Goal: Transaction & Acquisition: Purchase product/service

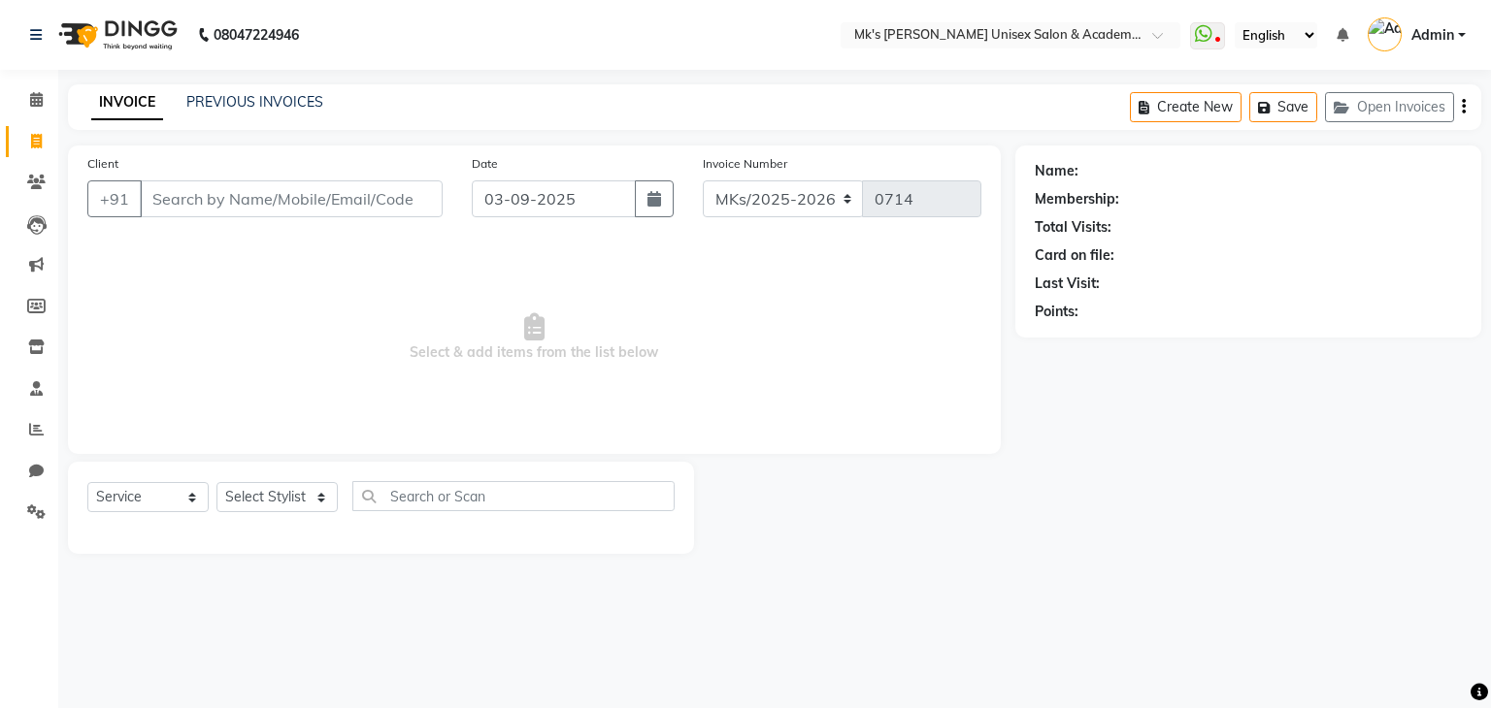
select select "service"
click at [256, 113] on div "INVOICE PREVIOUS INVOICES" at bounding box center [207, 103] width 279 height 22
click at [264, 103] on link "PREVIOUS INVOICES" at bounding box center [254, 101] width 137 height 17
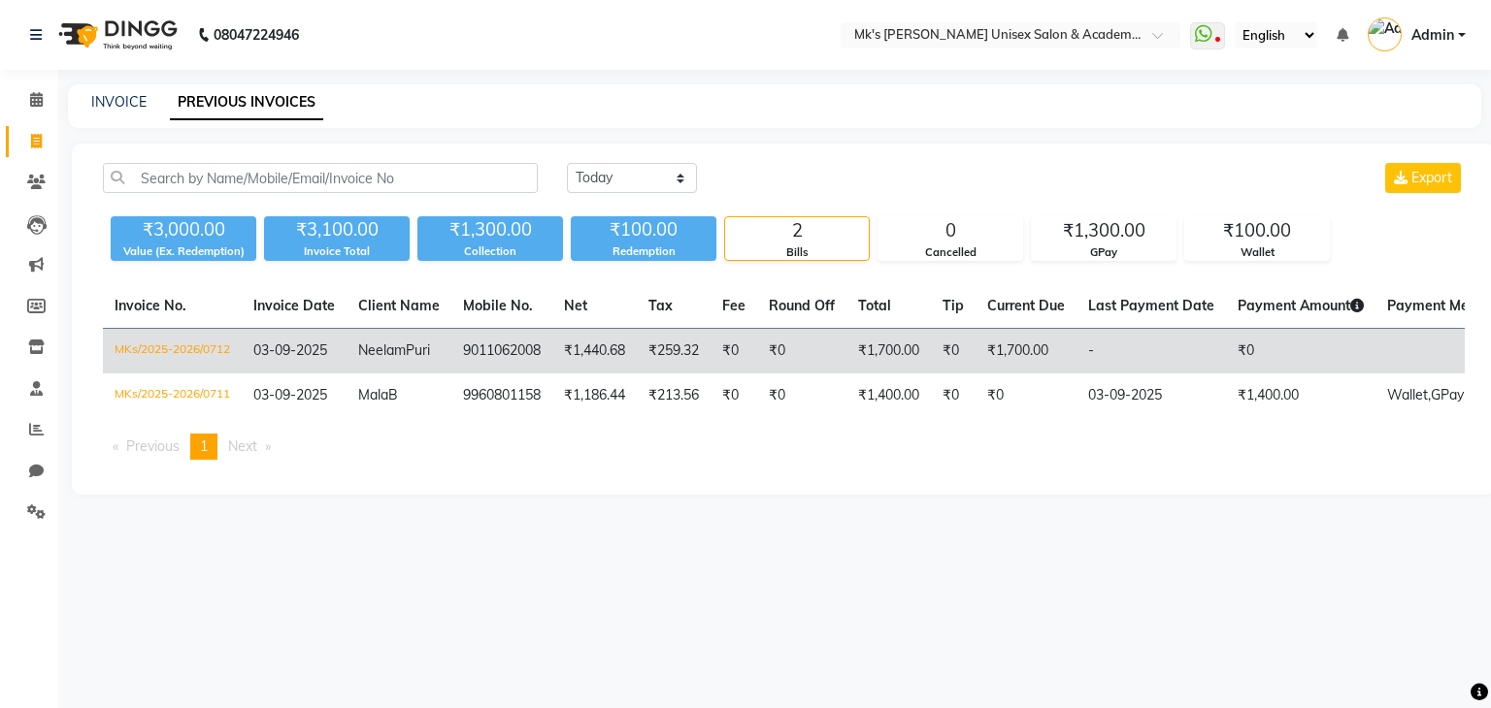
click at [543, 365] on td "9011062008" at bounding box center [501, 352] width 101 height 46
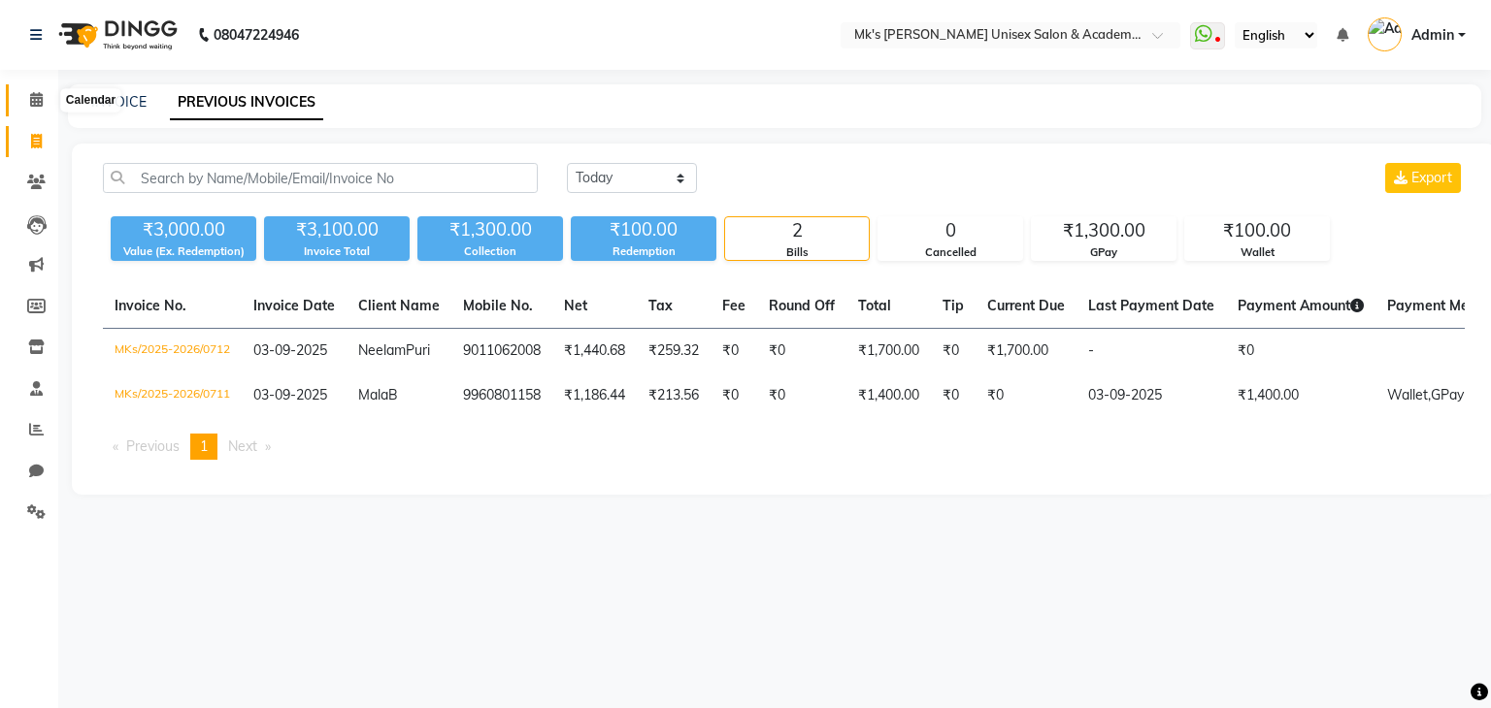
click at [45, 101] on span at bounding box center [36, 100] width 34 height 22
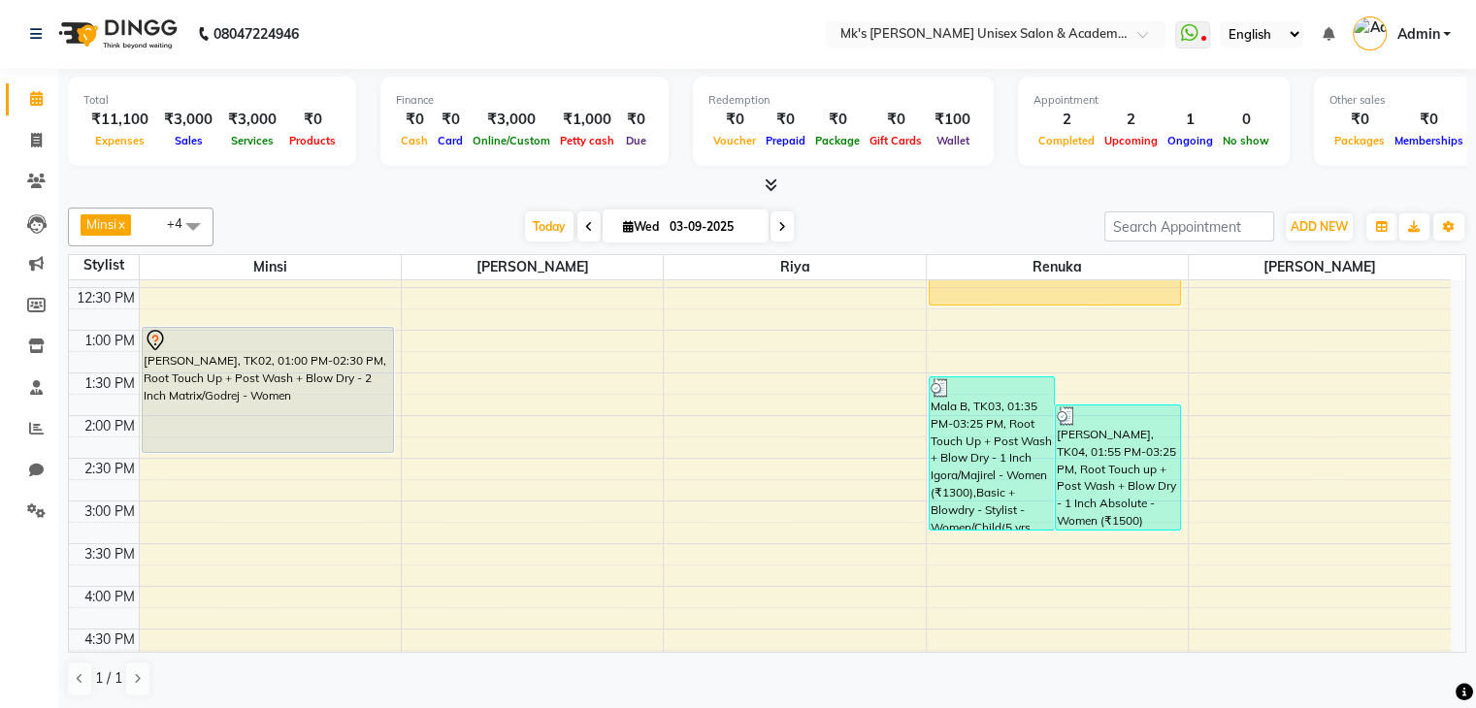
scroll to position [289, 0]
click at [761, 176] on span at bounding box center [767, 186] width 20 height 20
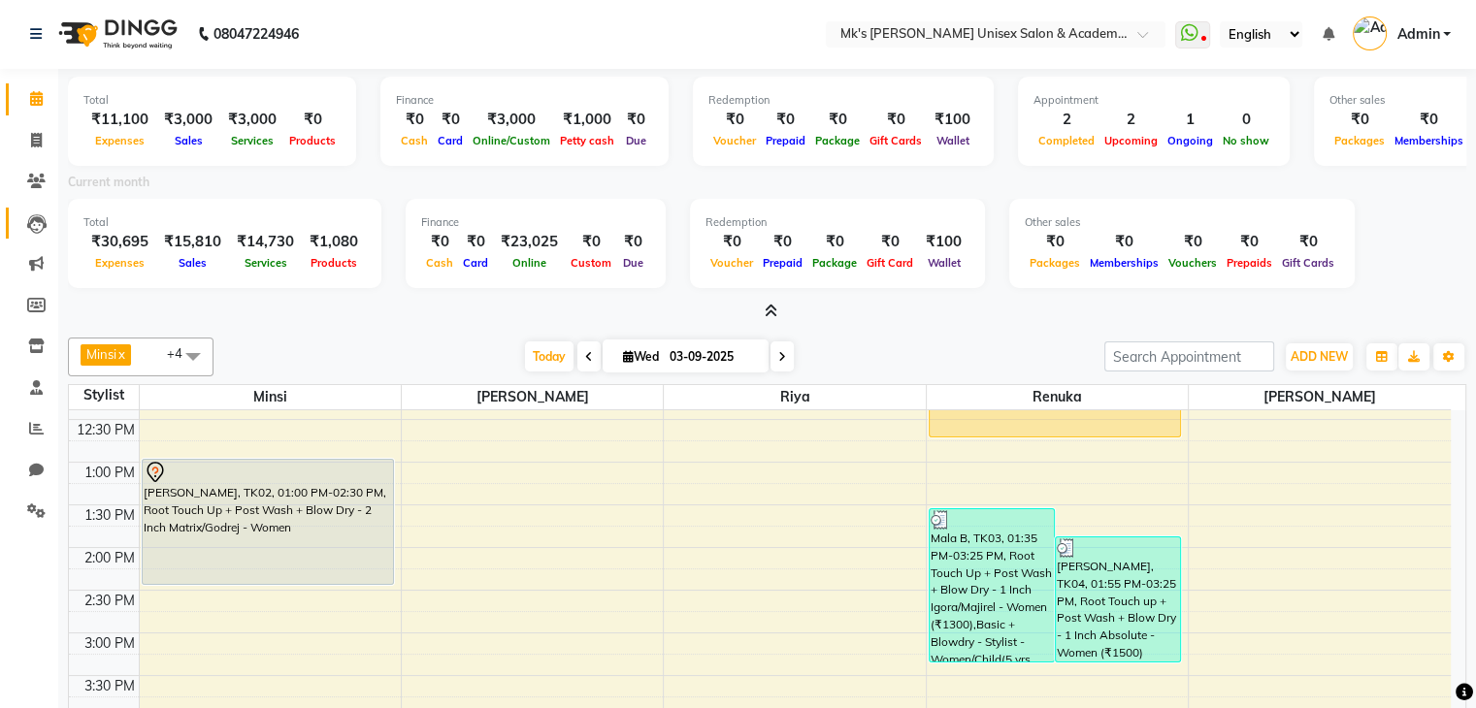
click at [33, 235] on link "Leads" at bounding box center [29, 224] width 47 height 32
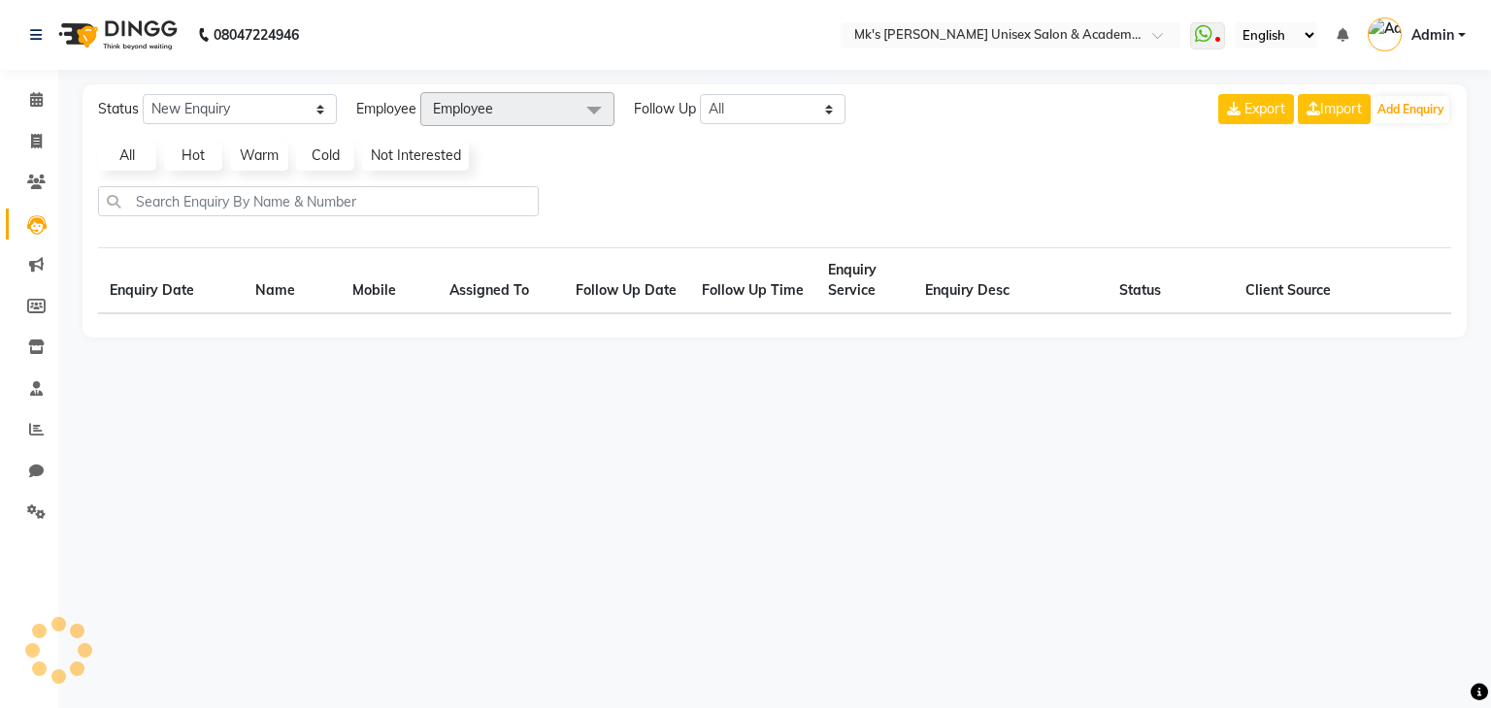
select select "10"
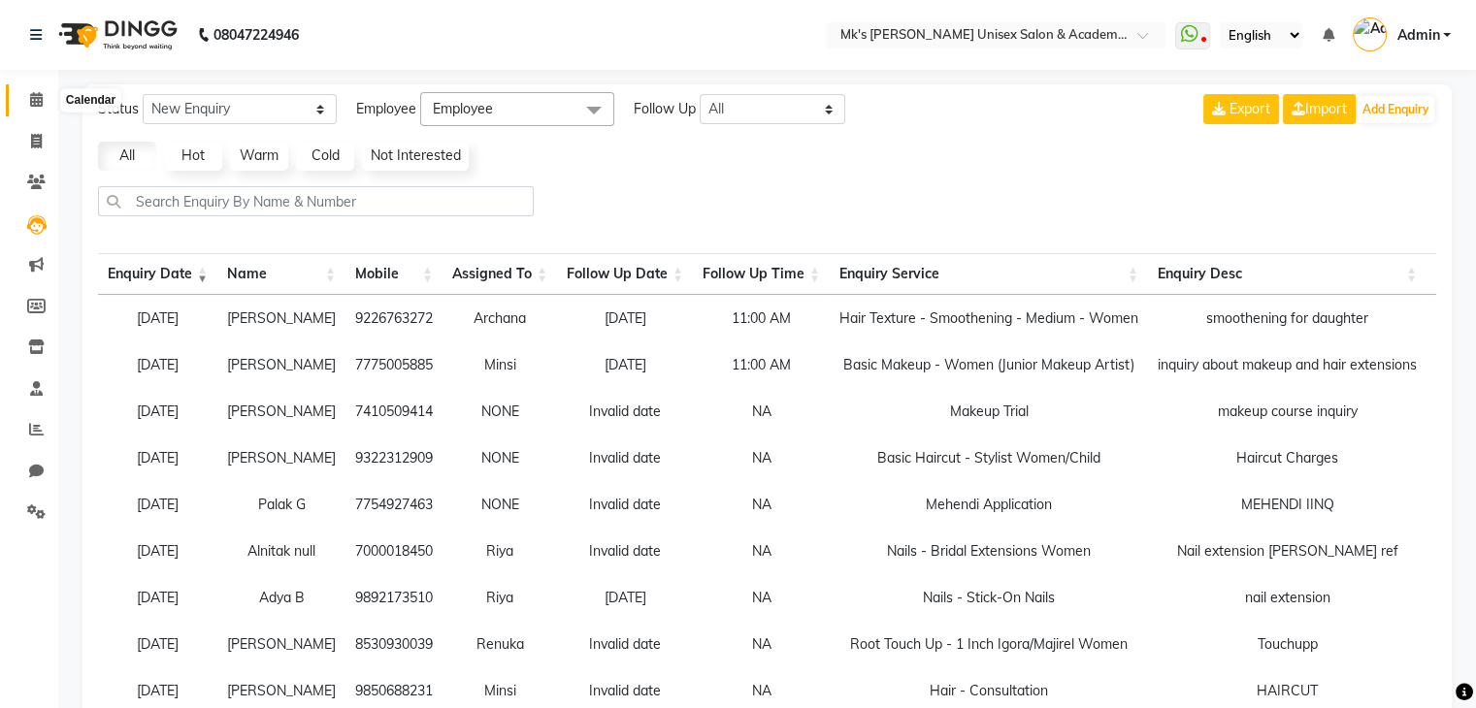
click at [39, 94] on icon at bounding box center [36, 99] width 13 height 15
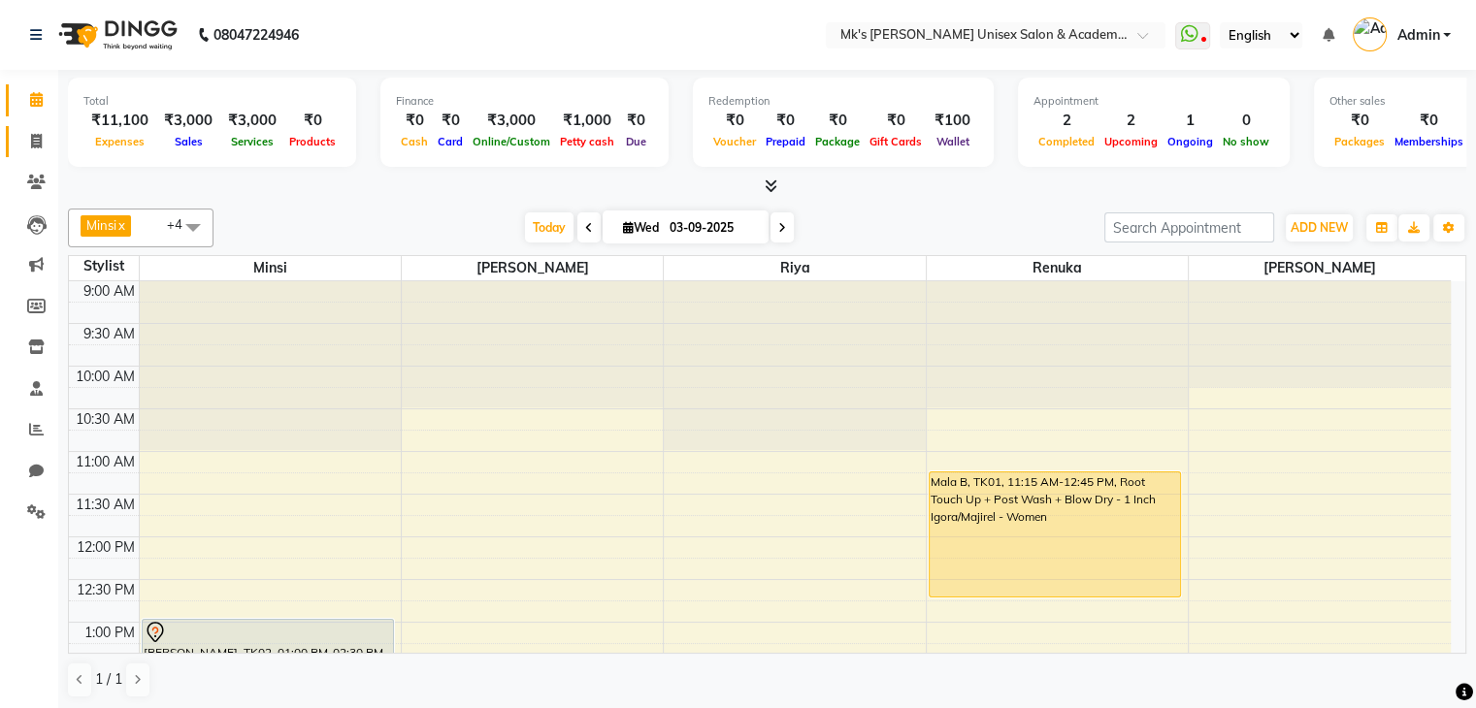
click at [37, 128] on link "Invoice" at bounding box center [29, 142] width 47 height 32
select select "service"
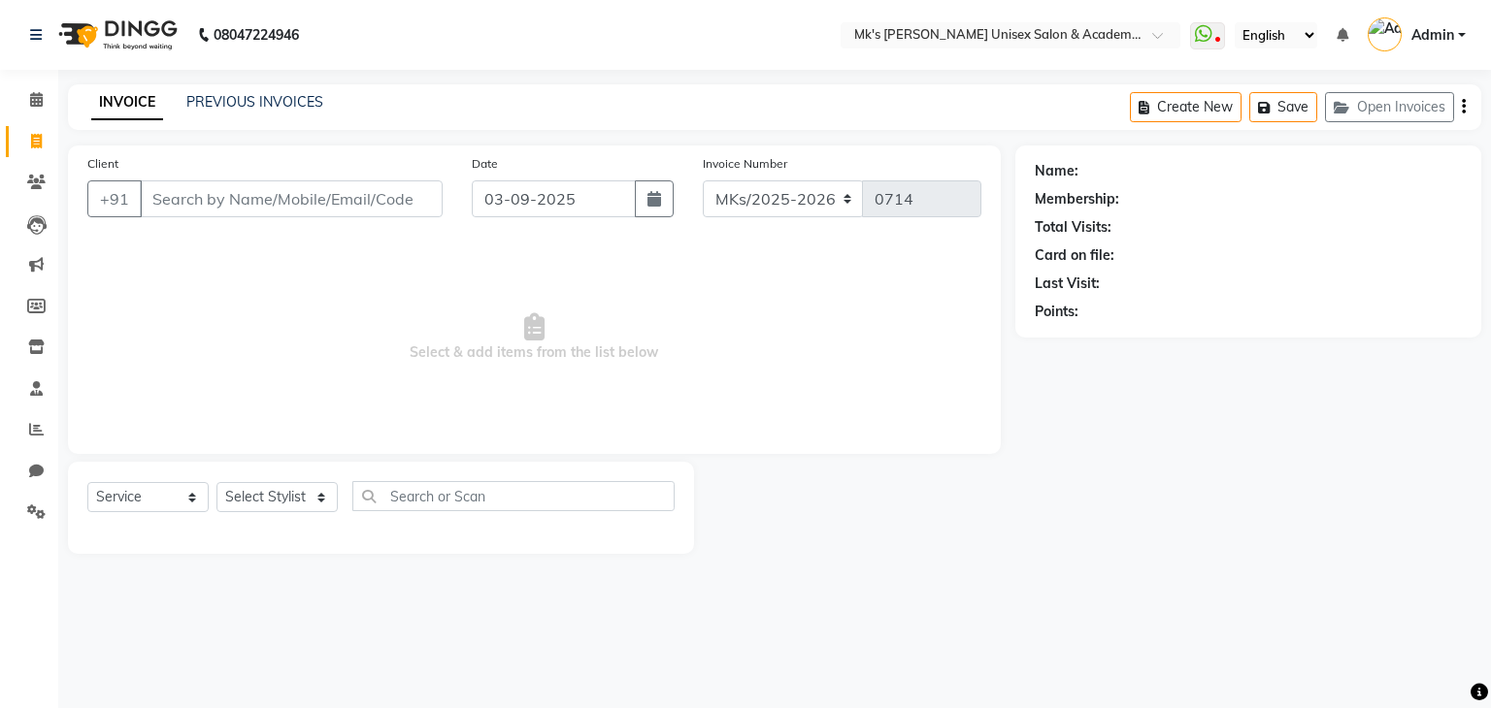
click at [337, 214] on input "Client" at bounding box center [291, 199] width 303 height 37
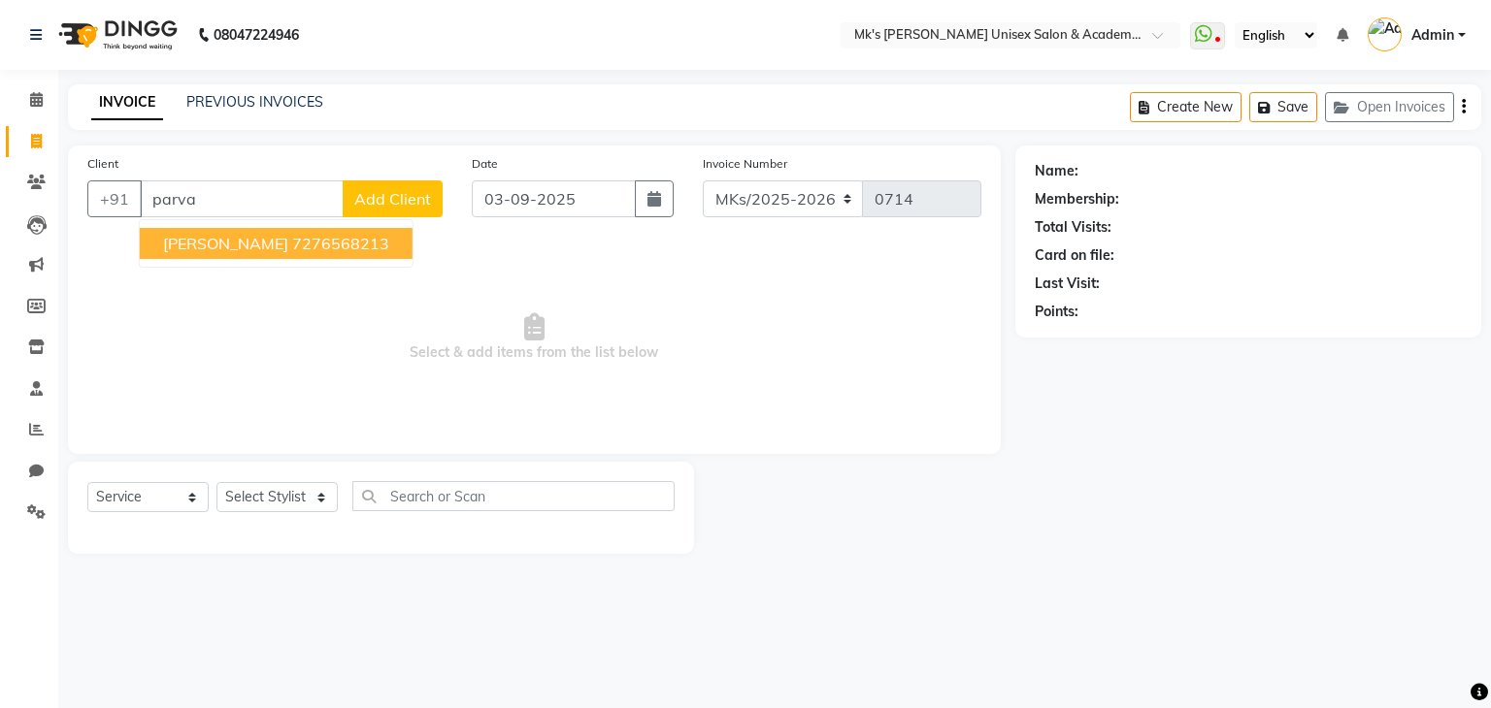
click at [359, 249] on ngb-highlight "7276568213" at bounding box center [340, 243] width 97 height 19
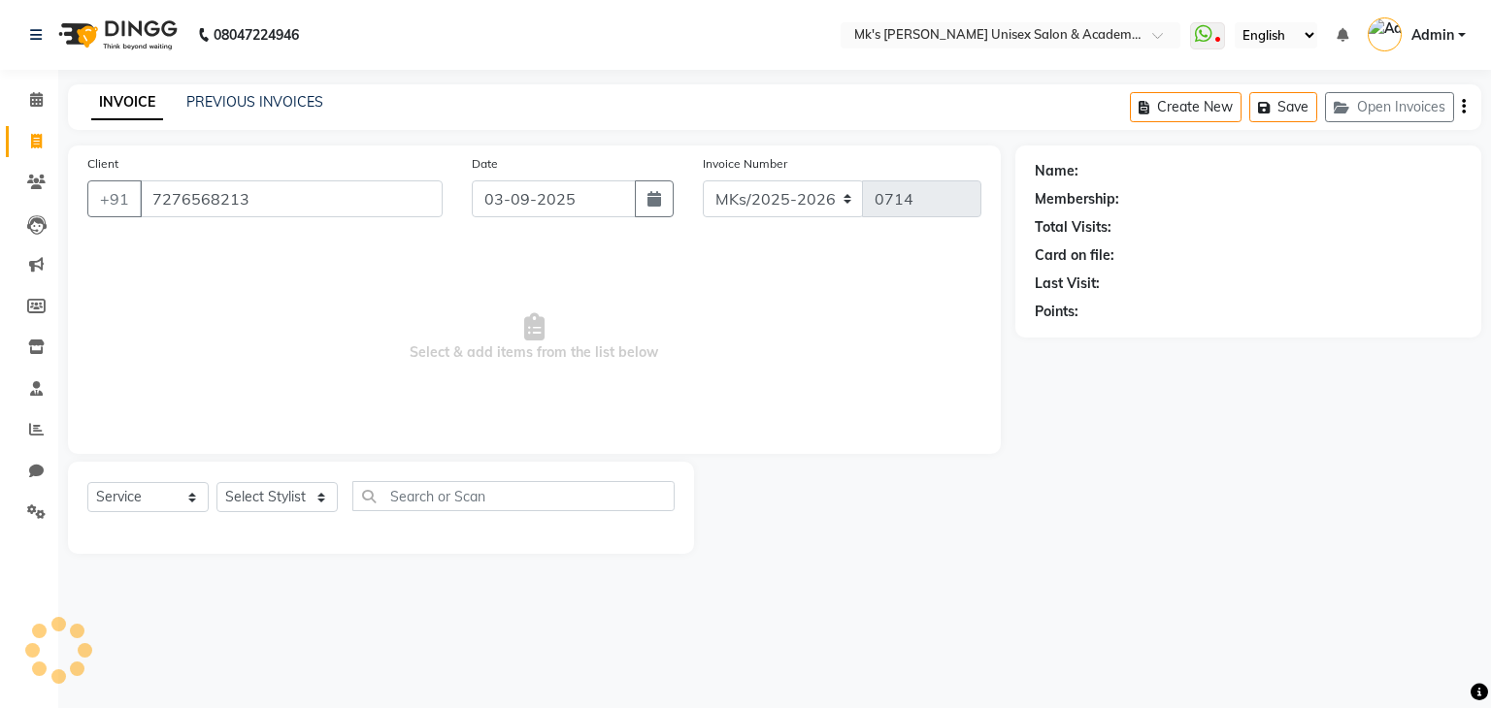
type input "7276568213"
select select "1: Object"
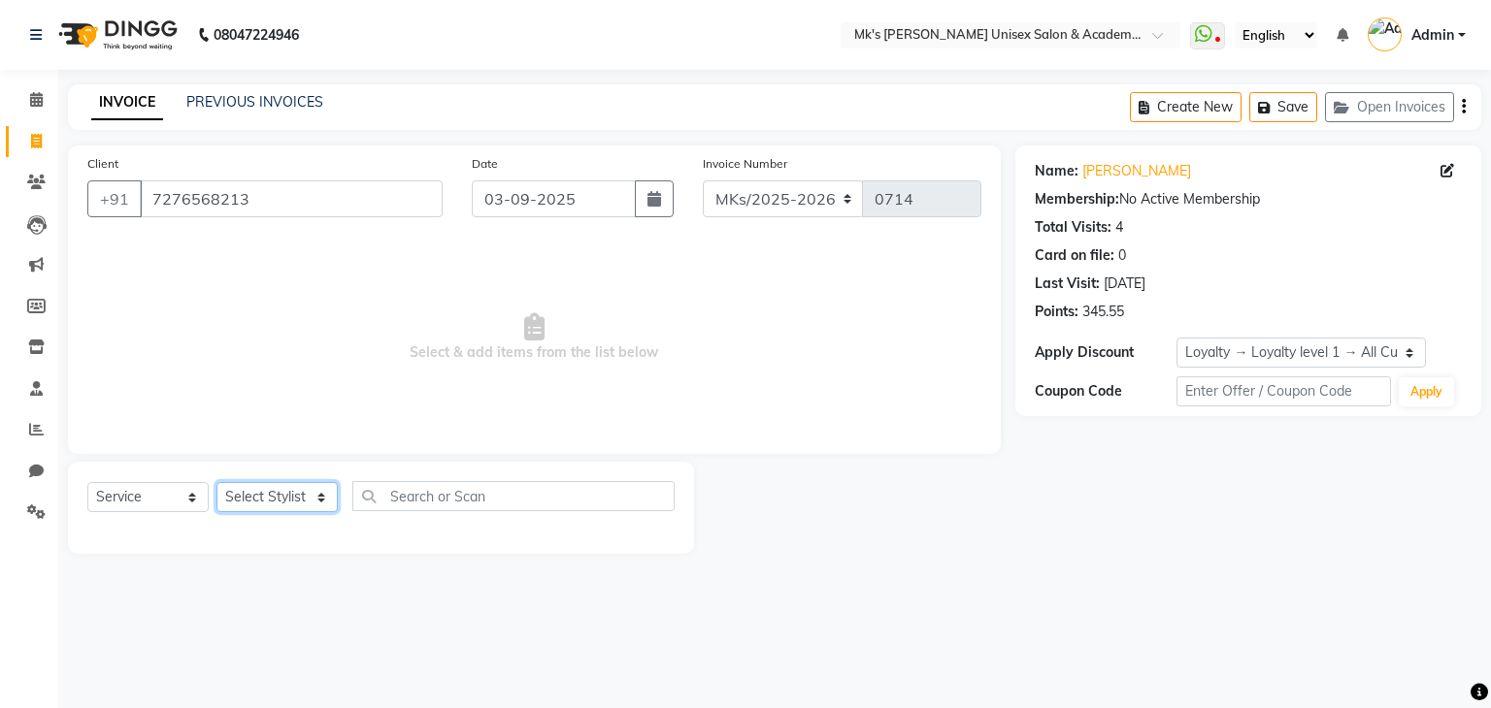
click at [251, 494] on select "Select Stylist Ketan Minsi Renuka Riya Sandhaya Santoshi" at bounding box center [276, 497] width 121 height 30
select select "21738"
click at [216, 483] on select "Select Stylist Ketan Minsi Renuka Riya Sandhaya Santoshi" at bounding box center [276, 497] width 121 height 30
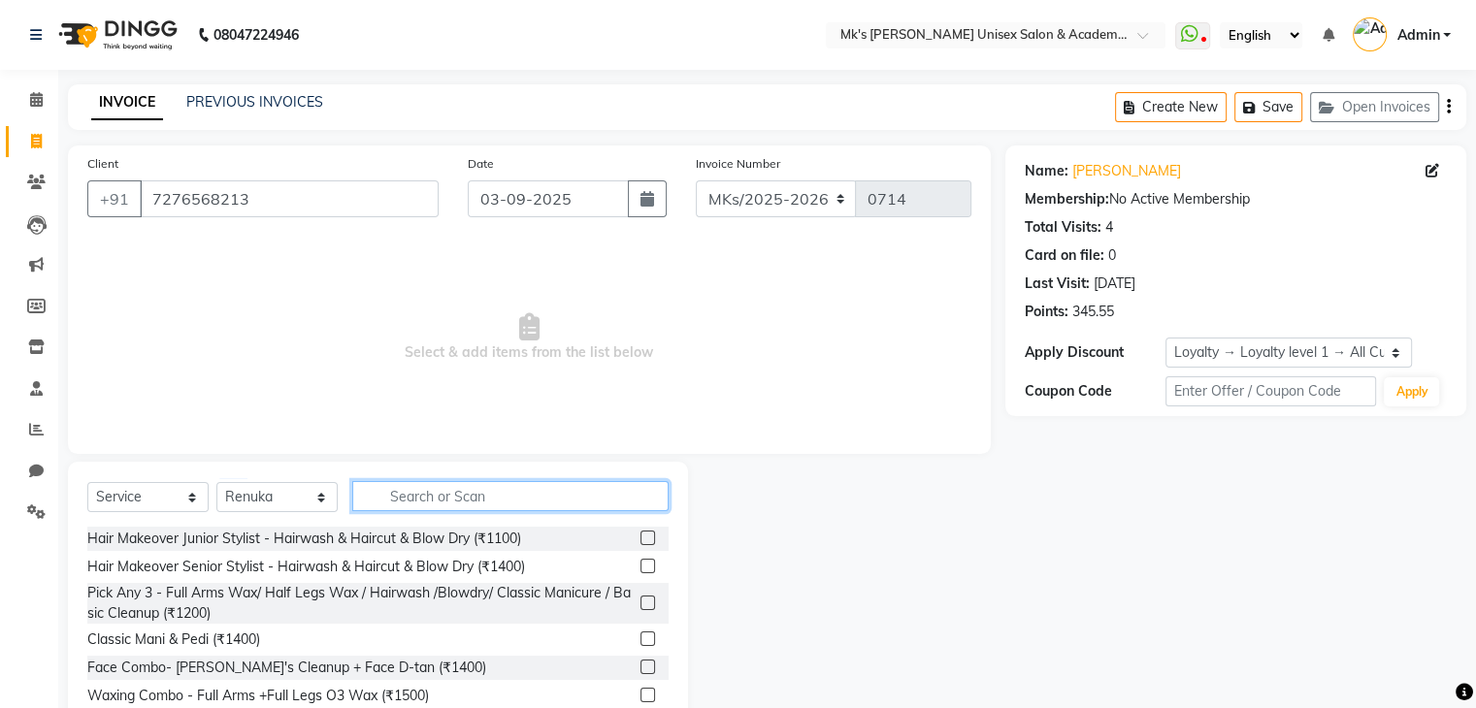
click at [435, 494] on input "text" at bounding box center [510, 496] width 316 height 30
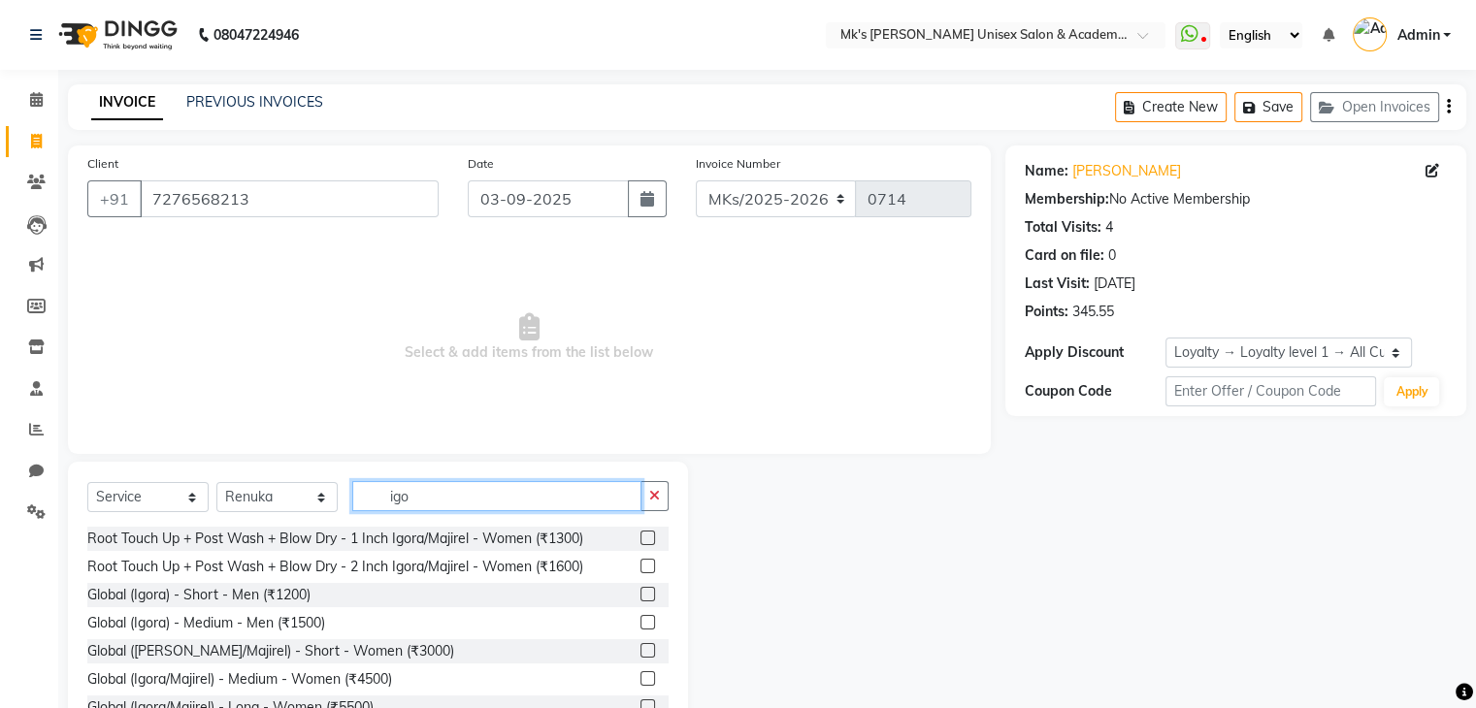
type input "igo"
click at [641, 564] on label at bounding box center [648, 566] width 15 height 15
click at [641, 564] on input "checkbox" at bounding box center [647, 567] width 13 height 13
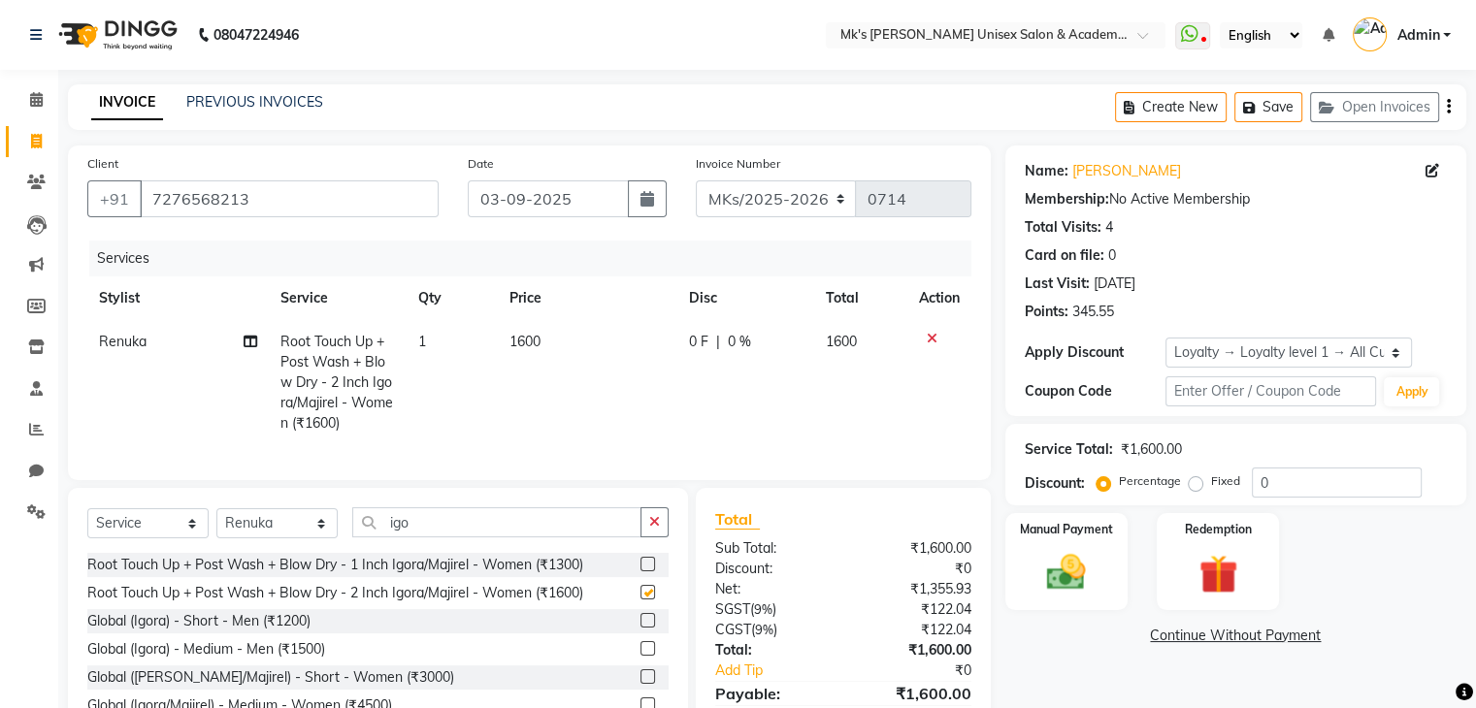
checkbox input "false"
click at [928, 335] on icon at bounding box center [932, 339] width 11 height 14
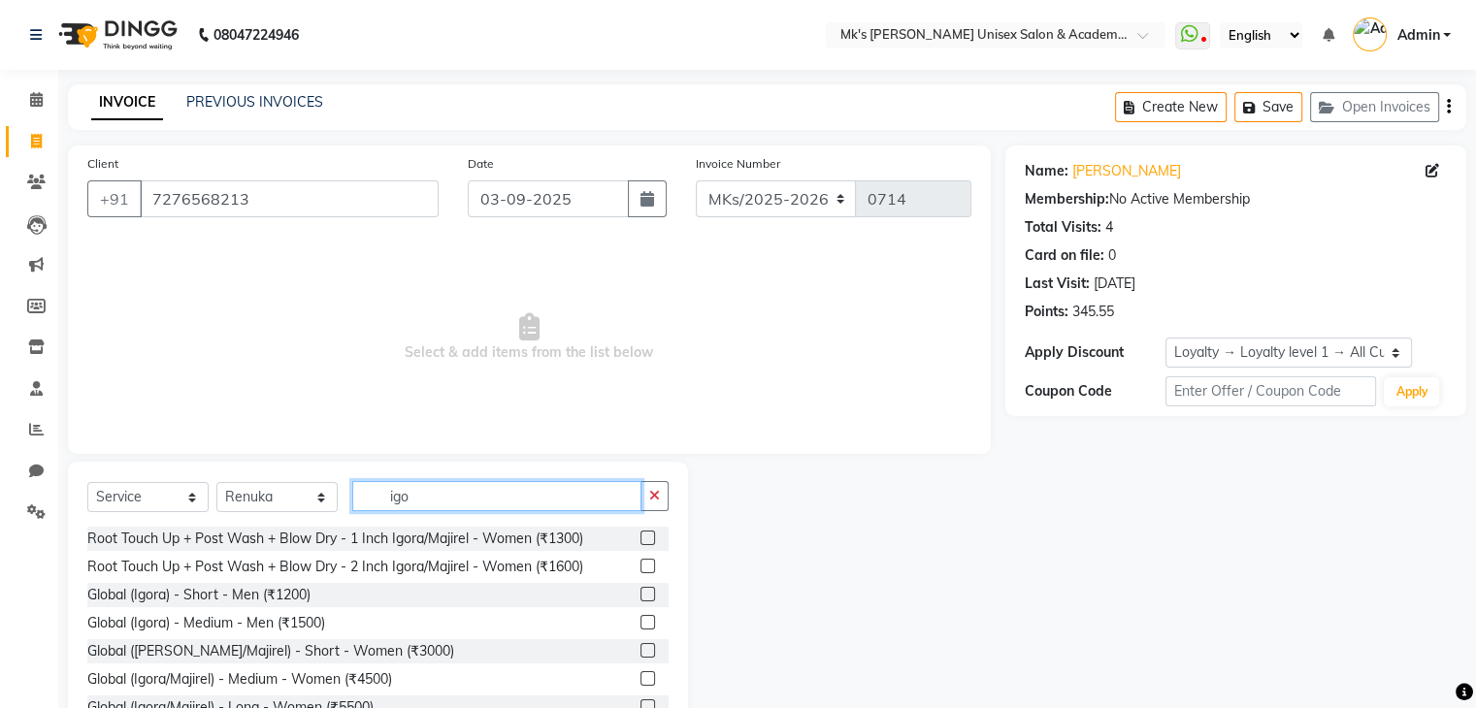
click at [396, 495] on input "igo" at bounding box center [496, 496] width 289 height 30
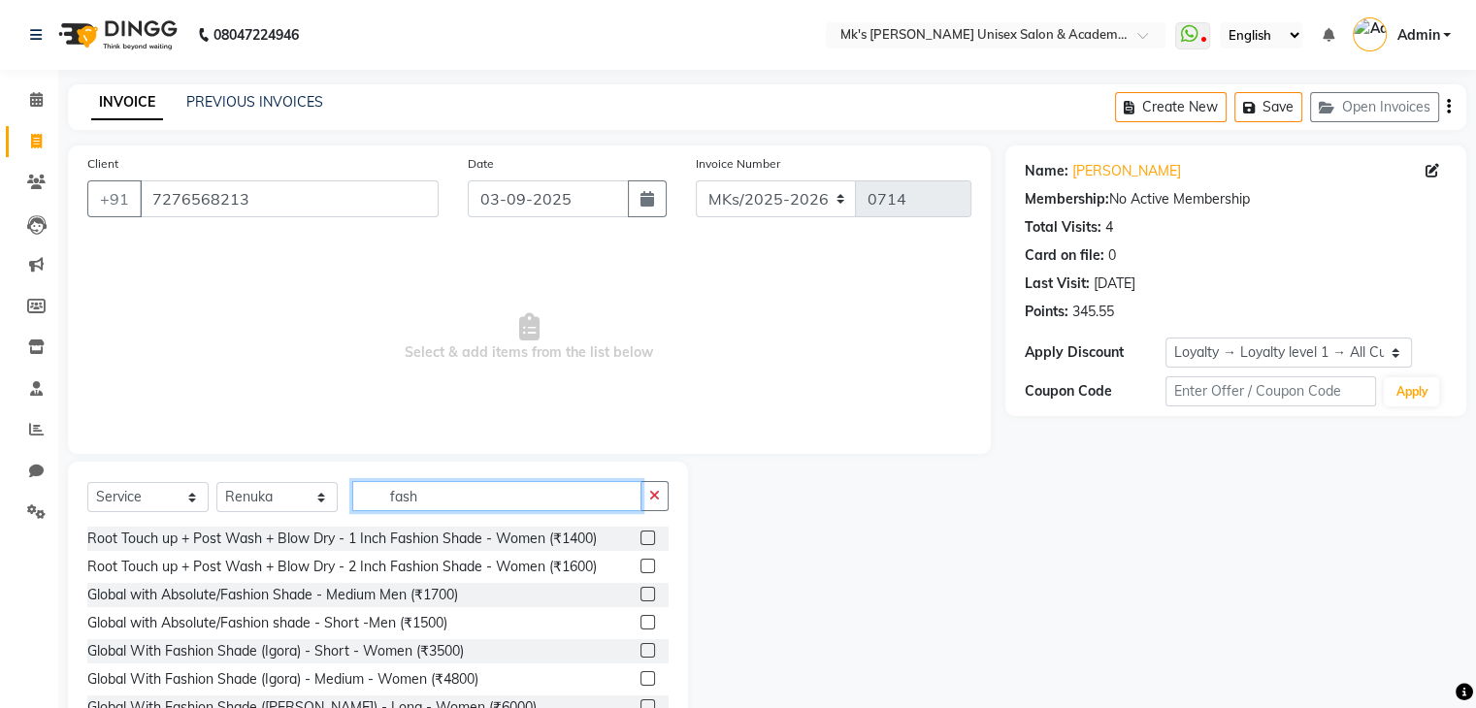
type input "fash"
click at [641, 541] on label at bounding box center [648, 538] width 15 height 15
click at [641, 541] on input "checkbox" at bounding box center [647, 539] width 13 height 13
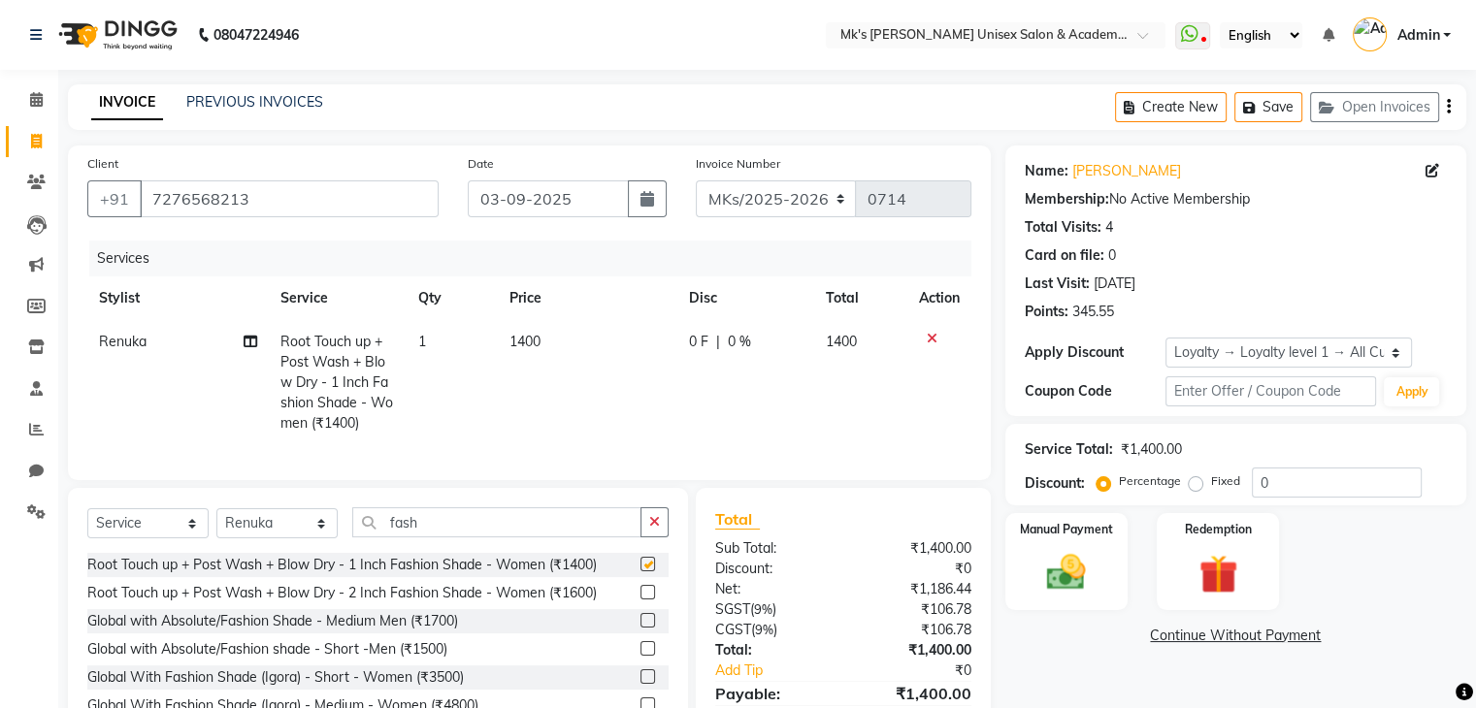
checkbox input "false"
click at [315, 531] on select "Select Stylist Ketan Minsi Renuka Riya Sandhaya Santoshi" at bounding box center [276, 524] width 121 height 30
click at [392, 533] on input "fash" at bounding box center [496, 523] width 289 height 30
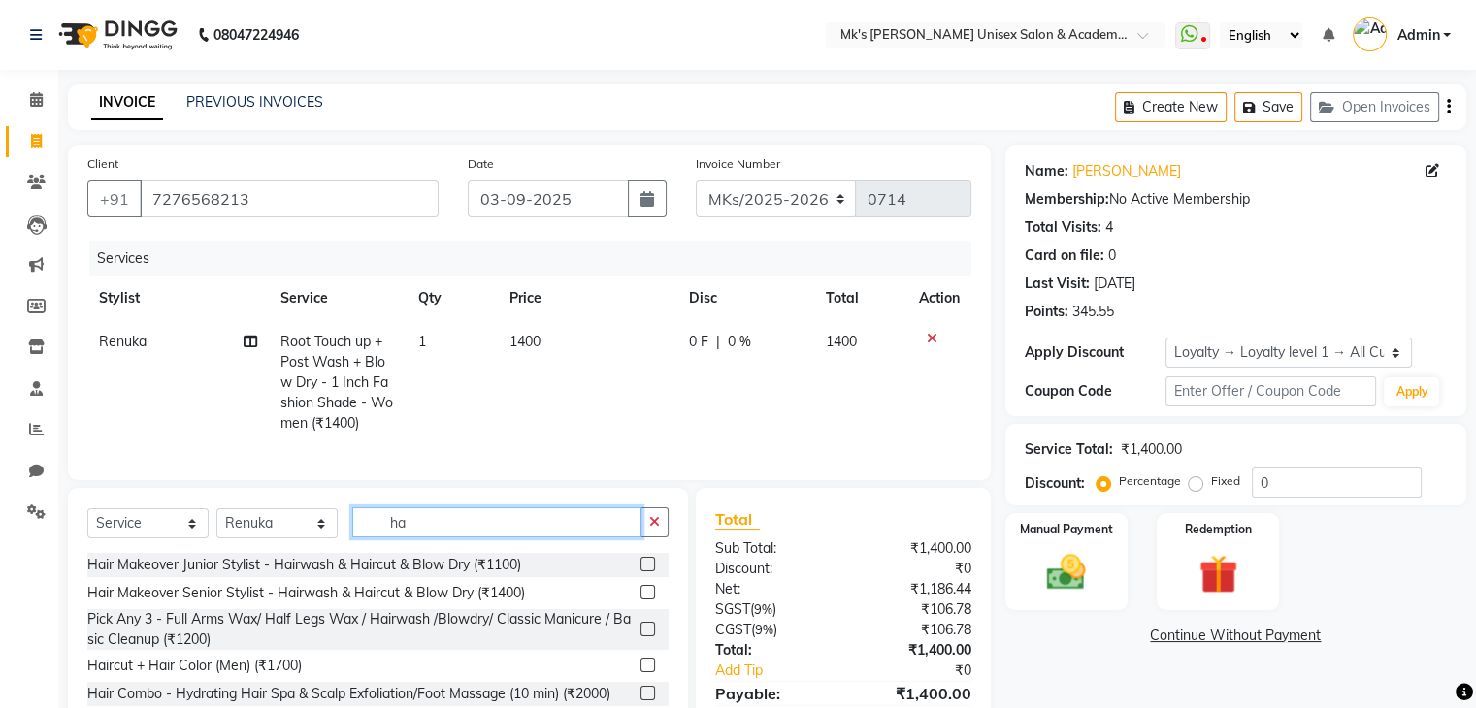
type input "h"
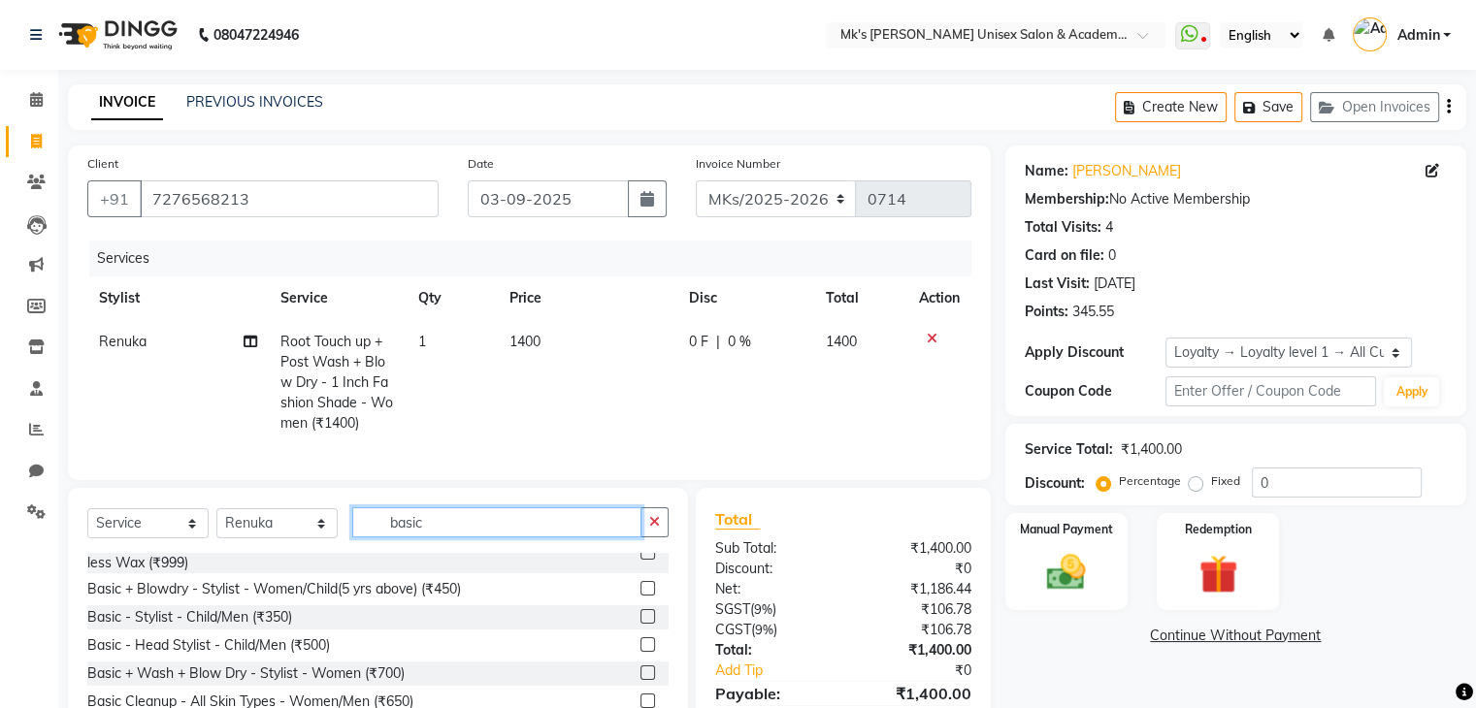
scroll to position [137, 0]
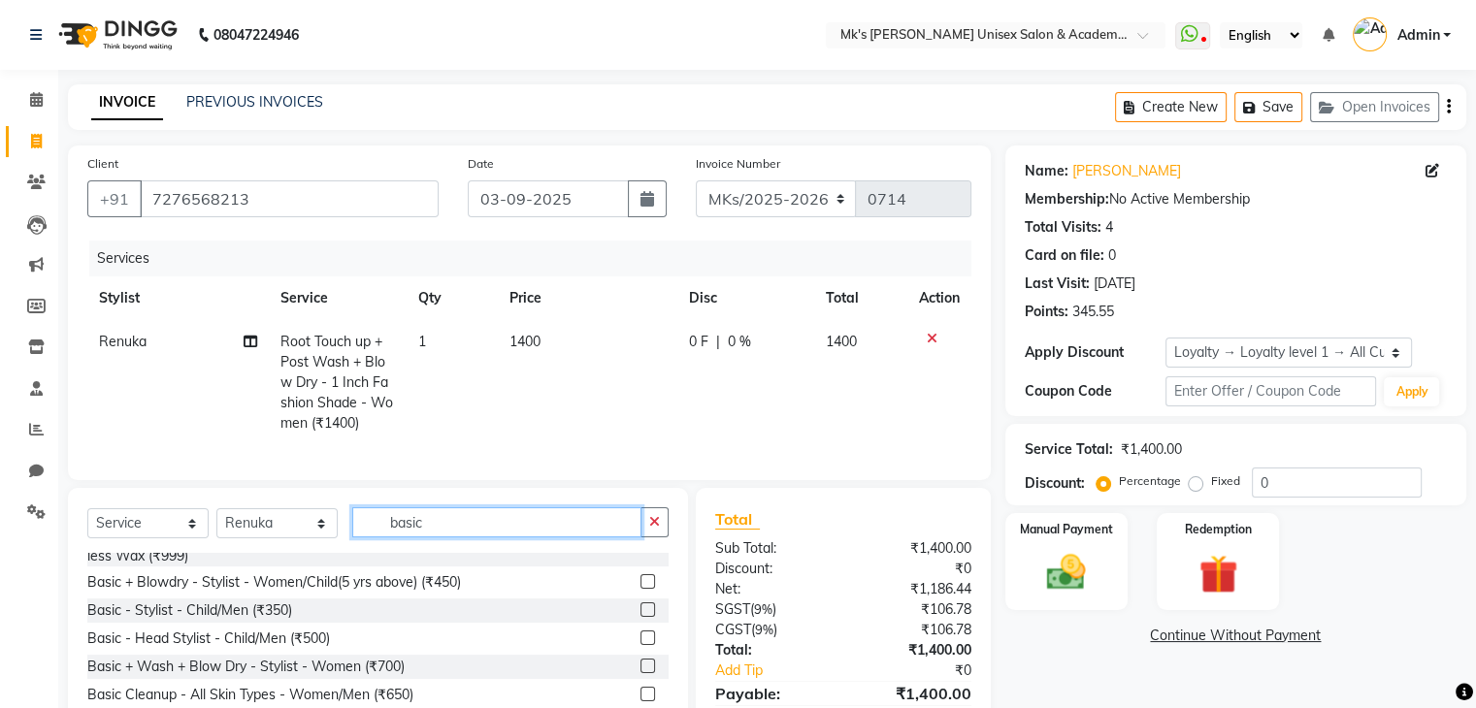
type input "basic"
click at [641, 589] on label at bounding box center [648, 582] width 15 height 15
click at [641, 589] on input "checkbox" at bounding box center [647, 582] width 13 height 13
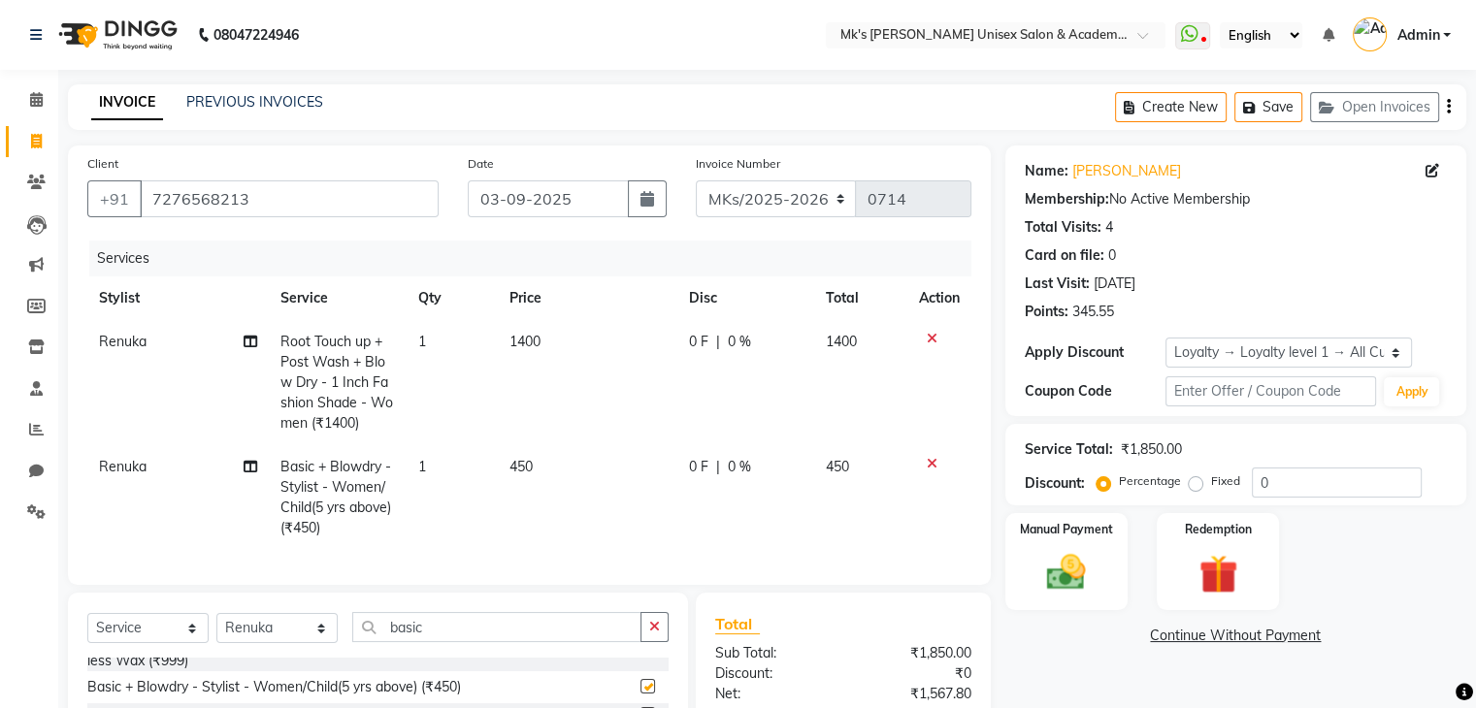
checkbox input "false"
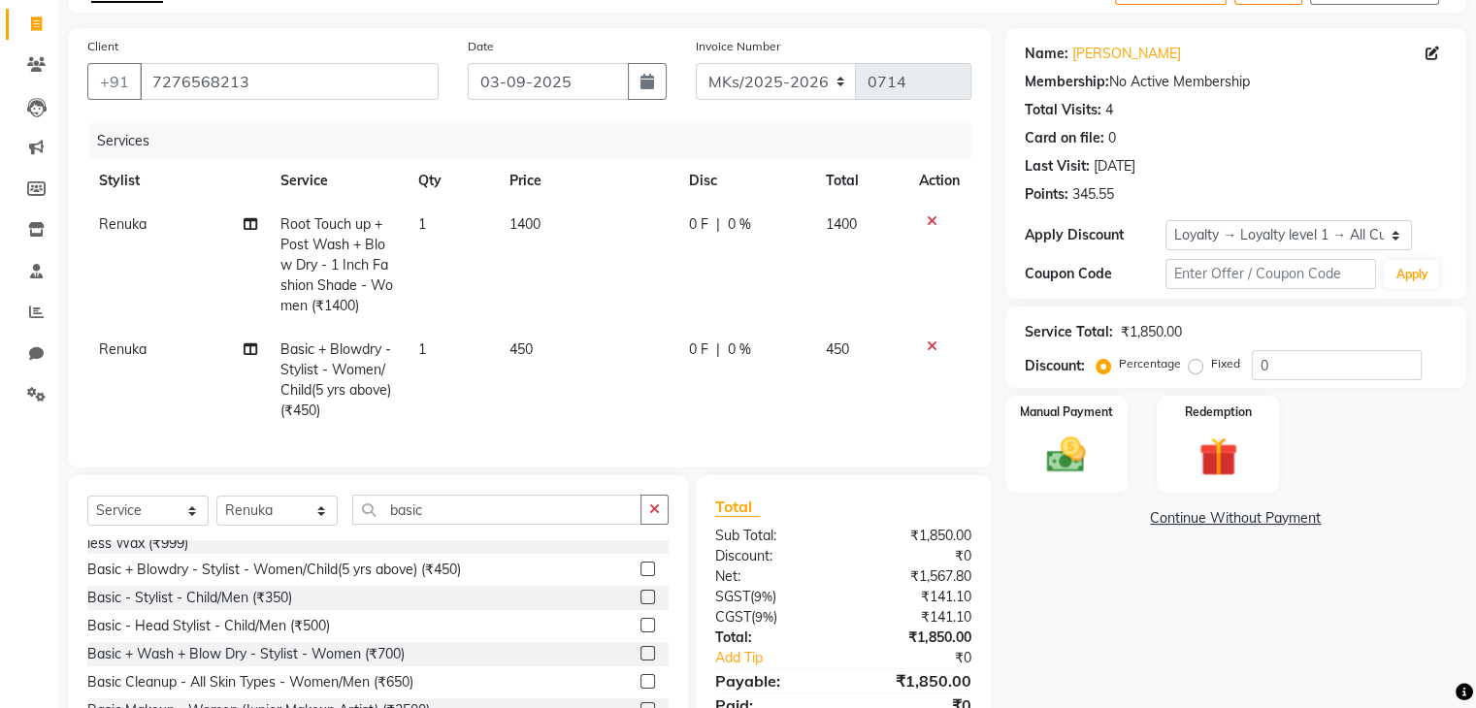
scroll to position [66, 0]
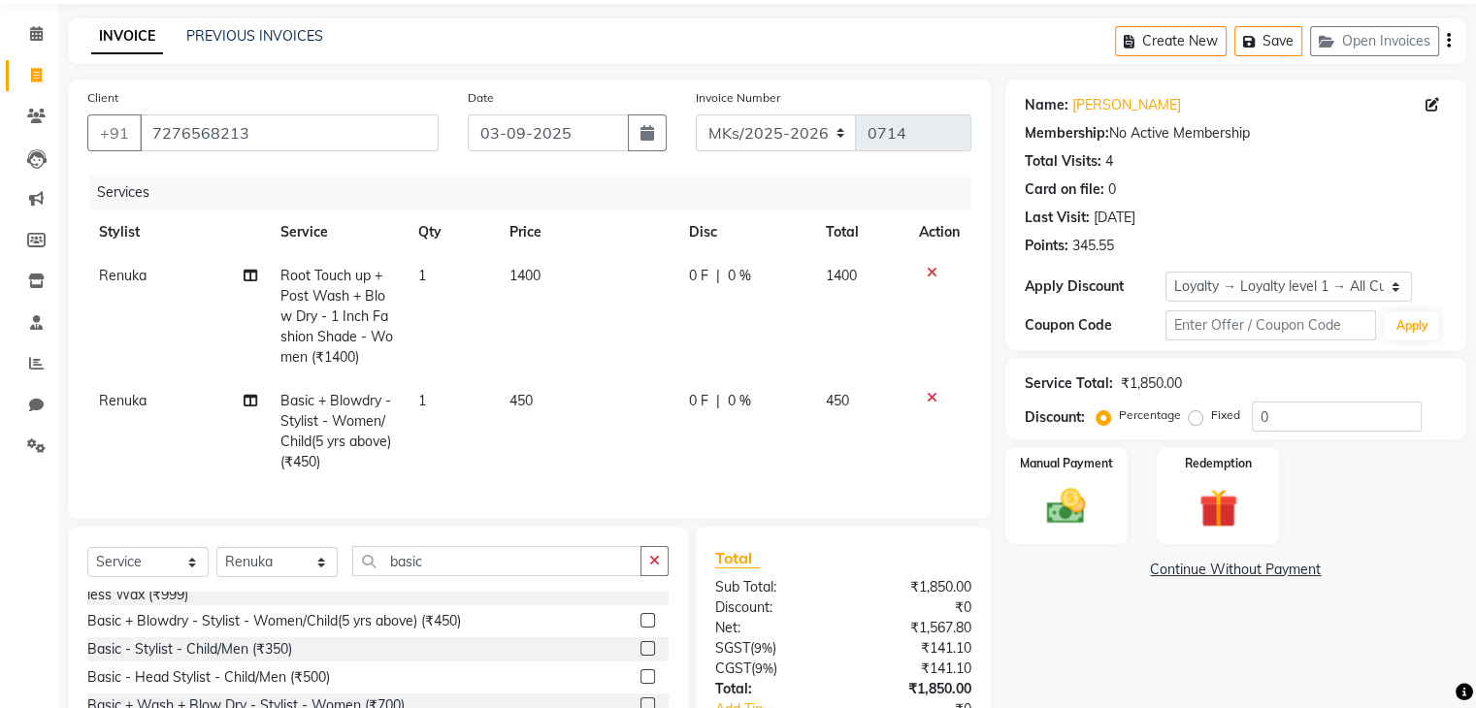
click at [516, 288] on td "1400" at bounding box center [588, 316] width 180 height 125
select select "21738"
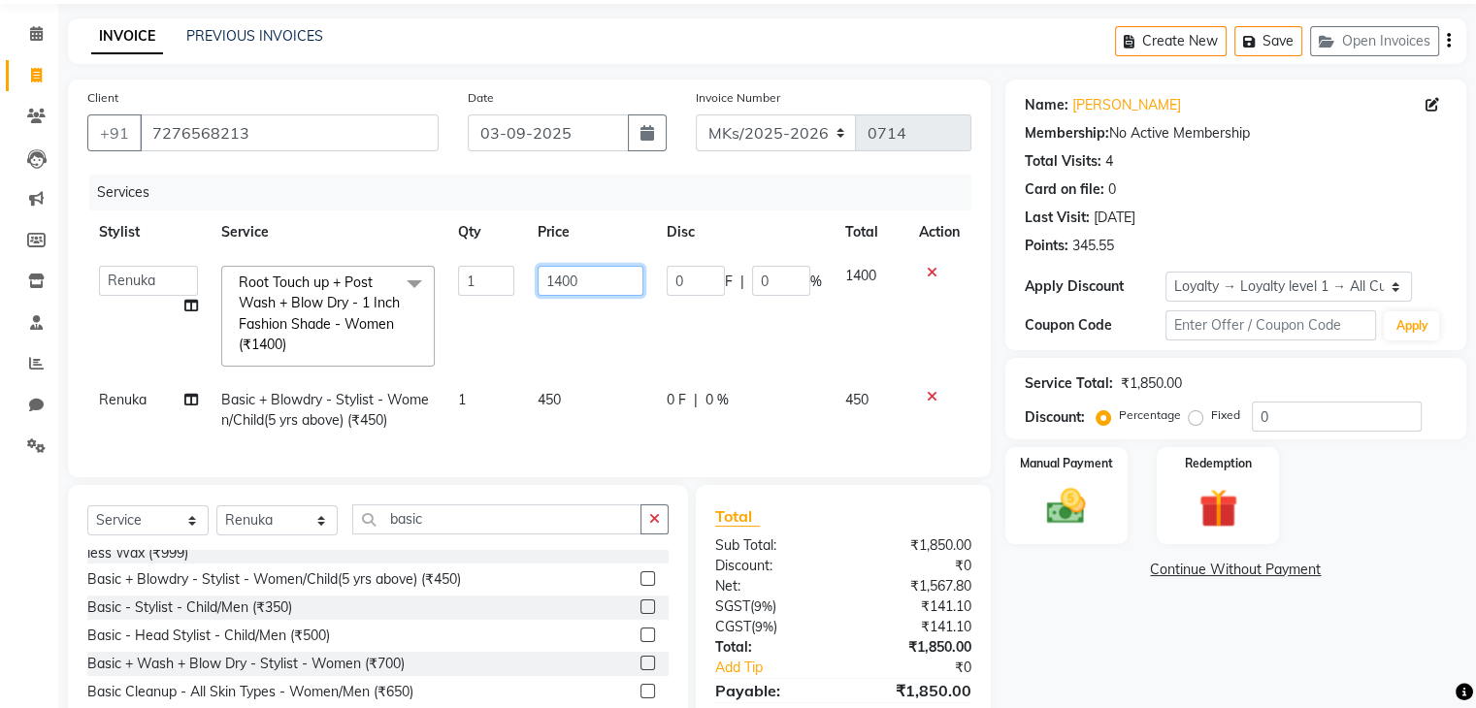
click at [550, 280] on input "1400" at bounding box center [591, 281] width 106 height 30
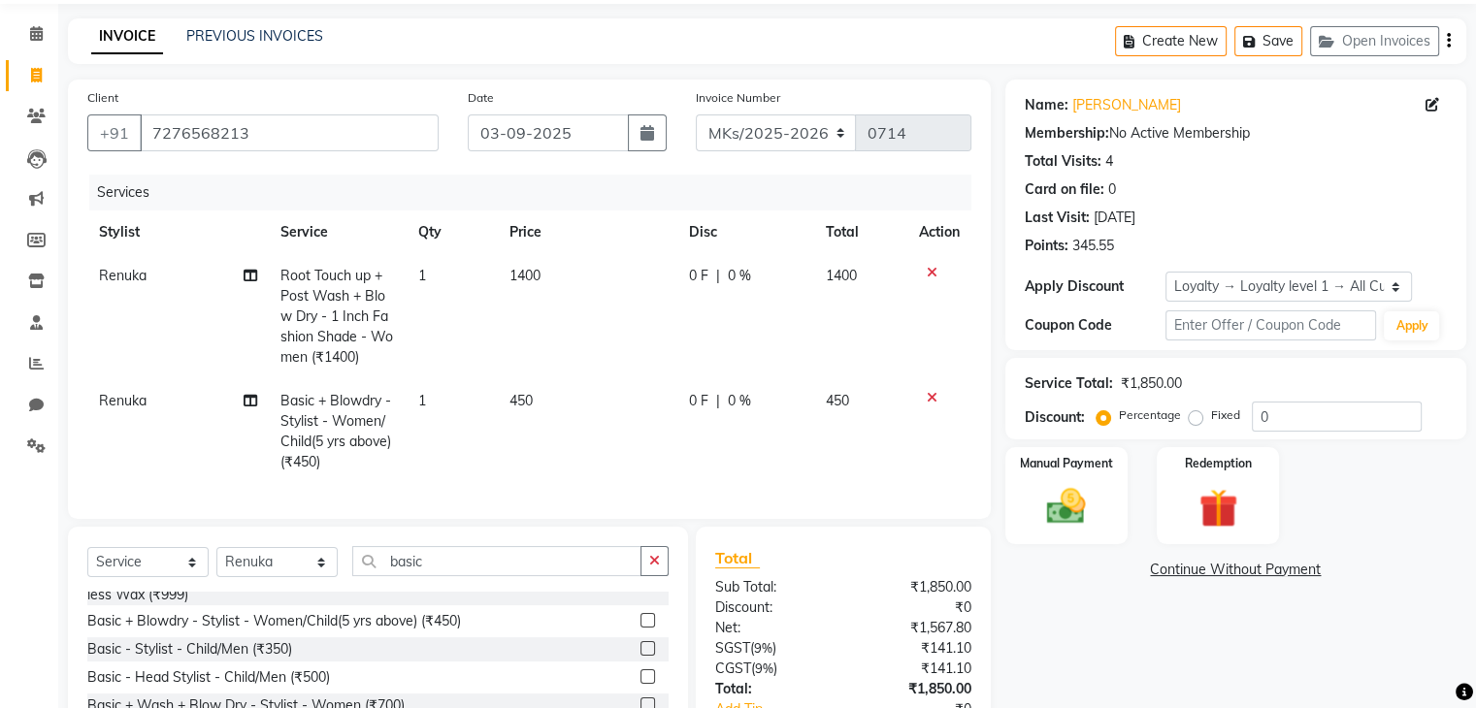
click at [536, 261] on td "1400" at bounding box center [588, 316] width 180 height 125
select select "21738"
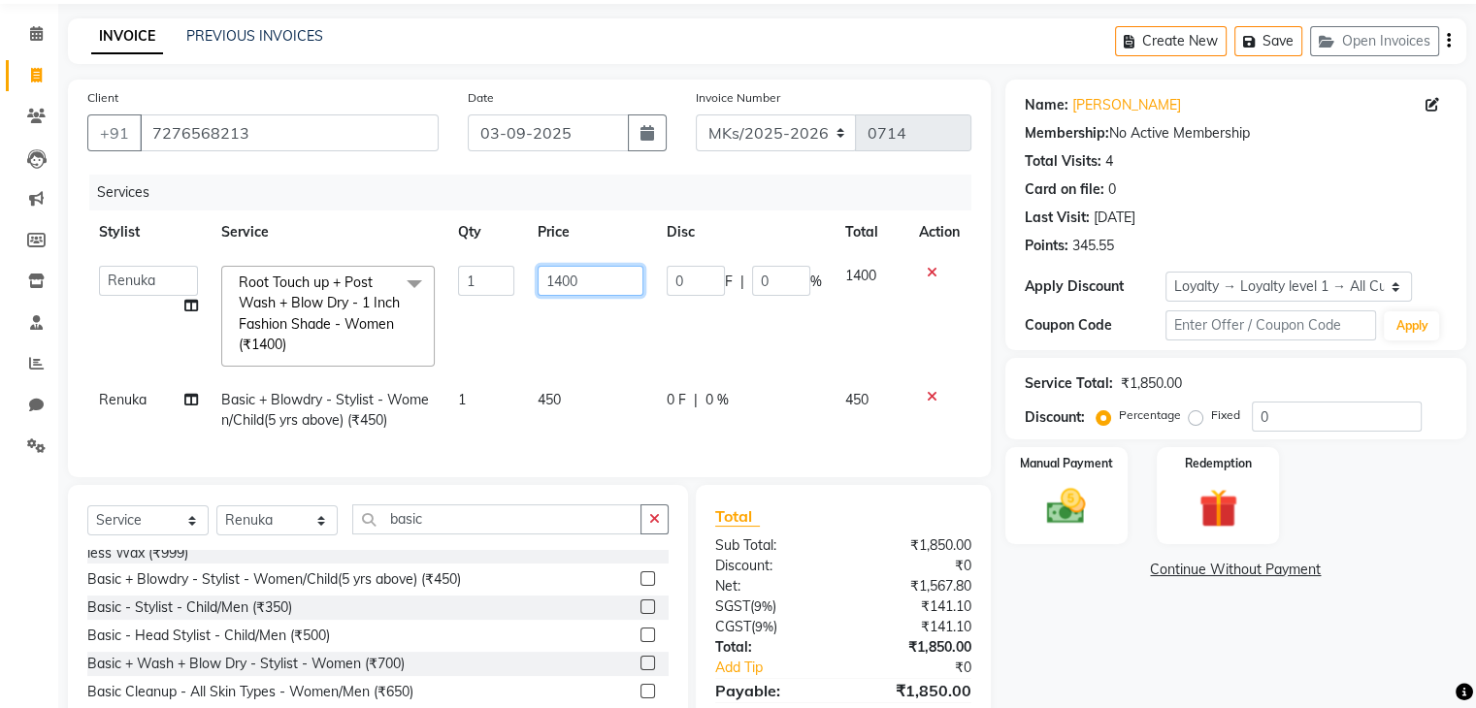
click at [547, 280] on input "1400" at bounding box center [591, 281] width 106 height 30
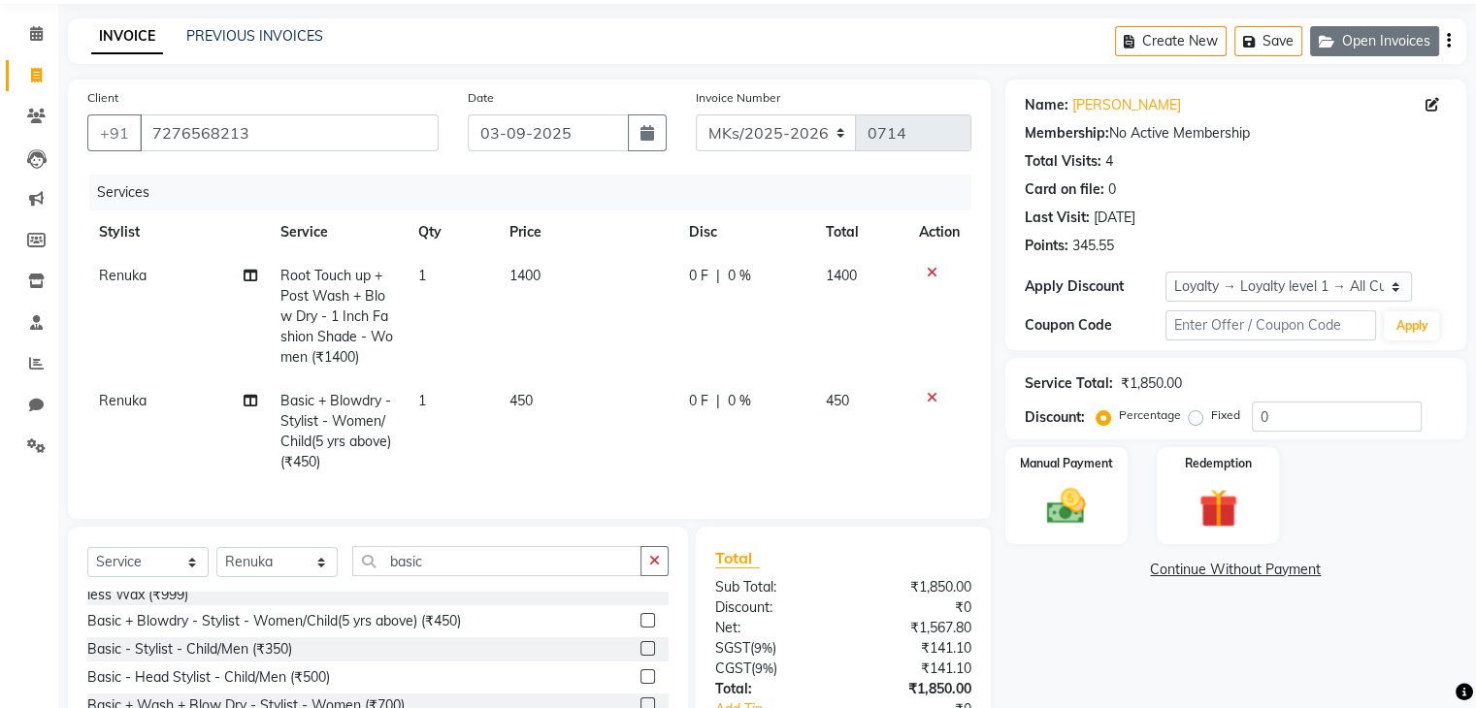
click at [1403, 46] on button "Open Invoices" at bounding box center [1374, 41] width 129 height 30
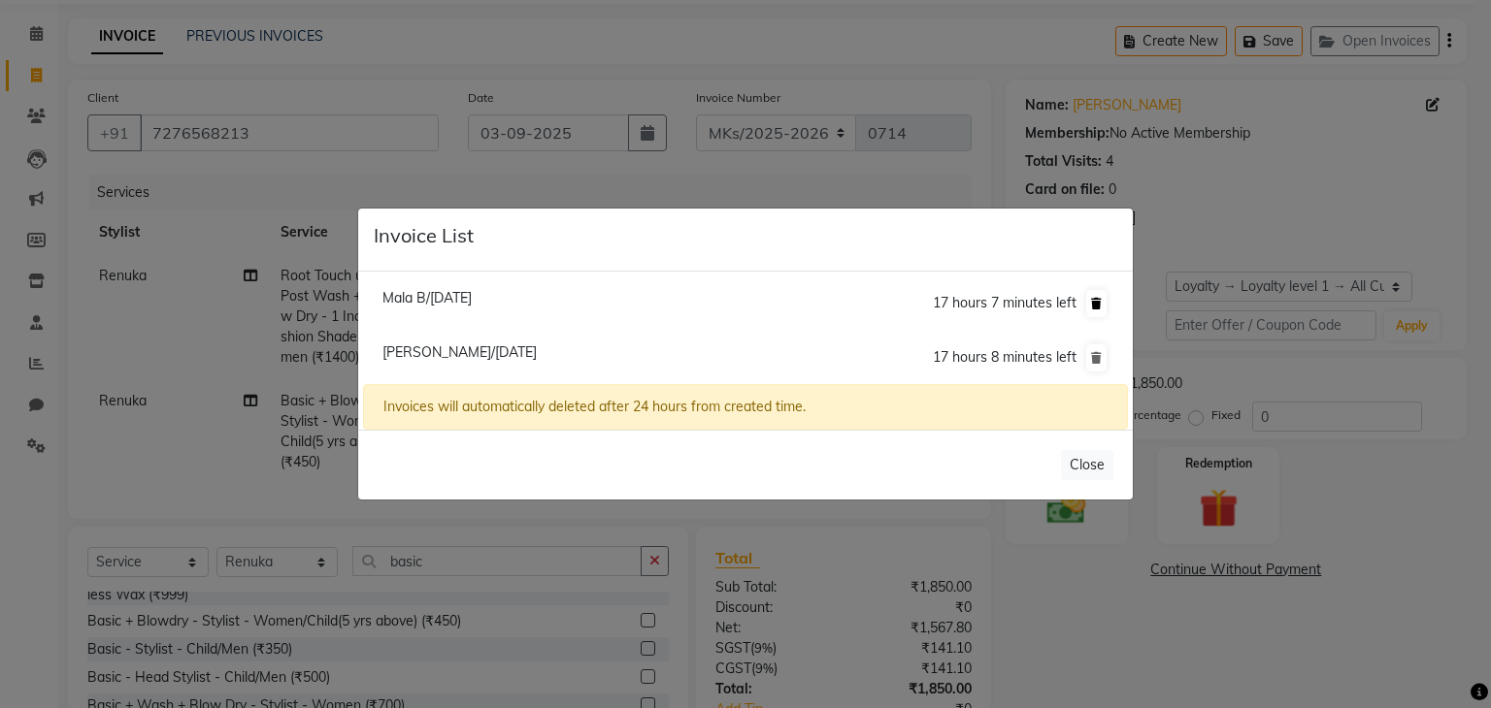
click at [1094, 304] on icon at bounding box center [1096, 304] width 11 height 12
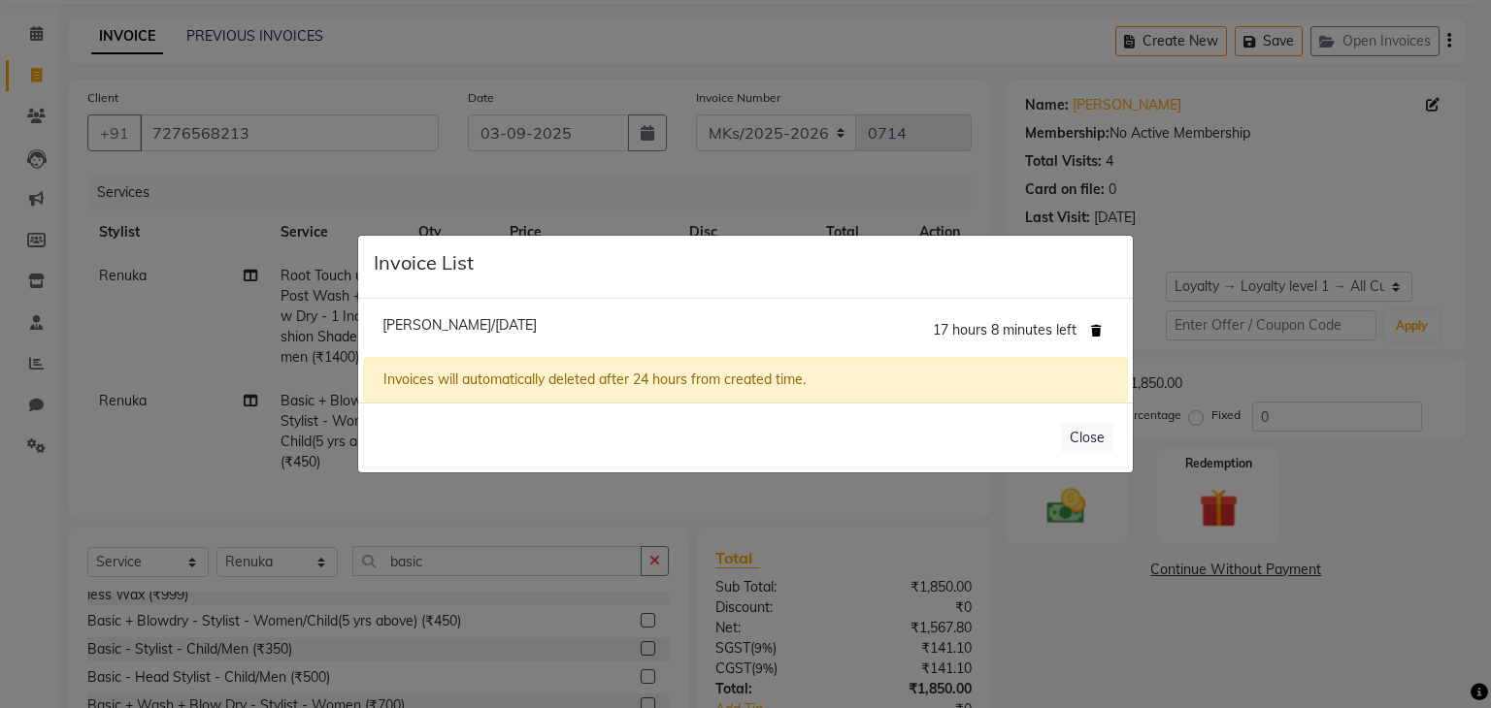
click at [1094, 328] on icon at bounding box center [1096, 331] width 11 height 12
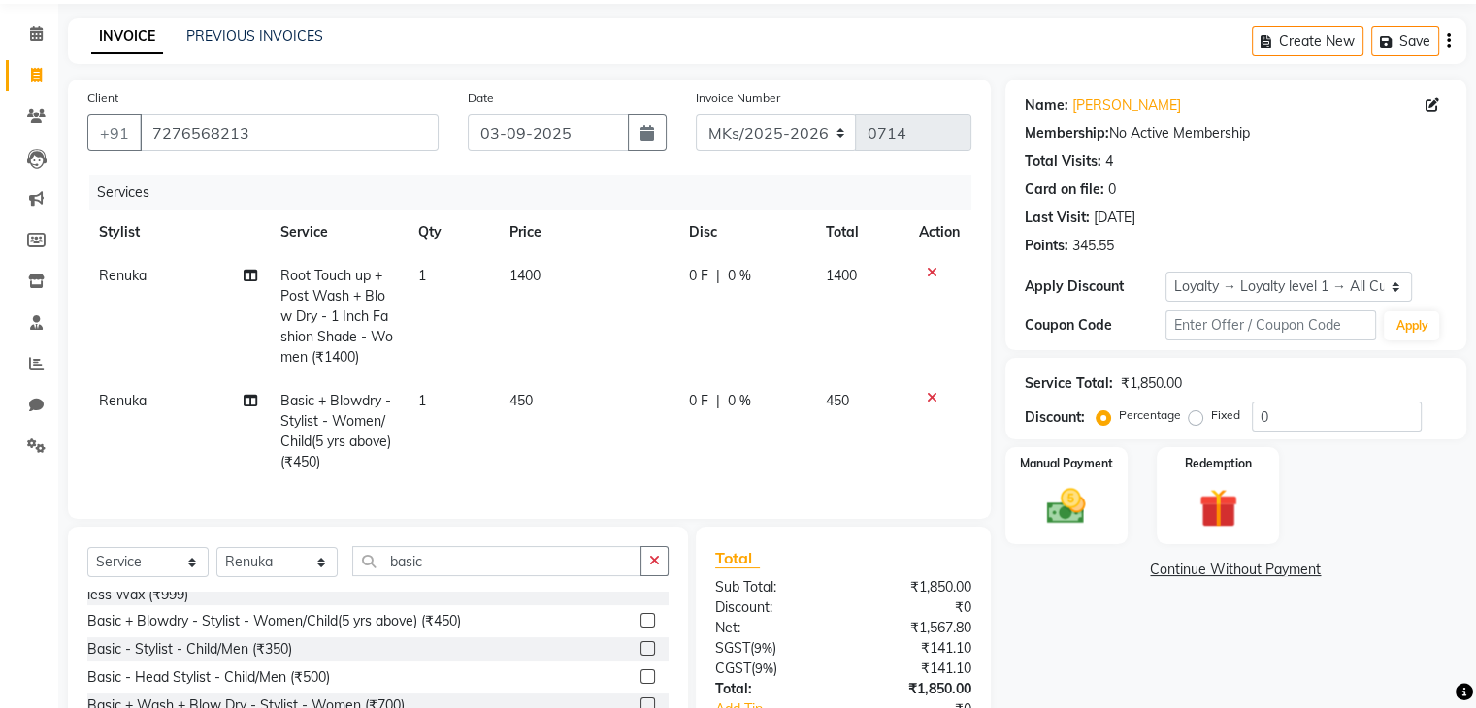
click at [658, 475] on td "450" at bounding box center [588, 431] width 180 height 105
select select "21738"
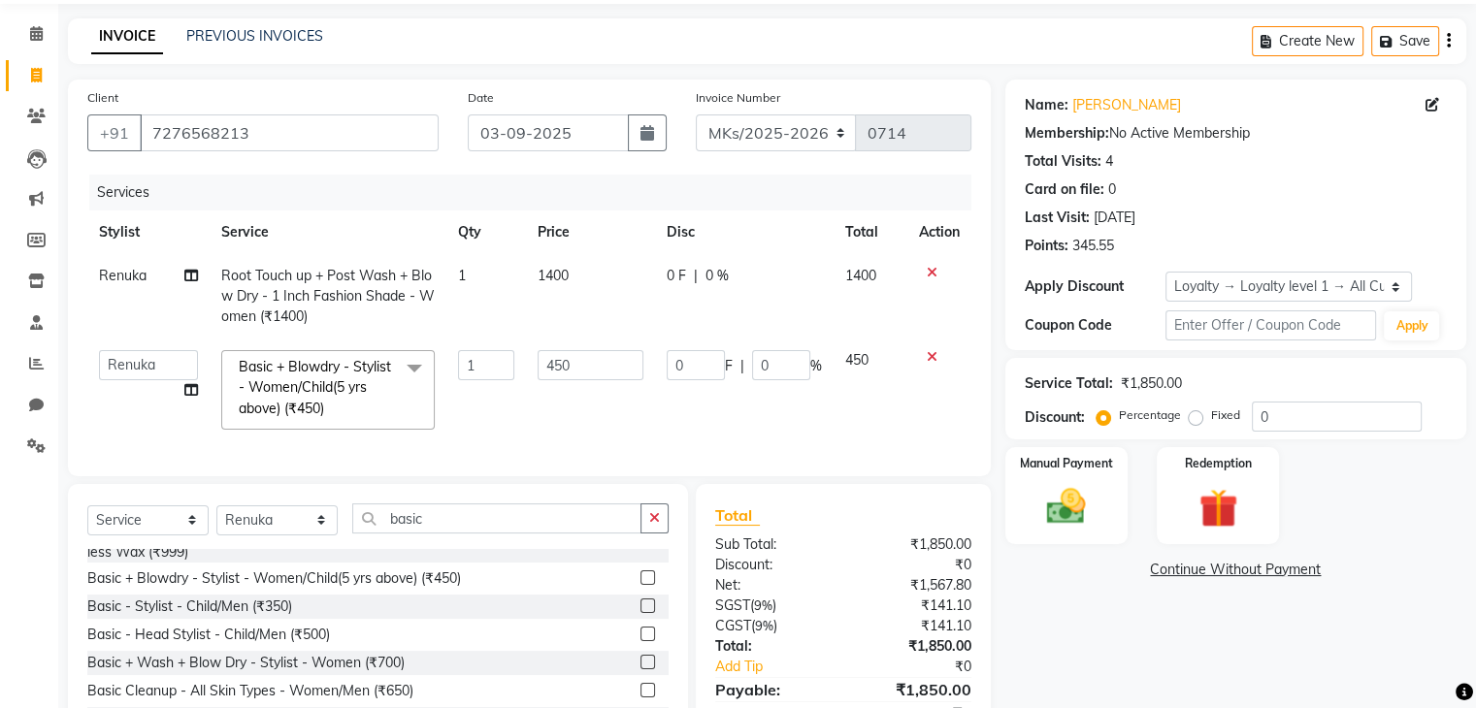
click at [578, 268] on td "1400" at bounding box center [590, 296] width 129 height 84
select select "21738"
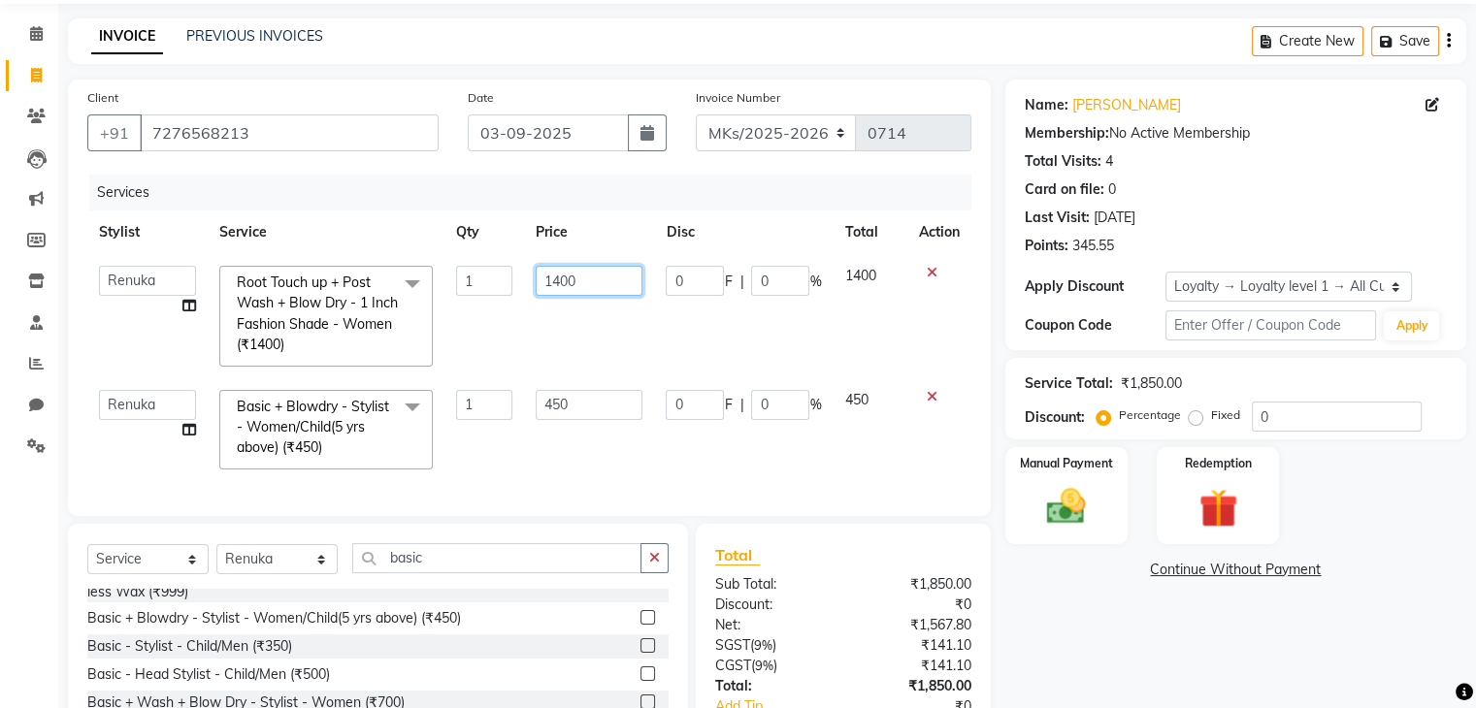
click at [578, 268] on input "1400" at bounding box center [589, 281] width 107 height 30
click at [553, 280] on input "1600" at bounding box center [589, 281] width 107 height 30
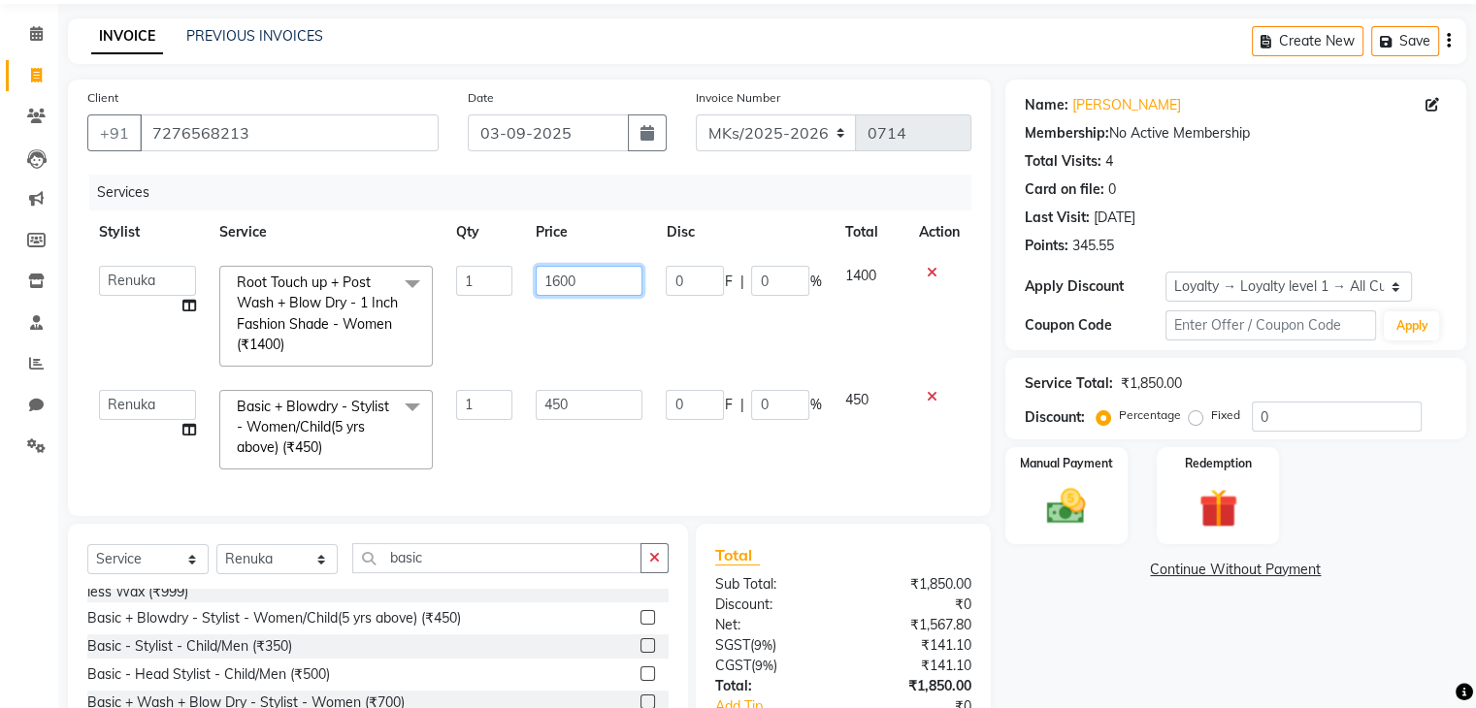
click at [553, 280] on input "1600" at bounding box center [589, 281] width 107 height 30
type input "1900"
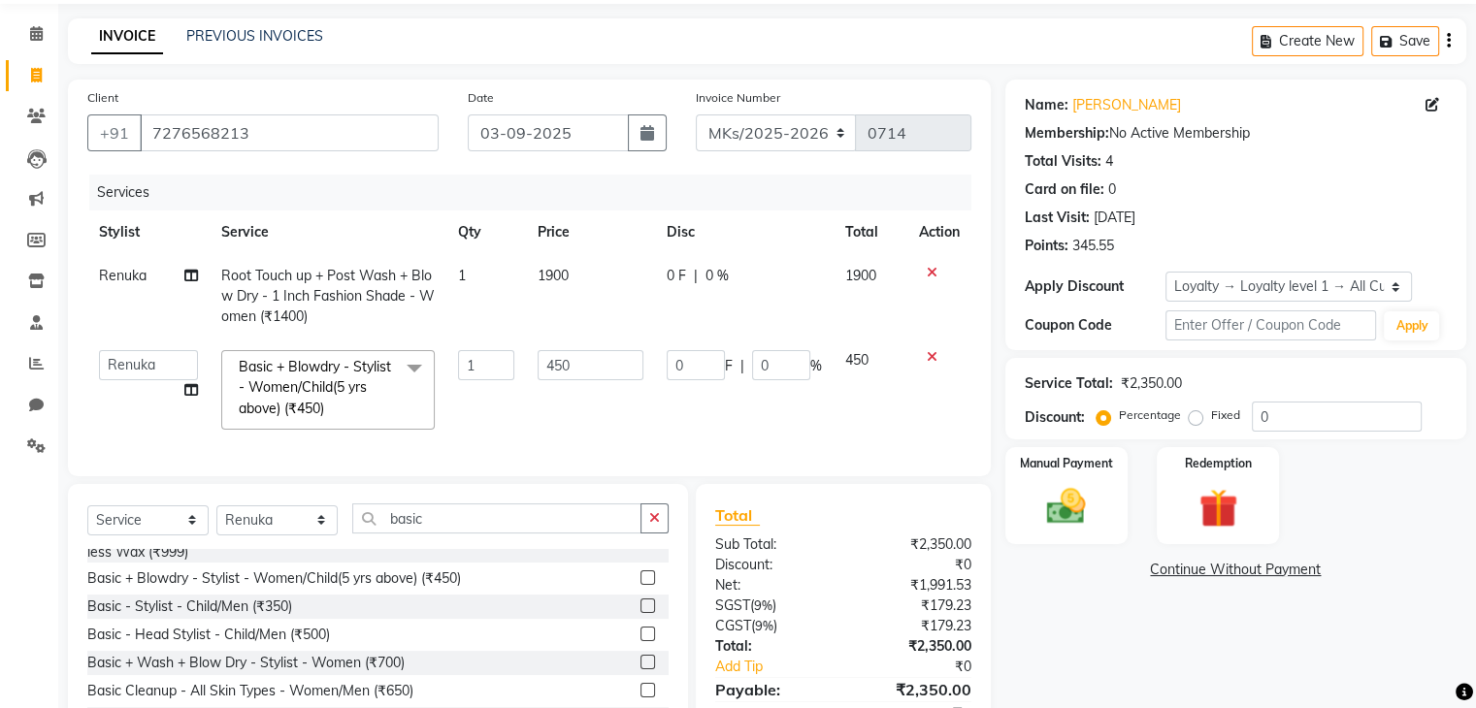
click at [611, 339] on tbody "Renuka Root Touch up + Post Wash + Blow Dry - 1 Inch Fashion Shade - Women (₹14…" at bounding box center [529, 347] width 884 height 187
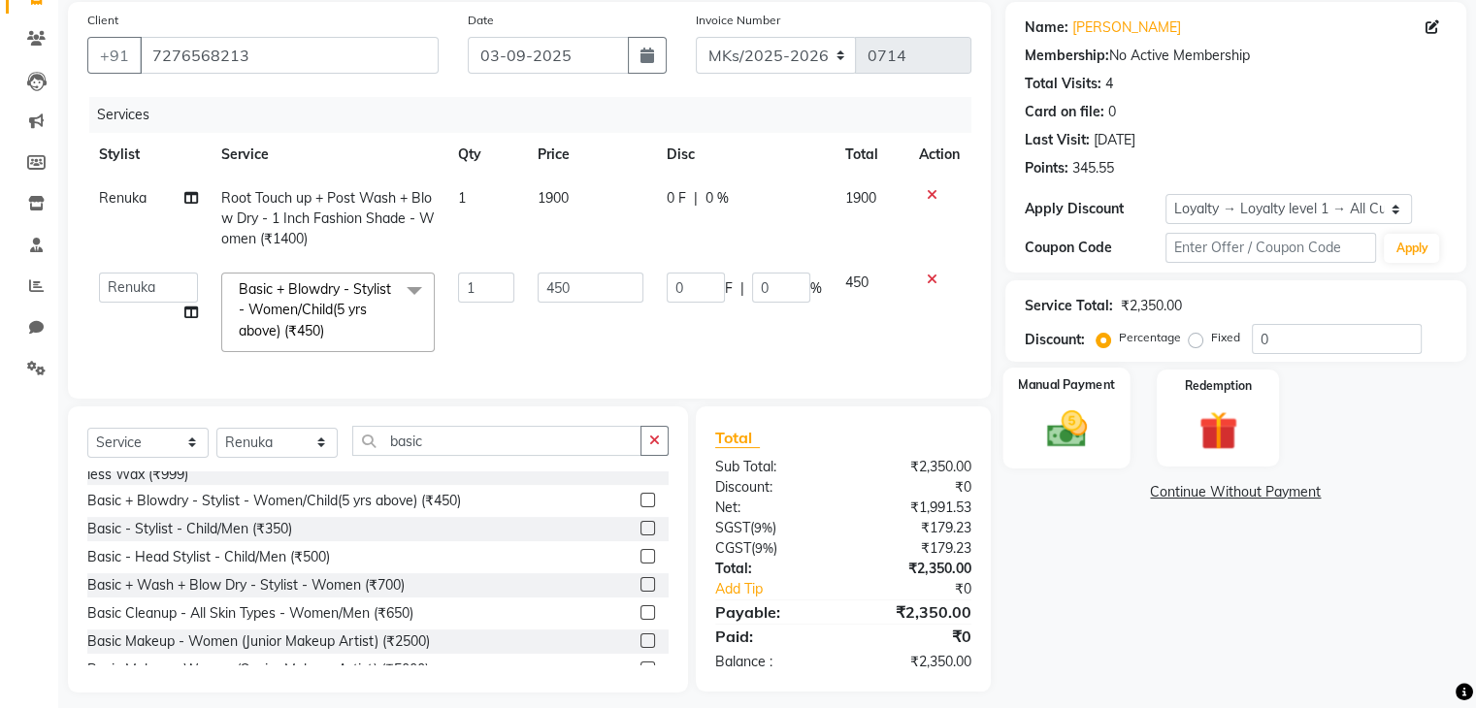
click at [1089, 419] on img at bounding box center [1066, 430] width 65 height 47
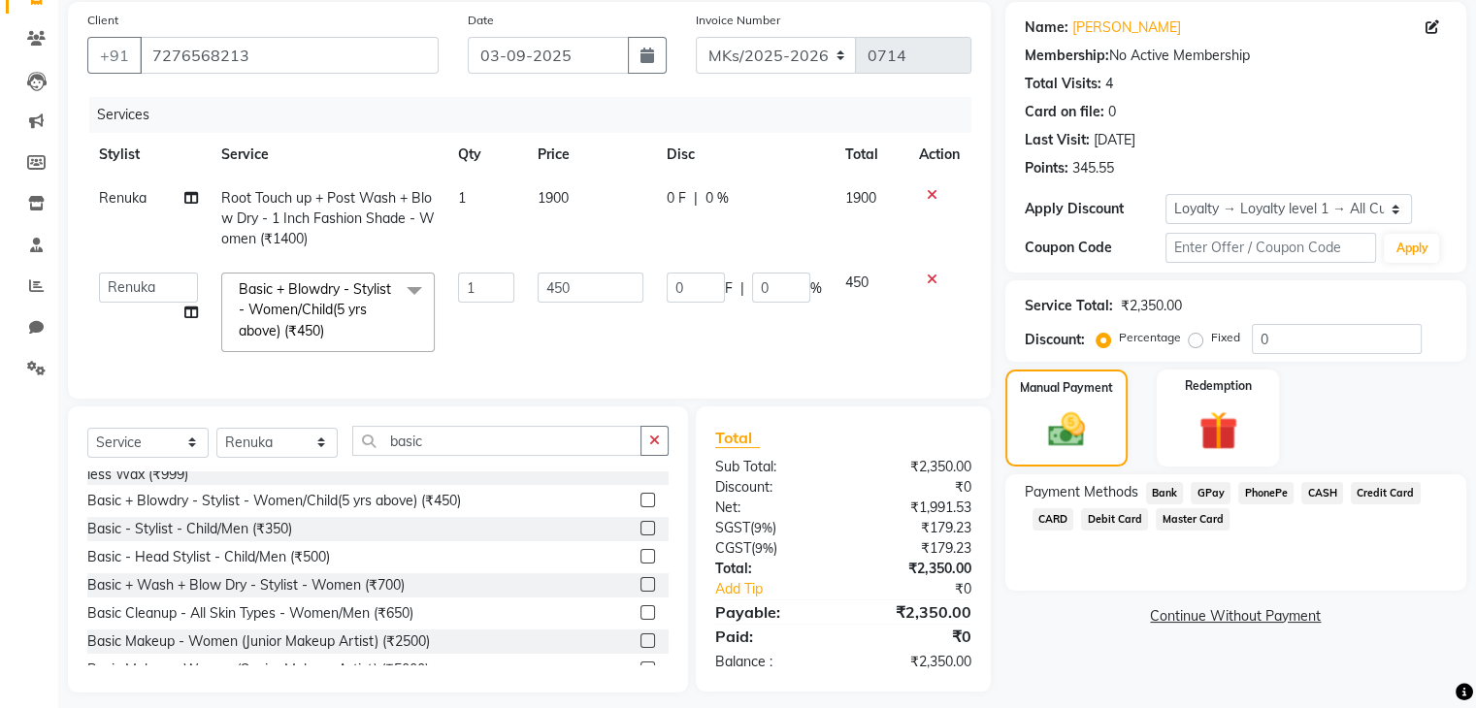
click at [1211, 489] on span "GPay" at bounding box center [1211, 493] width 40 height 22
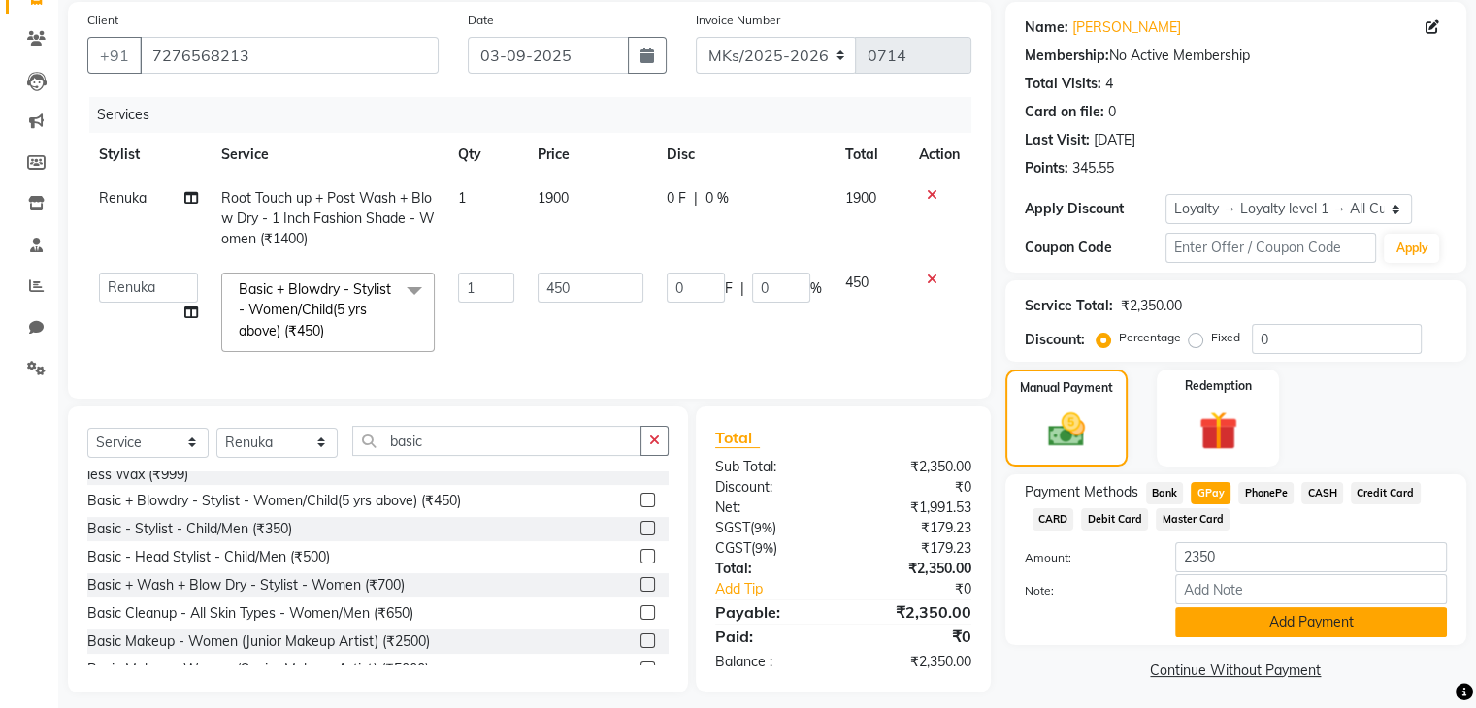
click at [1263, 624] on button "Add Payment" at bounding box center [1311, 623] width 272 height 30
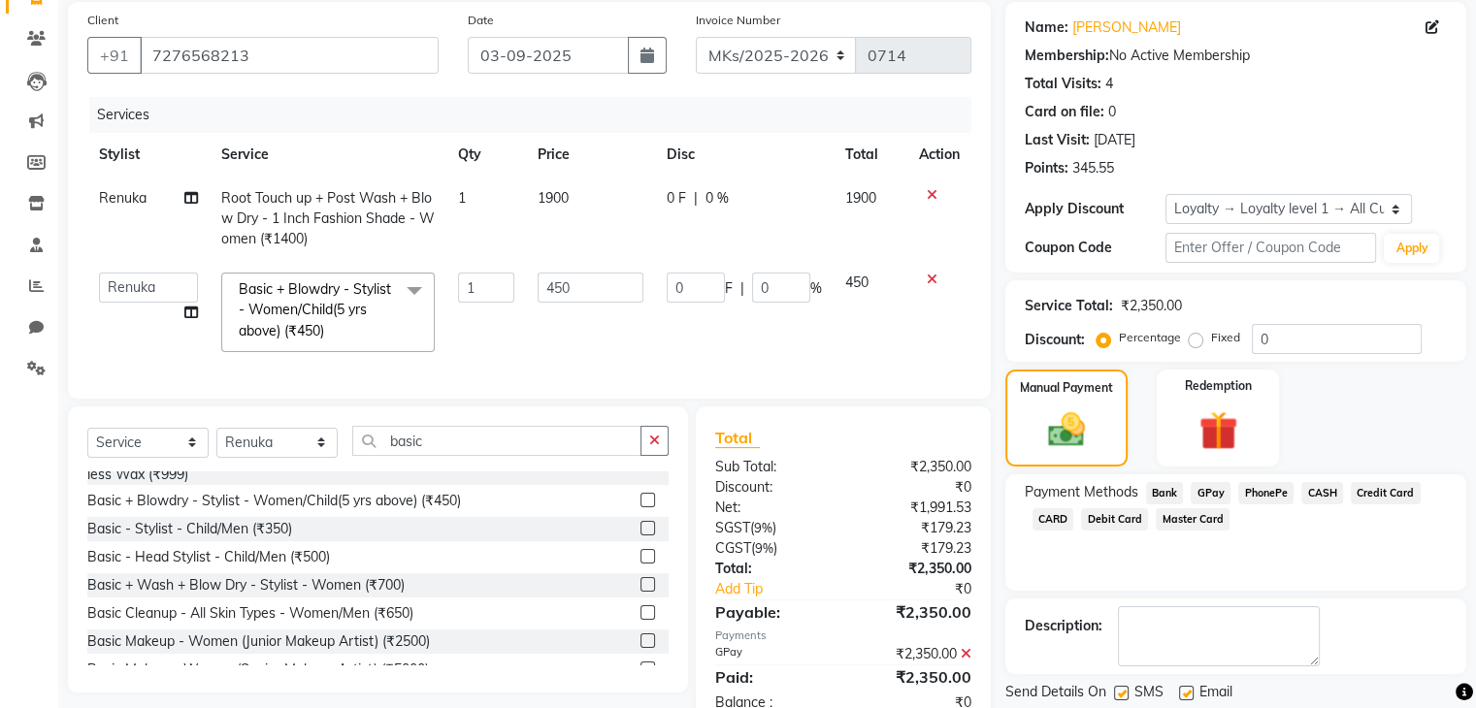
click at [1464, 669] on div "Name: Parvathy Nair Membership: No Active Membership Total Visits: 4 Card on fi…" at bounding box center [1243, 415] width 476 height 827
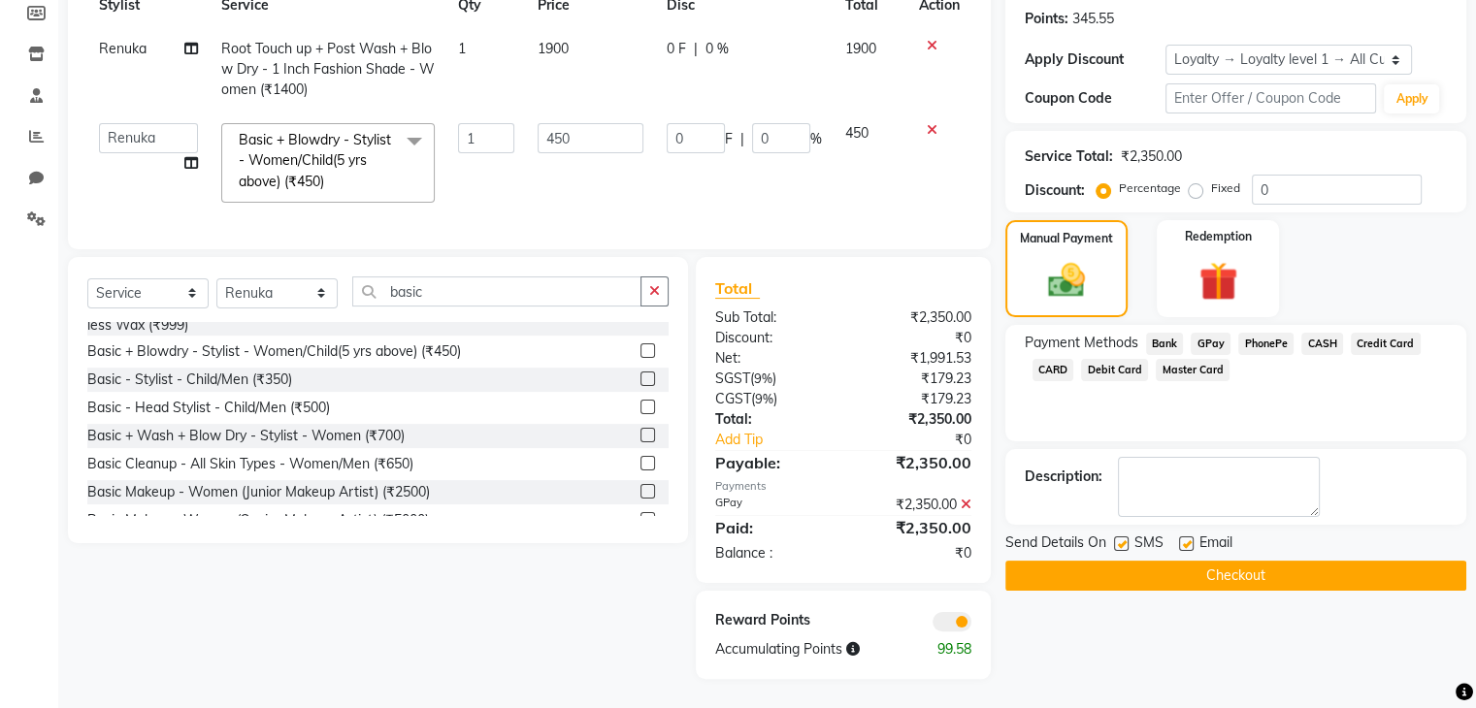
click at [1238, 561] on button "Checkout" at bounding box center [1235, 576] width 461 height 30
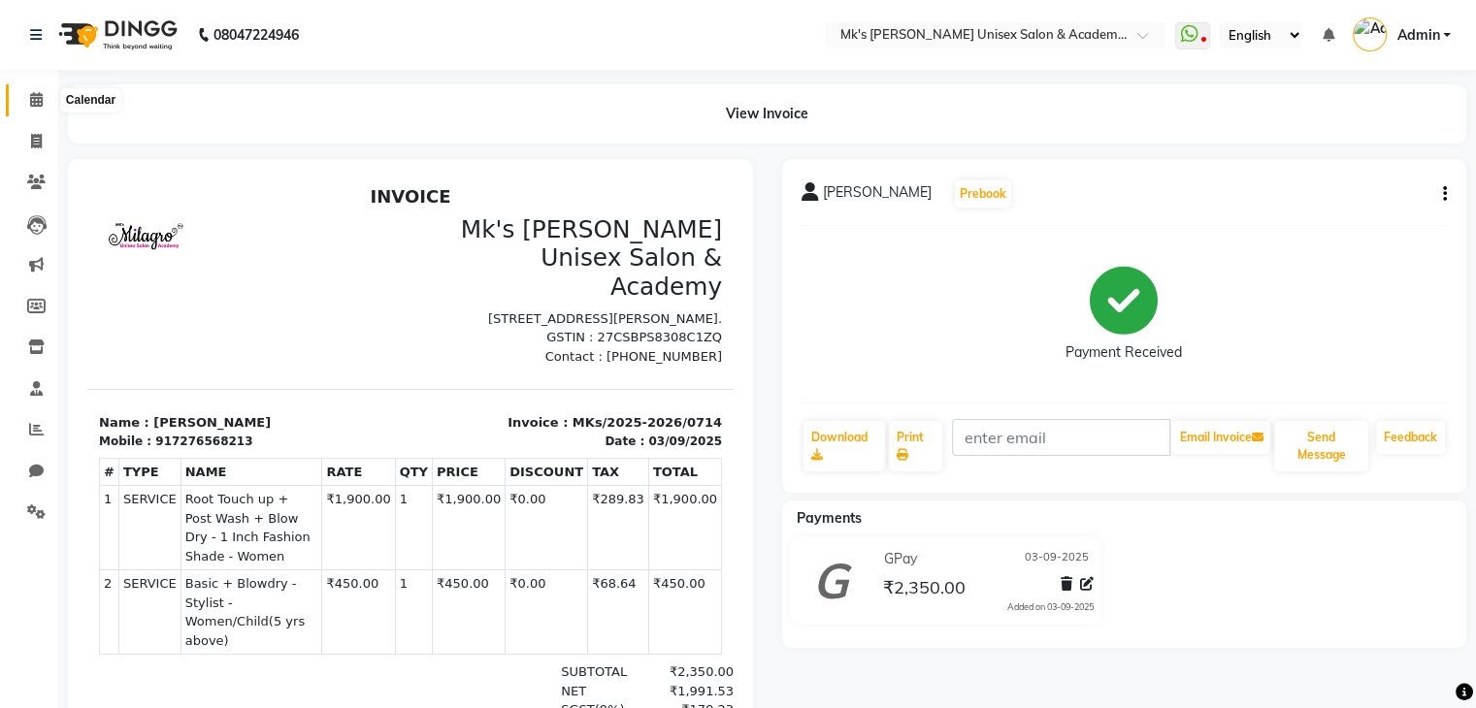
click at [42, 103] on icon at bounding box center [36, 99] width 13 height 15
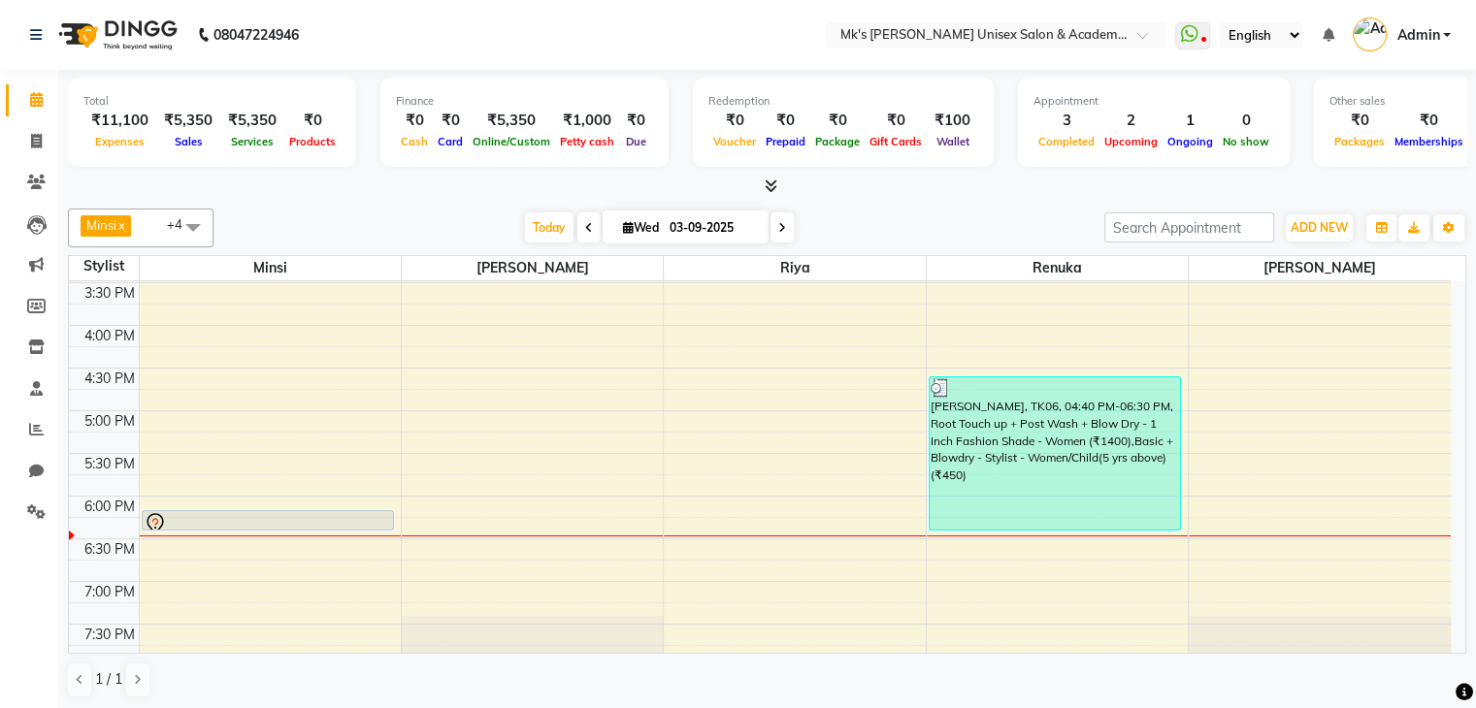
scroll to position [558, 0]
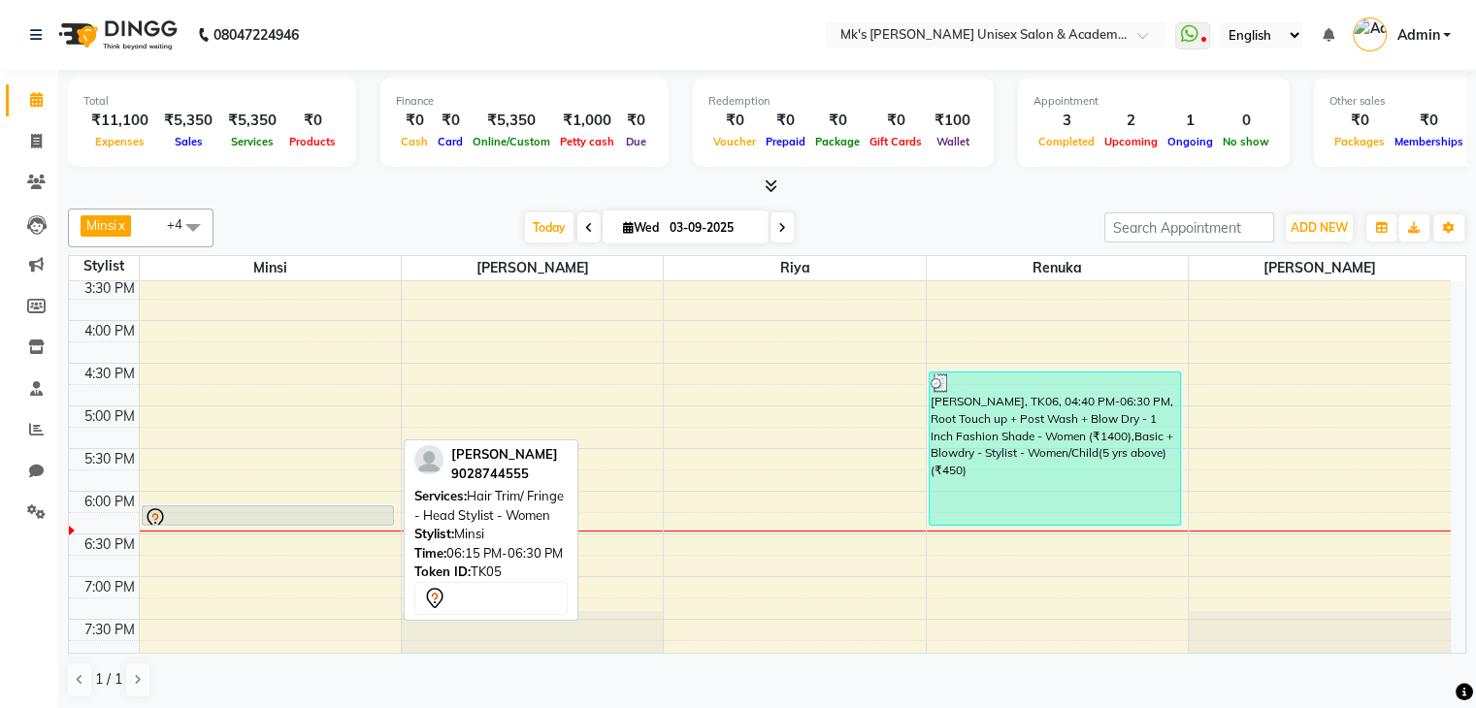
click at [280, 517] on div at bounding box center [268, 519] width 249 height 23
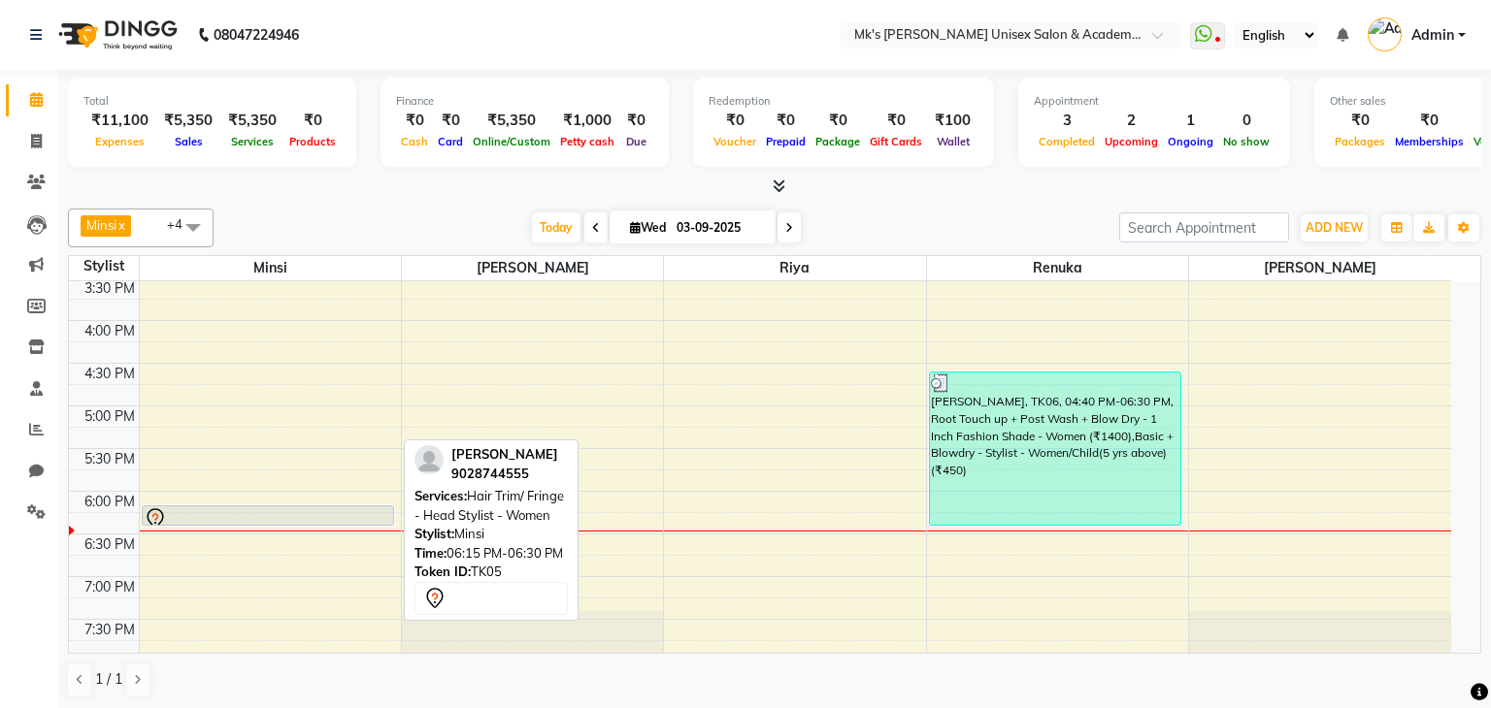
select select "7"
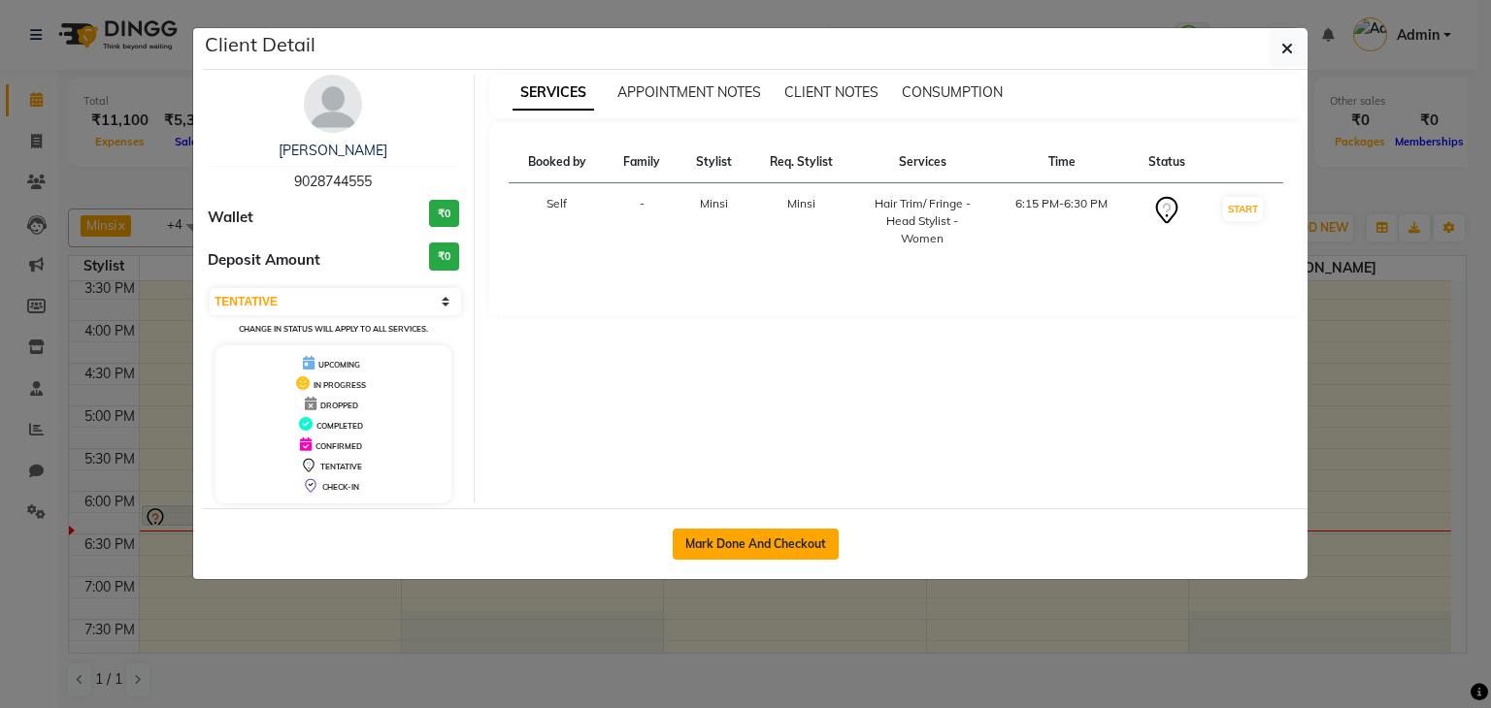
click at [726, 540] on button "Mark Done And Checkout" at bounding box center [756, 544] width 166 height 31
select select "service"
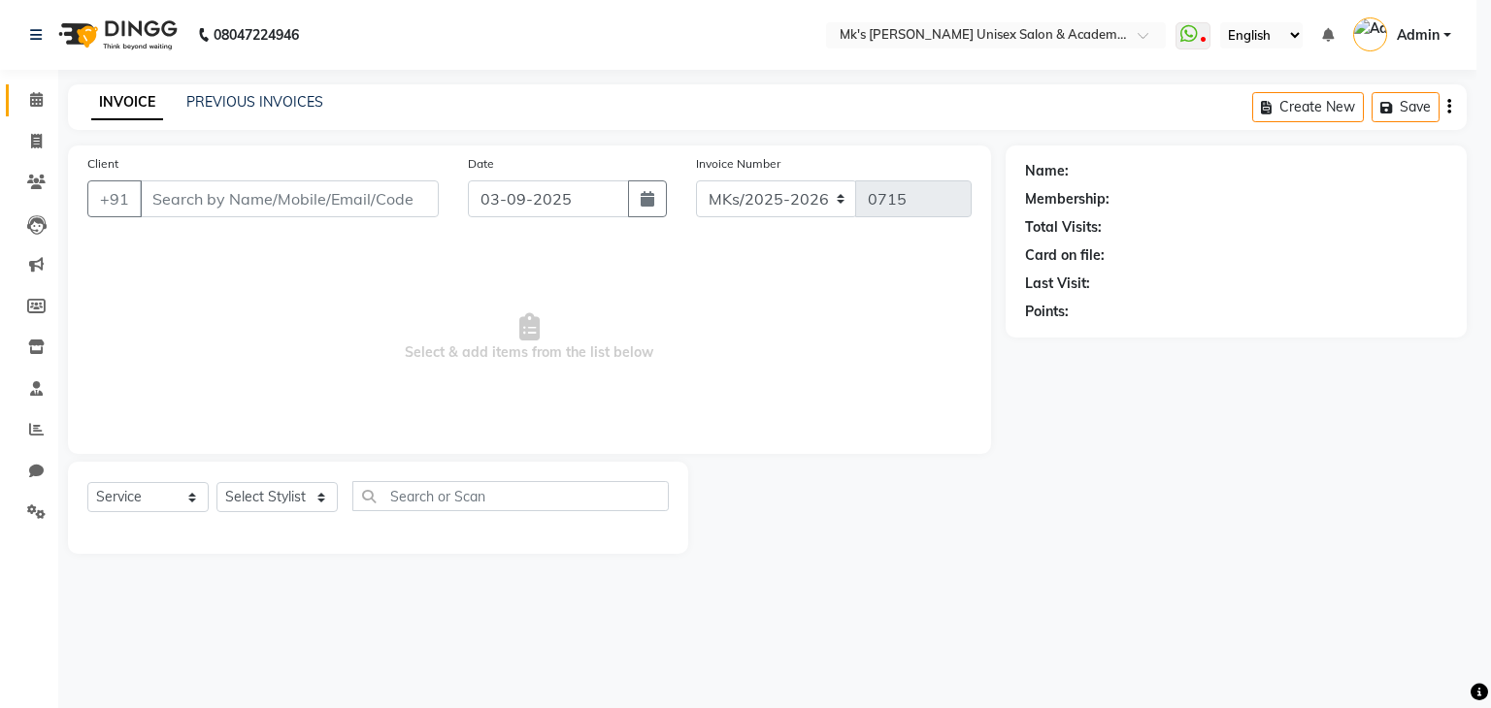
select select "3"
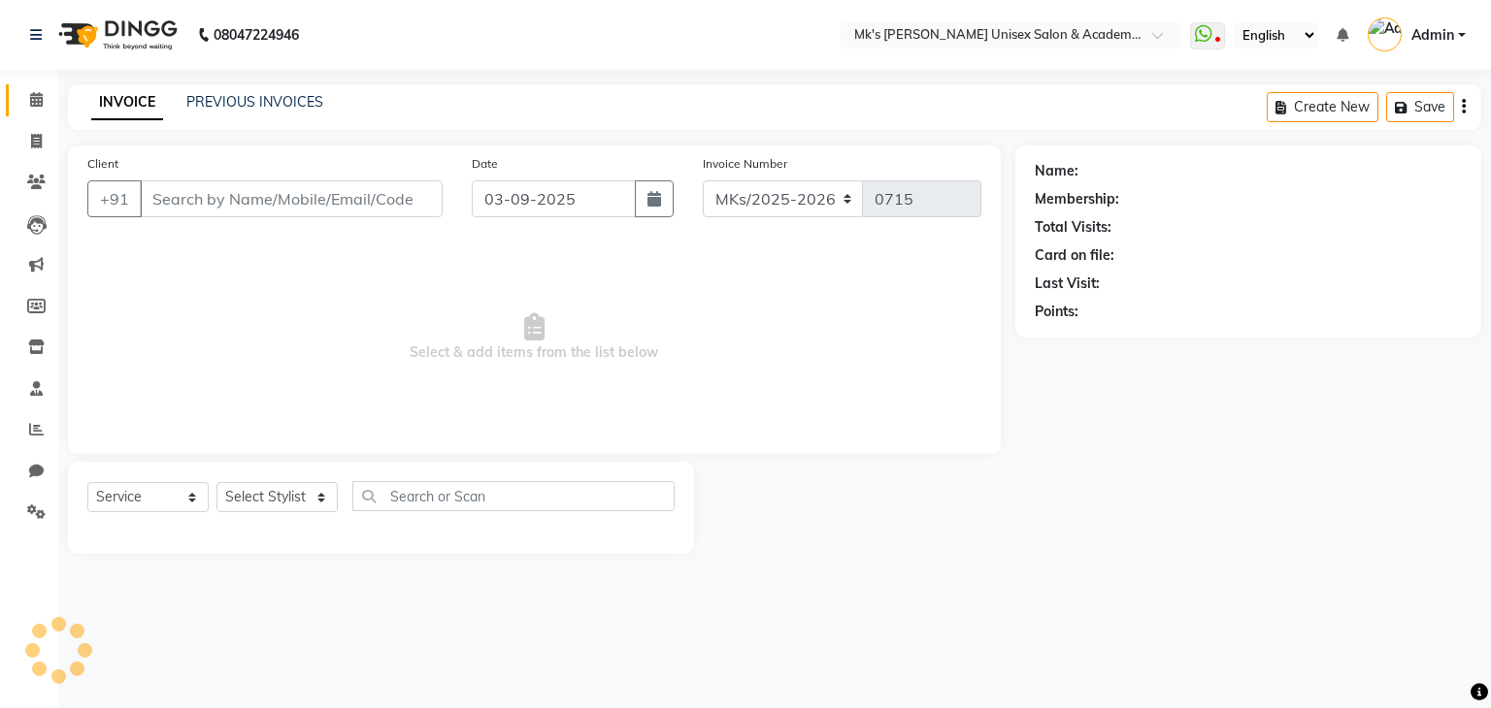
type input "9028744555"
select select "21735"
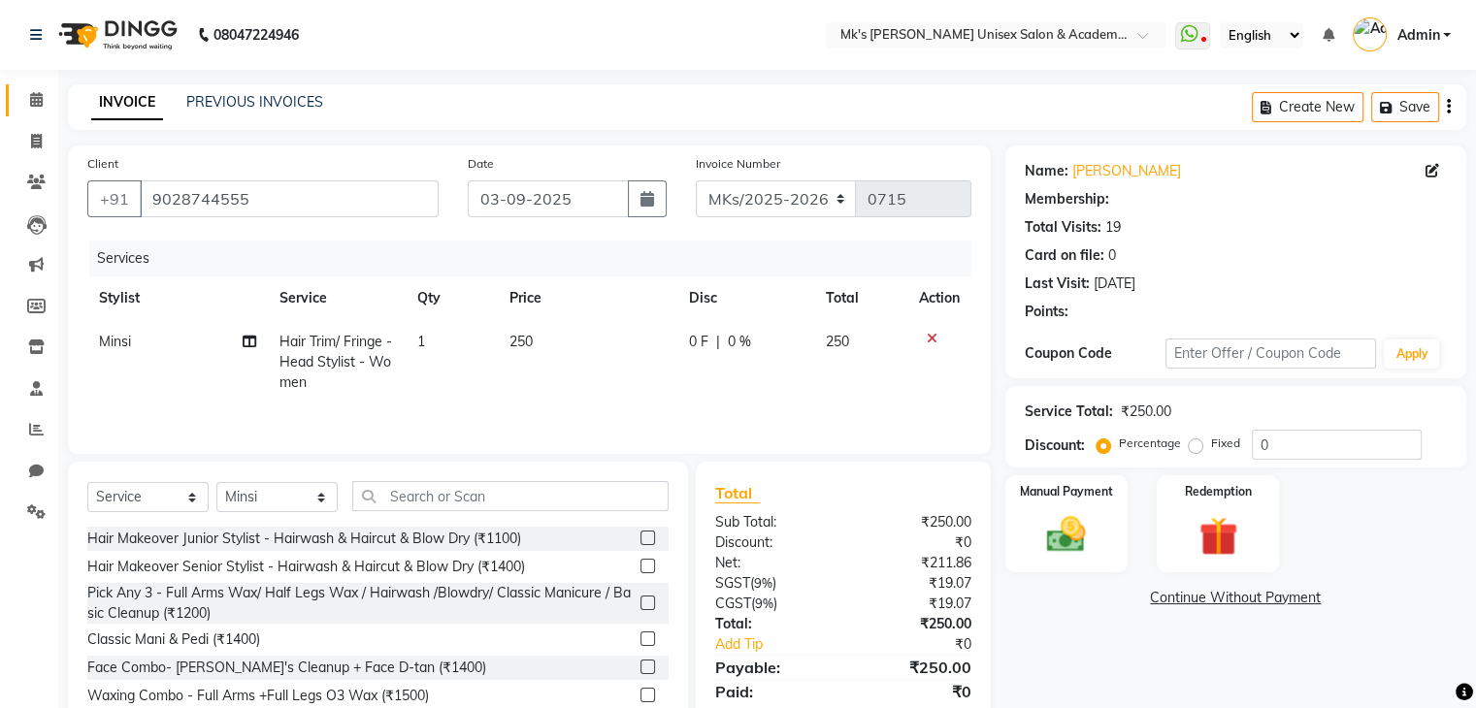
select select "1: Object"
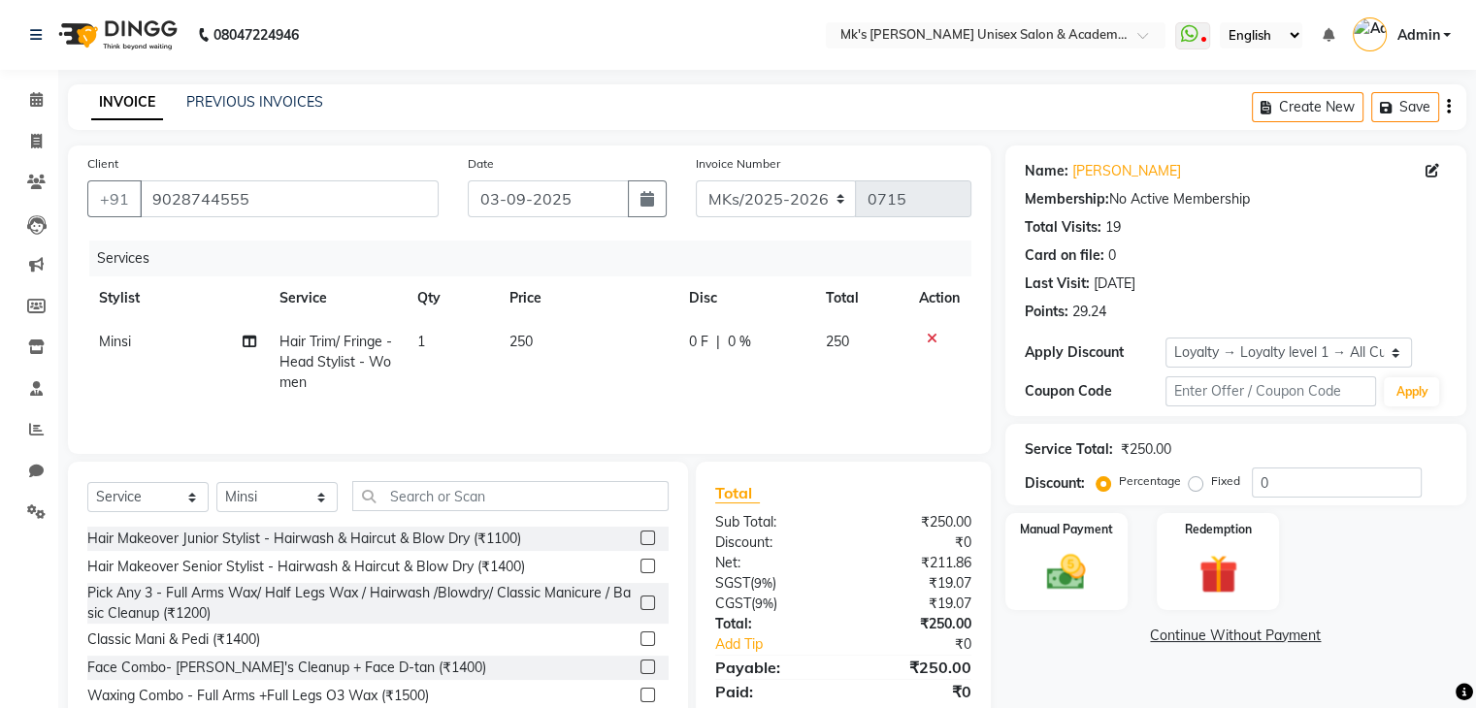
click at [533, 346] on td "250" at bounding box center [588, 362] width 180 height 84
select select "21735"
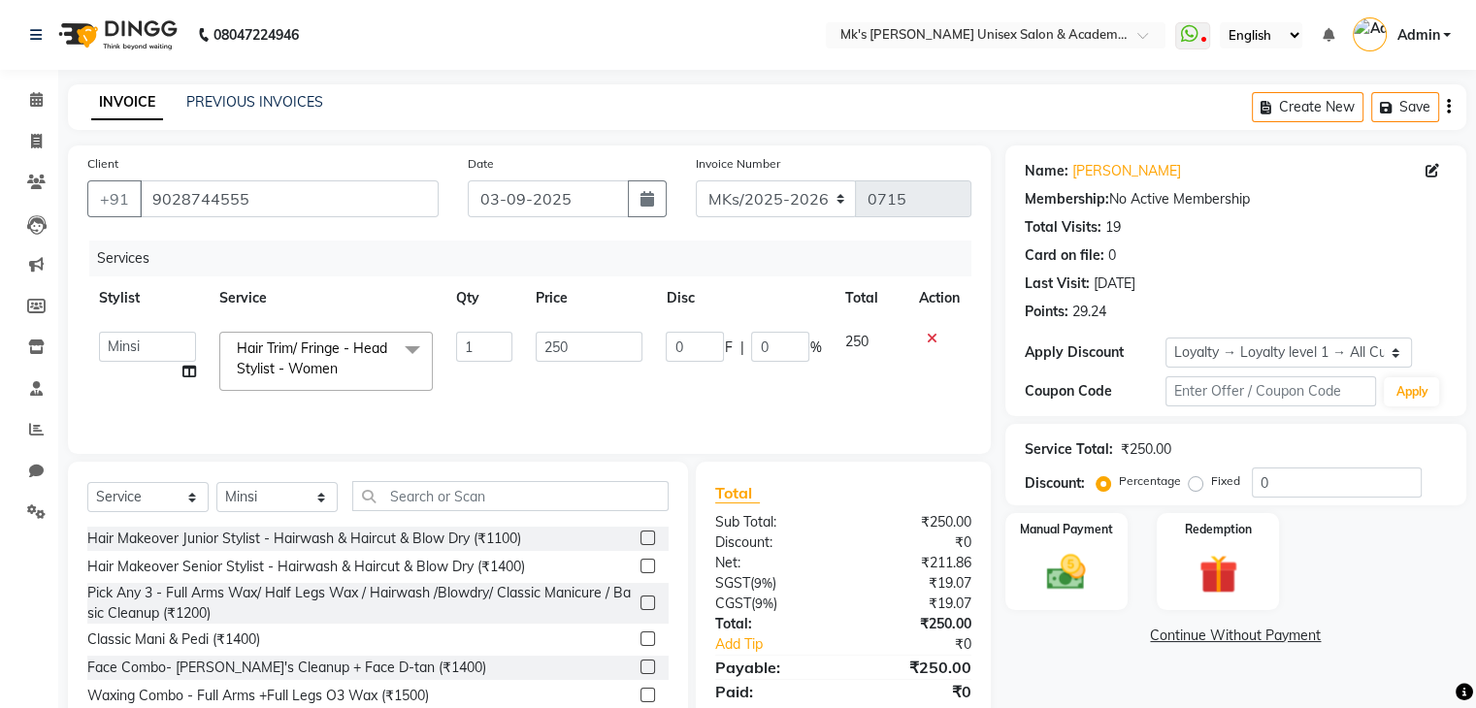
click at [422, 363] on span at bounding box center [412, 350] width 39 height 37
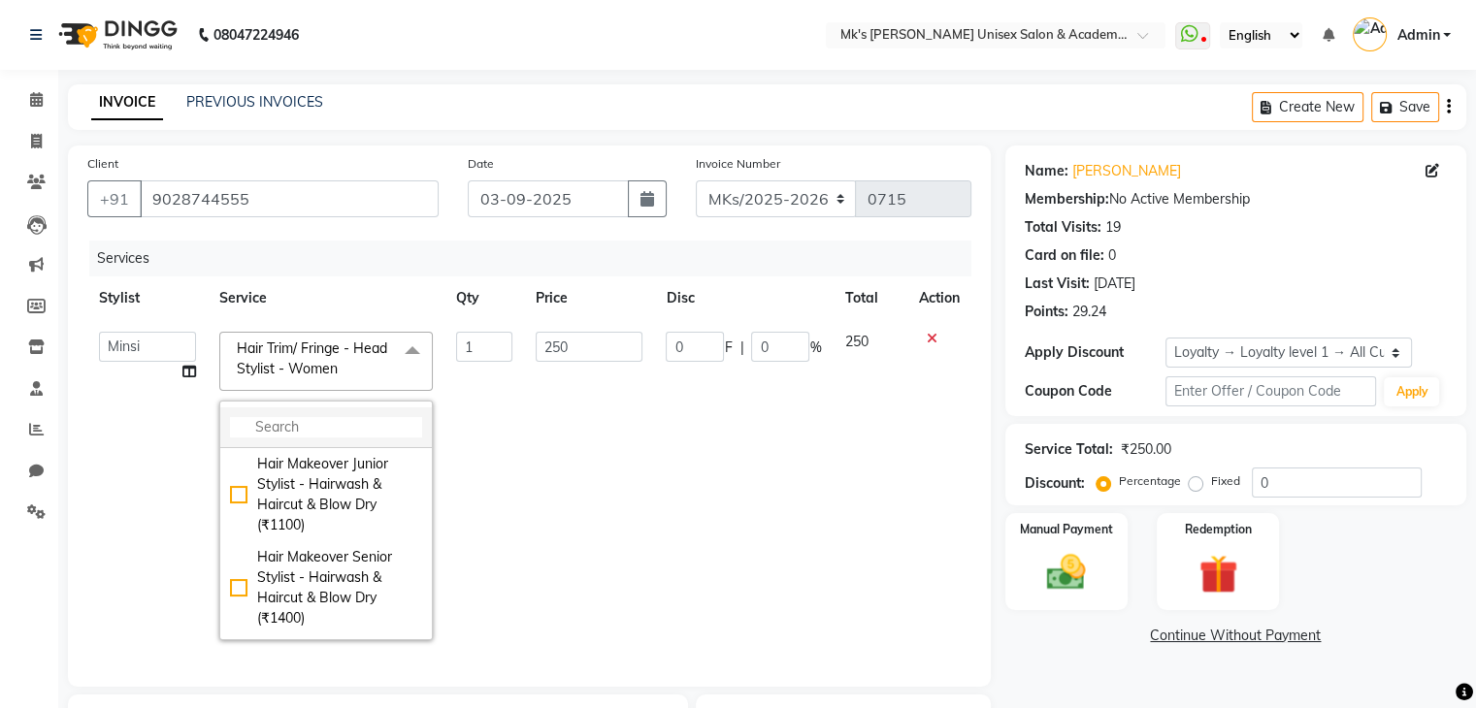
click at [334, 416] on li at bounding box center [326, 428] width 212 height 41
click at [291, 440] on li at bounding box center [326, 428] width 212 height 41
click at [287, 435] on input "multiselect-search" at bounding box center [326, 427] width 192 height 20
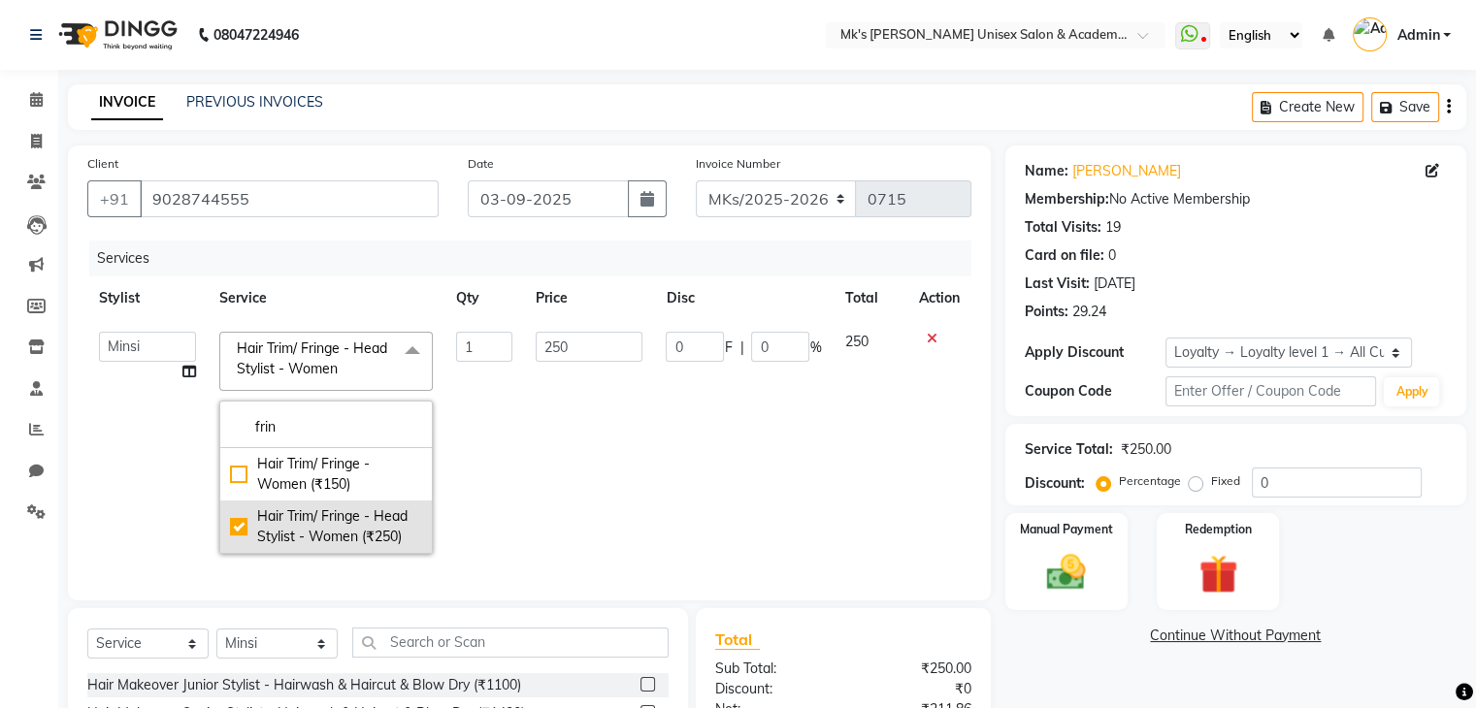
type input "frin"
click at [275, 544] on div "Hair Trim/ Fringe - Head Stylist - Women (₹250)" at bounding box center [326, 527] width 192 height 41
checkbox input "false"
type input "0"
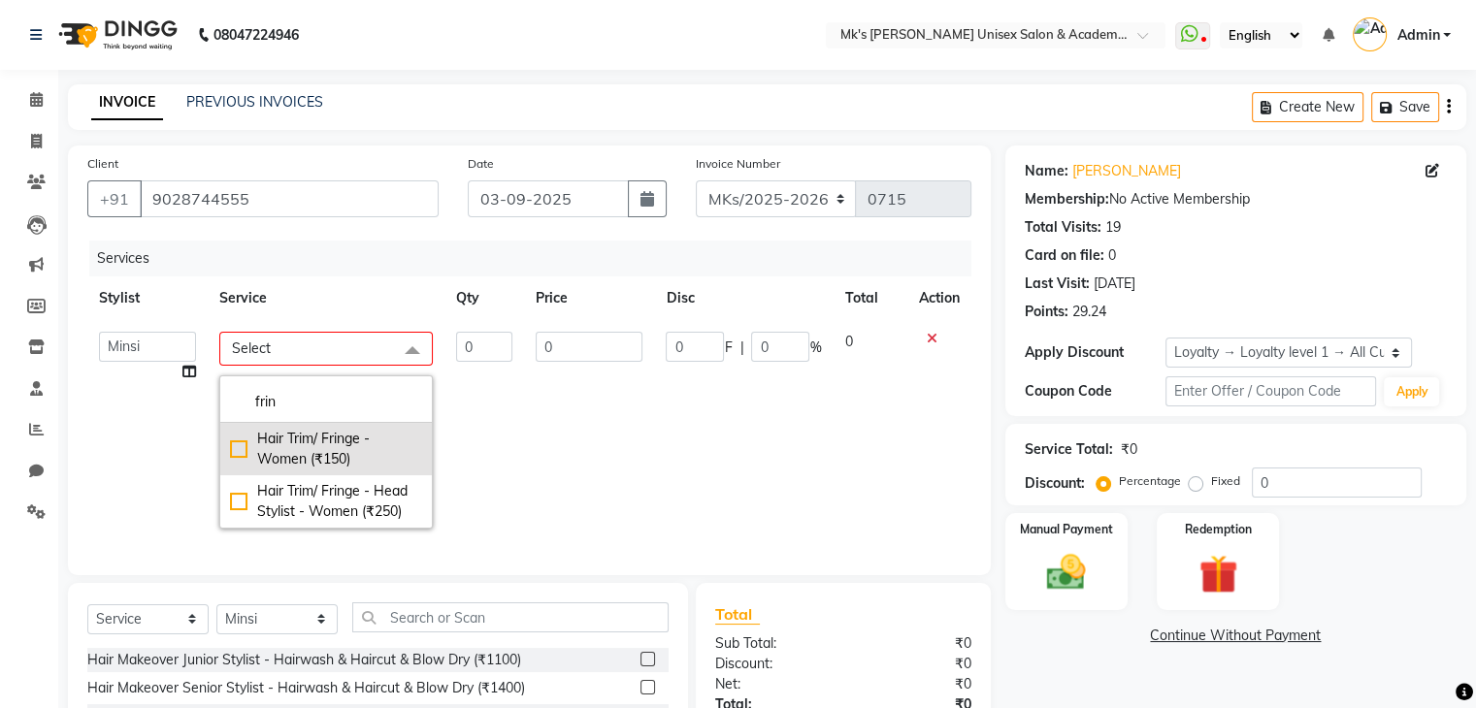
click at [296, 459] on div "Hair Trim/ Fringe - Women (₹150)" at bounding box center [326, 449] width 192 height 41
checkbox input "true"
type input "1"
type input "150"
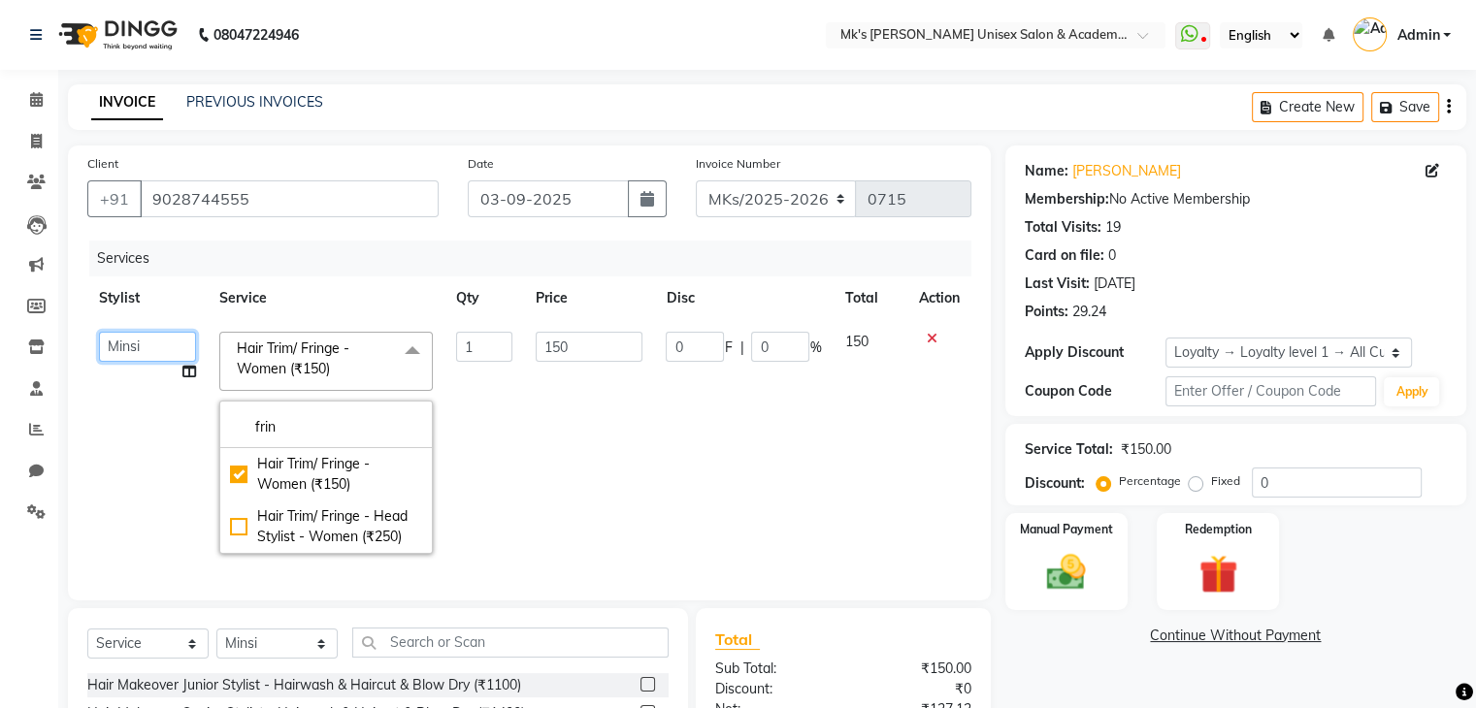
click at [142, 345] on select "Ketan Minsi Renuka Riya Sandhaya Santoshi" at bounding box center [147, 347] width 97 height 30
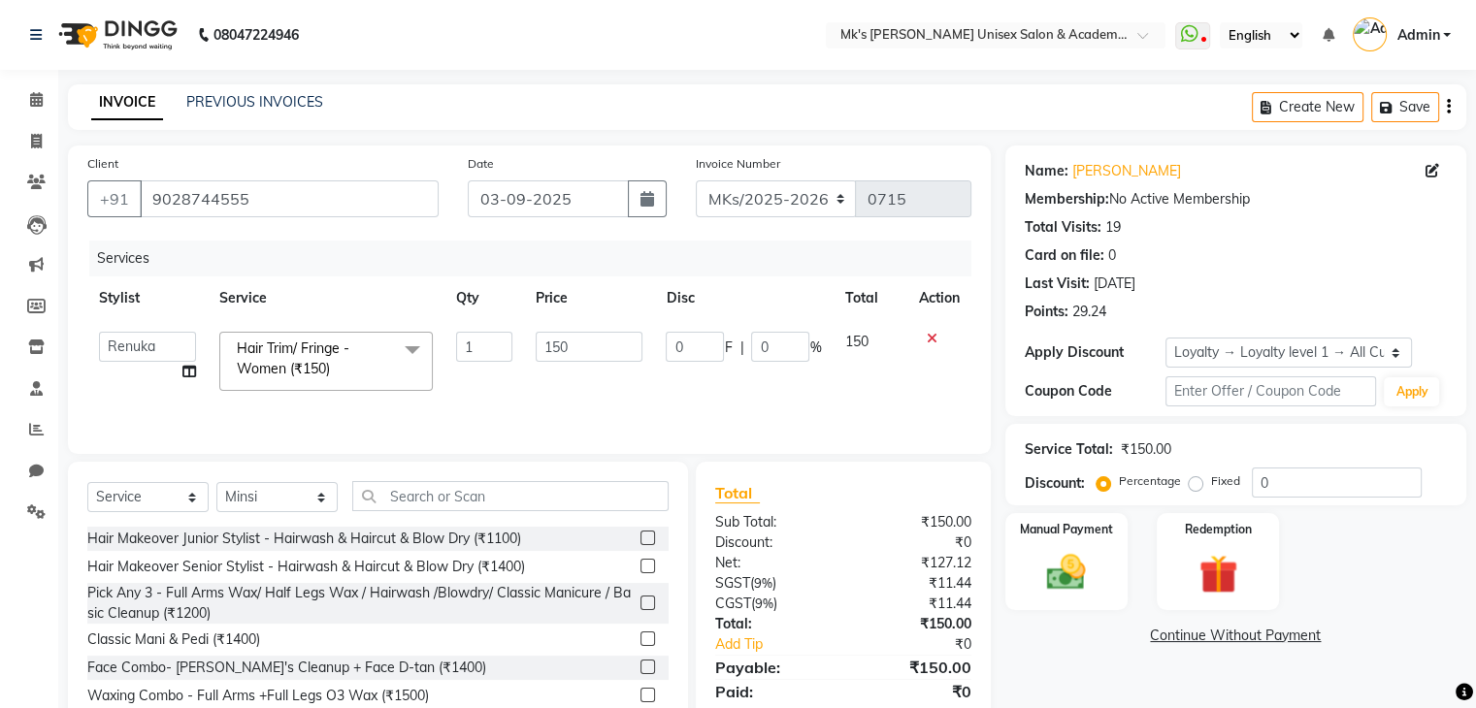
select select "21738"
click at [280, 508] on select "Select Stylist [PERSON_NAME] Minsi Renuka [PERSON_NAME] [PERSON_NAME]" at bounding box center [276, 497] width 121 height 30
select select "21738"
click at [216, 483] on select "Select Stylist [PERSON_NAME] Minsi Renuka [PERSON_NAME] [PERSON_NAME]" at bounding box center [276, 497] width 121 height 30
click at [427, 491] on input "text" at bounding box center [510, 496] width 316 height 30
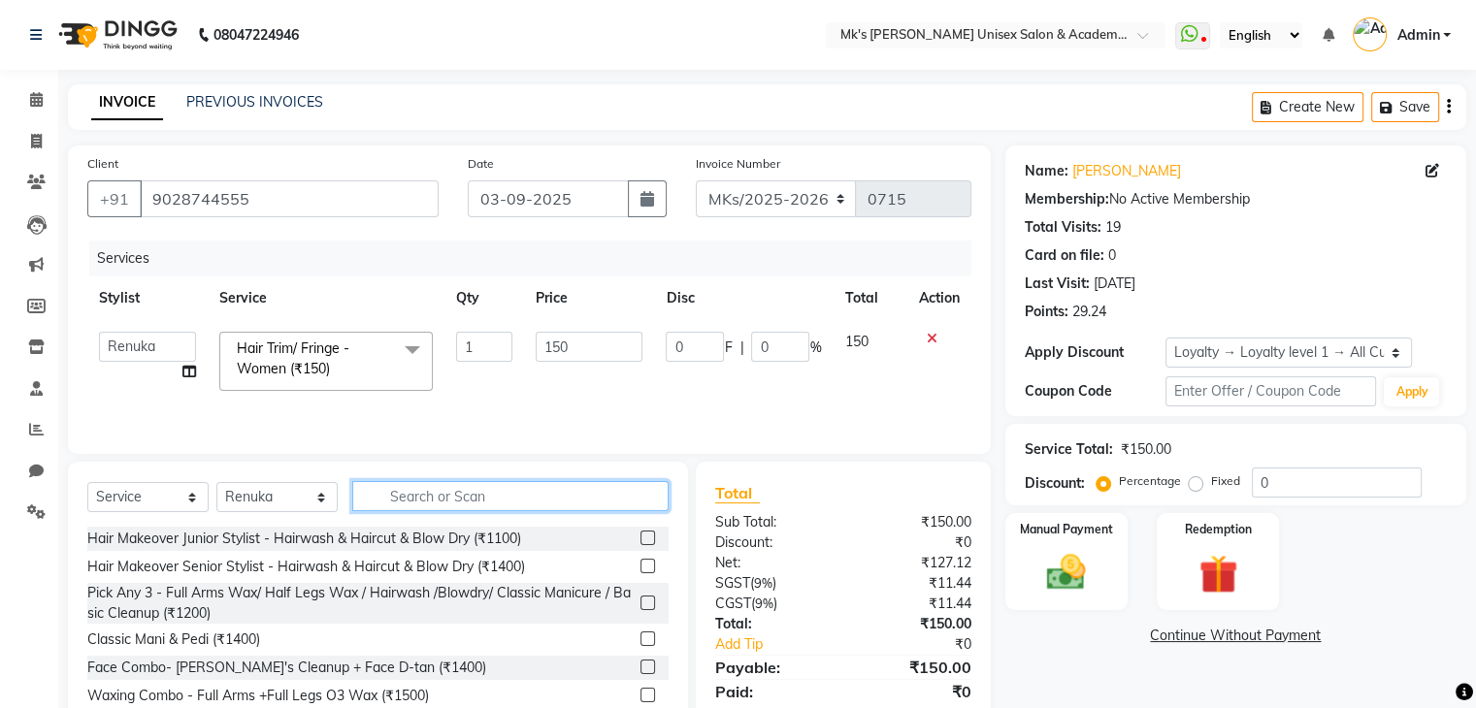
type input "g"
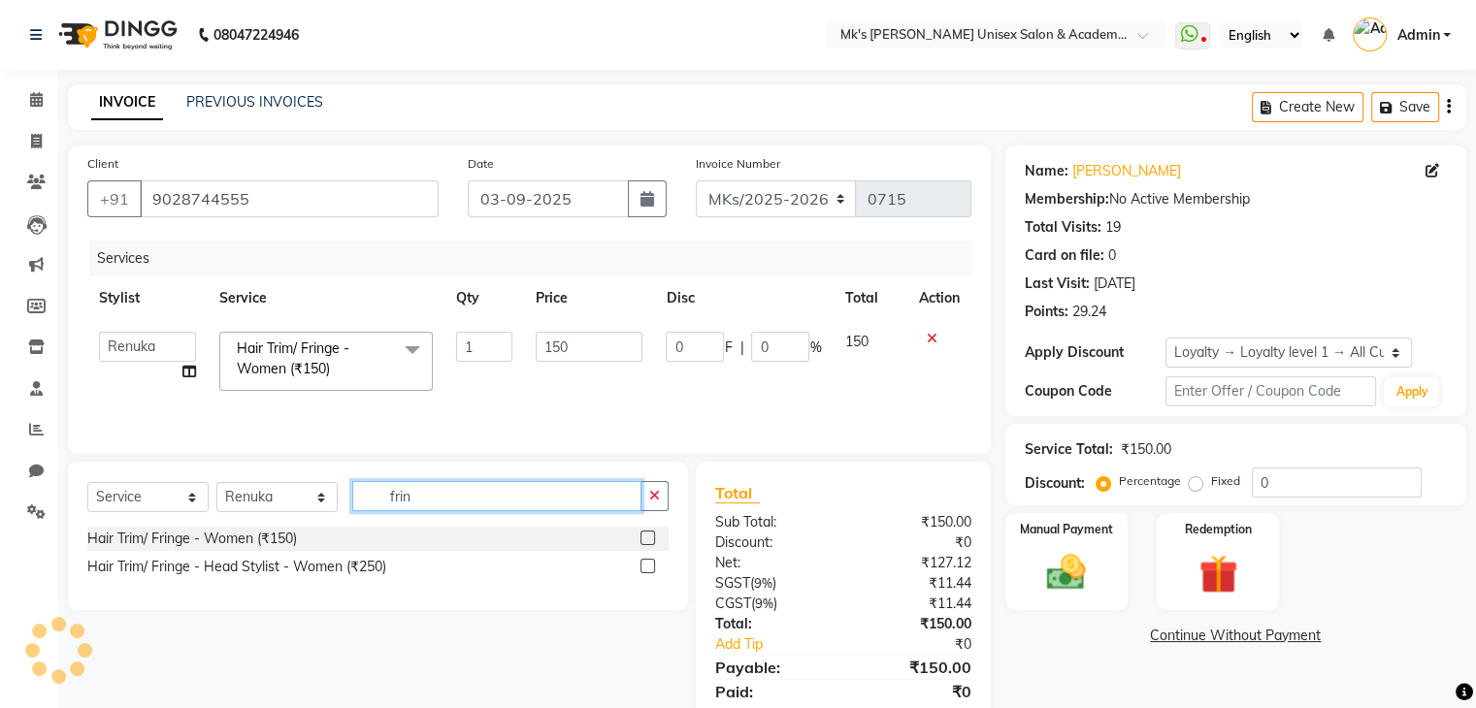
type input "frin"
click at [651, 543] on label at bounding box center [648, 538] width 15 height 15
click at [651, 543] on input "checkbox" at bounding box center [647, 539] width 13 height 13
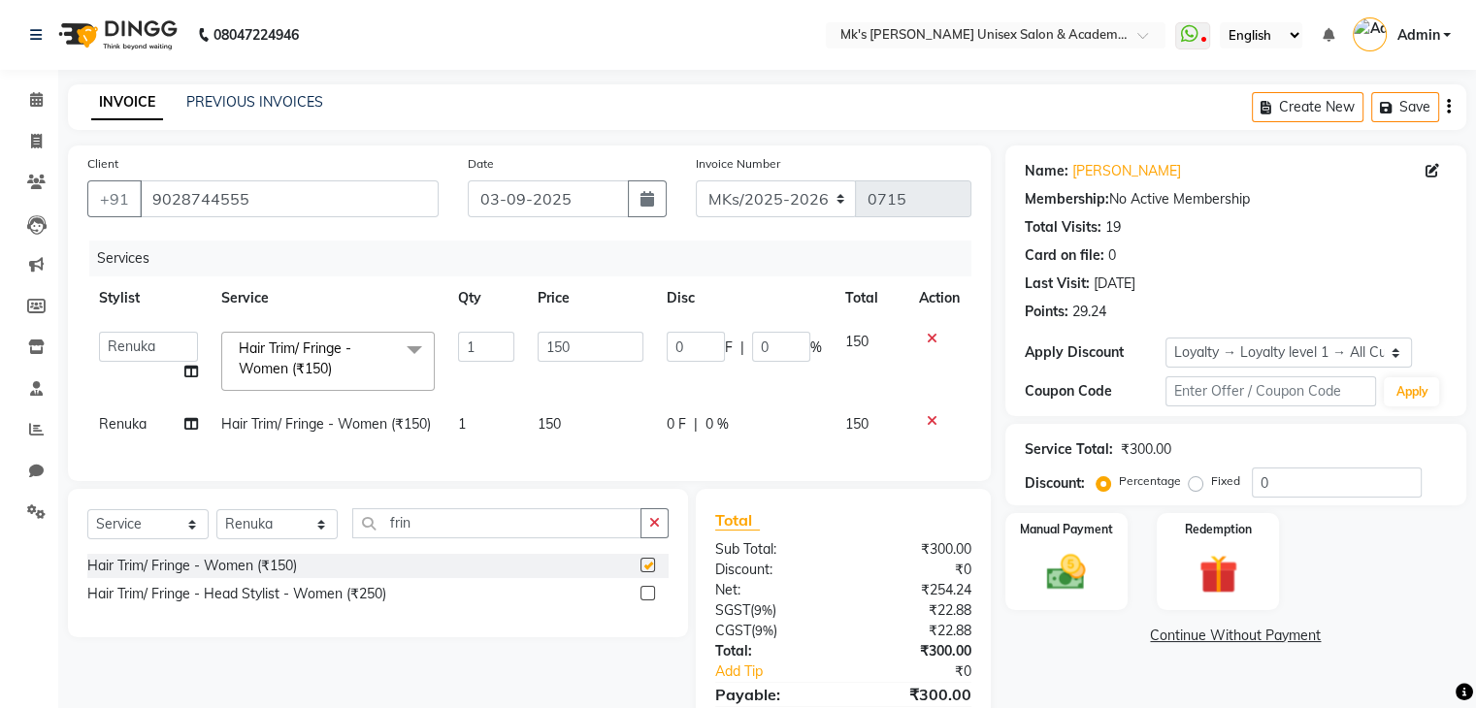
checkbox input "false"
click at [407, 536] on input "frin" at bounding box center [496, 524] width 289 height 30
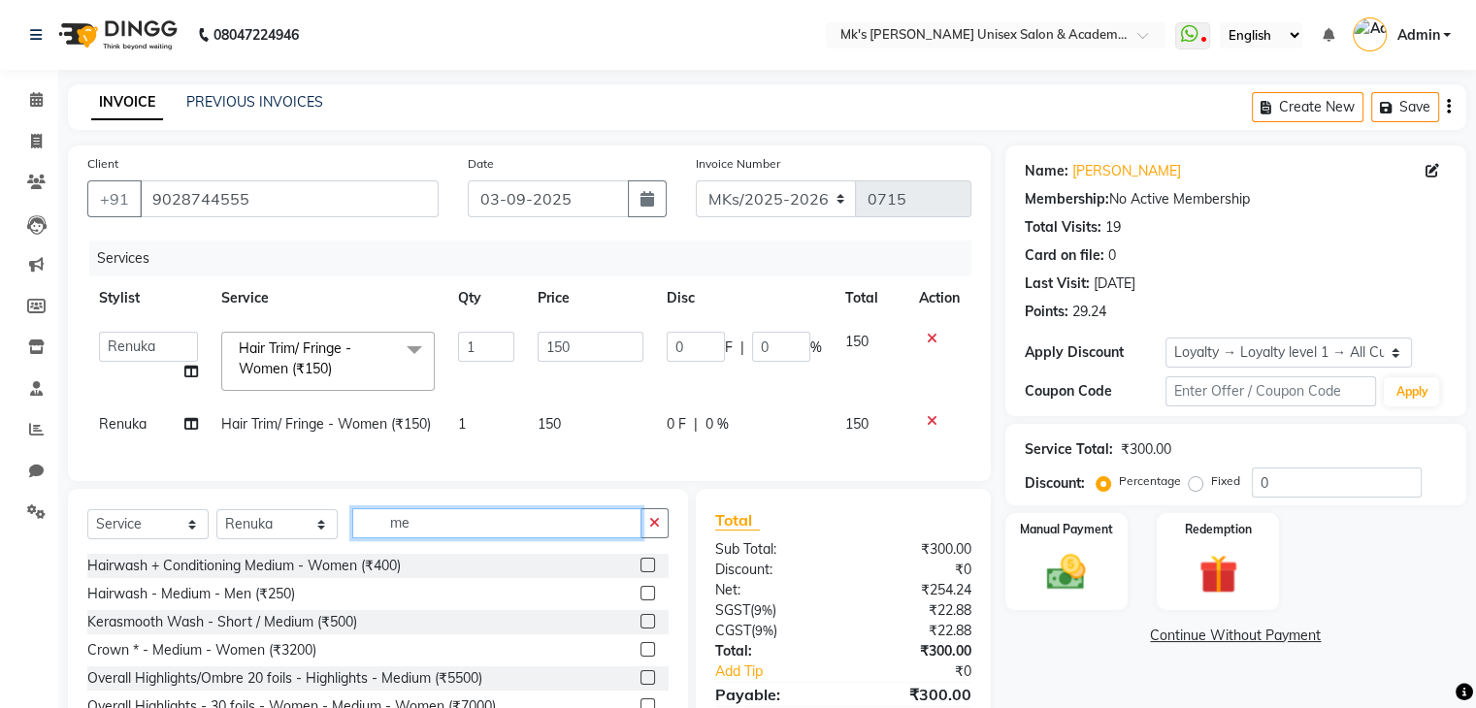
type input "m"
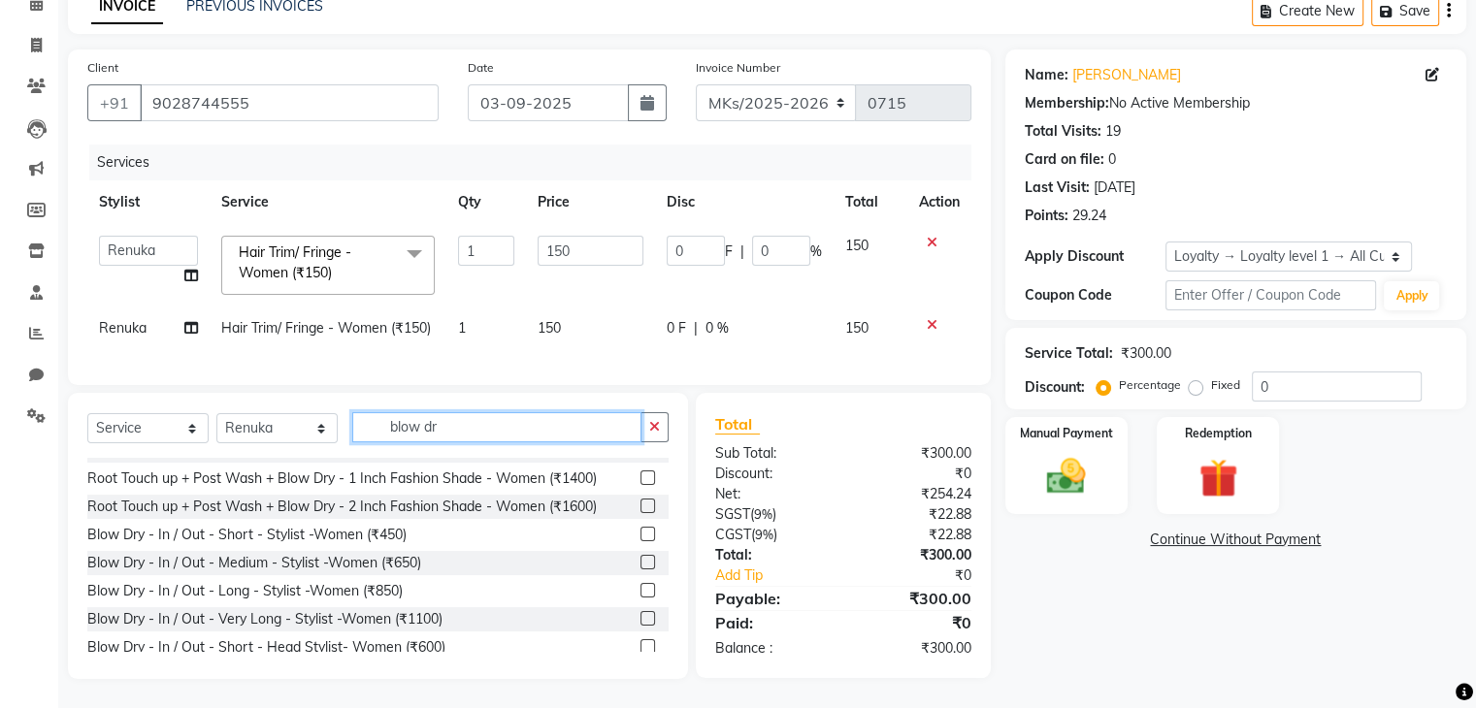
scroll to position [505, 0]
type input "blow dr"
click at [641, 559] on label at bounding box center [648, 560] width 15 height 15
click at [641, 559] on input "checkbox" at bounding box center [647, 561] width 13 height 13
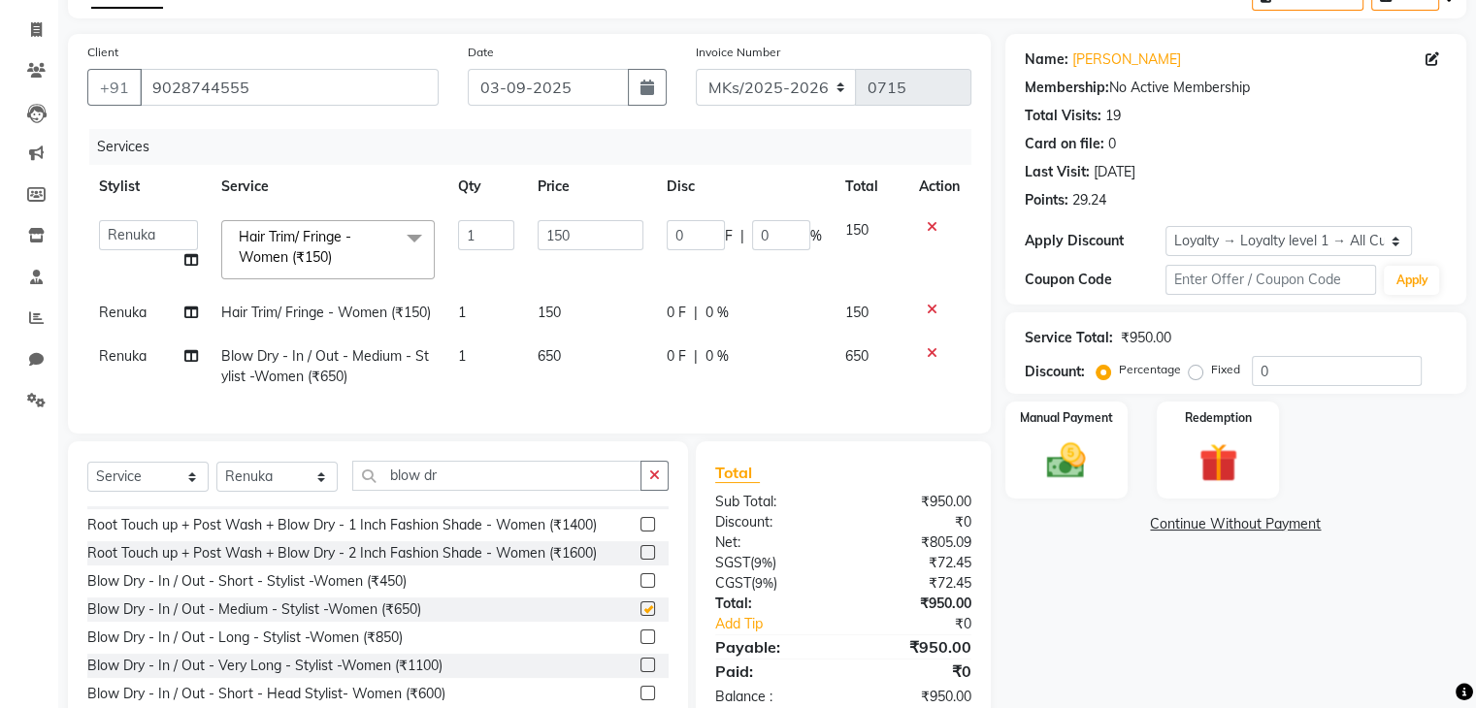
checkbox input "false"
click at [752, 400] on div "Services Stylist Service Qty Price Disc Total Action Ketan Minsi Renuka Riya Sa…" at bounding box center [529, 271] width 884 height 285
click at [1069, 424] on label "Manual Payment" at bounding box center [1066, 417] width 97 height 18
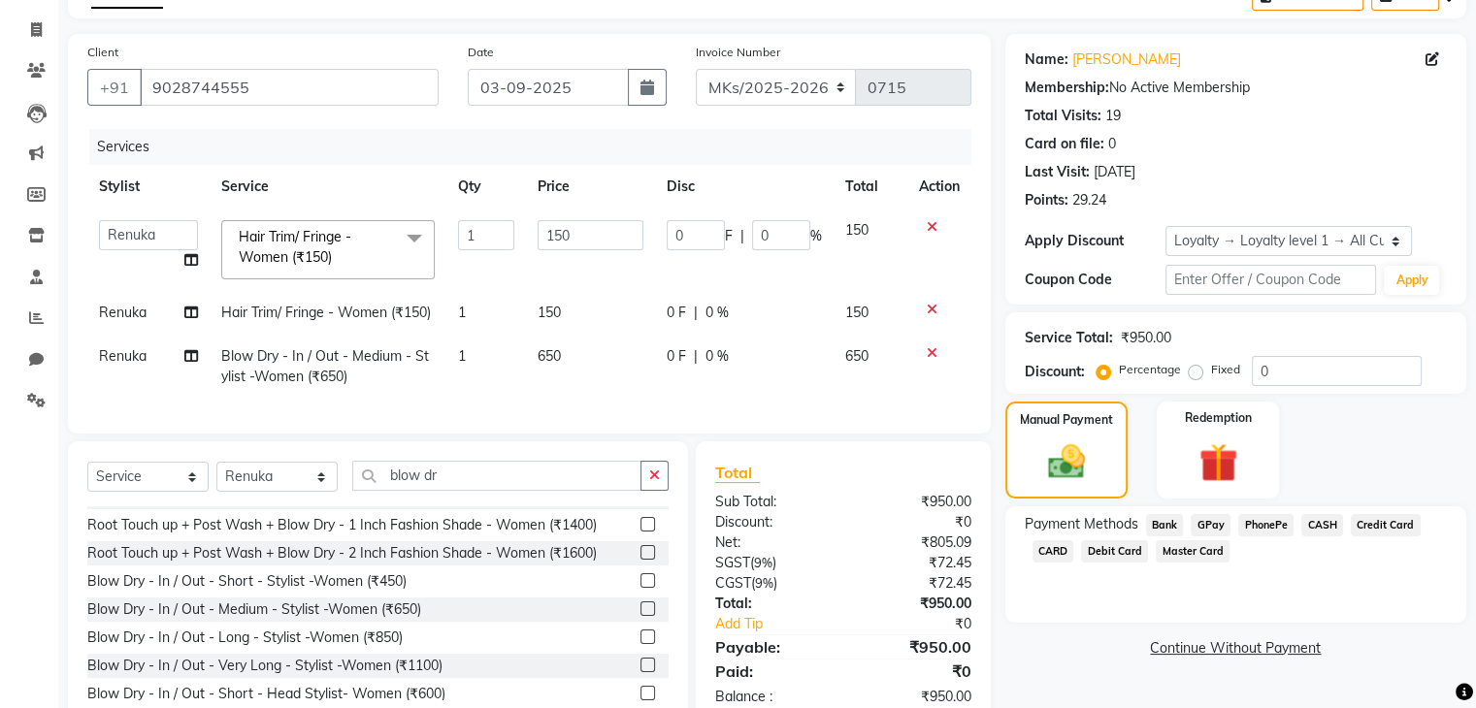
click at [1196, 519] on span "GPay" at bounding box center [1211, 525] width 40 height 22
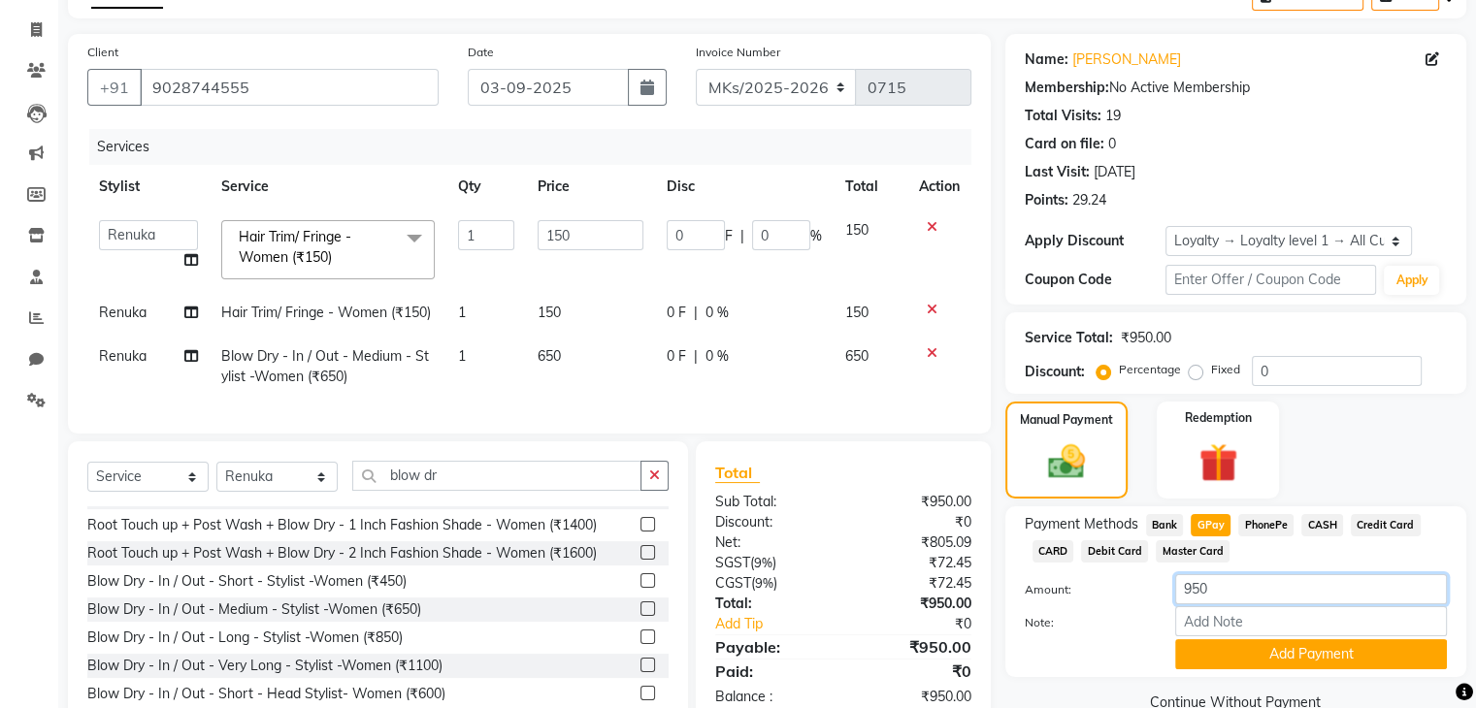
click at [1207, 587] on input "950" at bounding box center [1311, 590] width 272 height 30
type input "950"
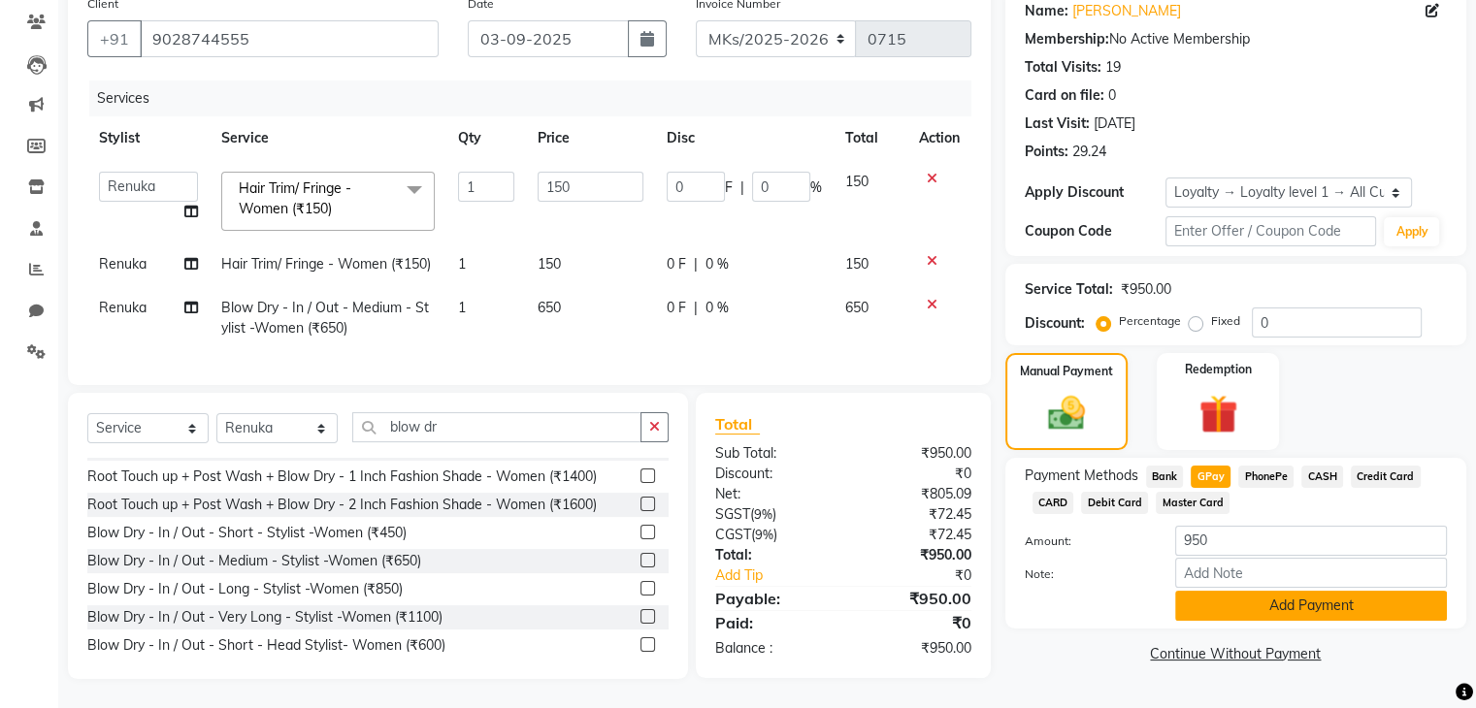
click at [1351, 595] on button "Add Payment" at bounding box center [1311, 606] width 272 height 30
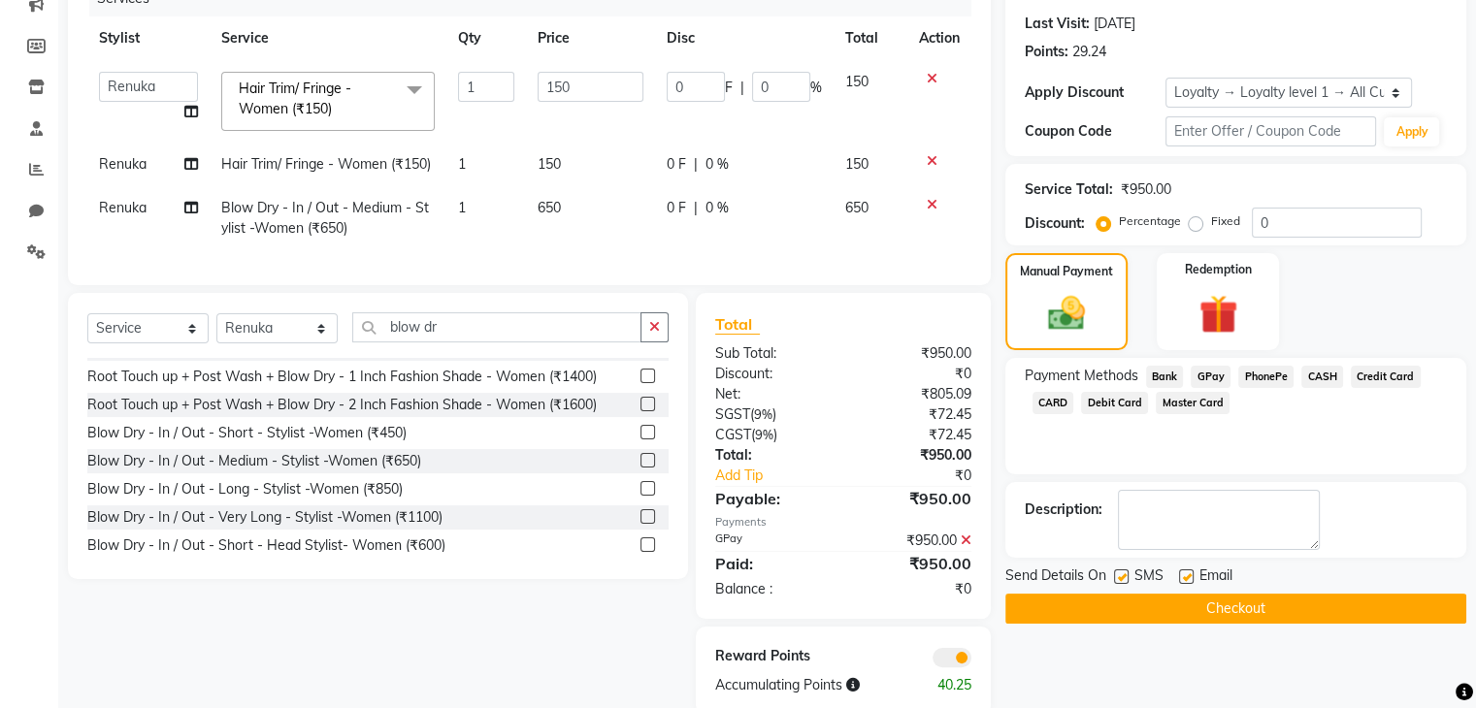
scroll to position [312, 0]
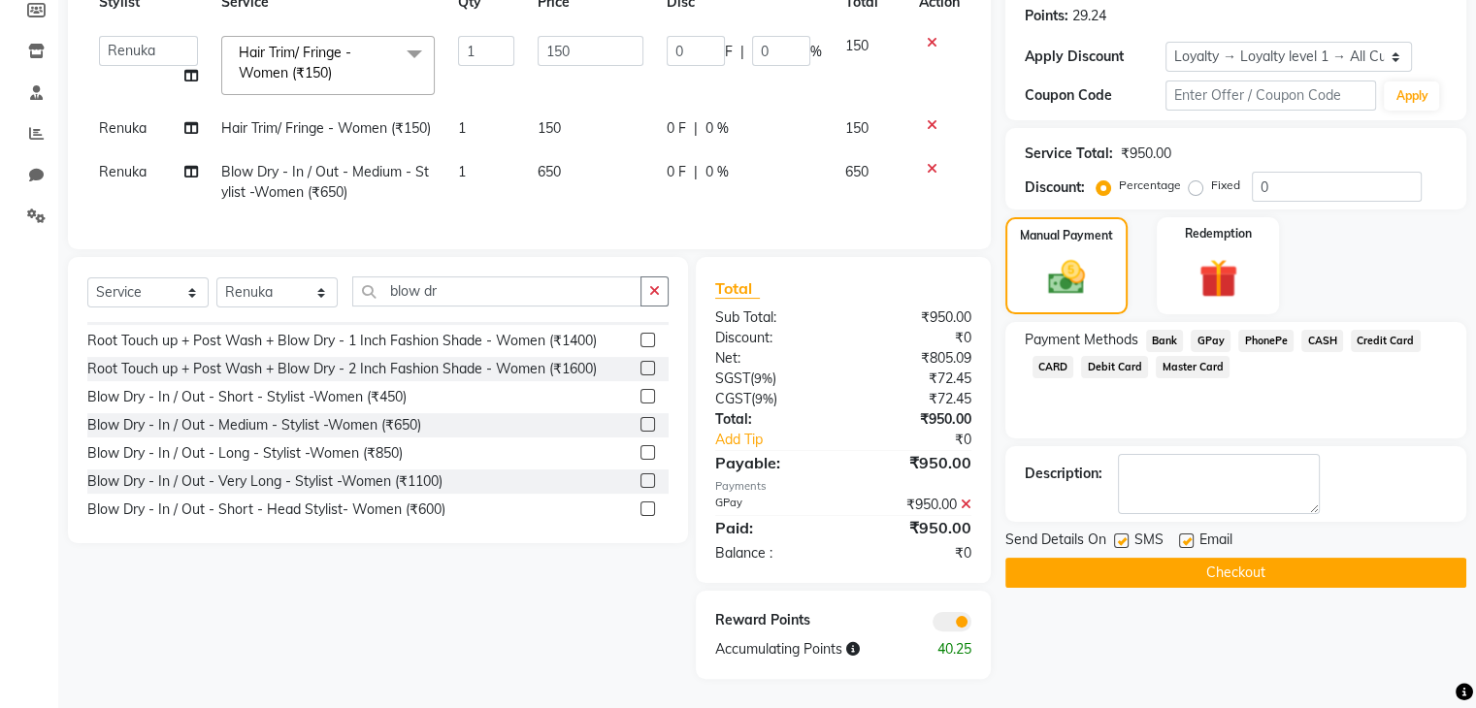
click at [1224, 560] on button "Checkout" at bounding box center [1235, 573] width 461 height 30
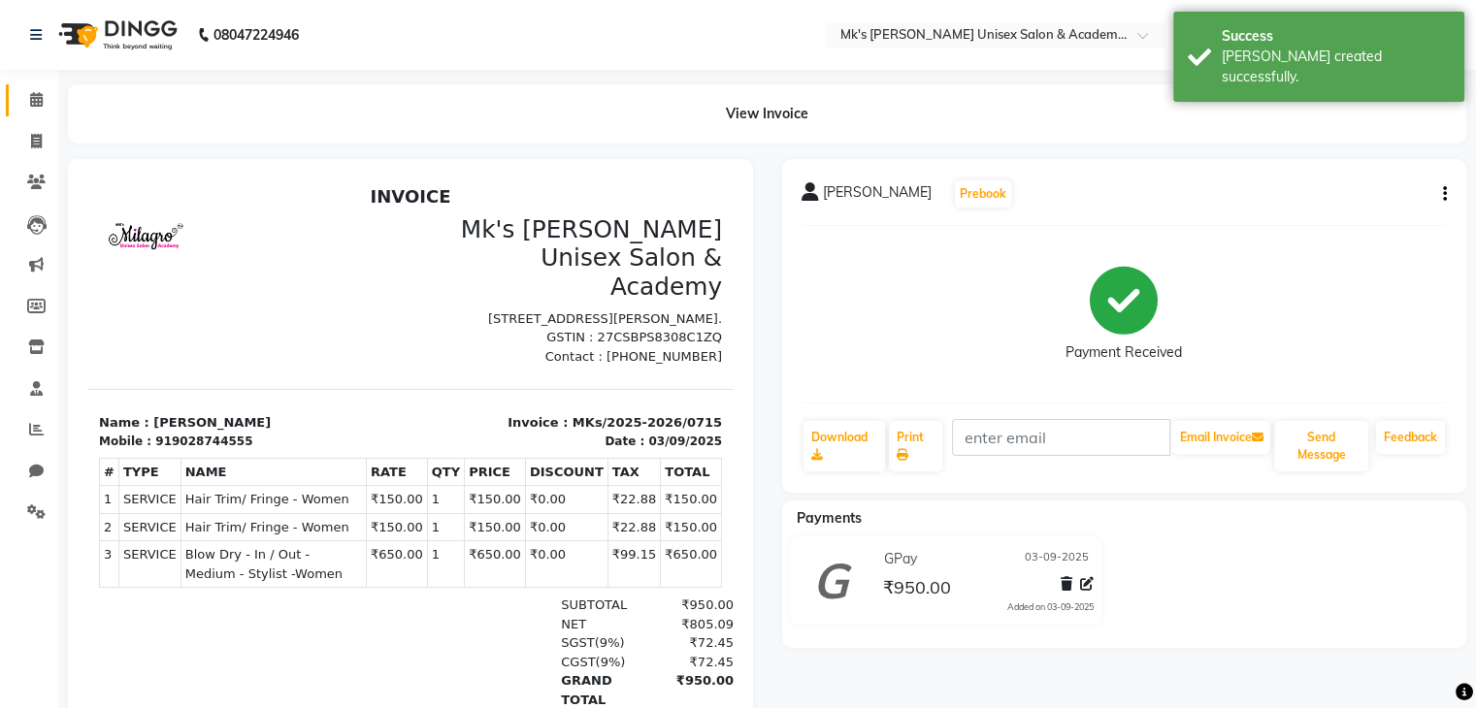
click at [43, 111] on link "Calendar" at bounding box center [29, 100] width 47 height 32
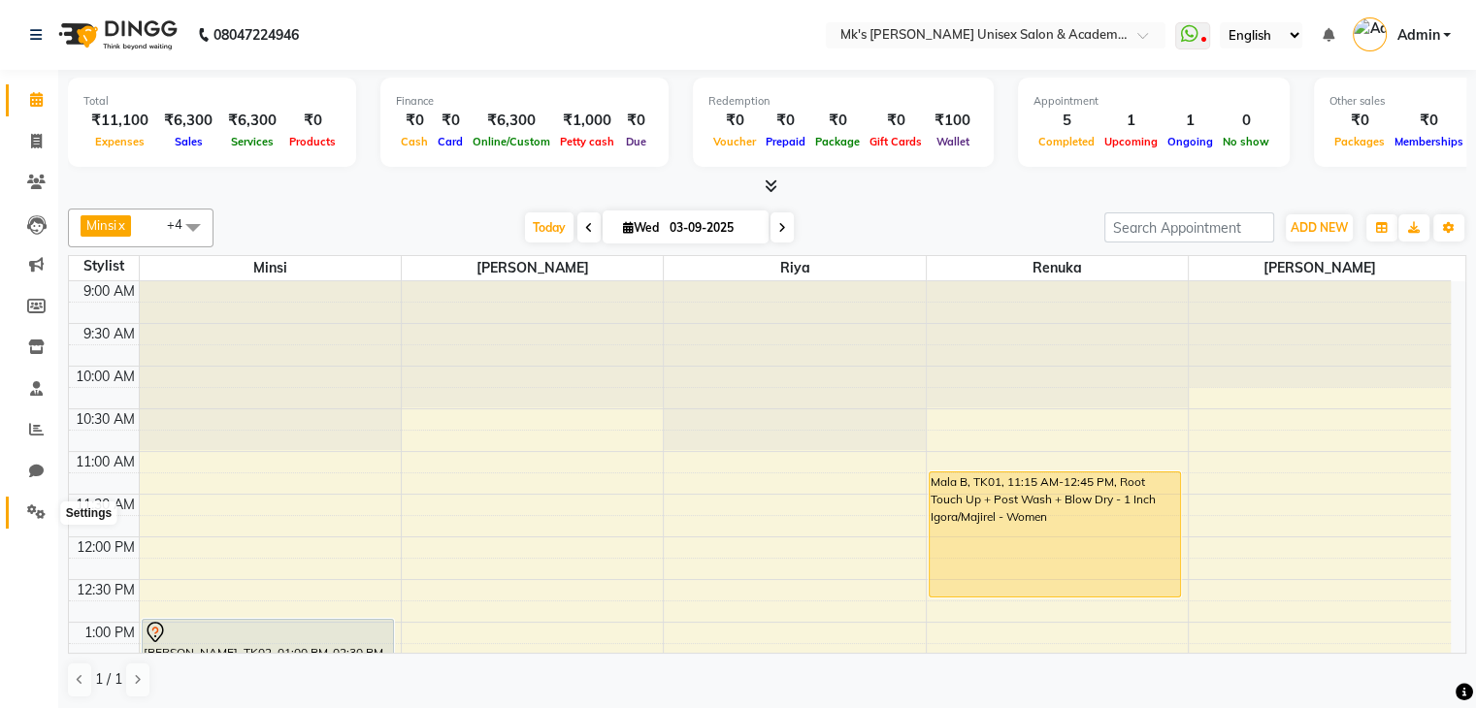
click at [29, 502] on span at bounding box center [36, 513] width 34 height 22
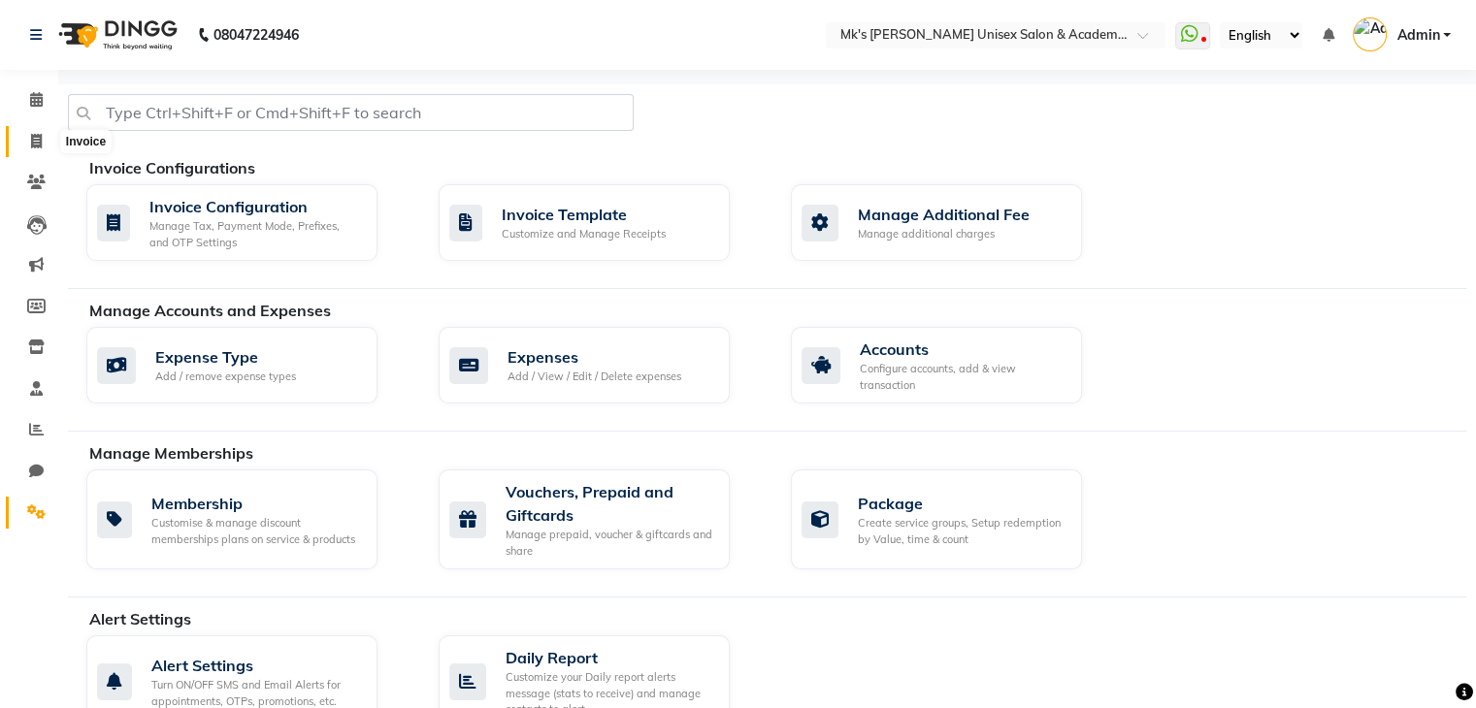
click at [46, 133] on span at bounding box center [36, 142] width 34 height 22
select select "service"
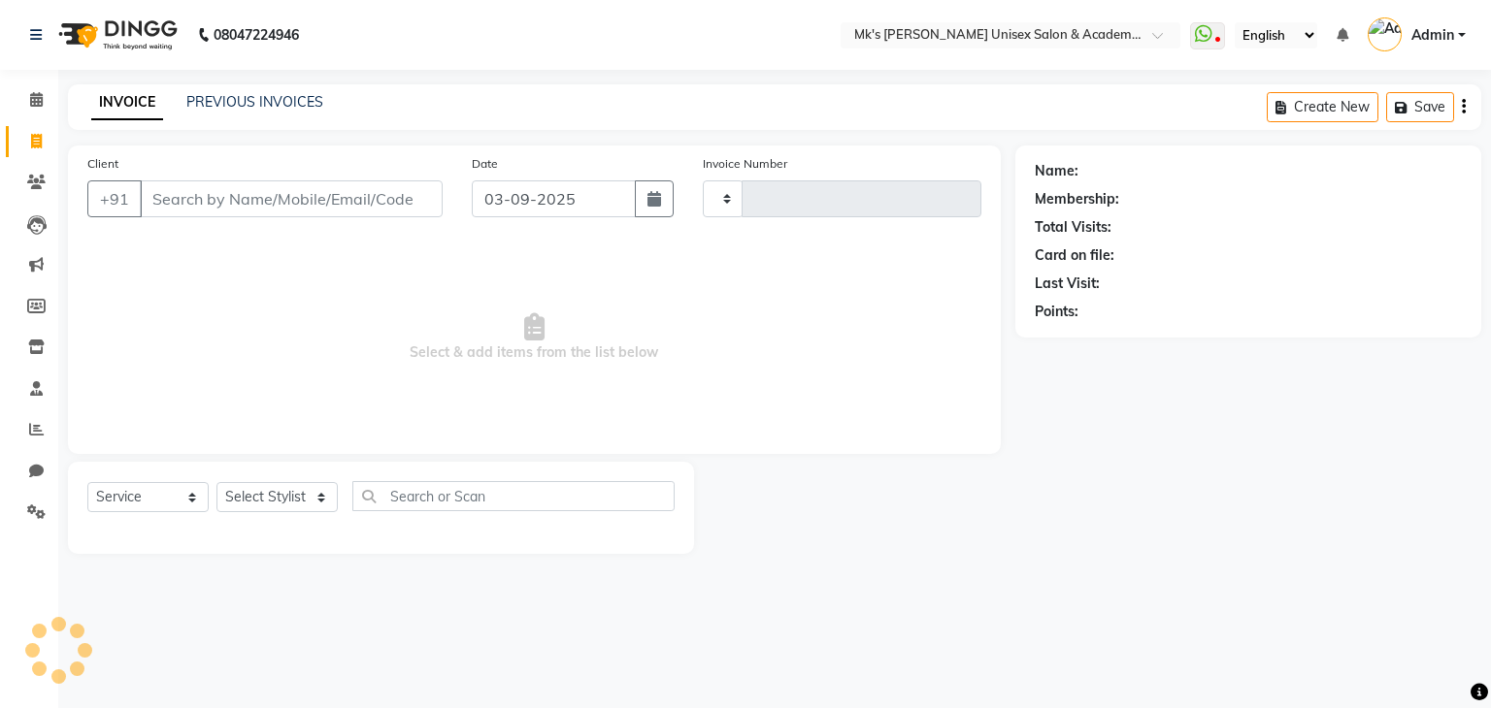
type input "0716"
select select "6031"
click at [229, 105] on div "INVOICE PREVIOUS INVOICES Create New Save" at bounding box center [774, 107] width 1413 height 46
click at [229, 105] on link "PREVIOUS INVOICES" at bounding box center [254, 101] width 137 height 17
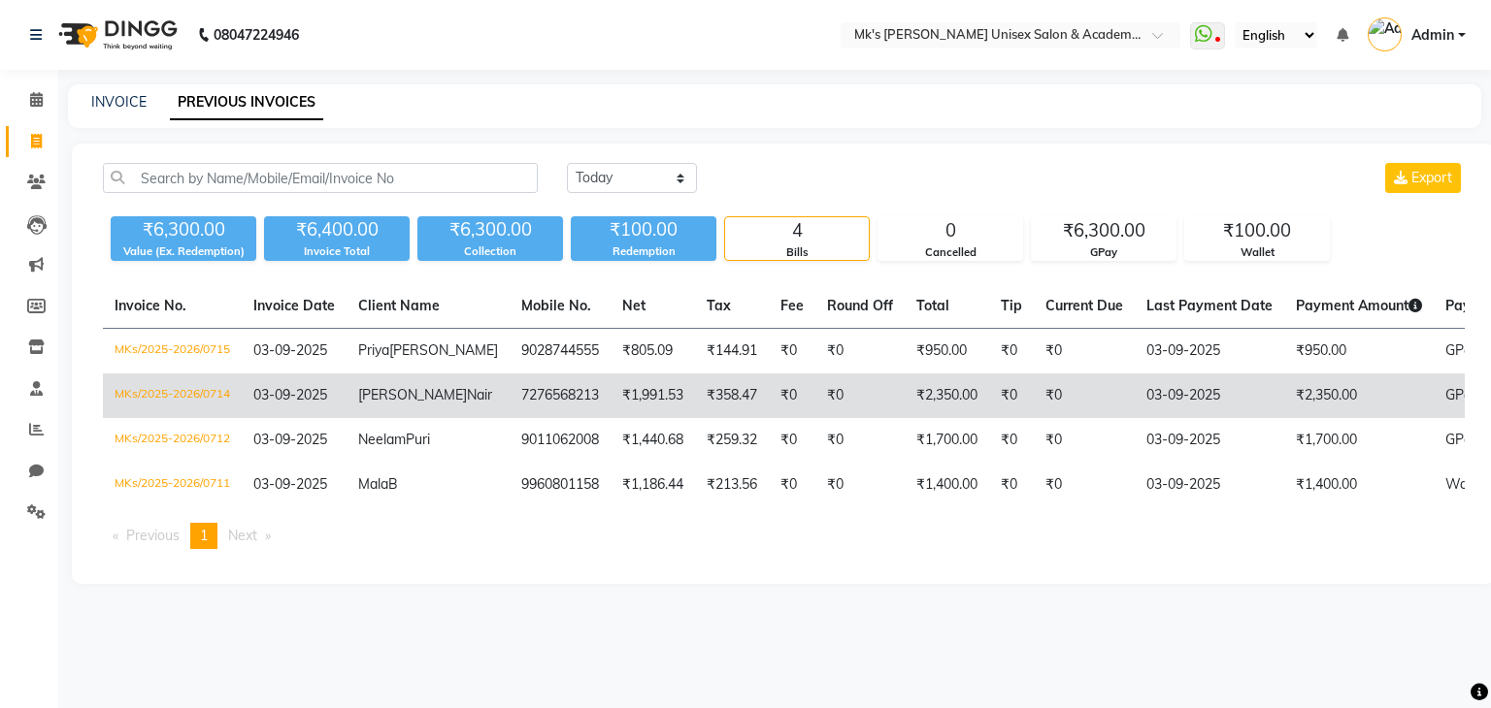
click at [430, 405] on td "Parvathy Nair" at bounding box center [427, 396] width 163 height 45
click at [467, 404] on span "Nair" at bounding box center [479, 394] width 25 height 17
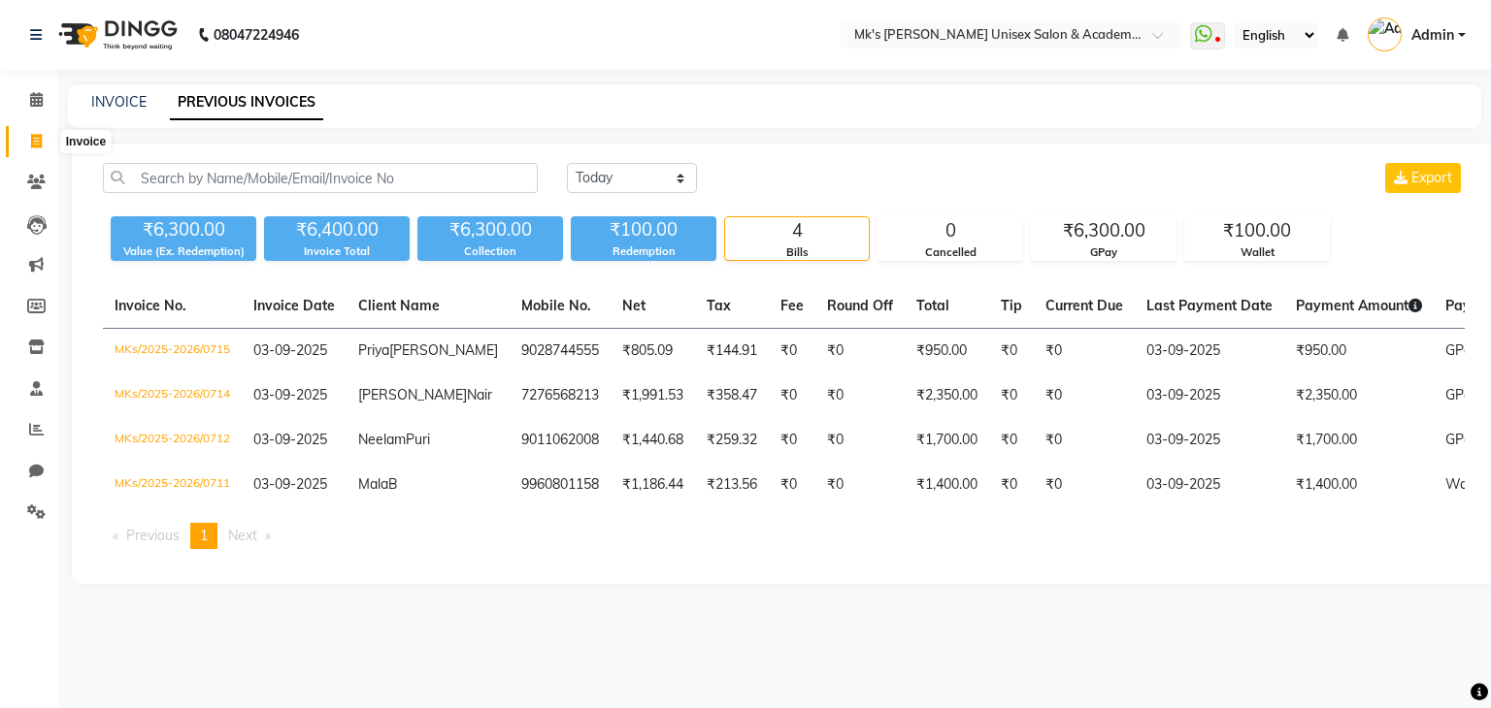
click at [47, 137] on span at bounding box center [36, 142] width 34 height 22
select select "service"
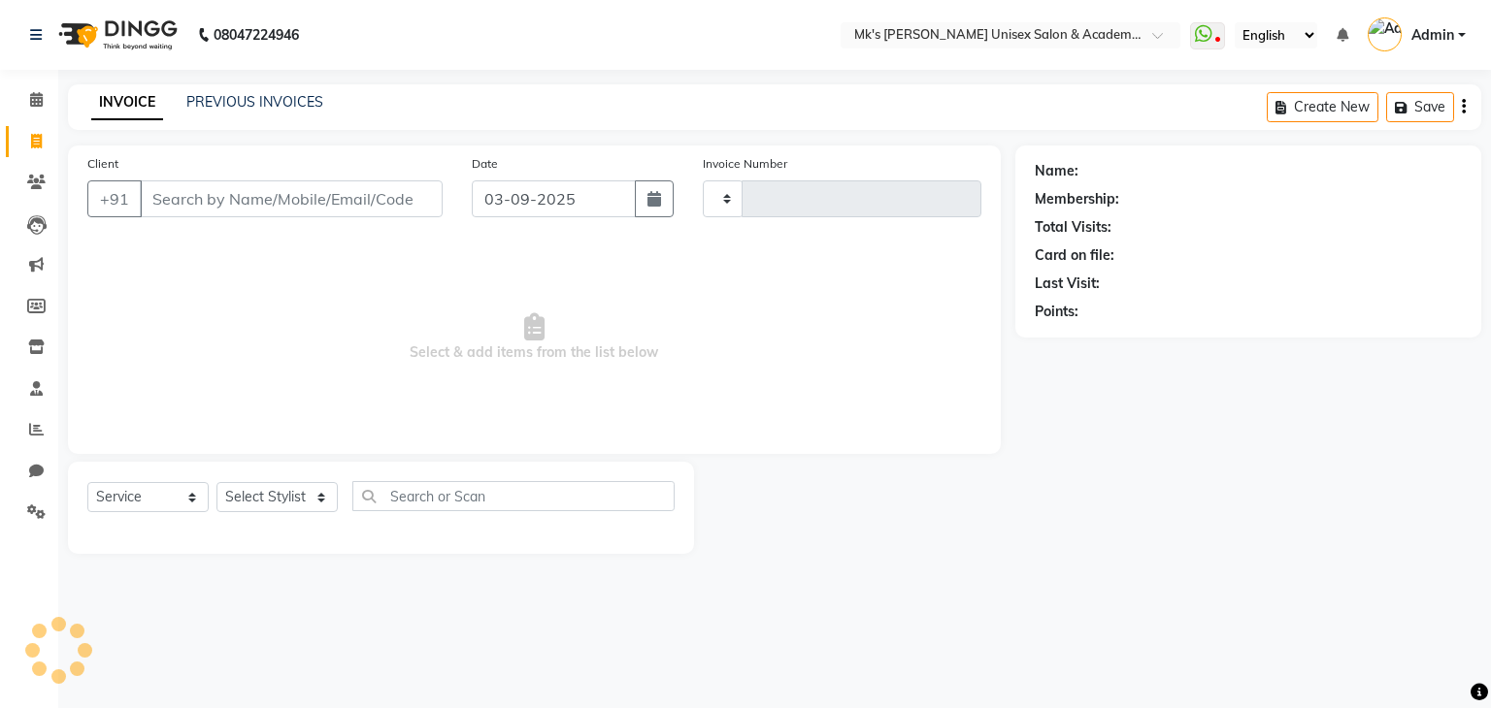
type input "0717"
select select "6031"
click at [209, 213] on input "Client" at bounding box center [291, 199] width 303 height 37
click at [295, 185] on input "Client" at bounding box center [291, 199] width 303 height 37
click at [308, 499] on select "Select Stylist Ketan Minsi Renuka Riya Sandhaya Santoshi" at bounding box center [276, 497] width 121 height 30
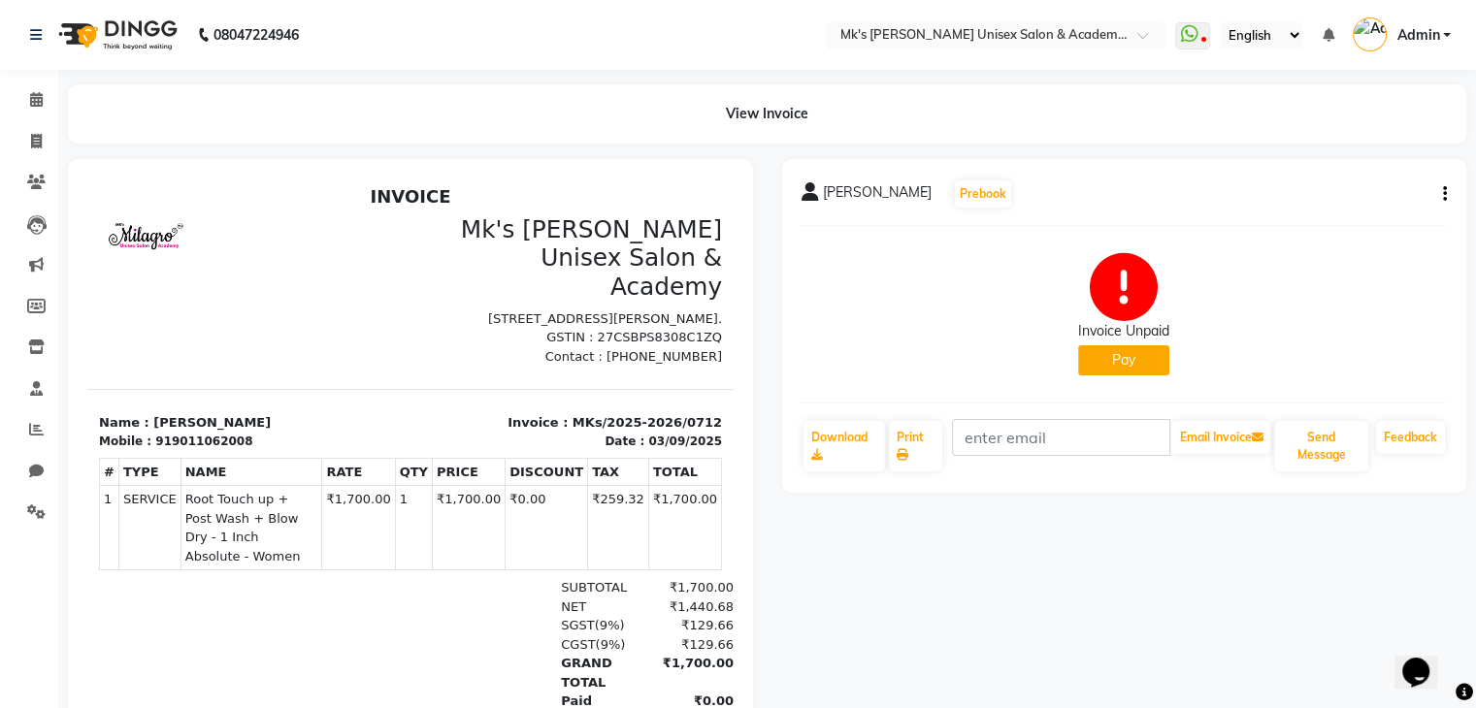
click at [1141, 358] on button "Pay" at bounding box center [1123, 360] width 91 height 30
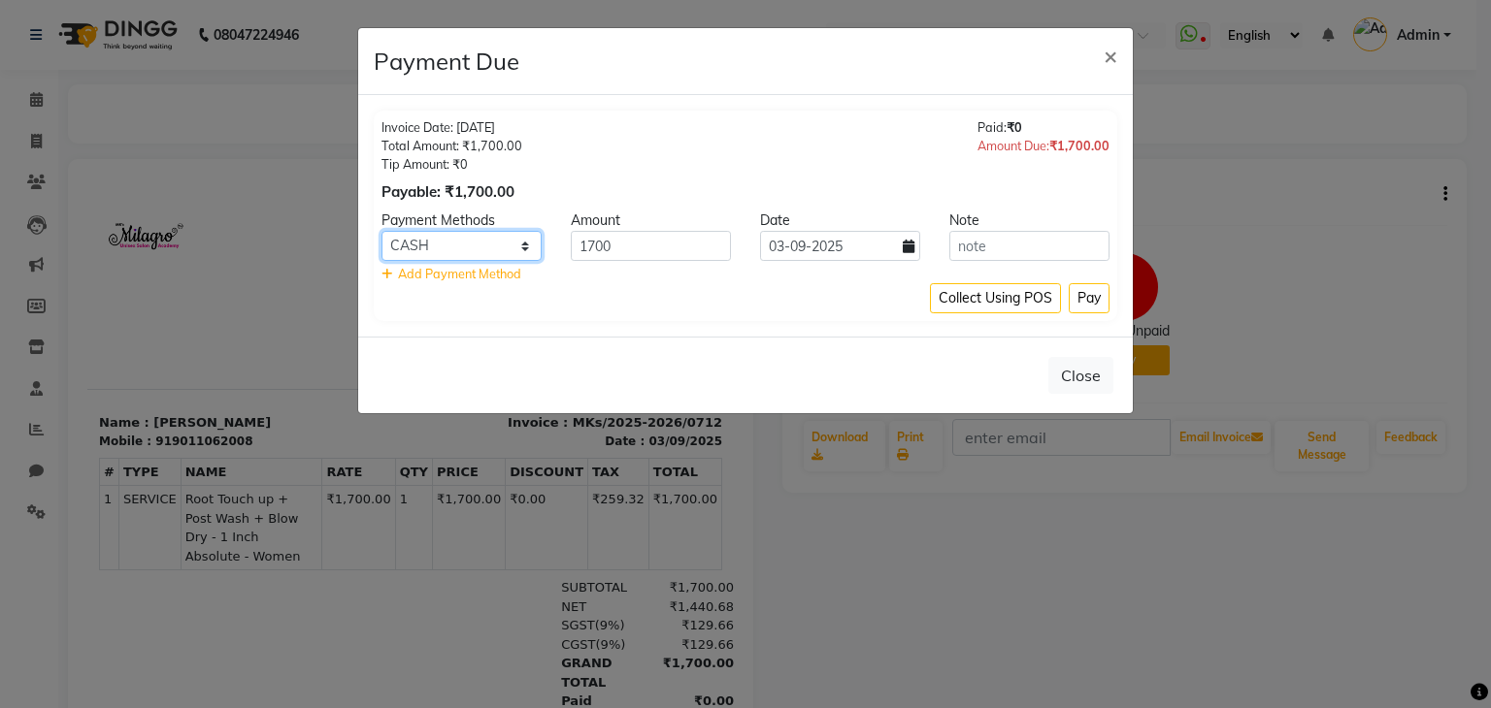
click at [454, 238] on select "Bank GPay PhonePe CASH Credit Card CARD Debit Card Master Card" at bounding box center [461, 246] width 160 height 30
select select "5"
click at [381, 231] on select "Bank GPay PhonePe CASH Credit Card CARD Debit Card Master Card" at bounding box center [461, 246] width 160 height 30
click at [1092, 289] on button "Pay" at bounding box center [1089, 298] width 41 height 30
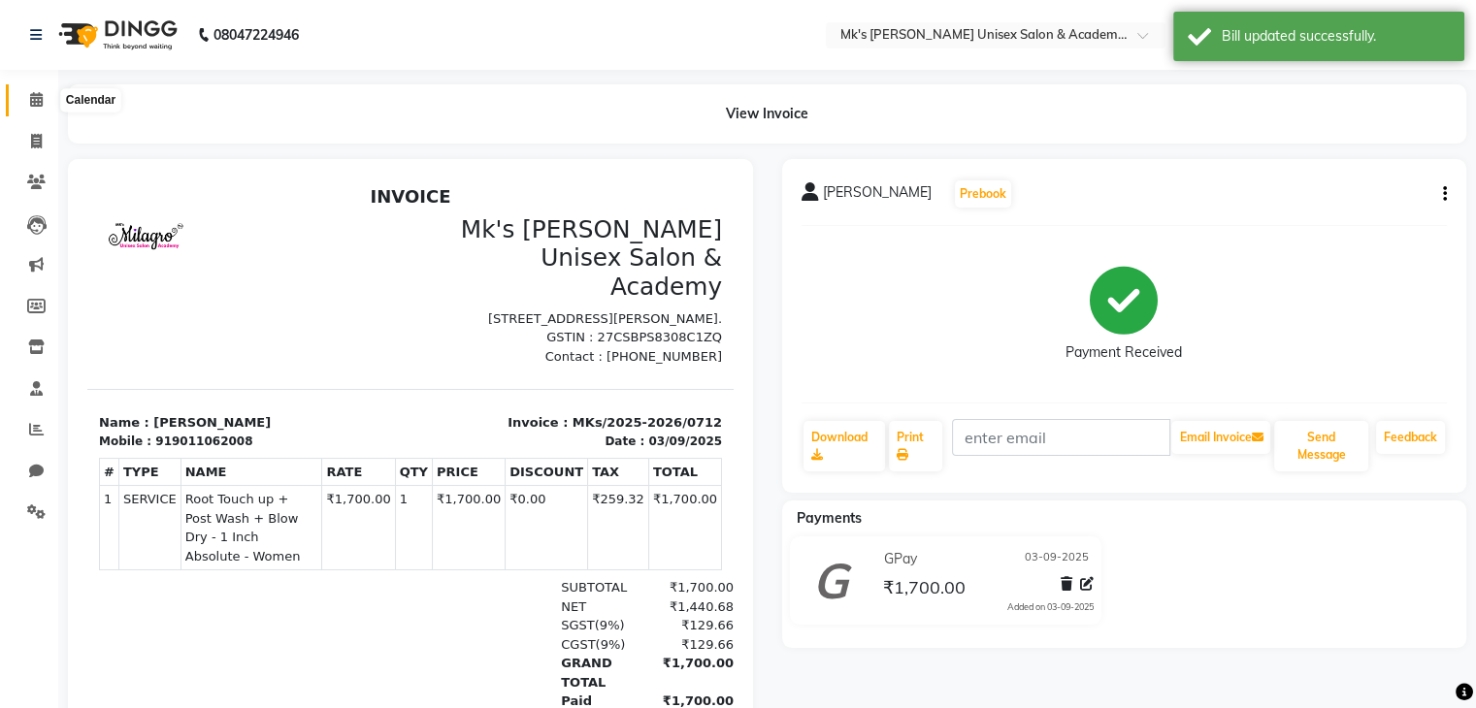
click at [35, 110] on span at bounding box center [36, 100] width 34 height 22
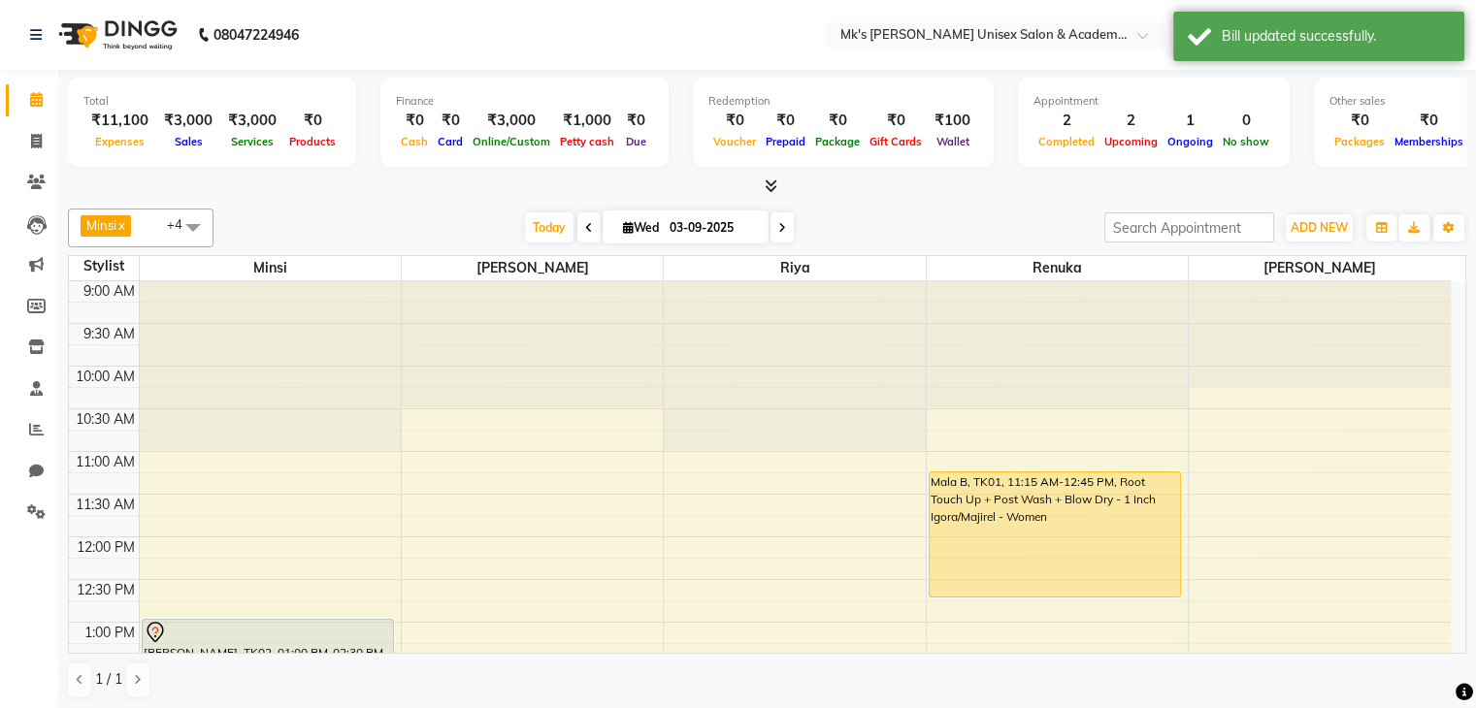
click at [769, 177] on span at bounding box center [767, 187] width 20 height 20
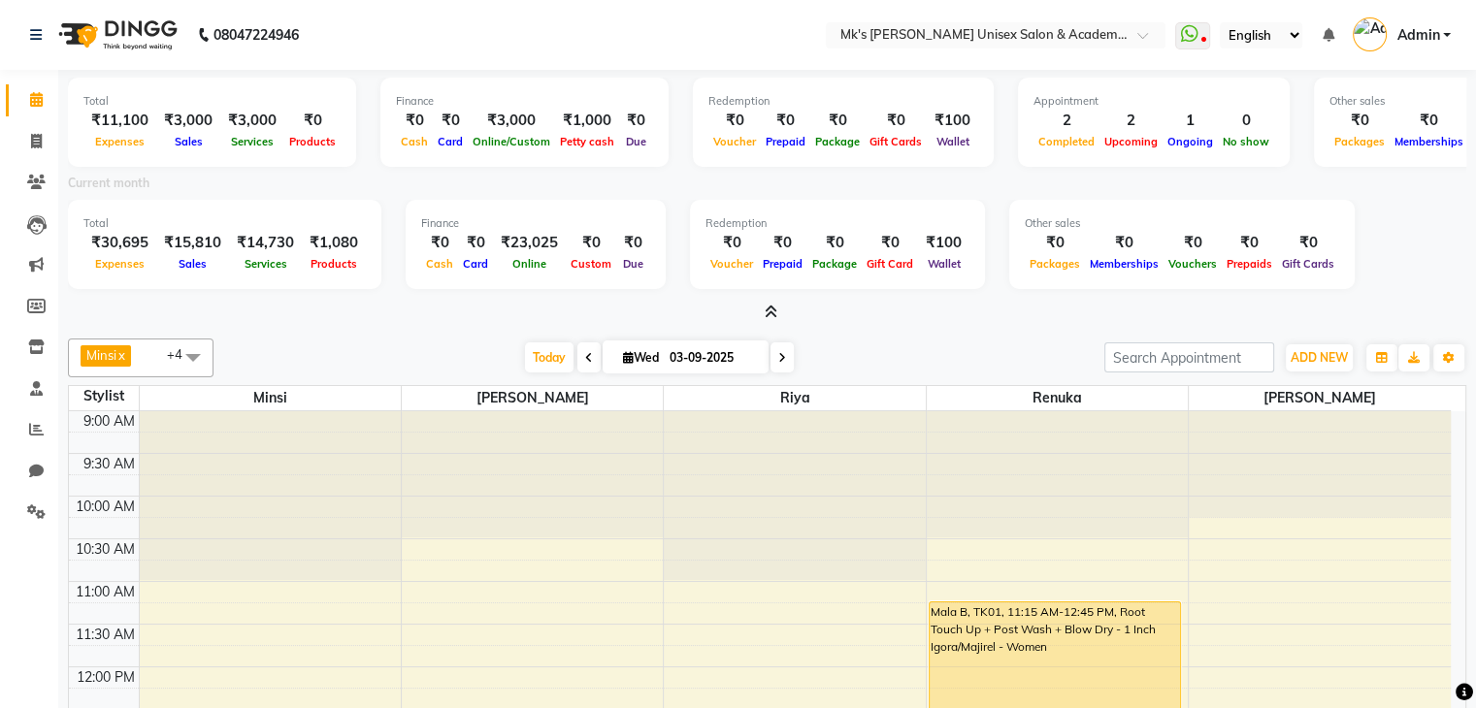
click at [763, 308] on span at bounding box center [767, 313] width 20 height 20
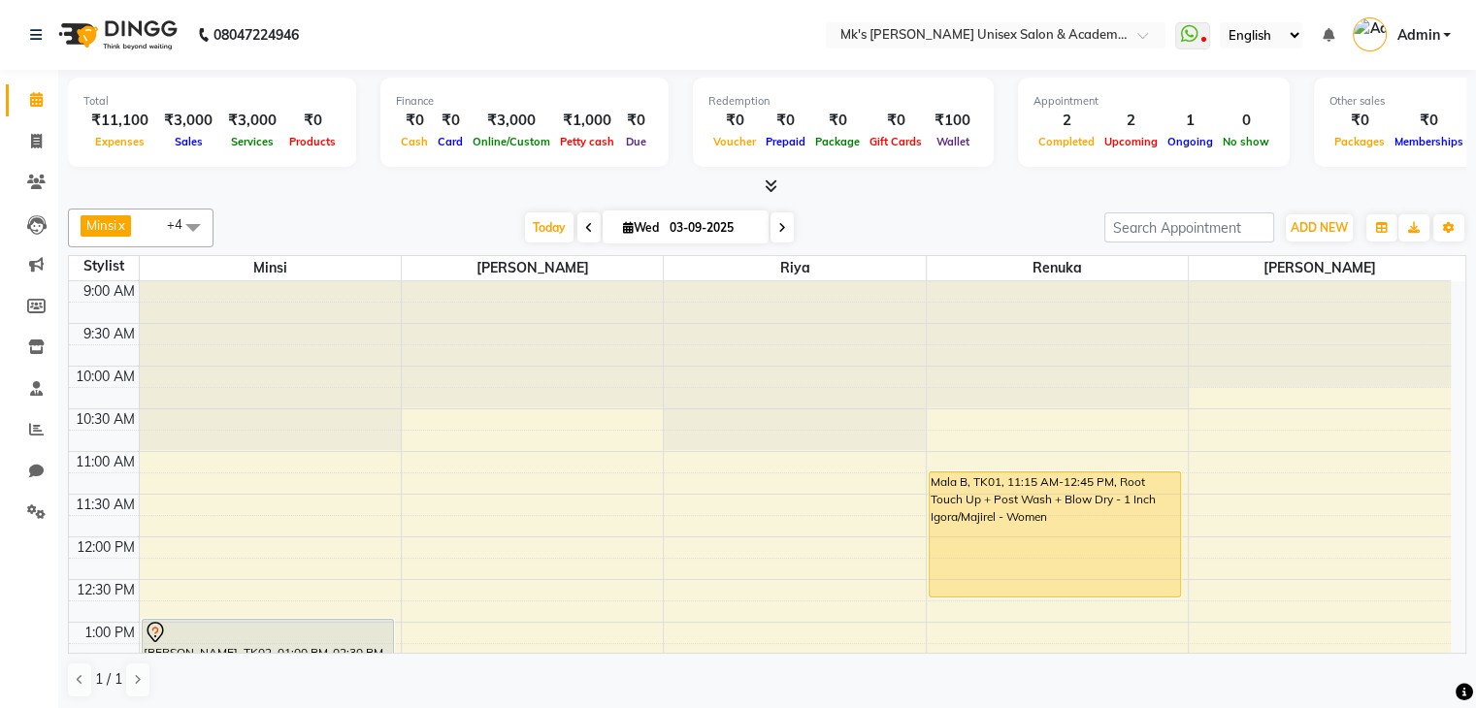
click at [256, 206] on div "Minsi x Sandhaya x Riya x Renuka x Santoshi x +4 UnSelect All Minsi Sandhaya Ri…" at bounding box center [767, 454] width 1398 height 506
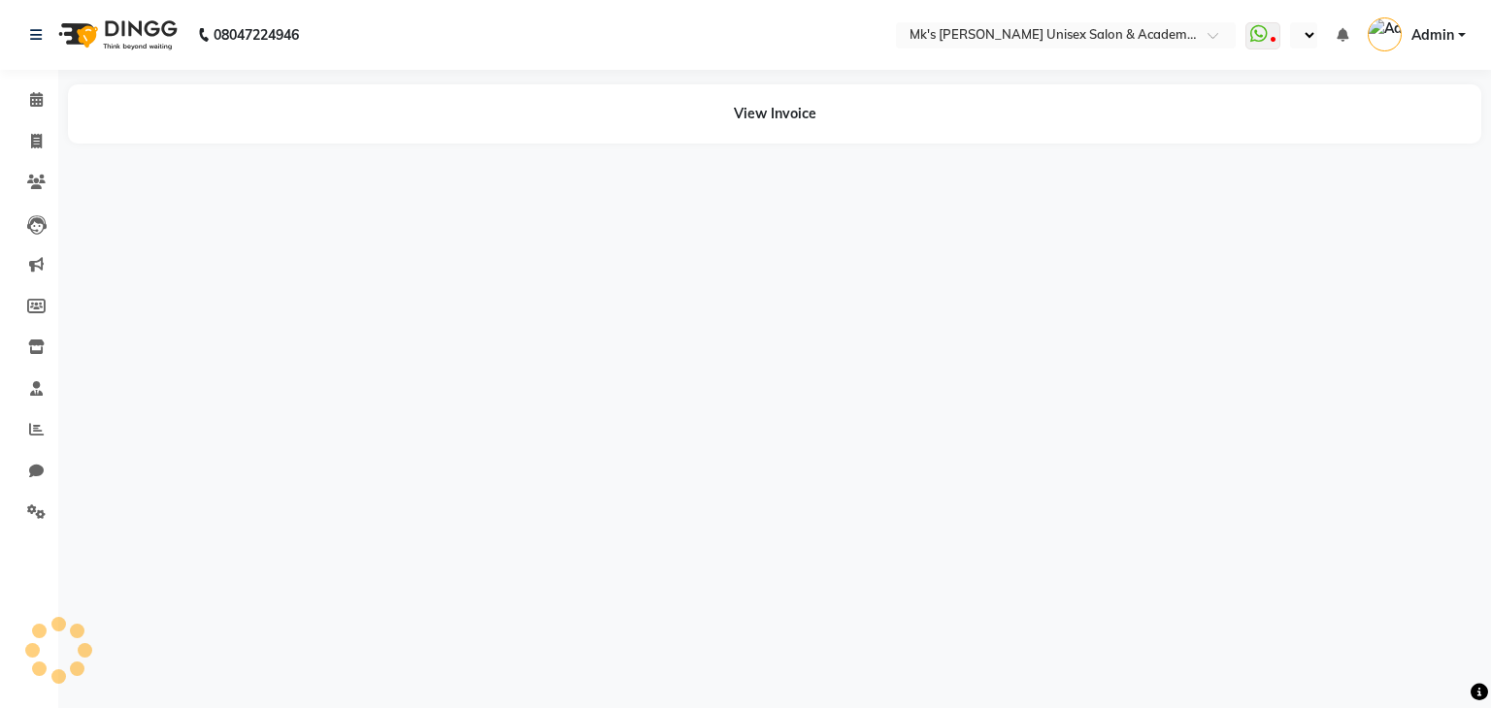
select select "en"
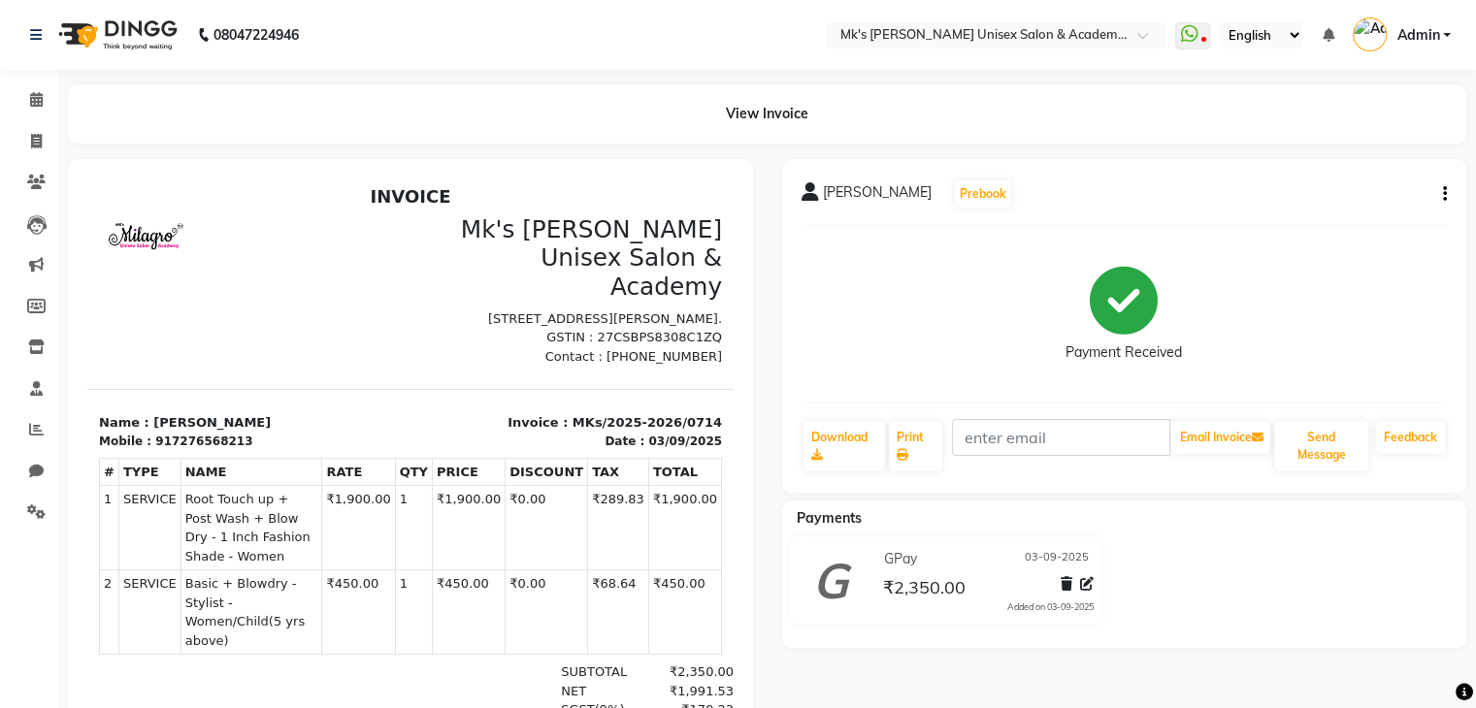
drag, startPoint x: 1448, startPoint y: 187, endPoint x: 1440, endPoint y: 195, distance: 11.0
click at [1440, 195] on div "Parvathy Nair Prebook Payment Received Download Print Email Invoice Send Messag…" at bounding box center [1124, 326] width 685 height 334
click at [1440, 195] on button "button" at bounding box center [1441, 194] width 12 height 20
click at [1309, 215] on div "Edit Invoice" at bounding box center [1347, 219] width 133 height 24
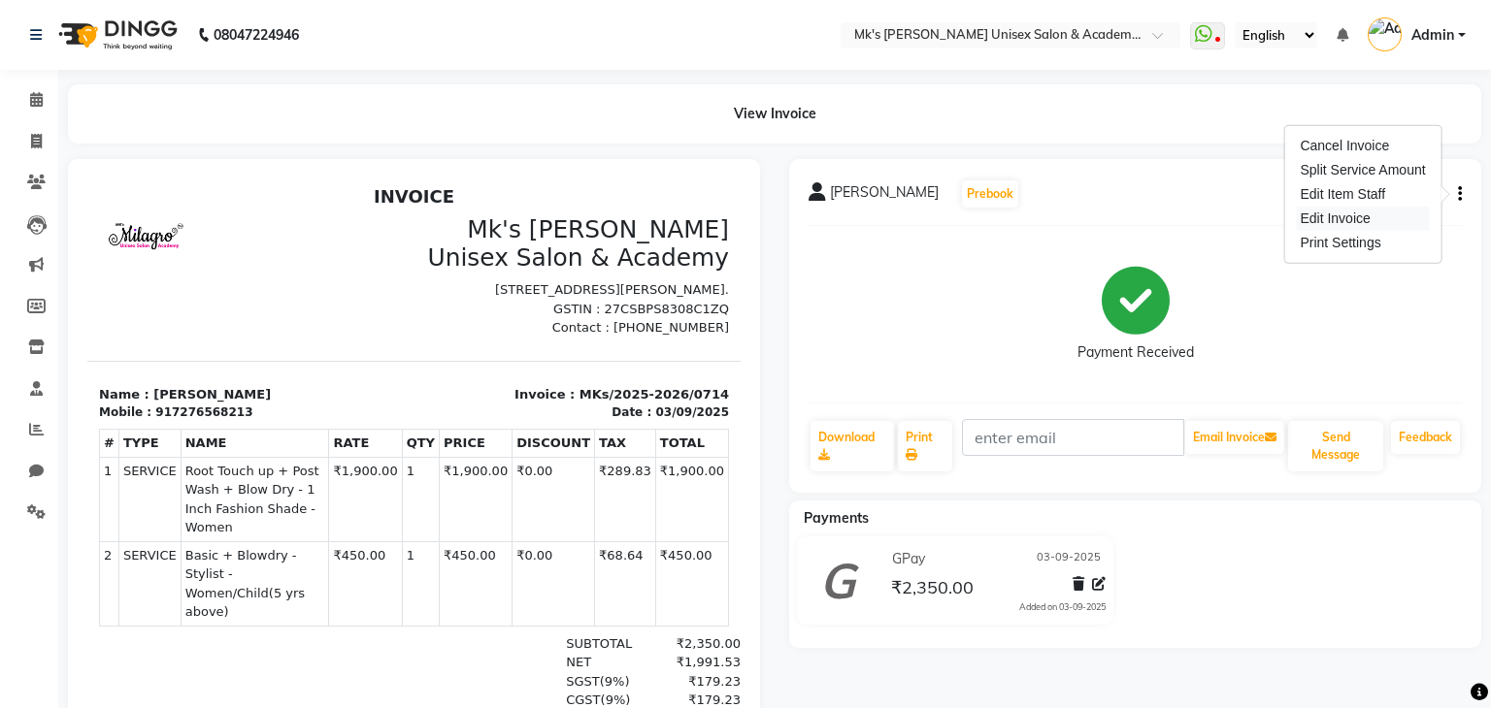
select select "service"
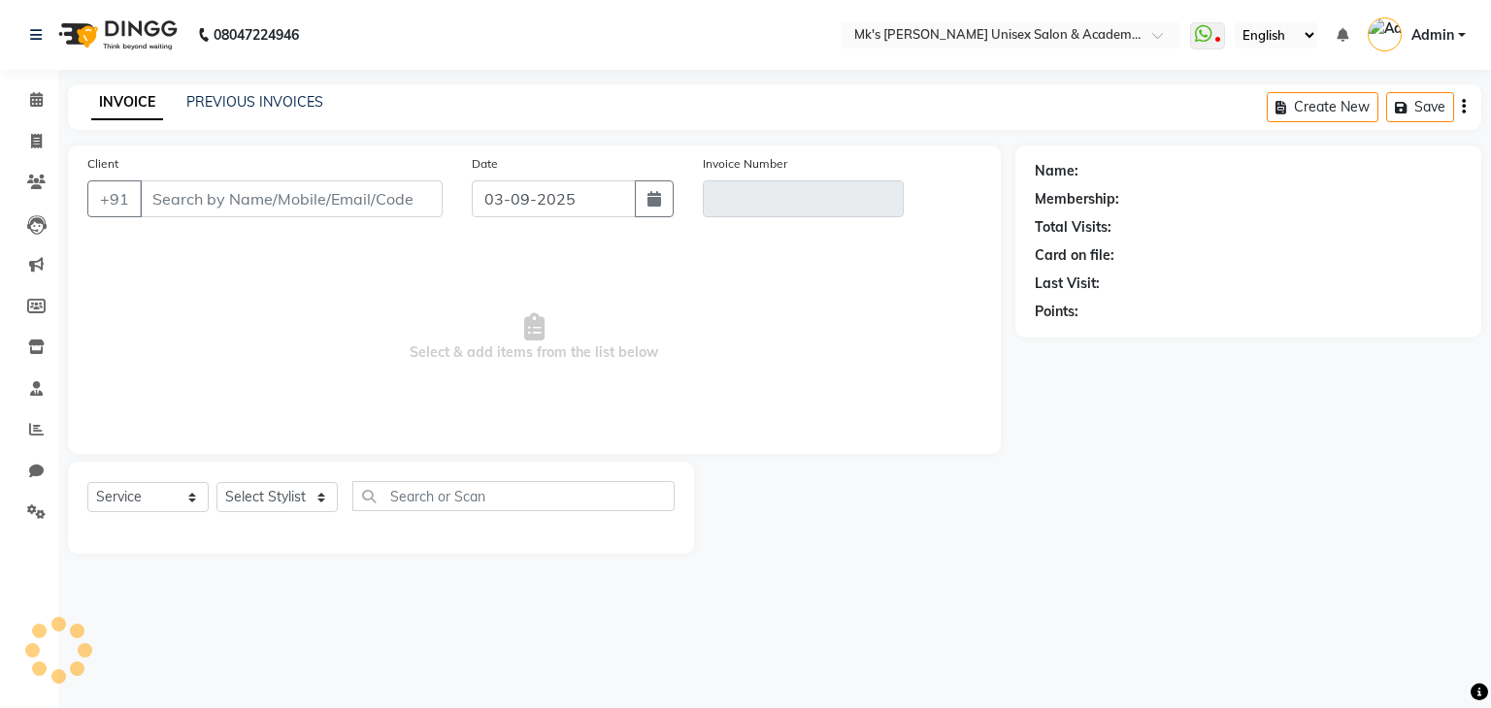
type input "7276568213"
type input "MKs/2025-2026/0714"
select select "1: Object"
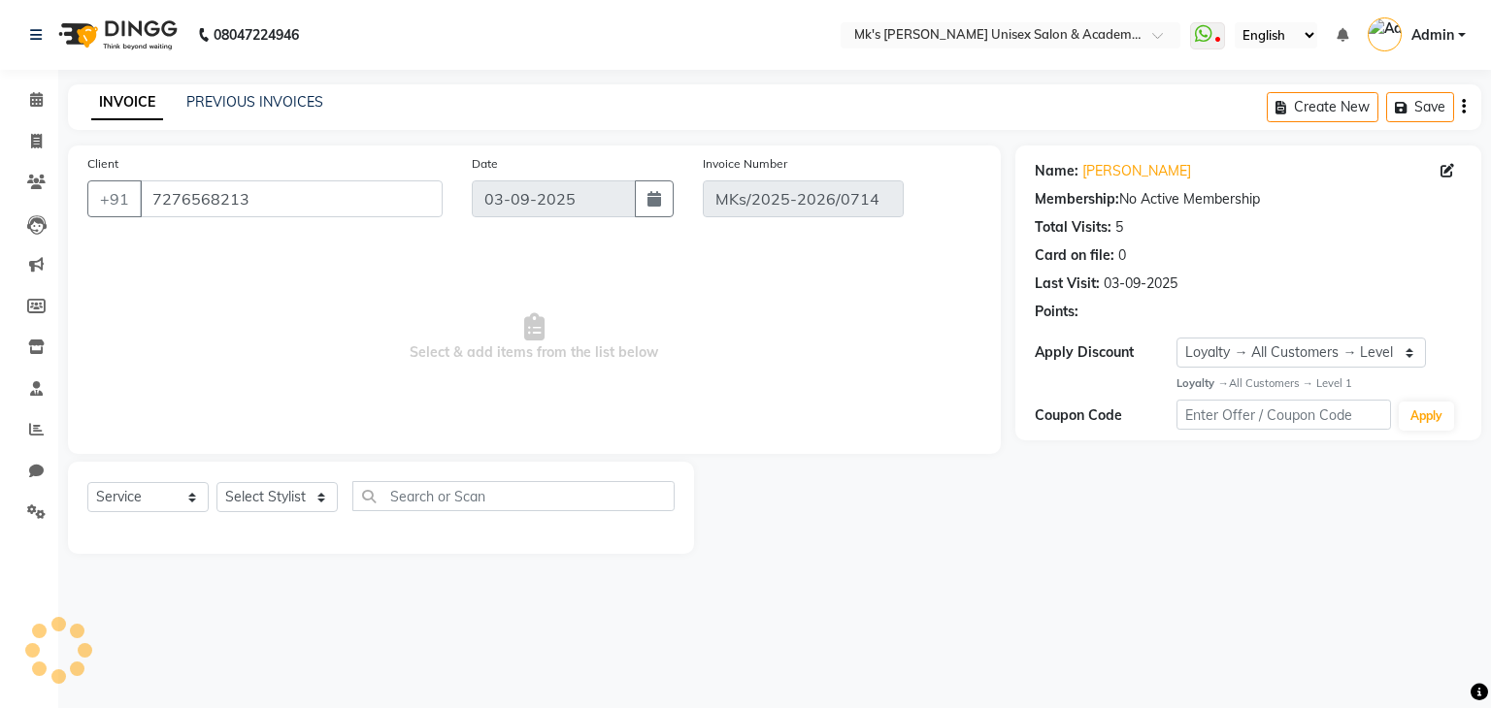
select select "select"
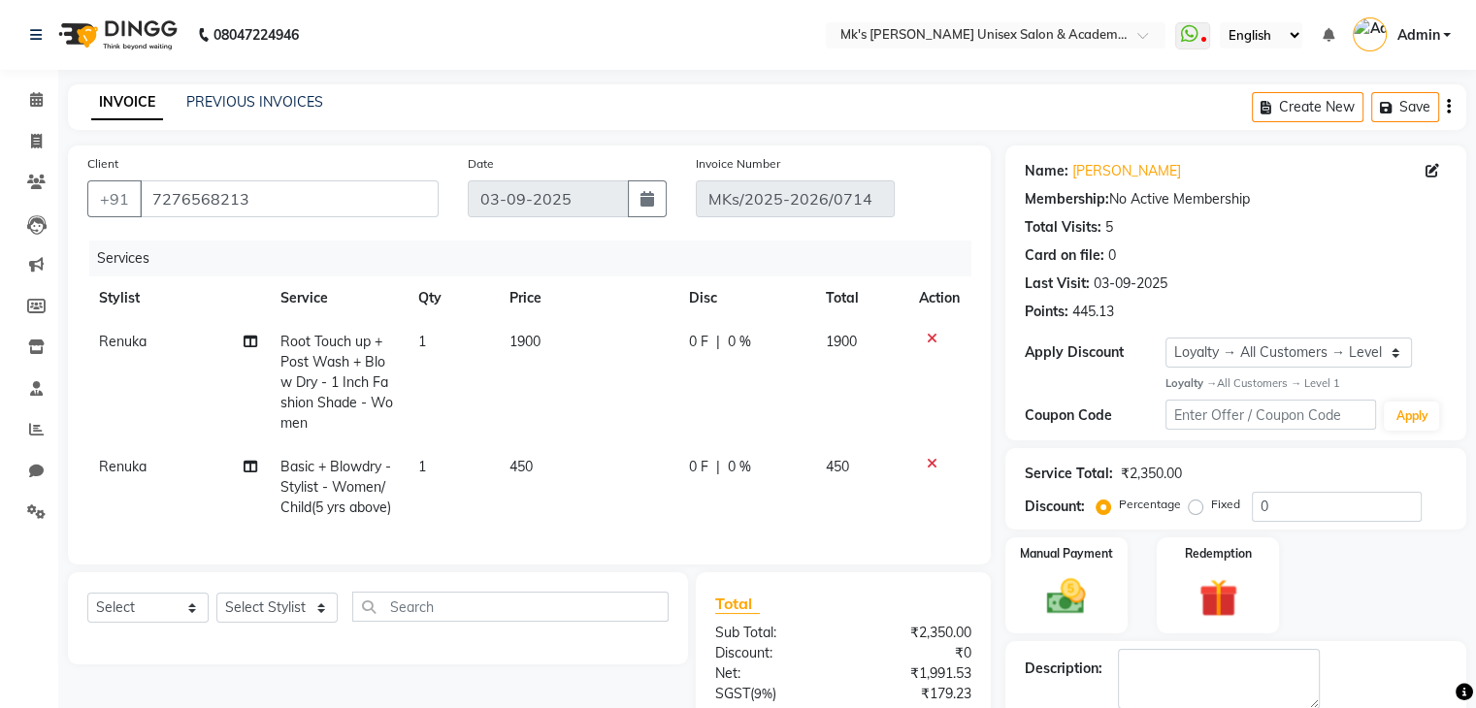
click at [536, 352] on td "1900" at bounding box center [588, 382] width 180 height 125
select select "21738"
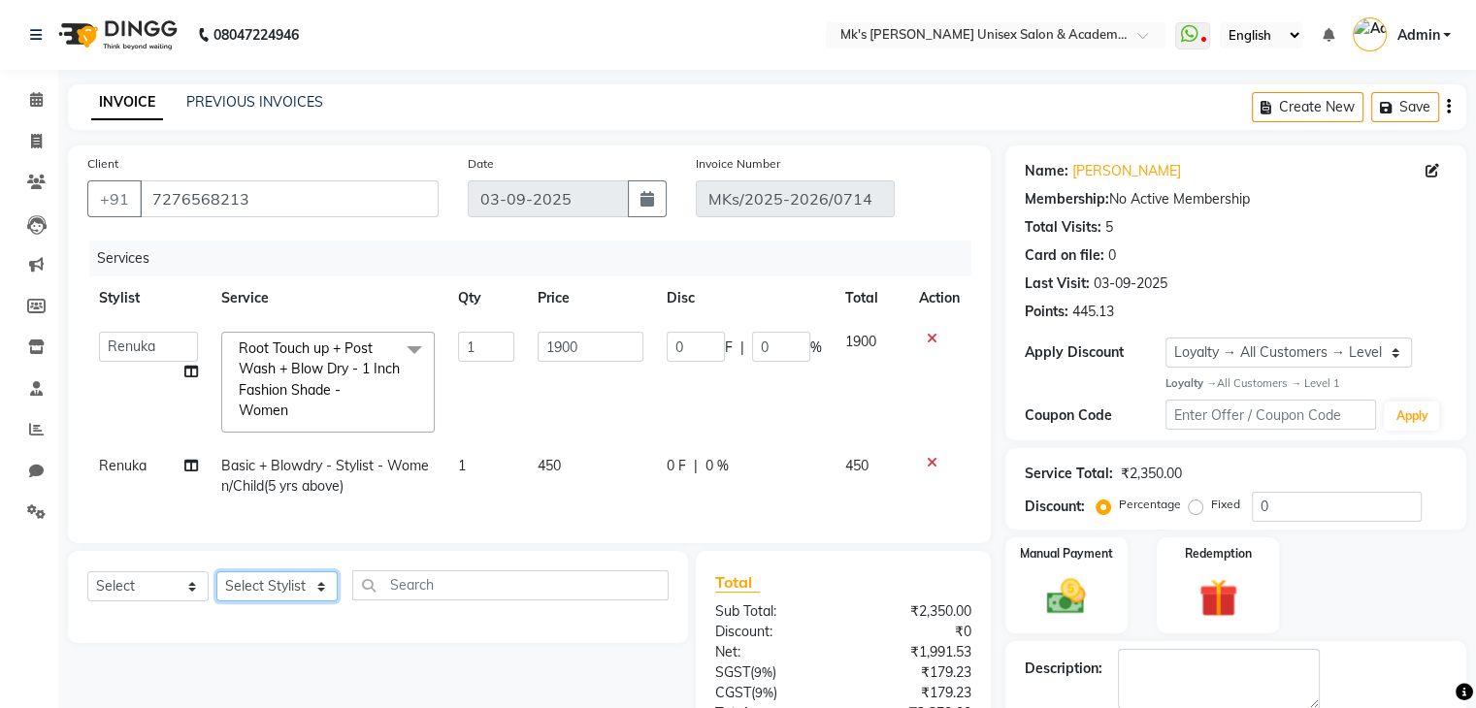
click at [259, 602] on select "Select Stylist Ketan Minsi Renuka Riya Sandhaya Santoshi" at bounding box center [276, 587] width 121 height 30
select select "21738"
click at [216, 587] on select "Select Stylist Ketan Minsi Renuka Riya Sandhaya Santoshi" at bounding box center [276, 587] width 121 height 30
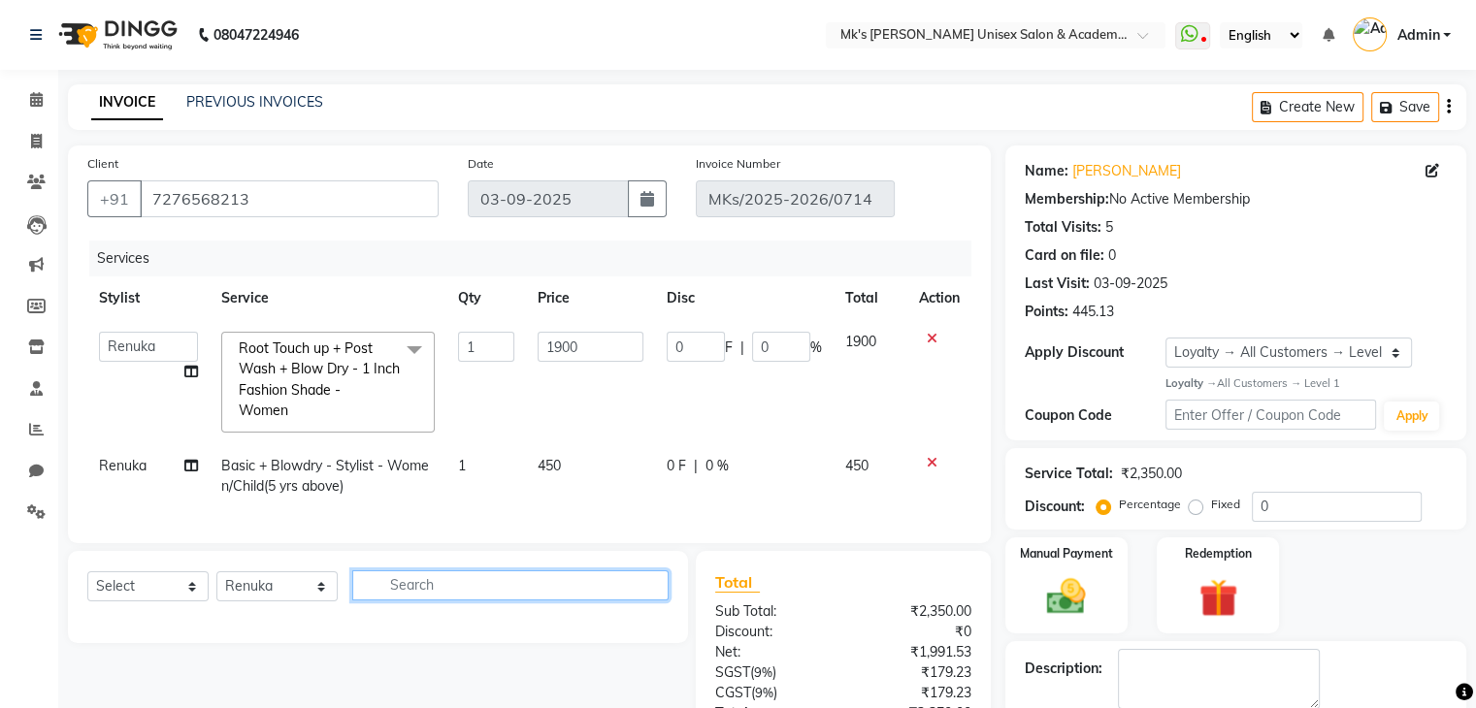
click at [390, 601] on input "text" at bounding box center [510, 586] width 316 height 30
type input "eye"
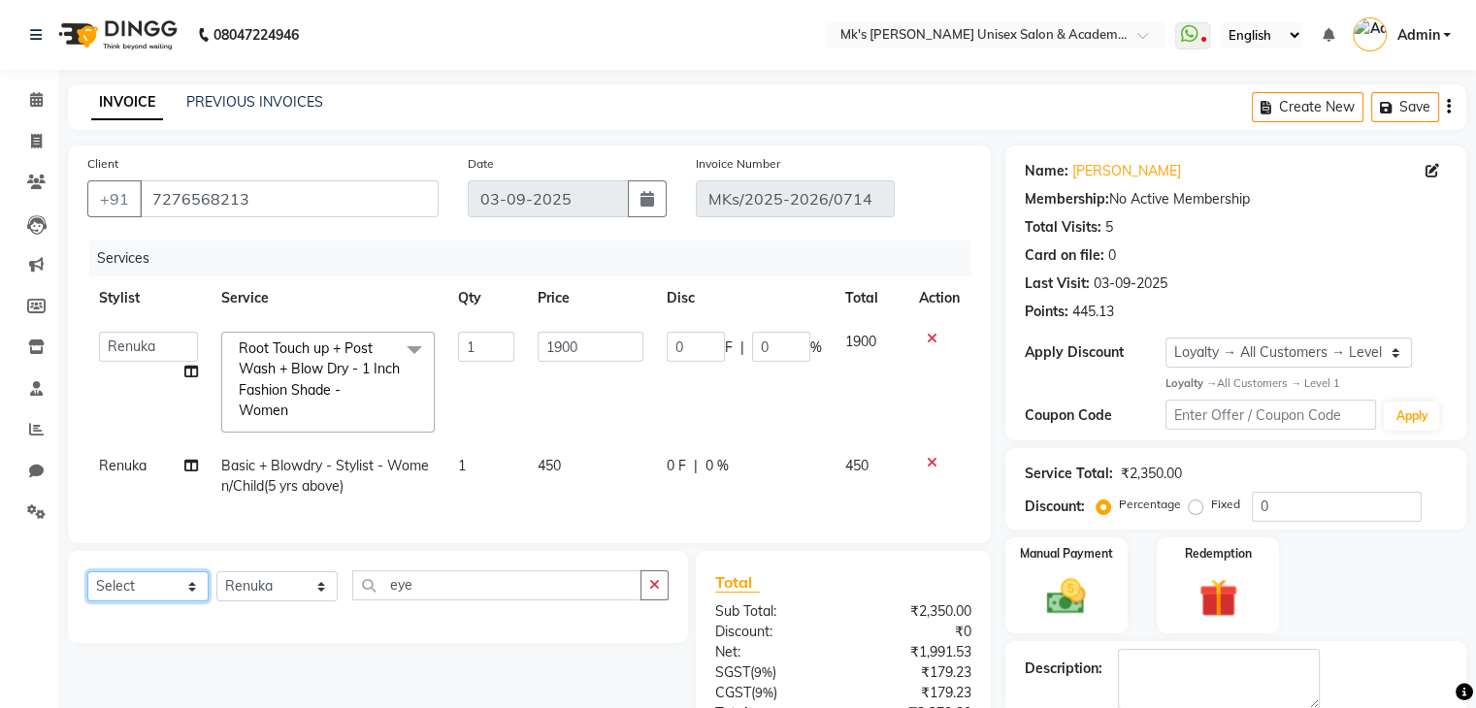
click at [119, 602] on select "Select Service Product Membership Package Voucher Prepaid Gift Card" at bounding box center [147, 587] width 121 height 30
select select "service"
click at [87, 587] on select "Select Service Product Membership Package Voucher Prepaid Gift Card" at bounding box center [147, 587] width 121 height 30
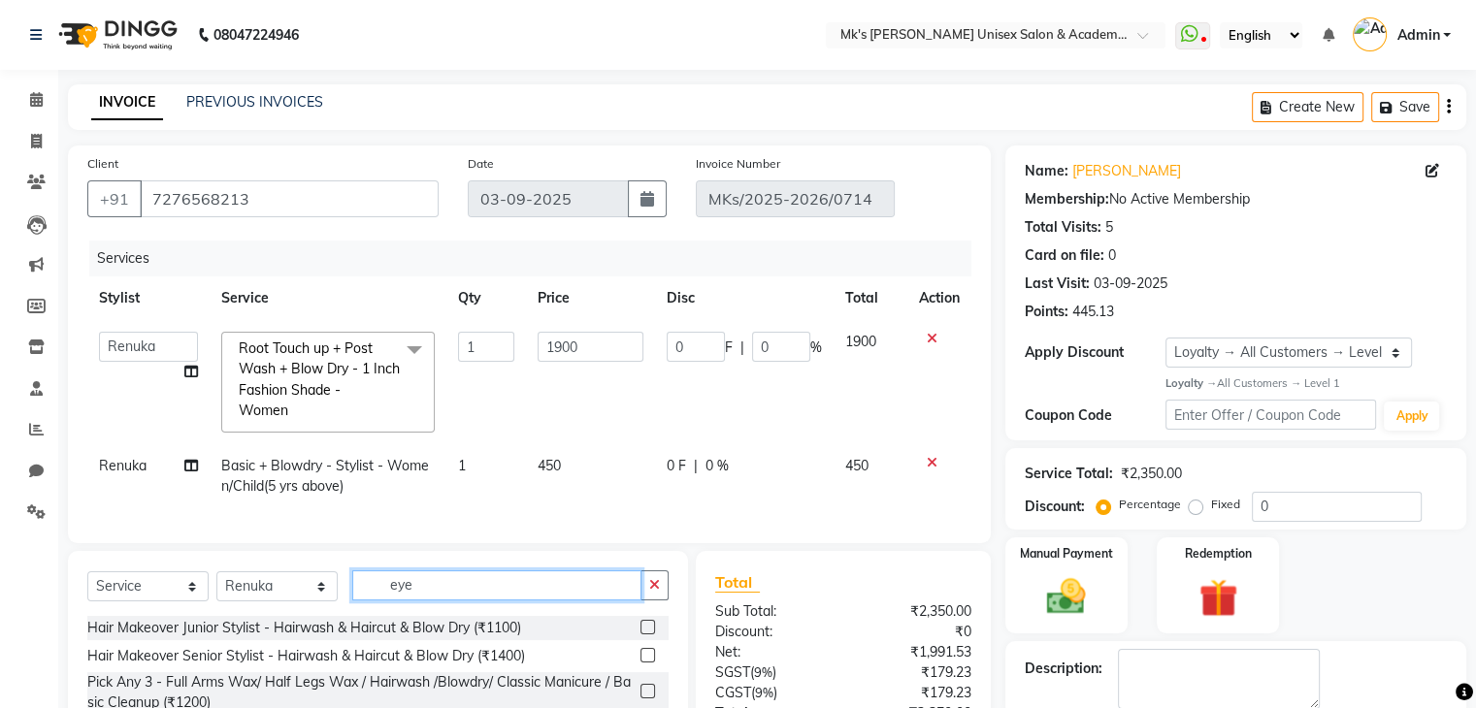
click at [562, 601] on input "eye" at bounding box center [496, 586] width 289 height 30
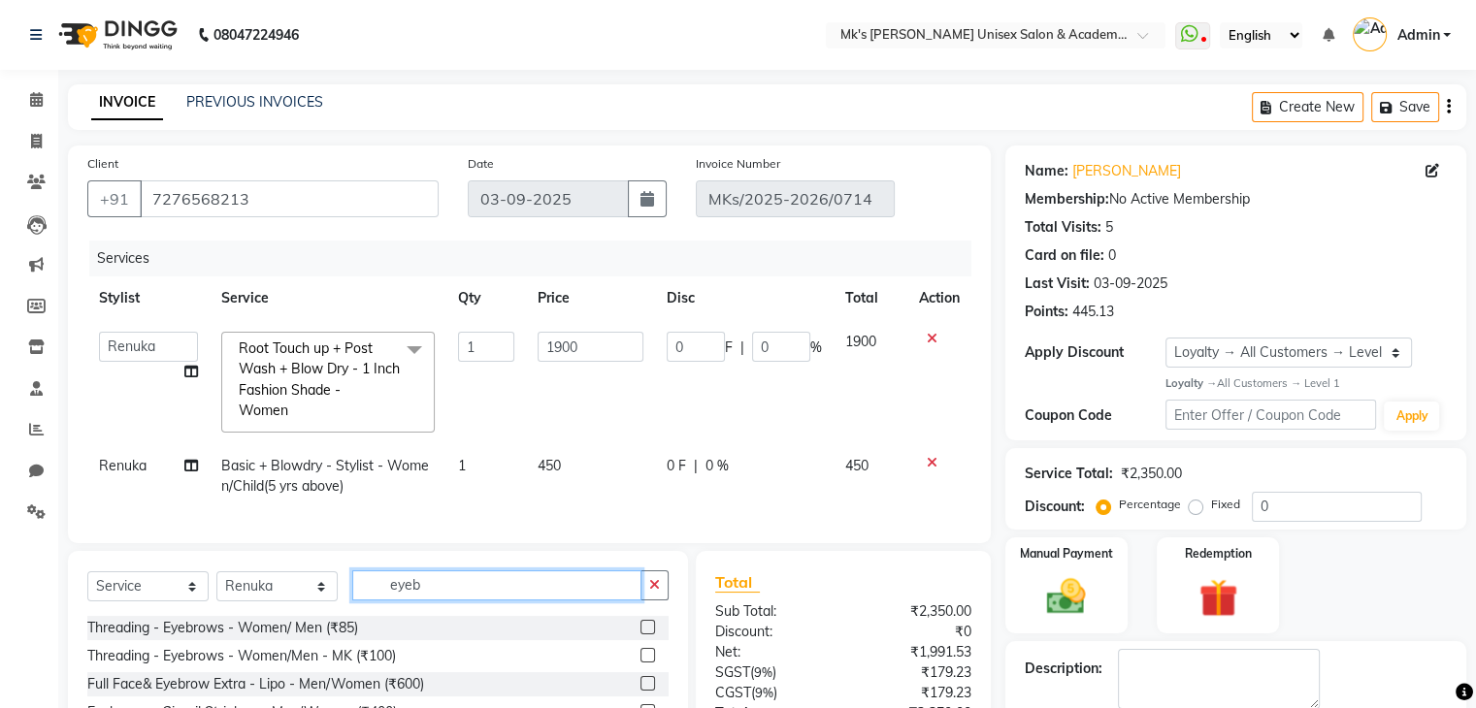
type input "eyeb"
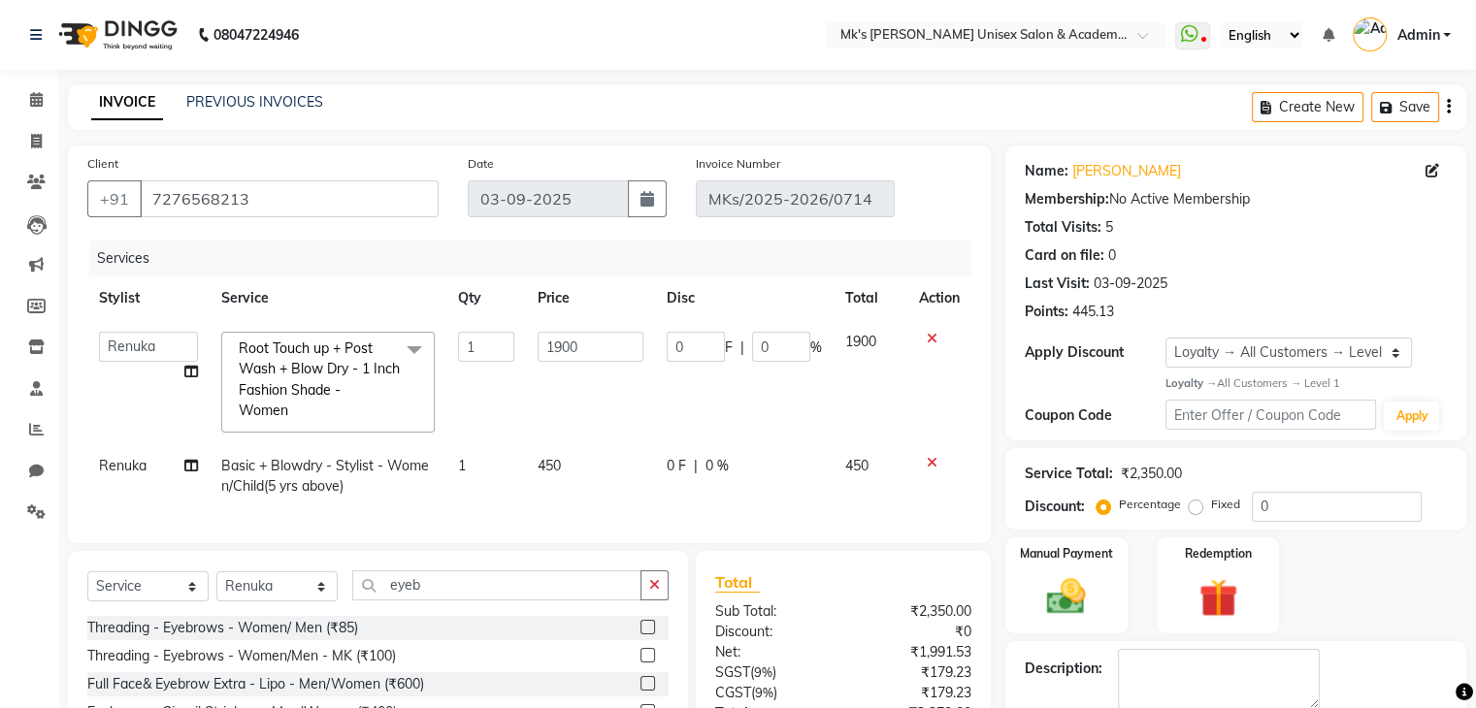
click at [651, 635] on label at bounding box center [648, 627] width 15 height 15
click at [651, 635] on input "checkbox" at bounding box center [647, 628] width 13 height 13
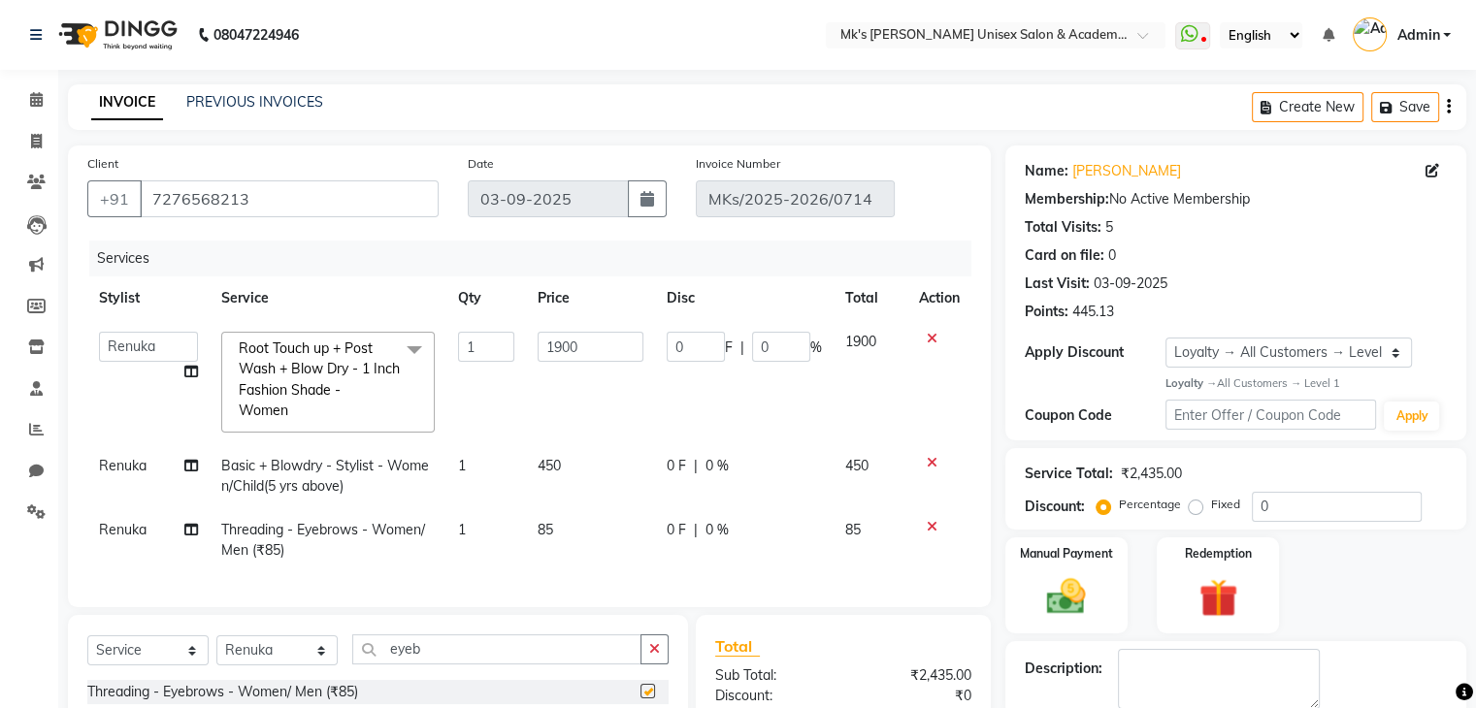
checkbox input "false"
click at [407, 664] on input "eyeb" at bounding box center [496, 650] width 289 height 30
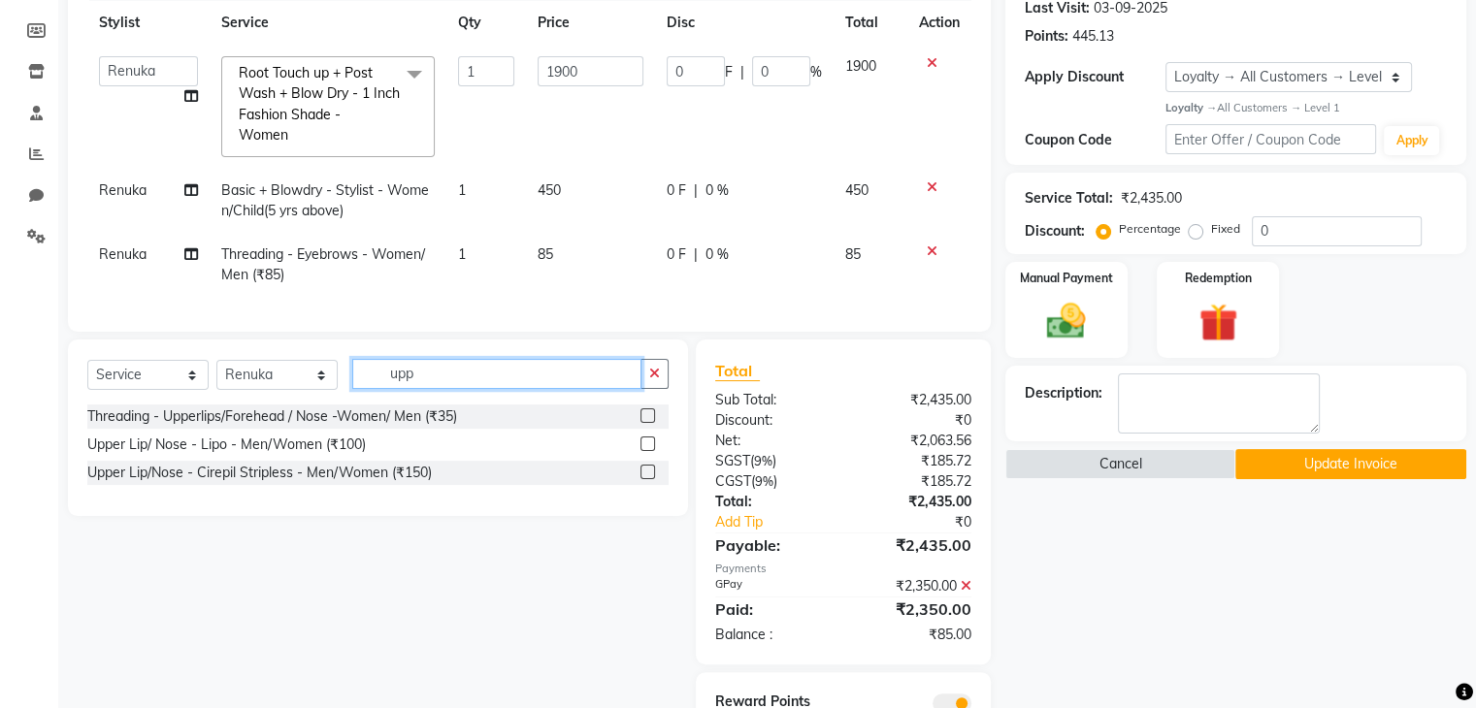
scroll to position [305, 0]
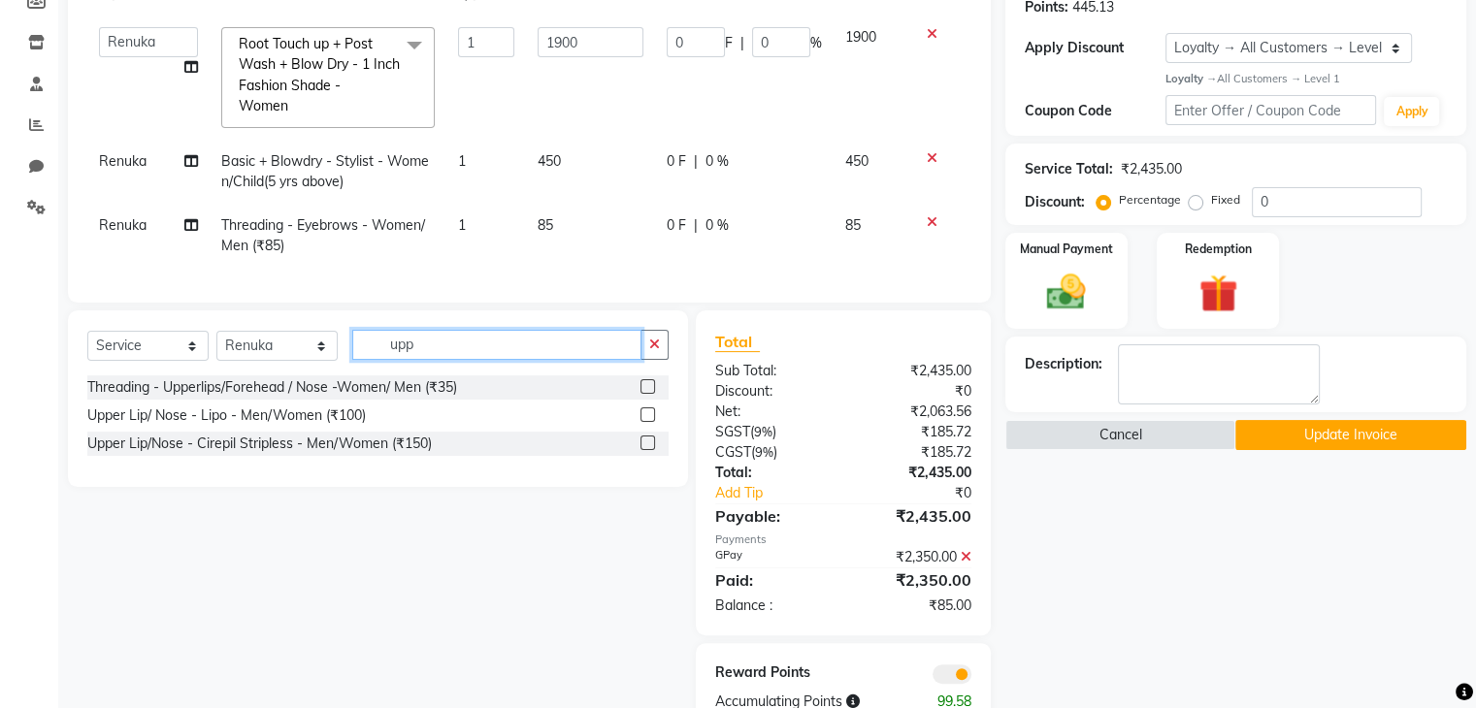
type input "upp"
click at [648, 394] on label at bounding box center [648, 386] width 15 height 15
click at [648, 394] on input "checkbox" at bounding box center [647, 387] width 13 height 13
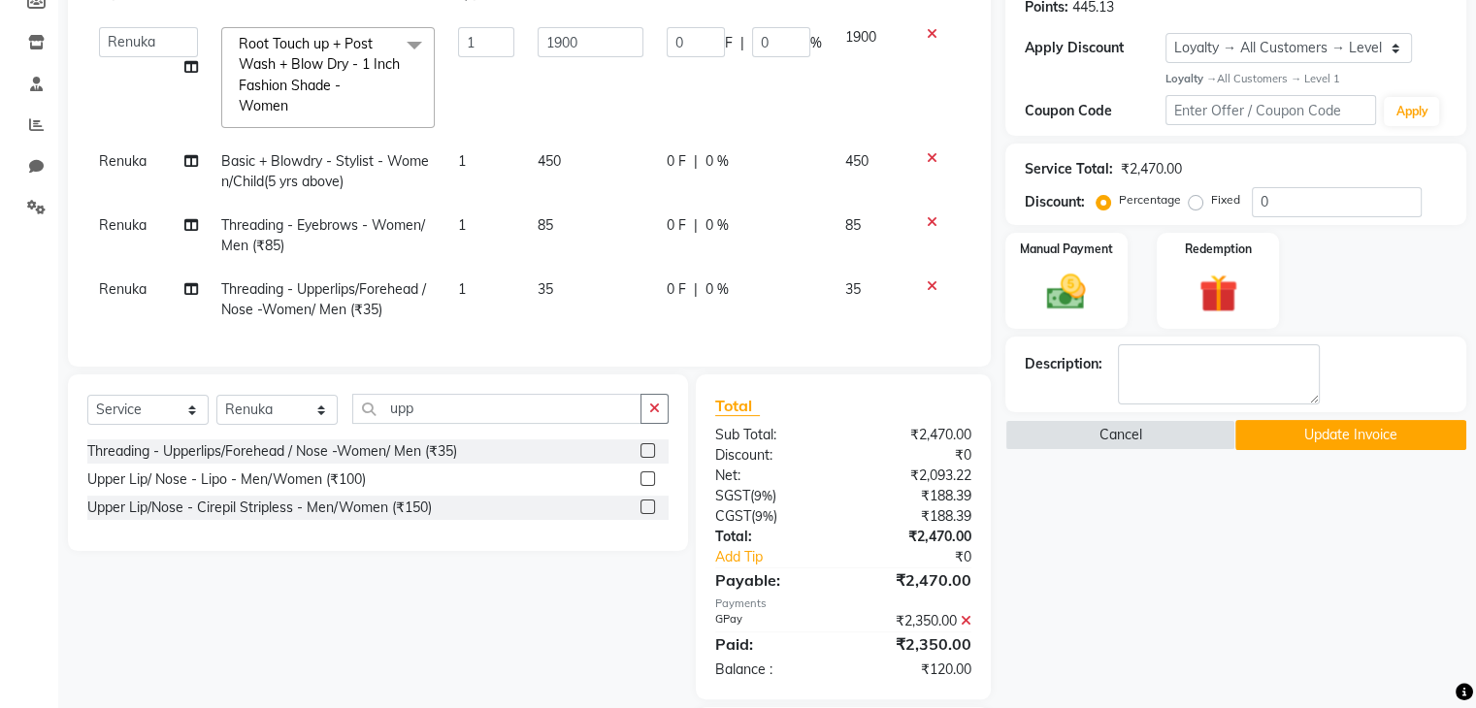
click at [648, 458] on label at bounding box center [648, 451] width 15 height 15
click at [648, 458] on input "checkbox" at bounding box center [647, 451] width 13 height 13
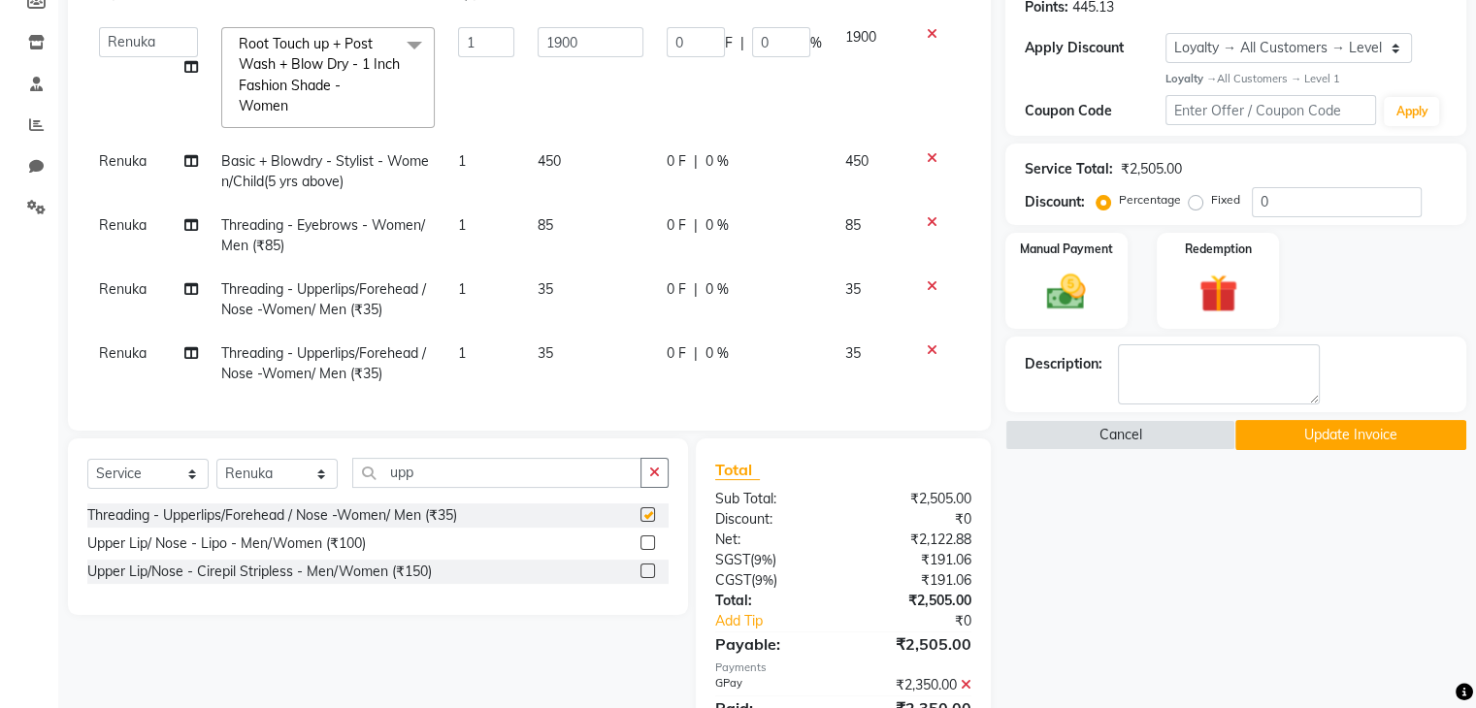
checkbox input "false"
click at [1316, 424] on button "Update Invoice" at bounding box center [1350, 435] width 231 height 30
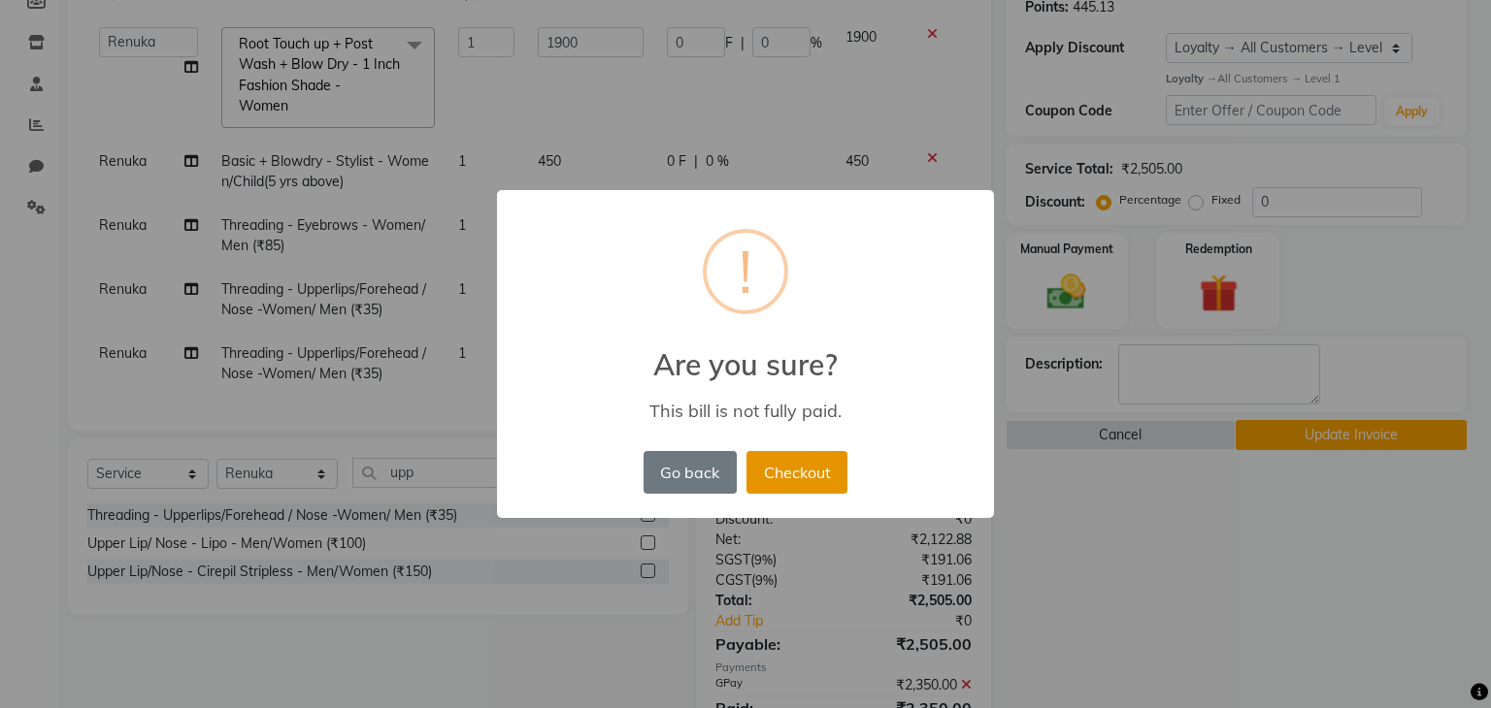
click at [789, 467] on button "Checkout" at bounding box center [796, 472] width 101 height 43
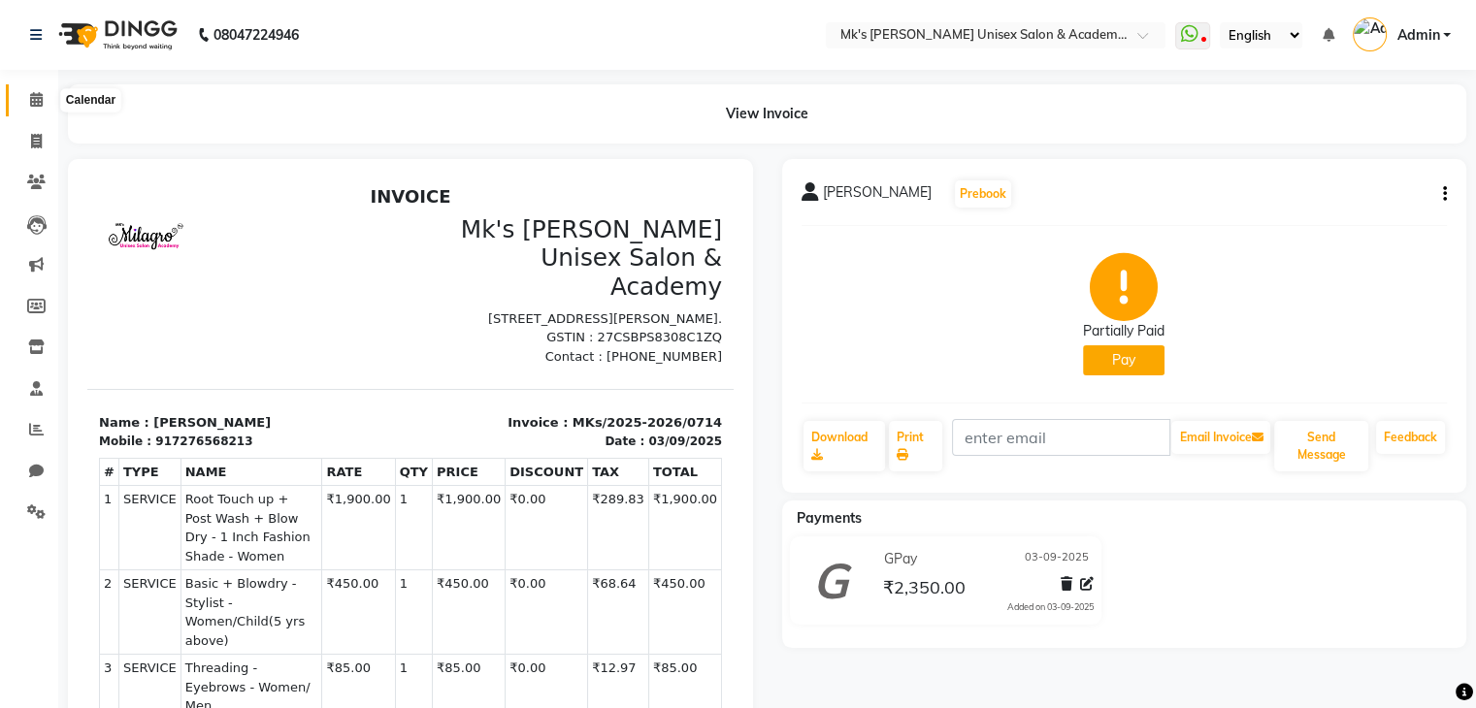
click at [27, 110] on span at bounding box center [36, 100] width 34 height 22
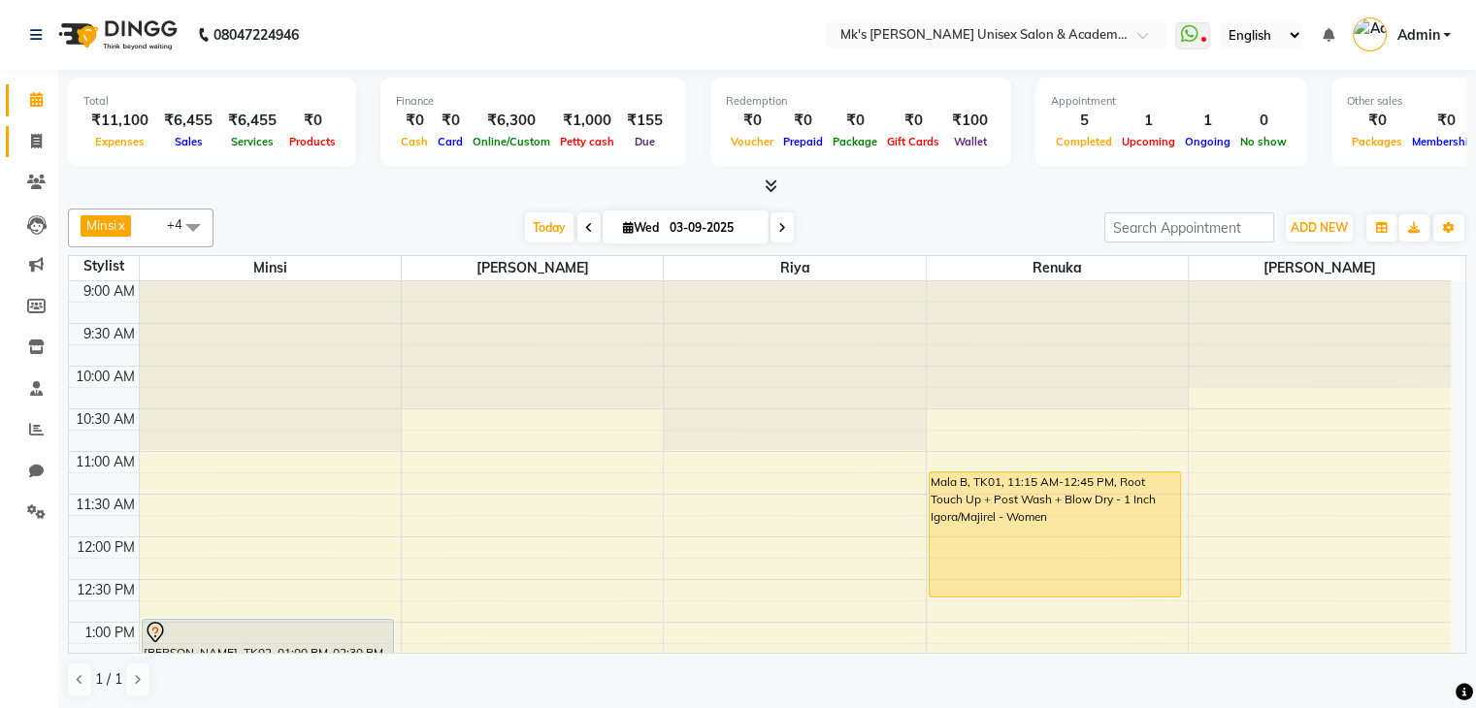
click at [31, 134] on icon at bounding box center [36, 141] width 11 height 15
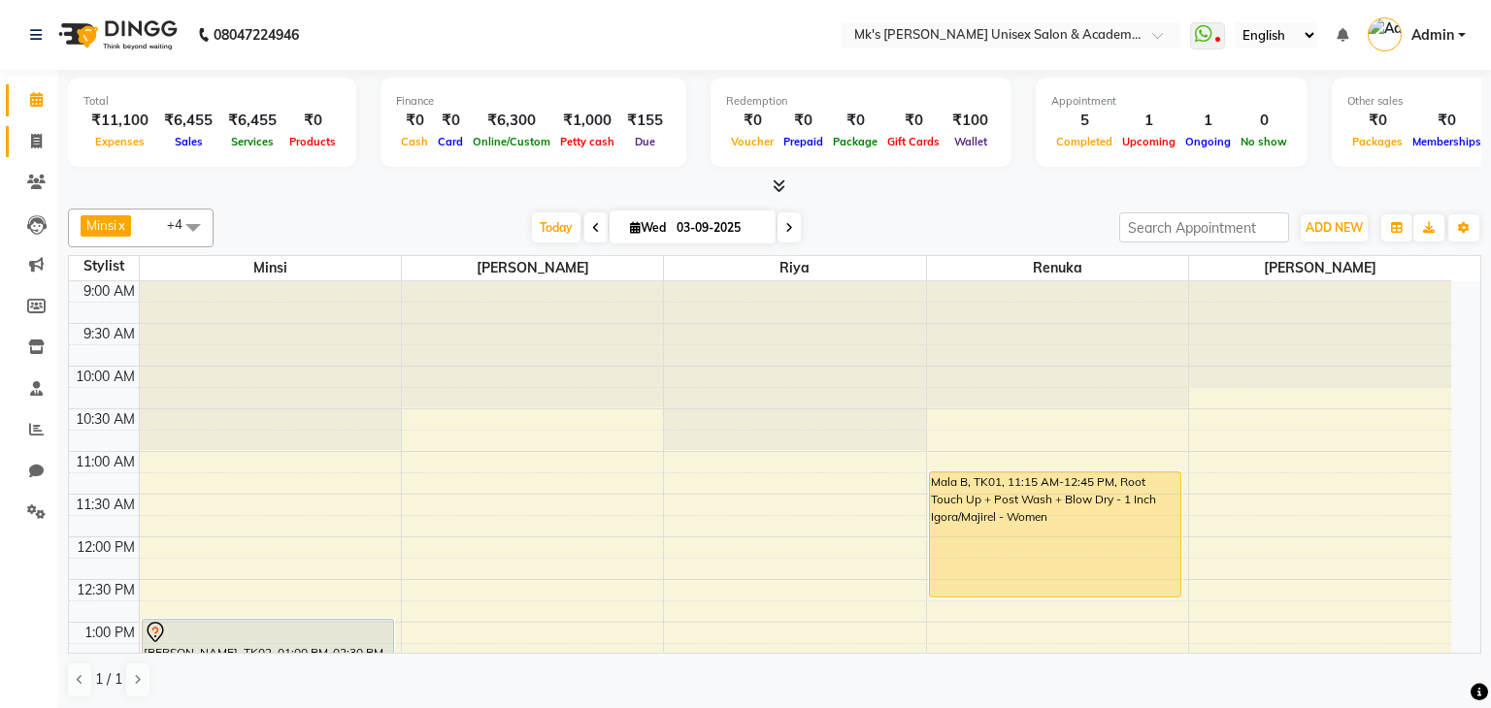
select select "service"
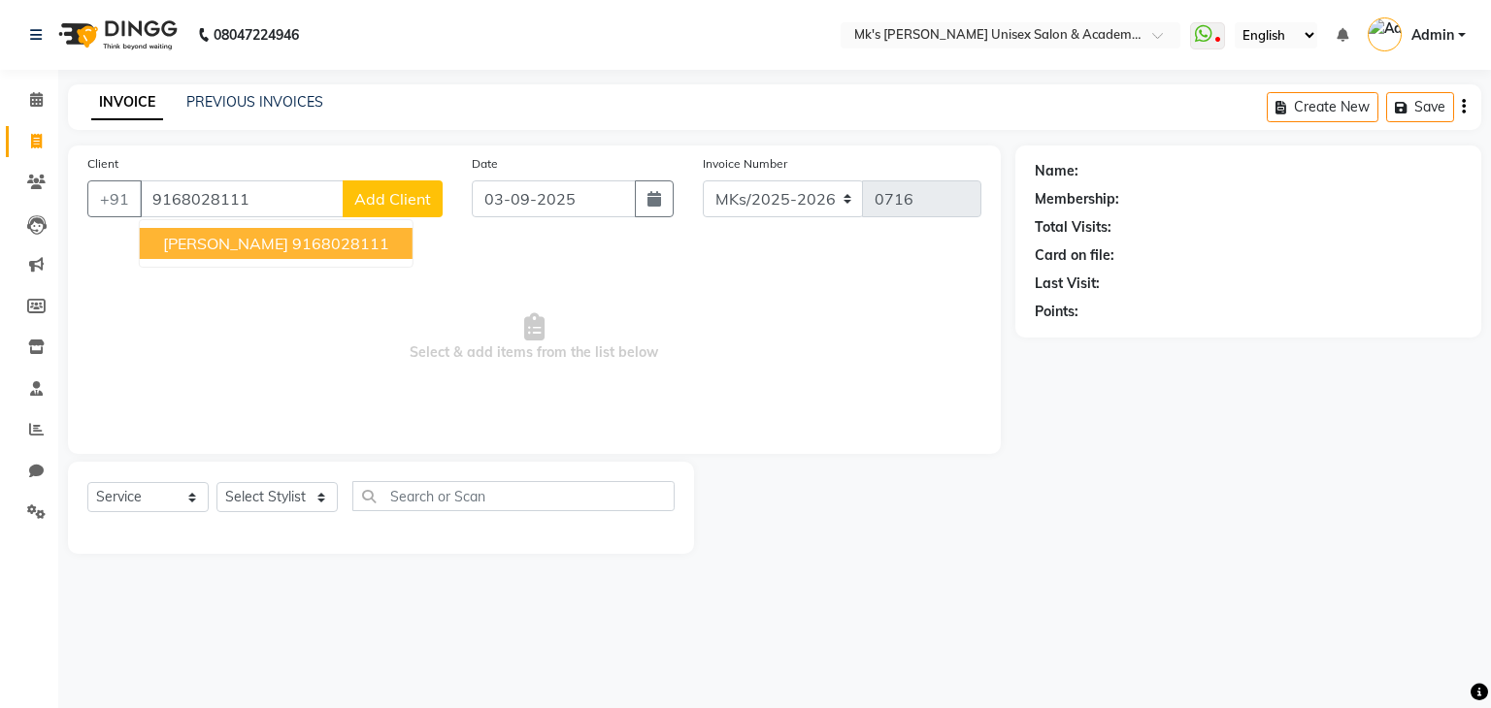
type input "9168028111"
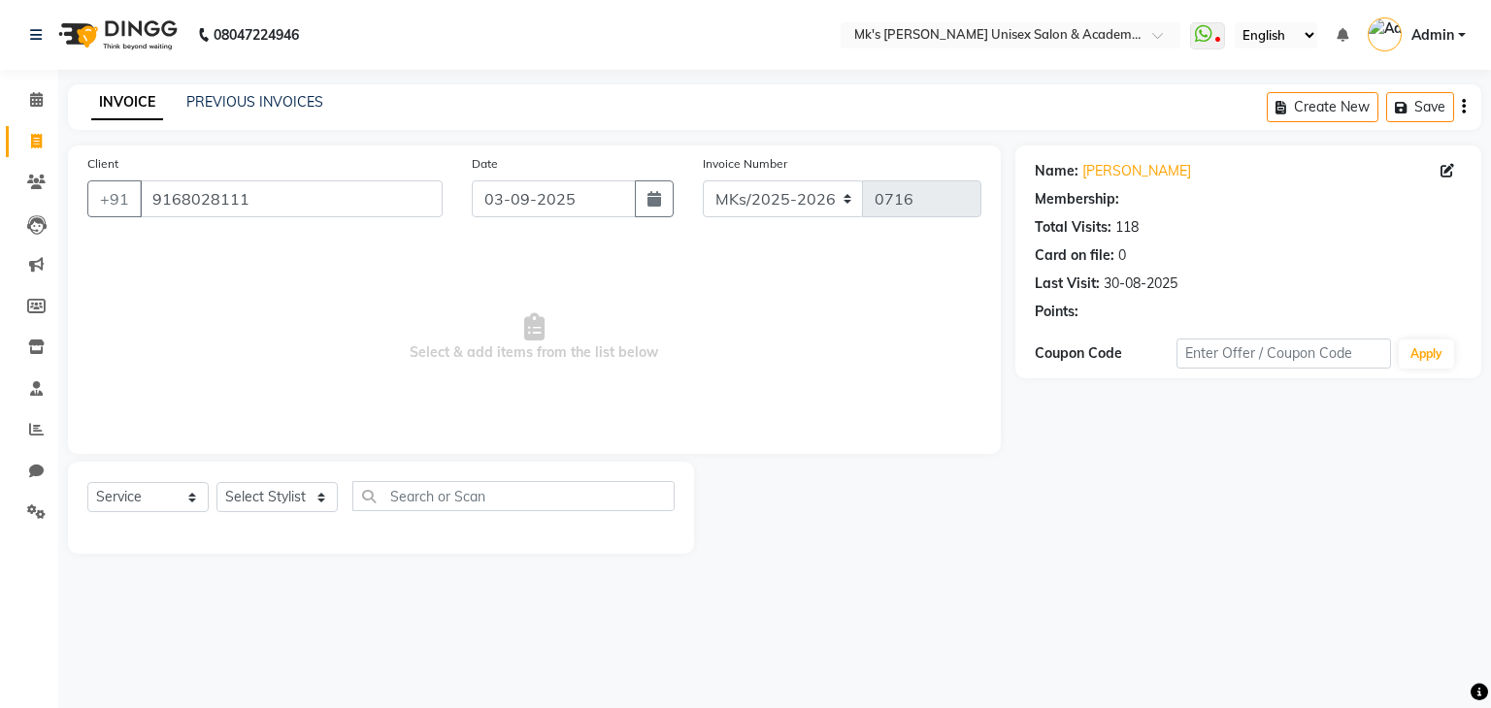
select select "1: Object"
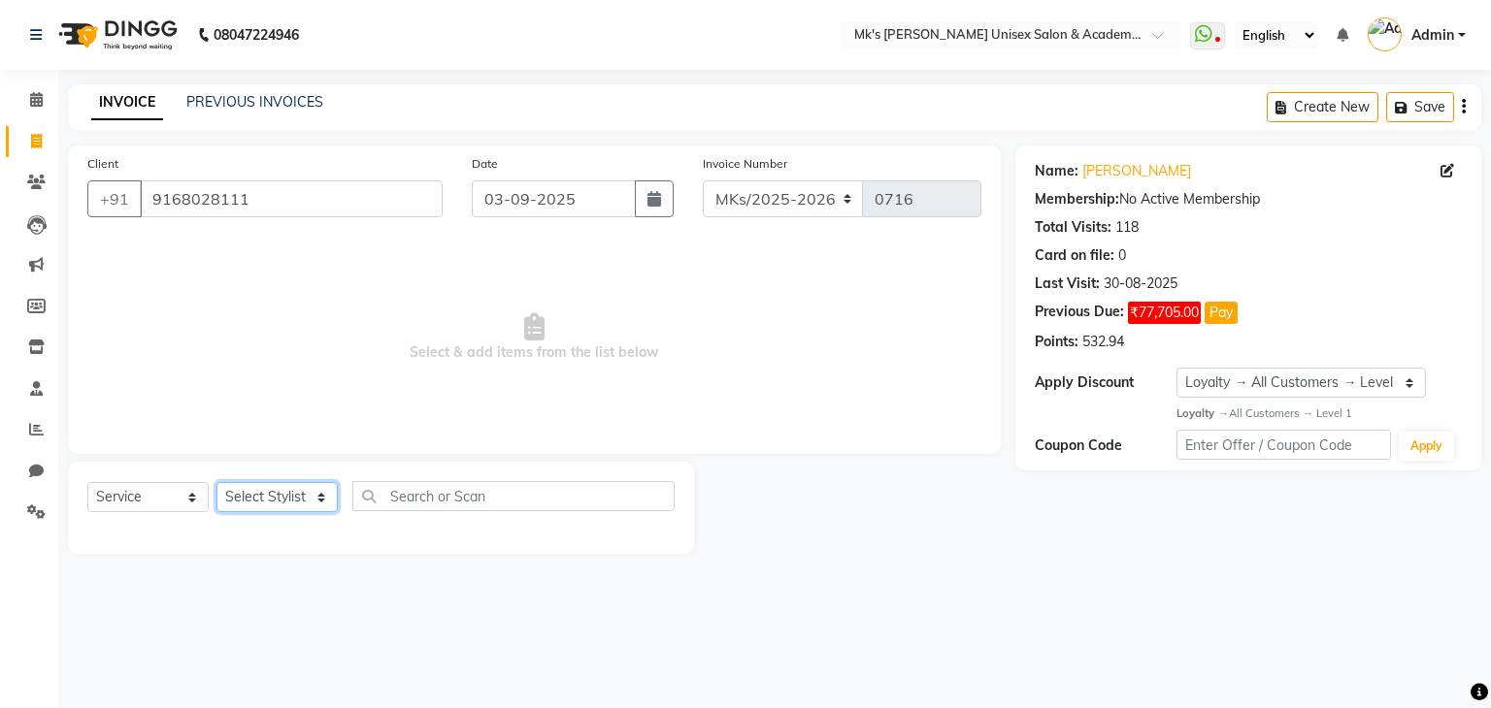
click at [264, 487] on select "Select Stylist [PERSON_NAME] Minsi Renuka [PERSON_NAME] [PERSON_NAME]" at bounding box center [276, 497] width 121 height 30
select select "21738"
click at [216, 483] on select "Select Stylist [PERSON_NAME] Minsi Renuka [PERSON_NAME] [PERSON_NAME]" at bounding box center [276, 497] width 121 height 30
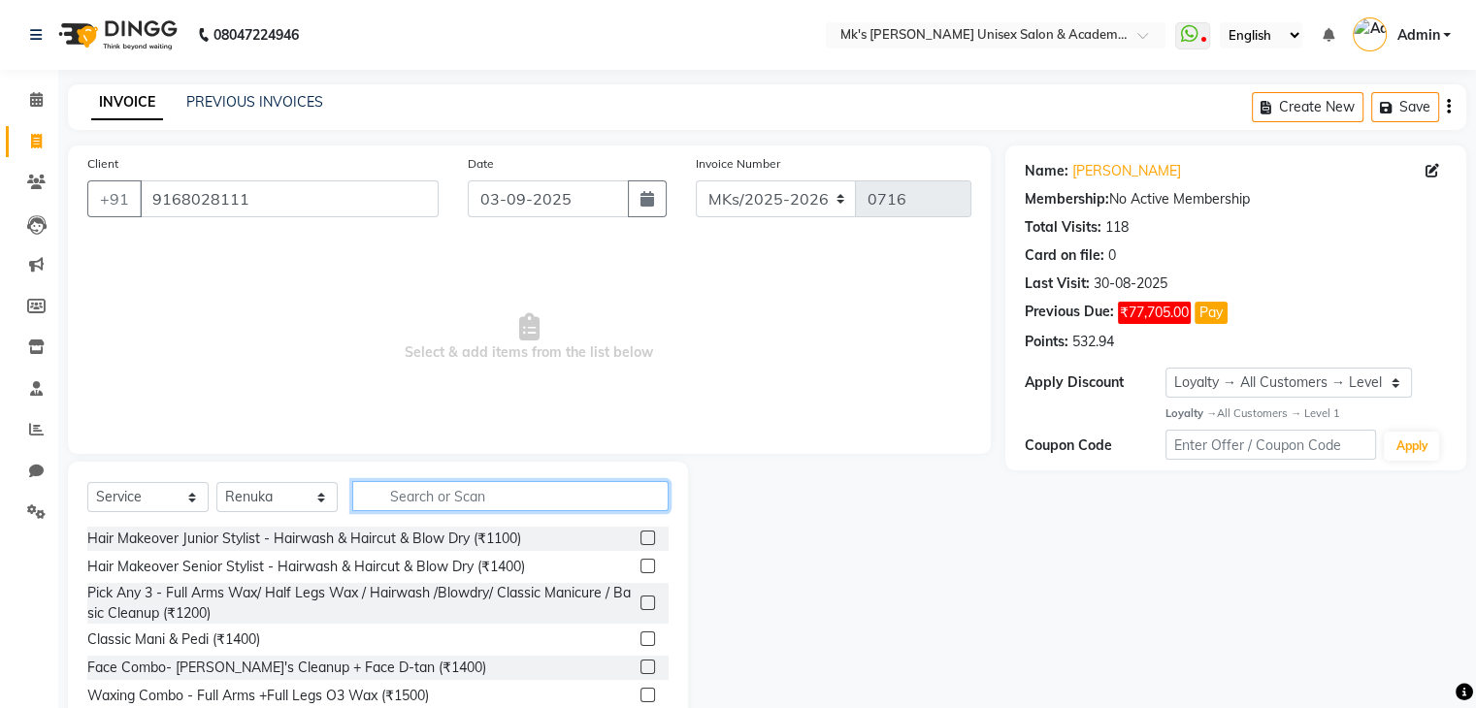
click at [421, 506] on input "text" at bounding box center [510, 496] width 316 height 30
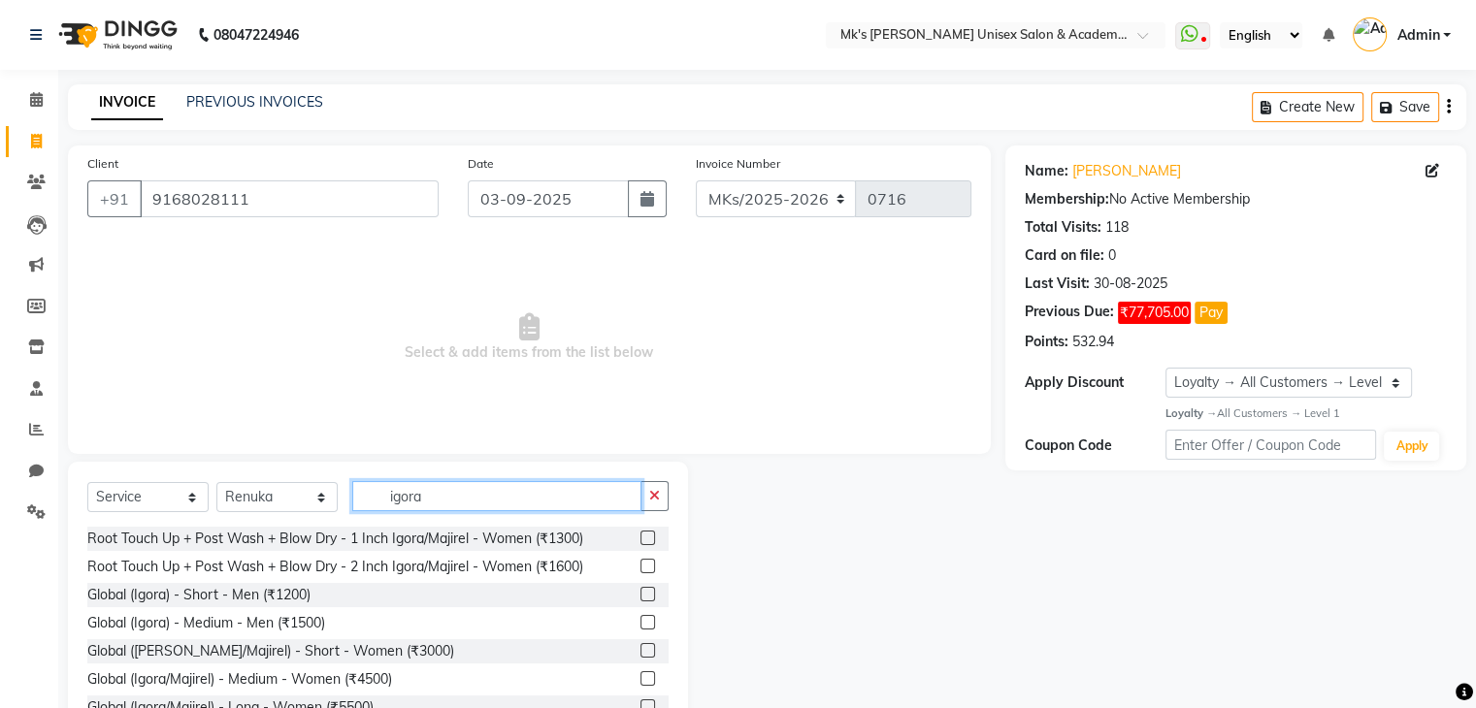
type input "igora"
click at [641, 540] on label at bounding box center [648, 538] width 15 height 15
click at [641, 540] on input "checkbox" at bounding box center [647, 539] width 13 height 13
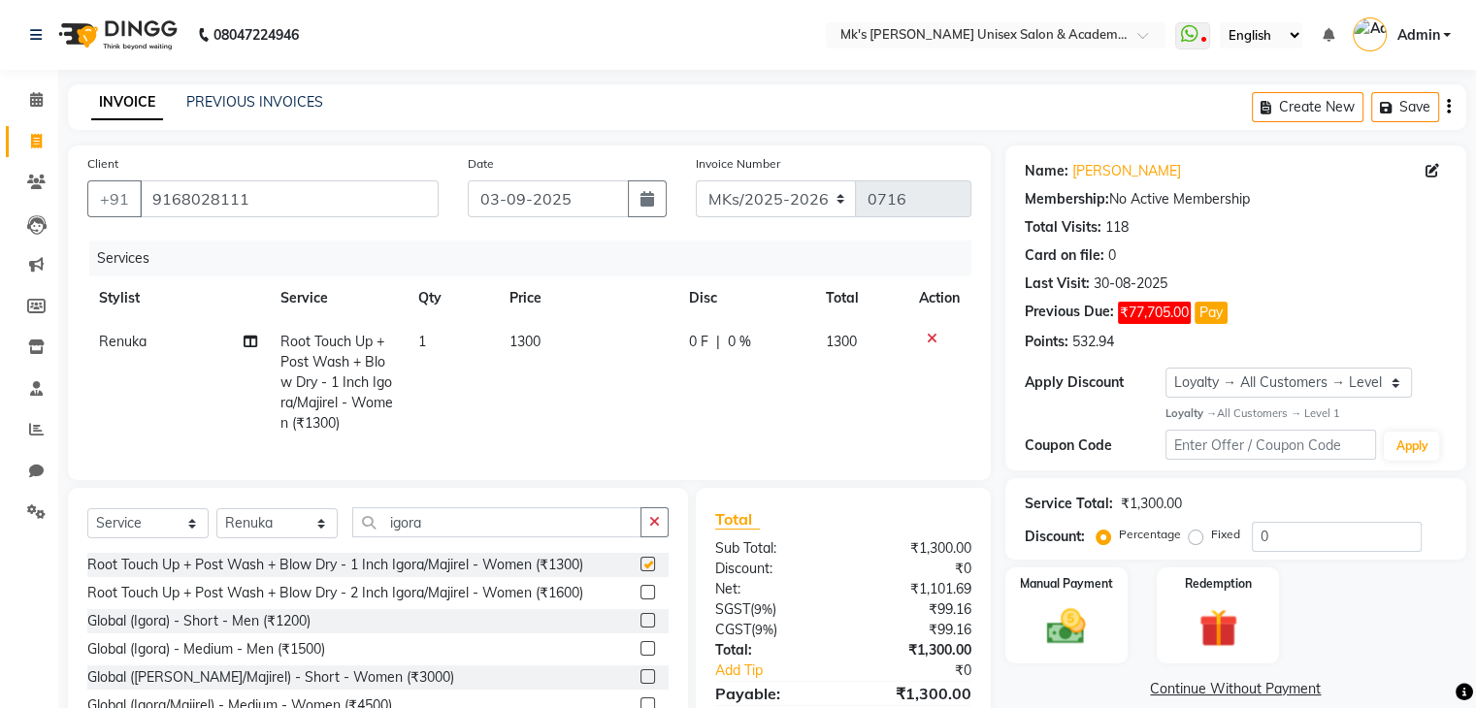
checkbox input "false"
click at [1185, 608] on img at bounding box center [1217, 628] width 65 height 49
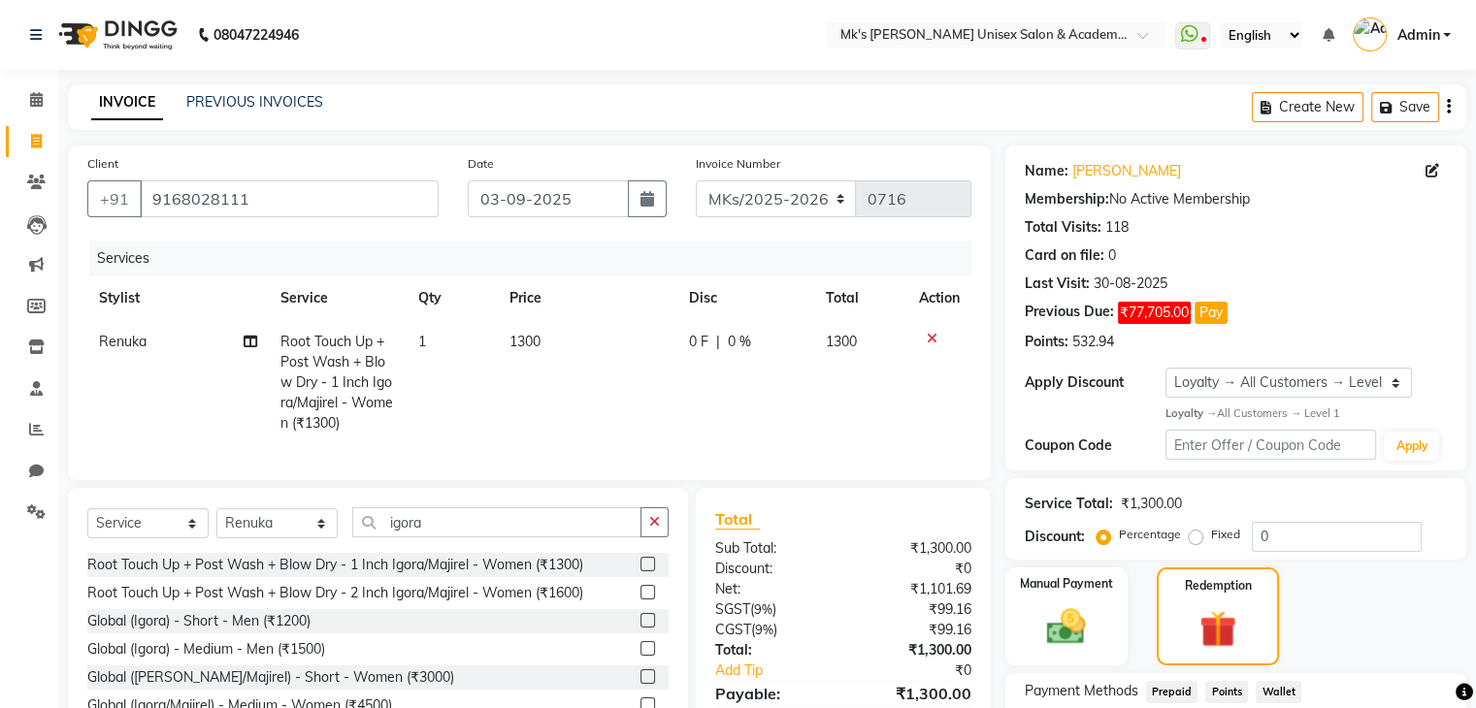
click at [1231, 688] on span "Points" at bounding box center [1226, 692] width 43 height 22
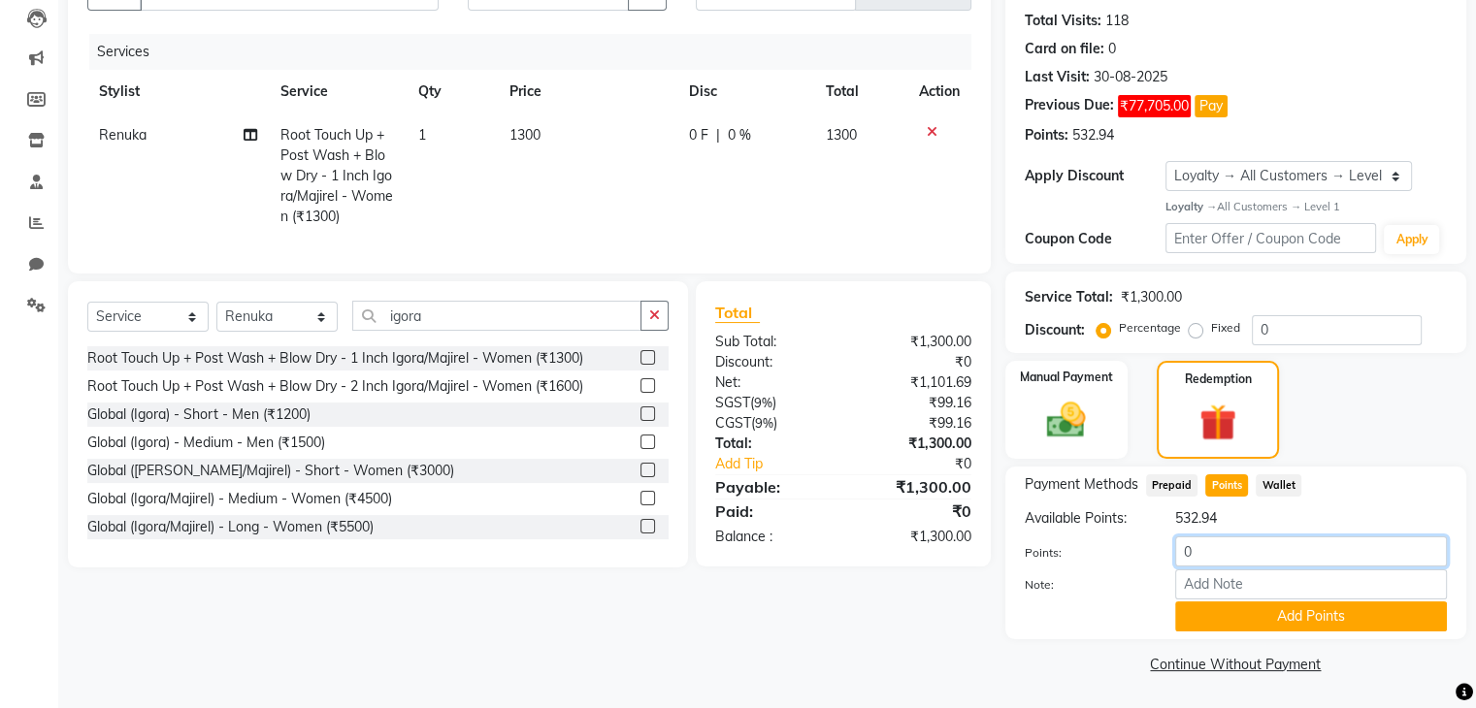
click at [1180, 548] on input "0" at bounding box center [1311, 552] width 272 height 30
type input "50"
click at [1251, 609] on button "Add Points" at bounding box center [1311, 617] width 272 height 30
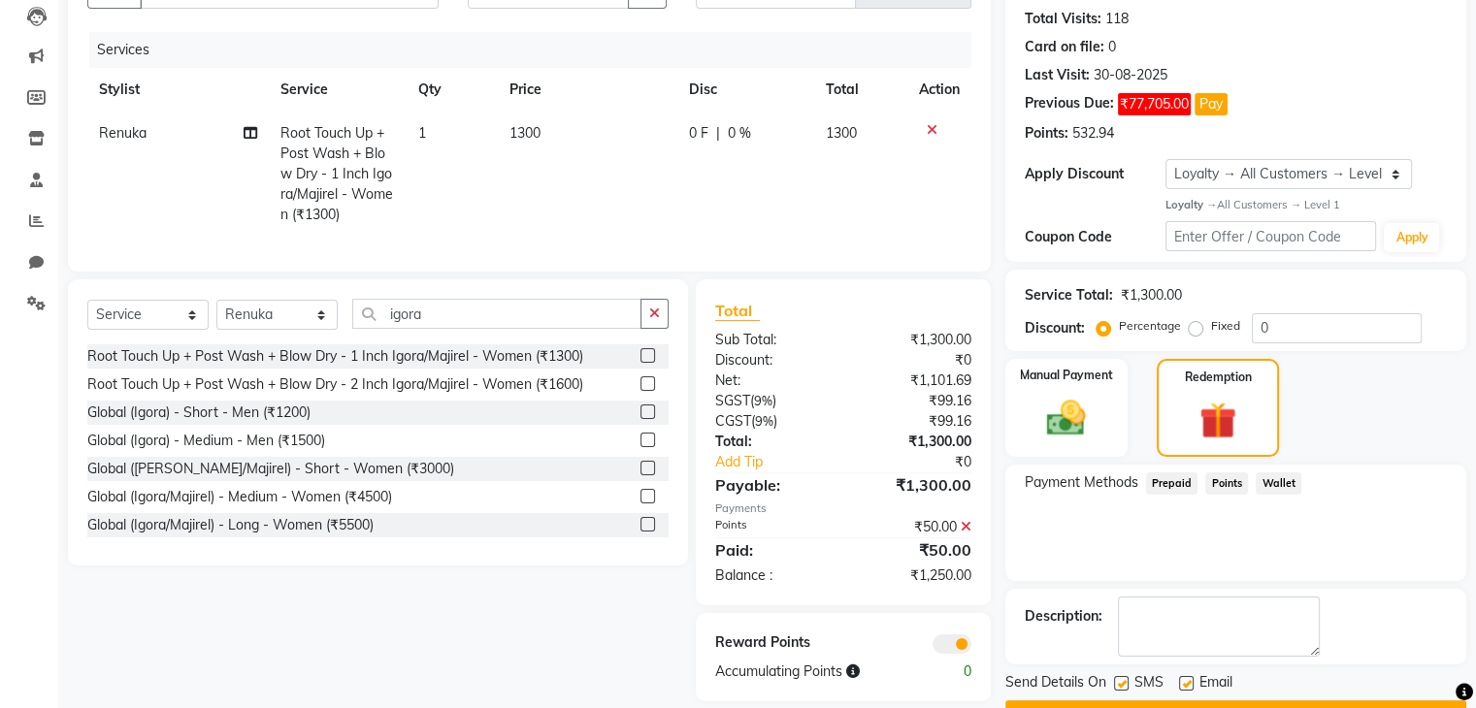
scroll to position [0, 0]
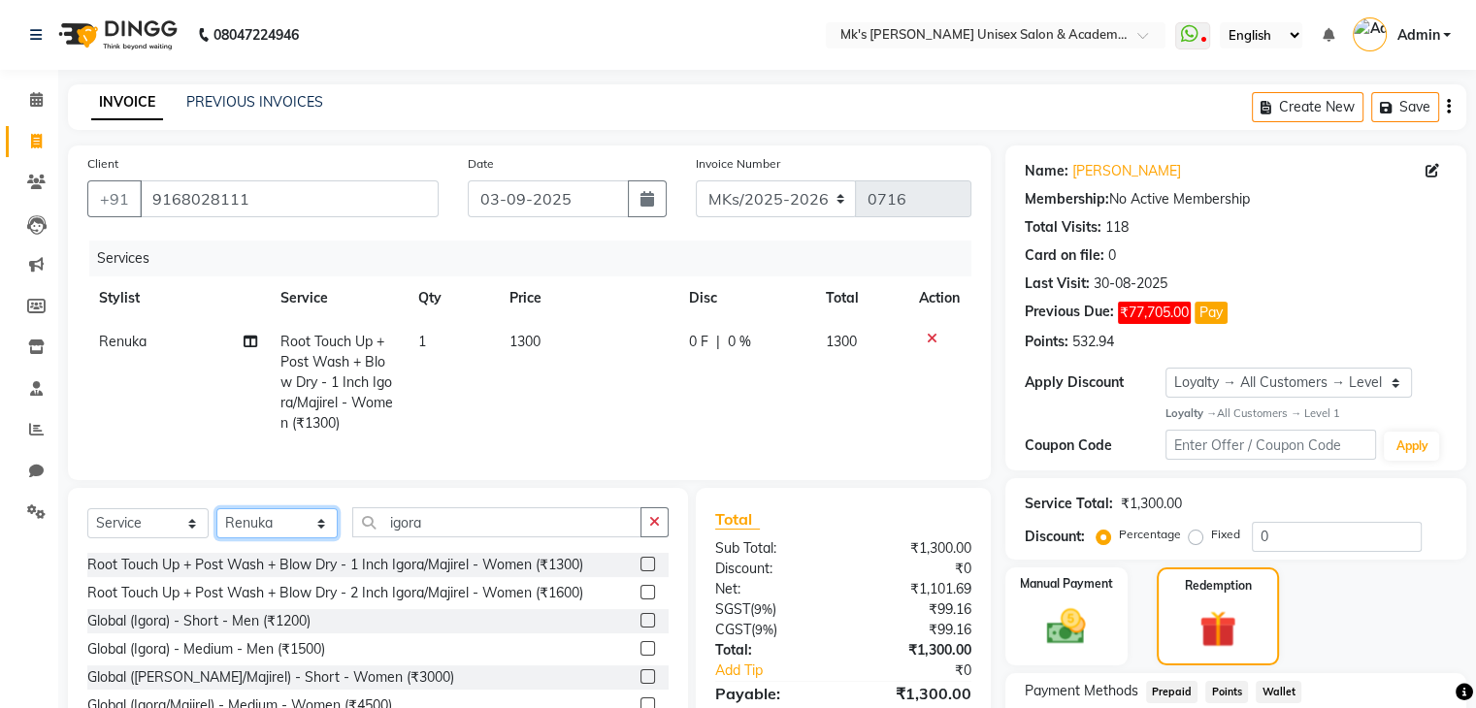
click at [262, 538] on select "Select Stylist [PERSON_NAME] Minsi Renuka [PERSON_NAME] [PERSON_NAME]" at bounding box center [276, 524] width 121 height 30
select select "21735"
click at [216, 525] on select "Select Stylist Ketan Minsi Renuka Riya Sandhaya Santoshi" at bounding box center [276, 524] width 121 height 30
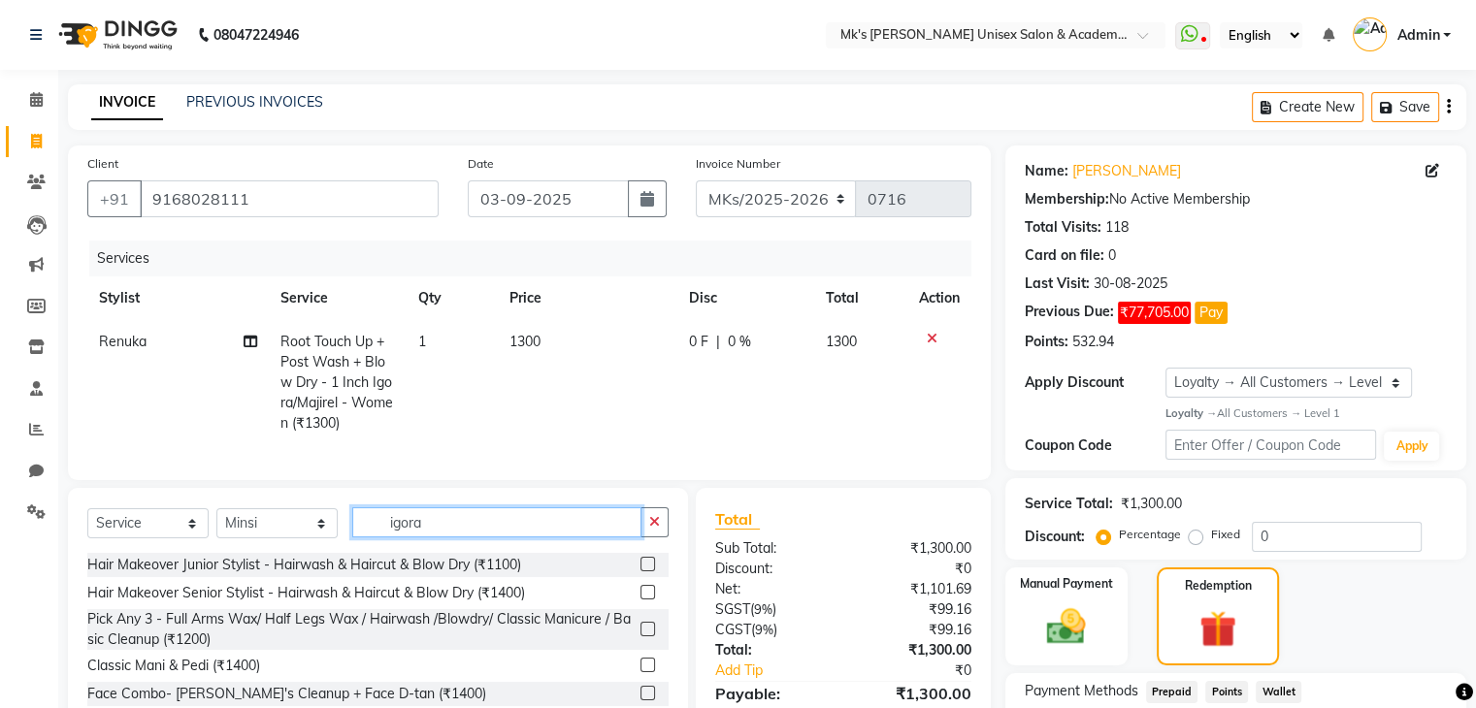
click at [413, 538] on input "igora" at bounding box center [496, 523] width 289 height 30
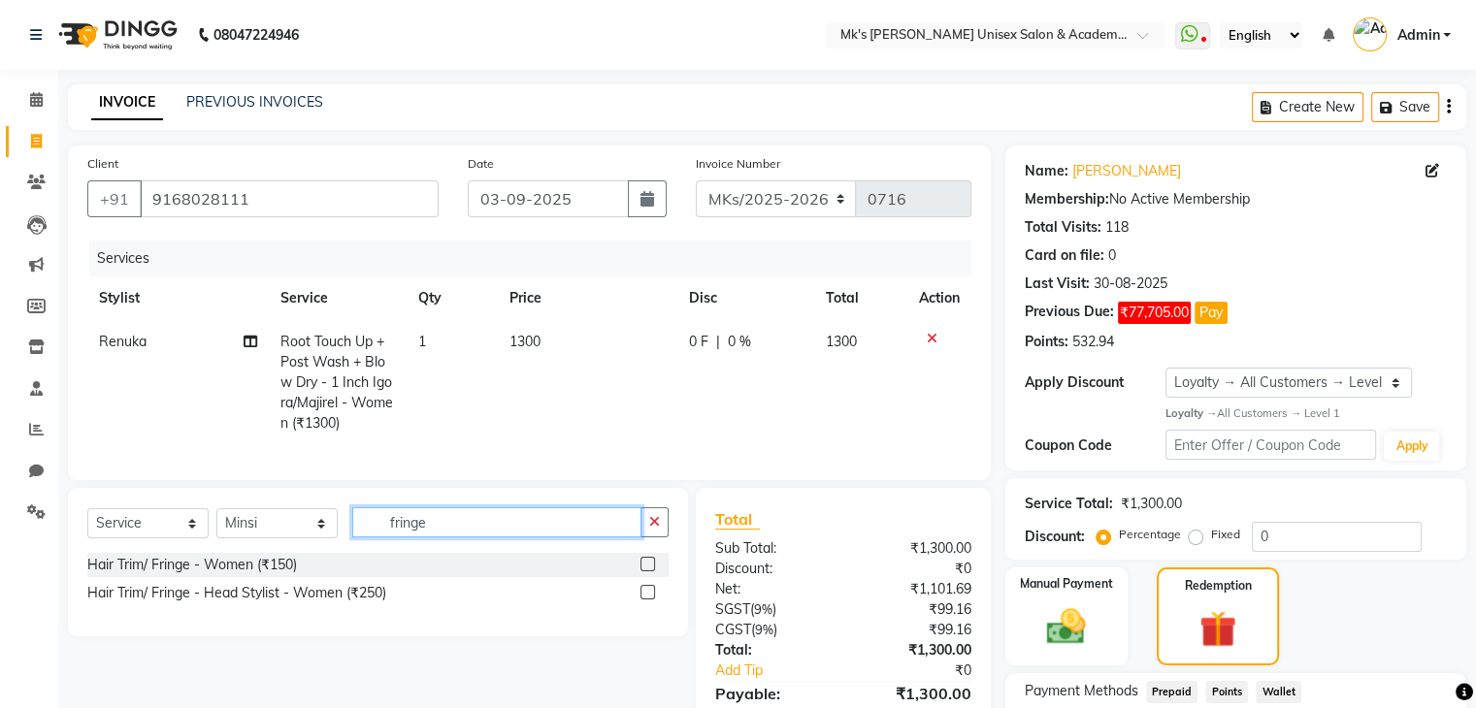
type input "fringe"
click at [658, 606] on div at bounding box center [655, 593] width 28 height 24
click at [648, 600] on label at bounding box center [648, 592] width 15 height 15
click at [648, 600] on input "checkbox" at bounding box center [647, 593] width 13 height 13
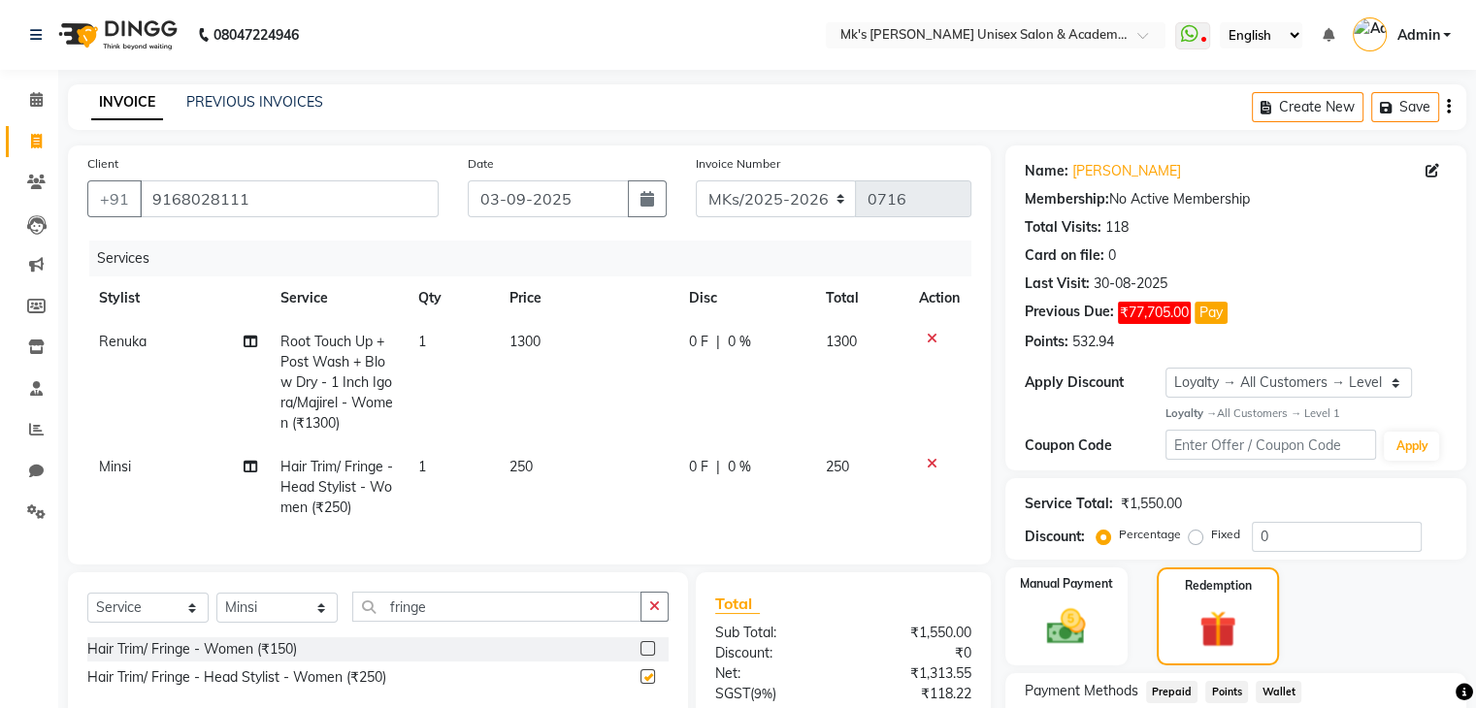
checkbox input "false"
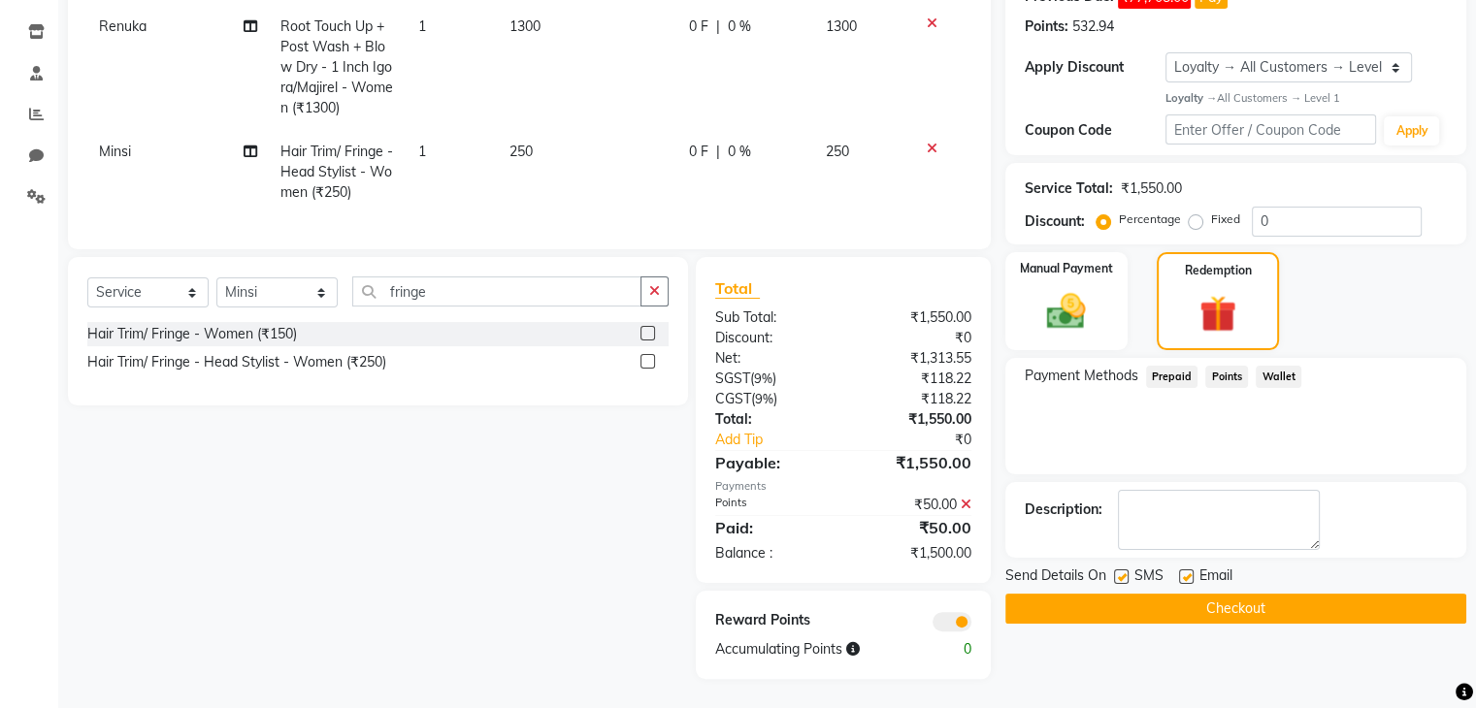
scroll to position [332, 0]
click at [931, 142] on icon at bounding box center [932, 149] width 11 height 14
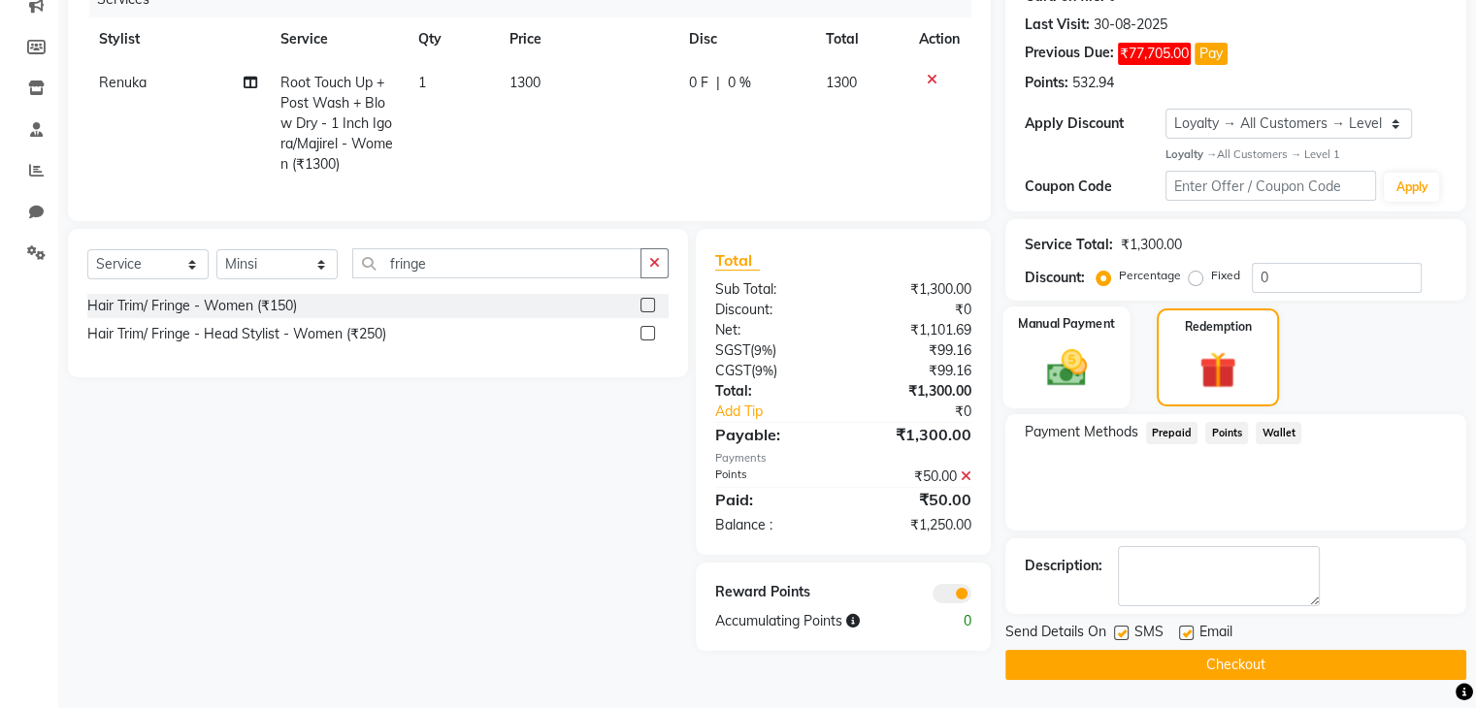
click at [1059, 353] on img at bounding box center [1066, 368] width 65 height 47
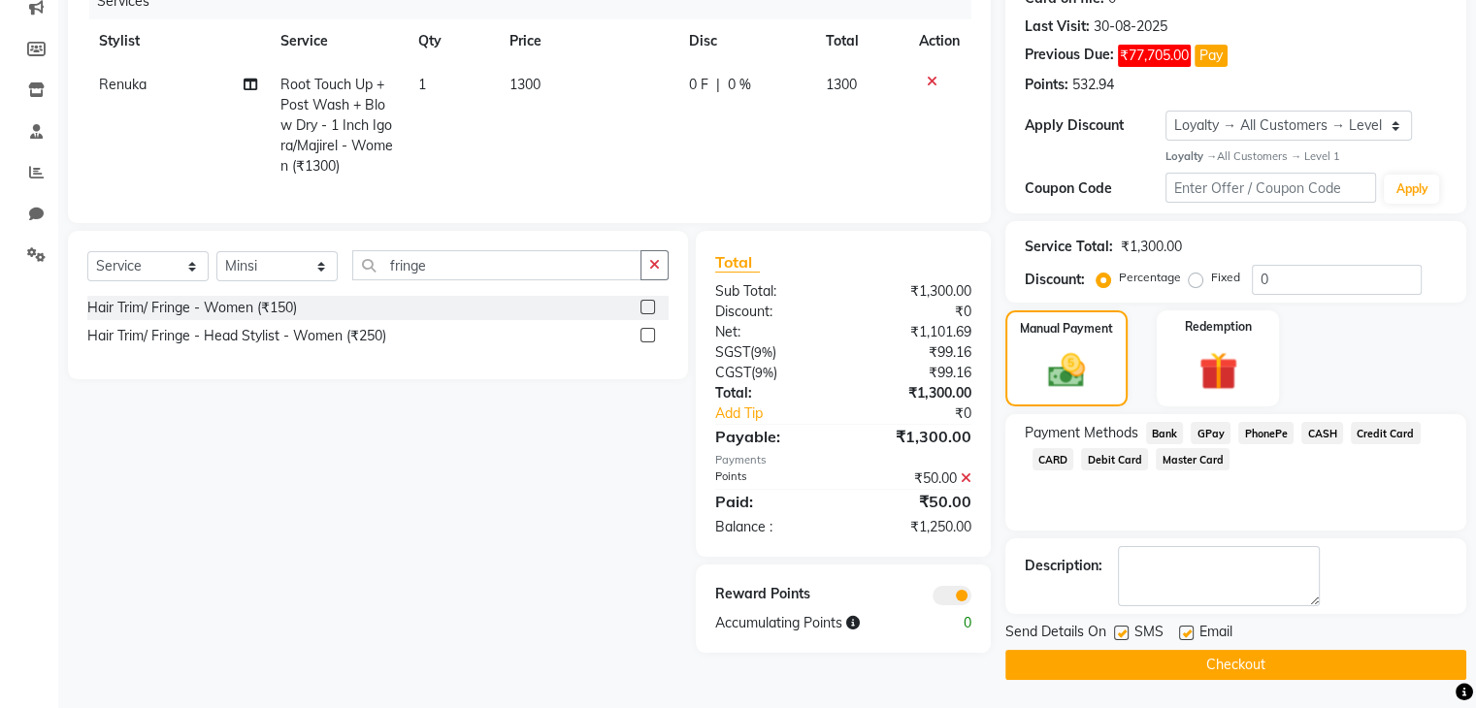
click at [1172, 672] on button "Checkout" at bounding box center [1235, 665] width 461 height 30
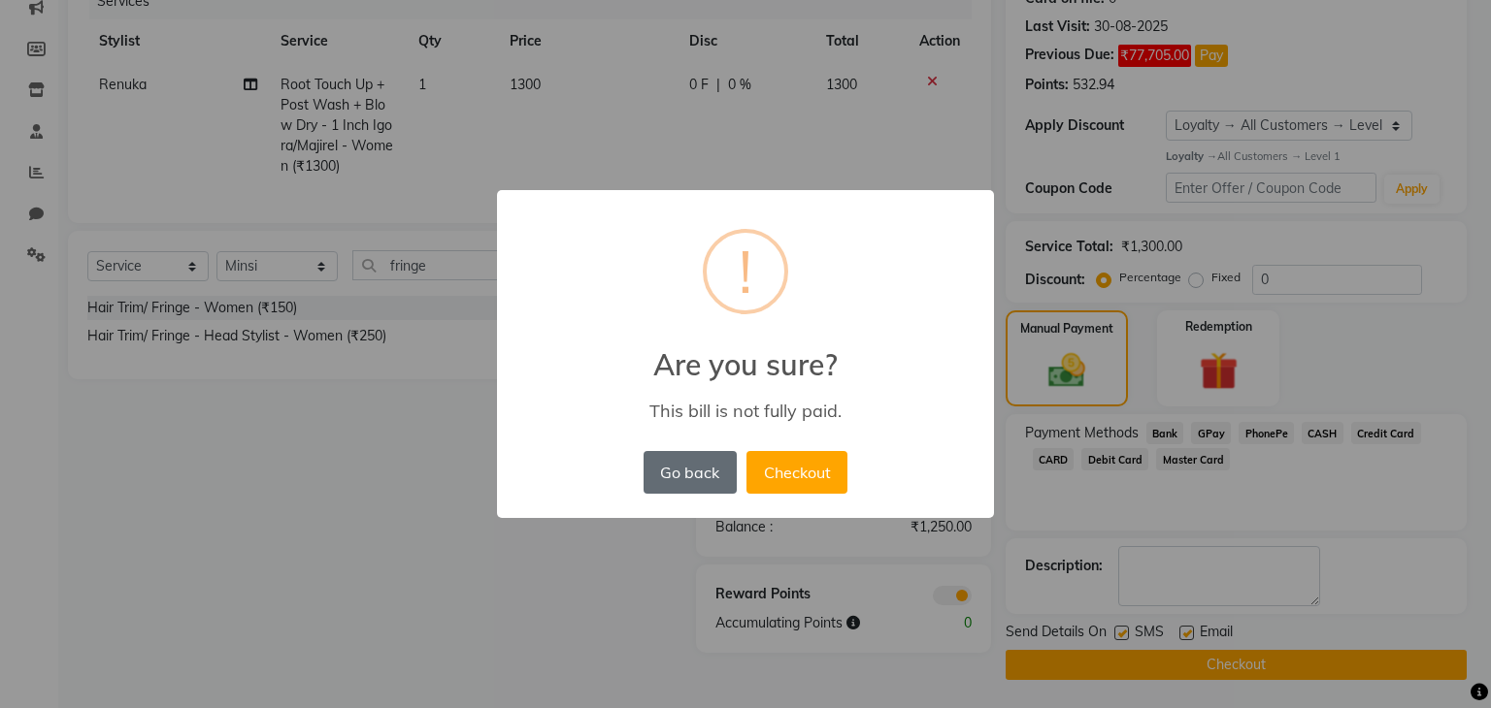
click at [688, 482] on button "Go back" at bounding box center [689, 472] width 93 height 43
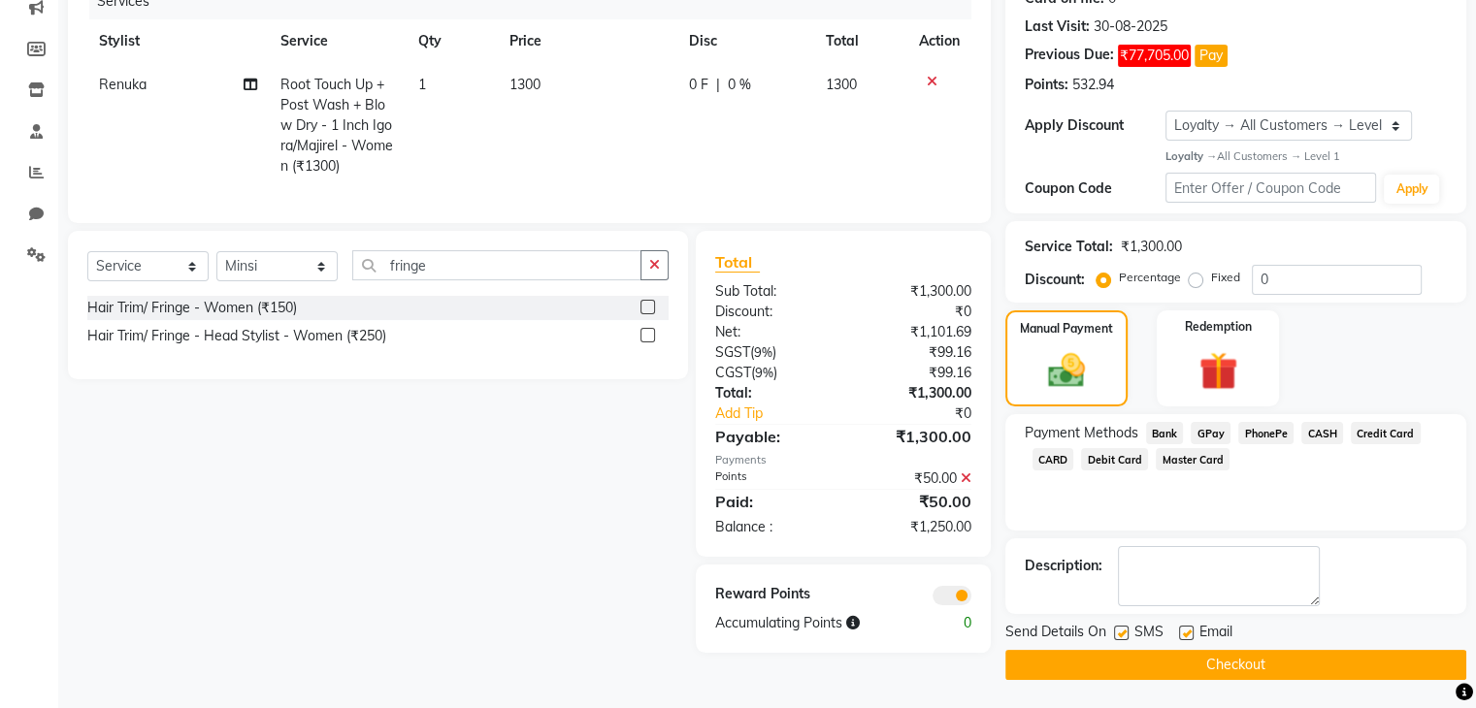
click at [751, 88] on div "0 F | 0 %" at bounding box center [746, 85] width 114 height 20
select select "21738"
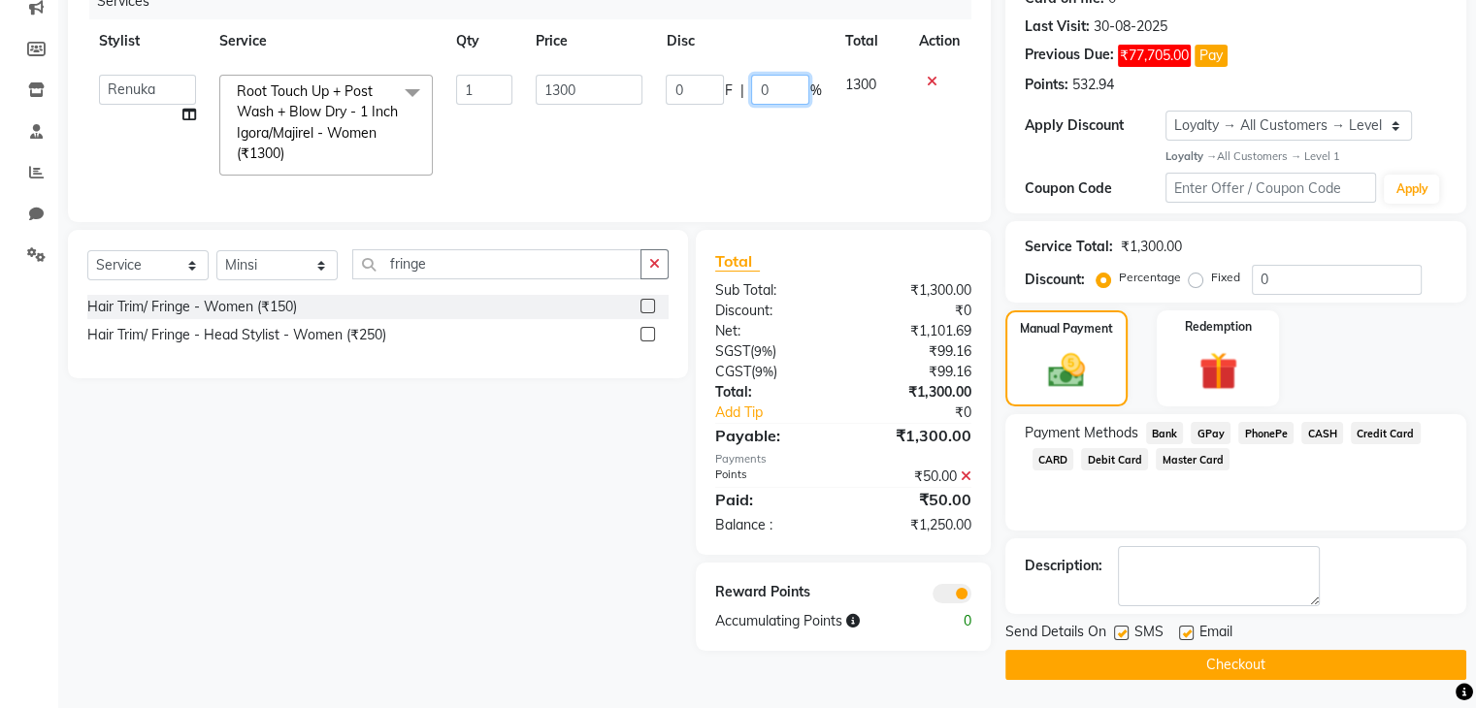
click at [751, 88] on input "0" at bounding box center [780, 90] width 58 height 30
type input "20"
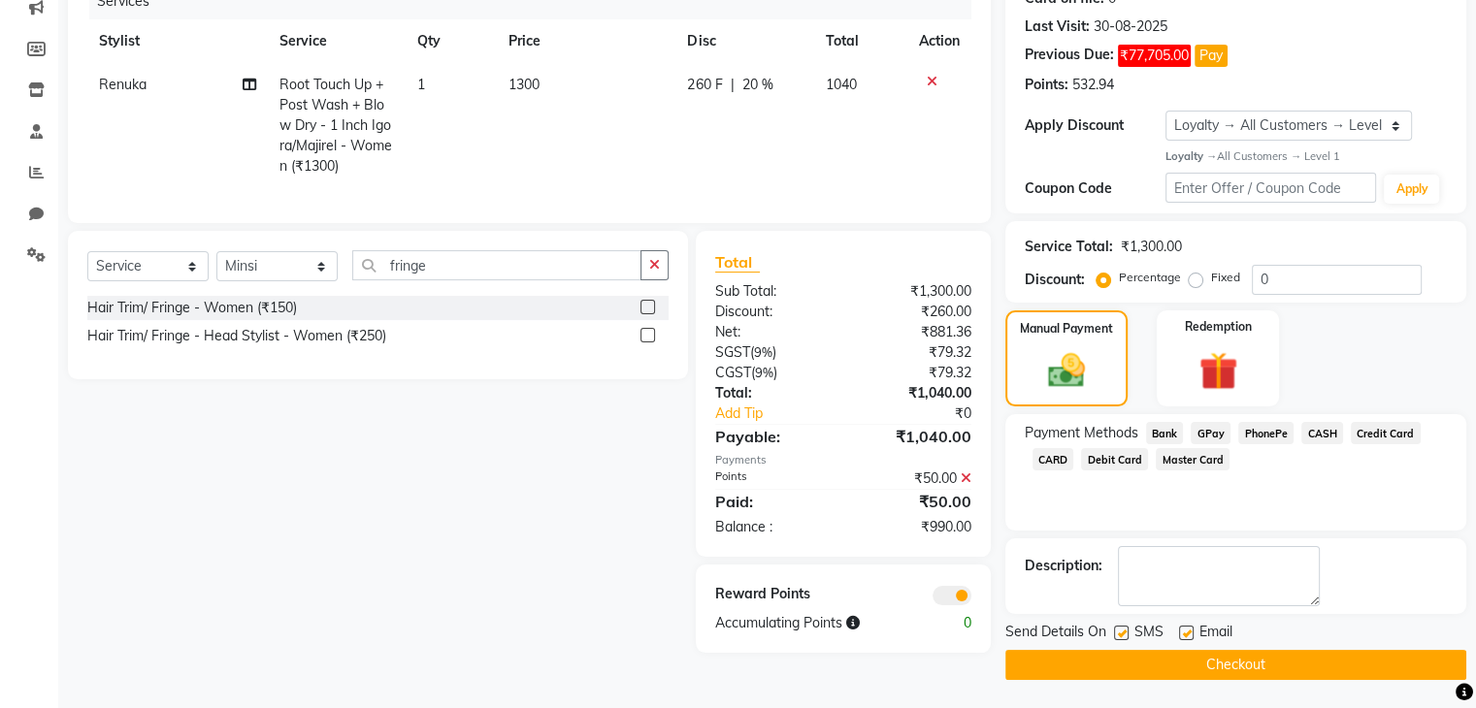
click at [784, 166] on td "260 F | 20 %" at bounding box center [744, 125] width 139 height 125
select select "21738"
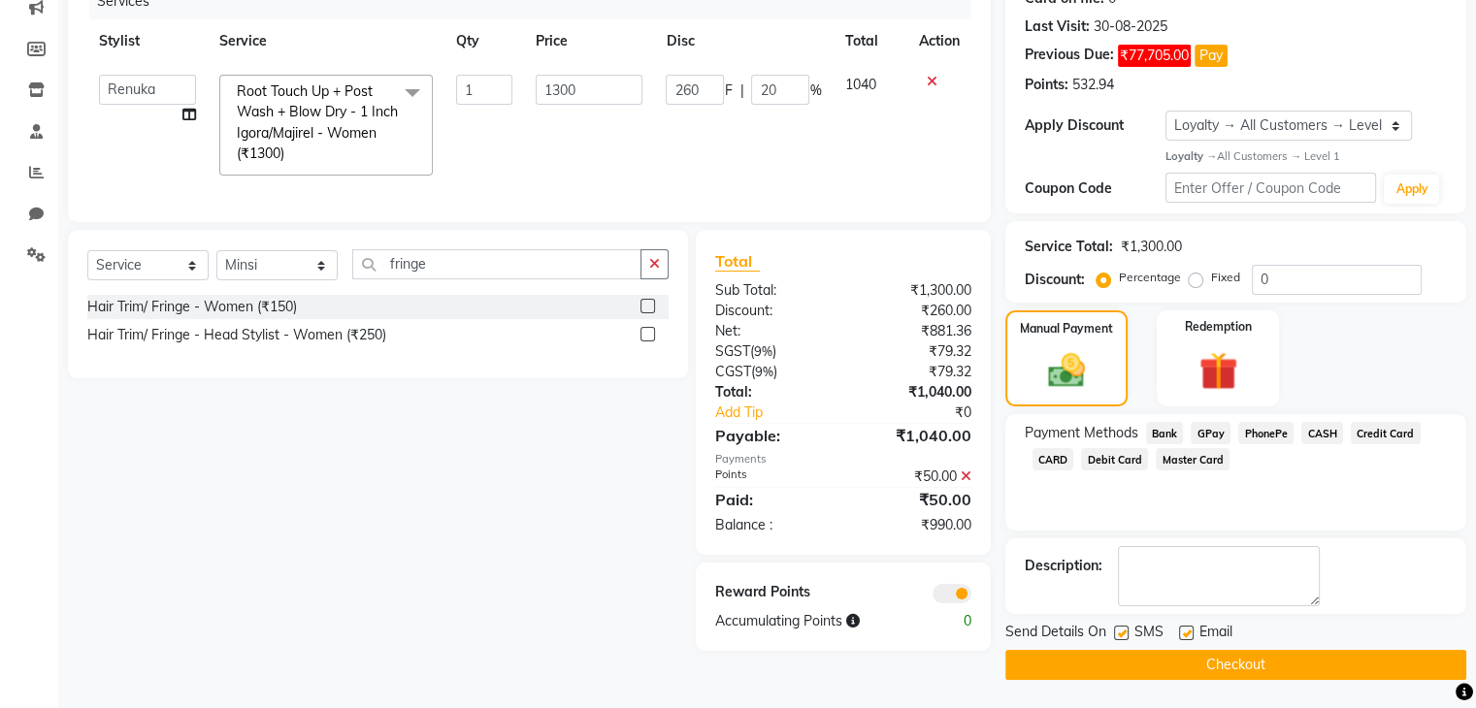
click at [966, 483] on icon at bounding box center [966, 477] width 11 height 14
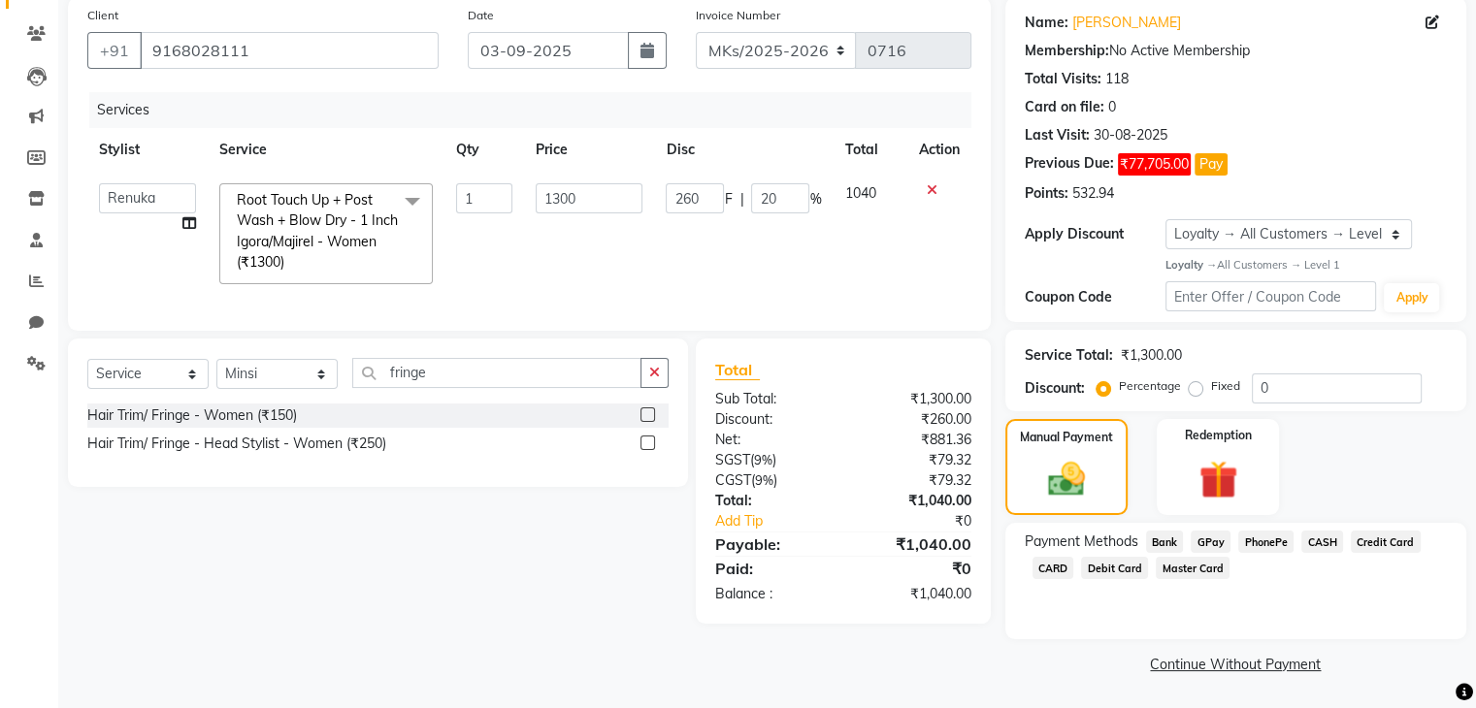
scroll to position [148, 0]
click at [1217, 550] on span "GPay" at bounding box center [1211, 542] width 40 height 22
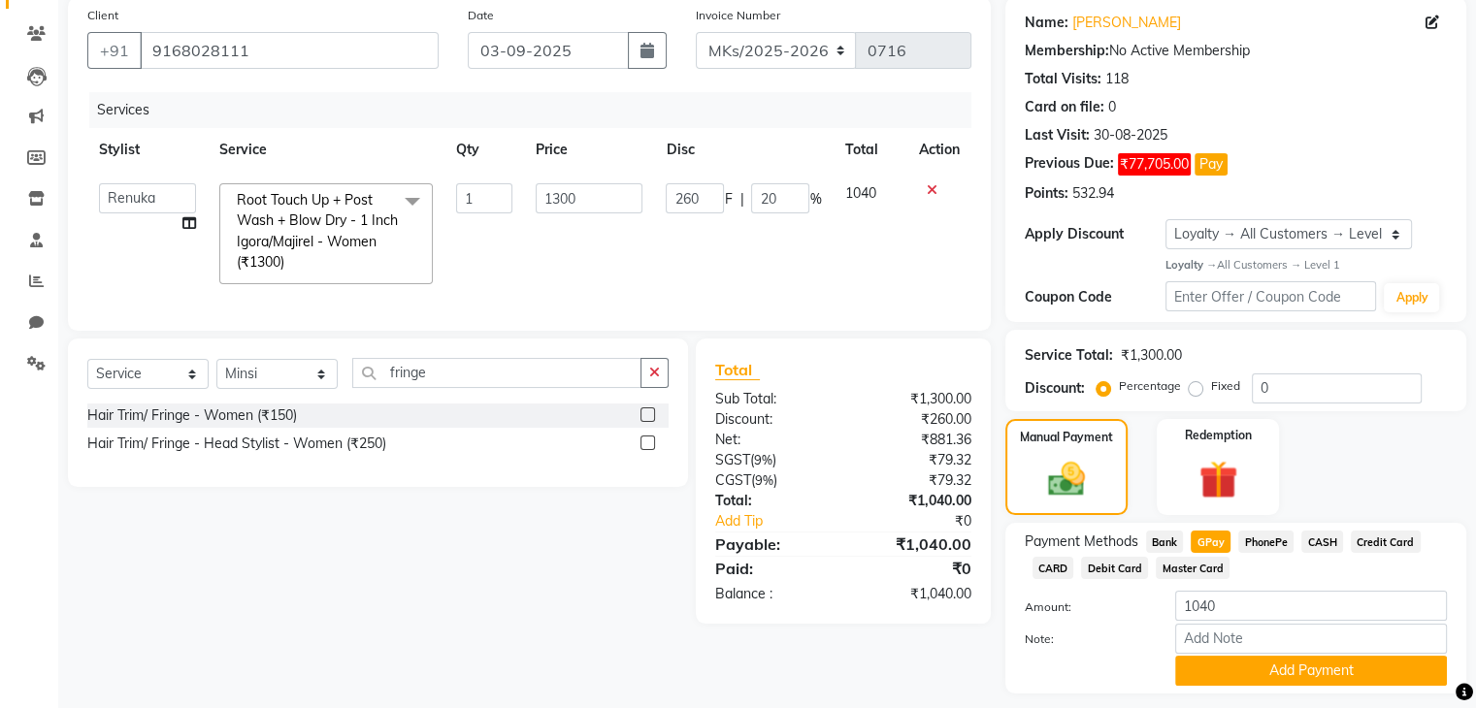
scroll to position [206, 0]
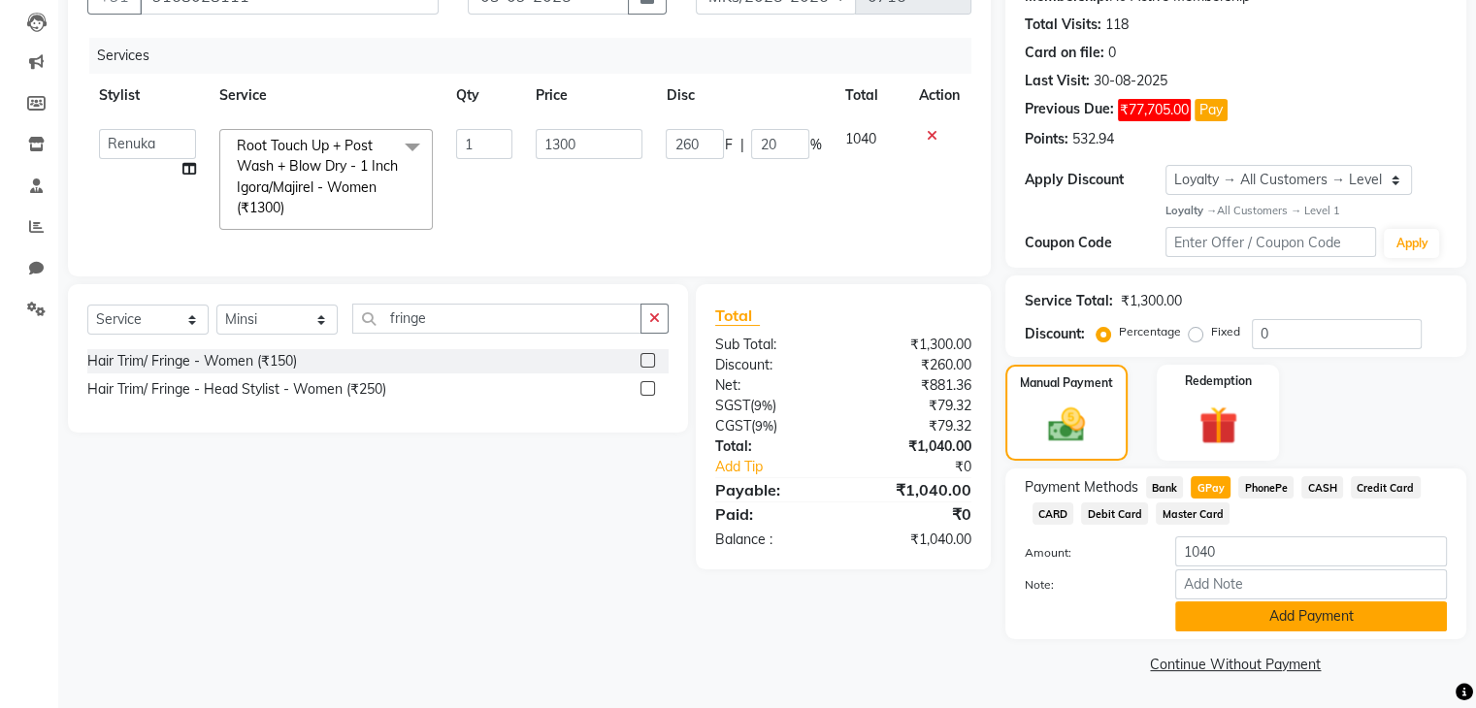
click at [1254, 608] on button "Add Payment" at bounding box center [1311, 617] width 272 height 30
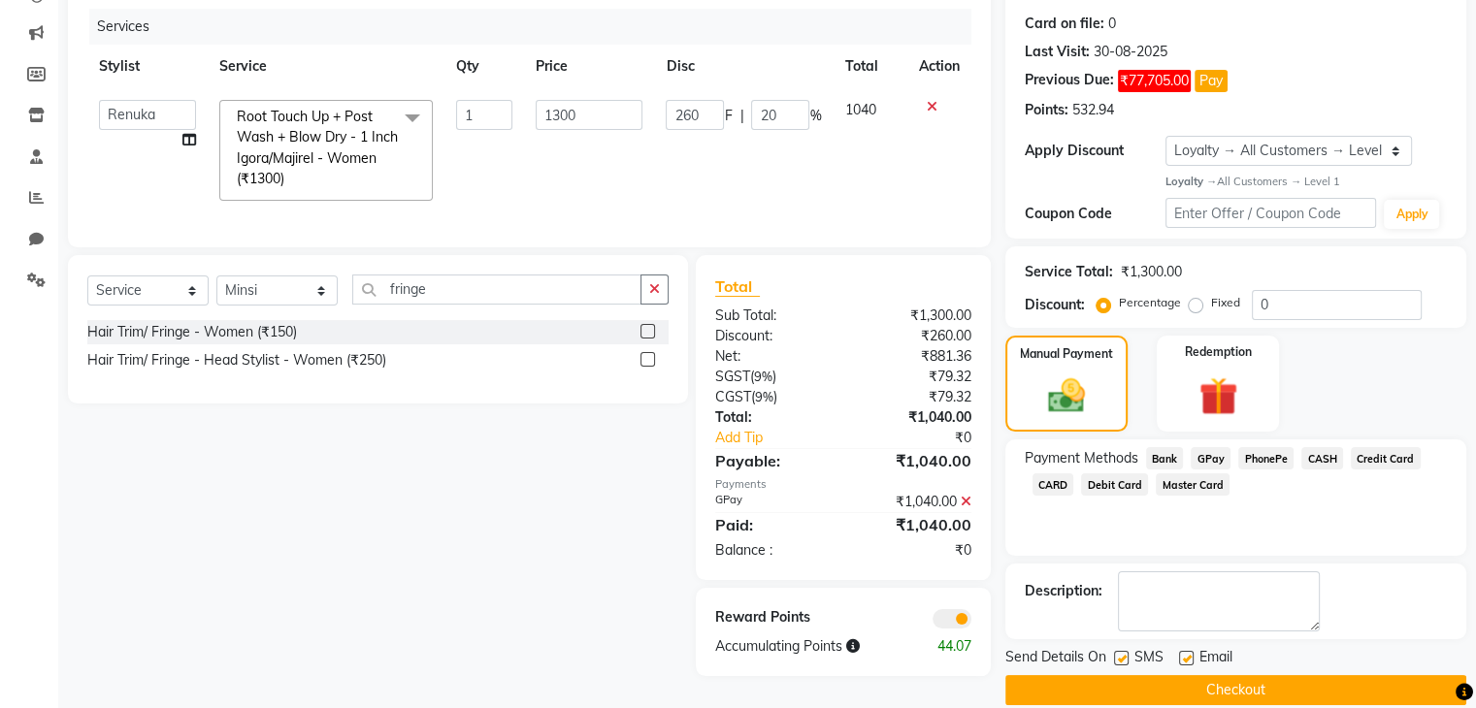
scroll to position [257, 0]
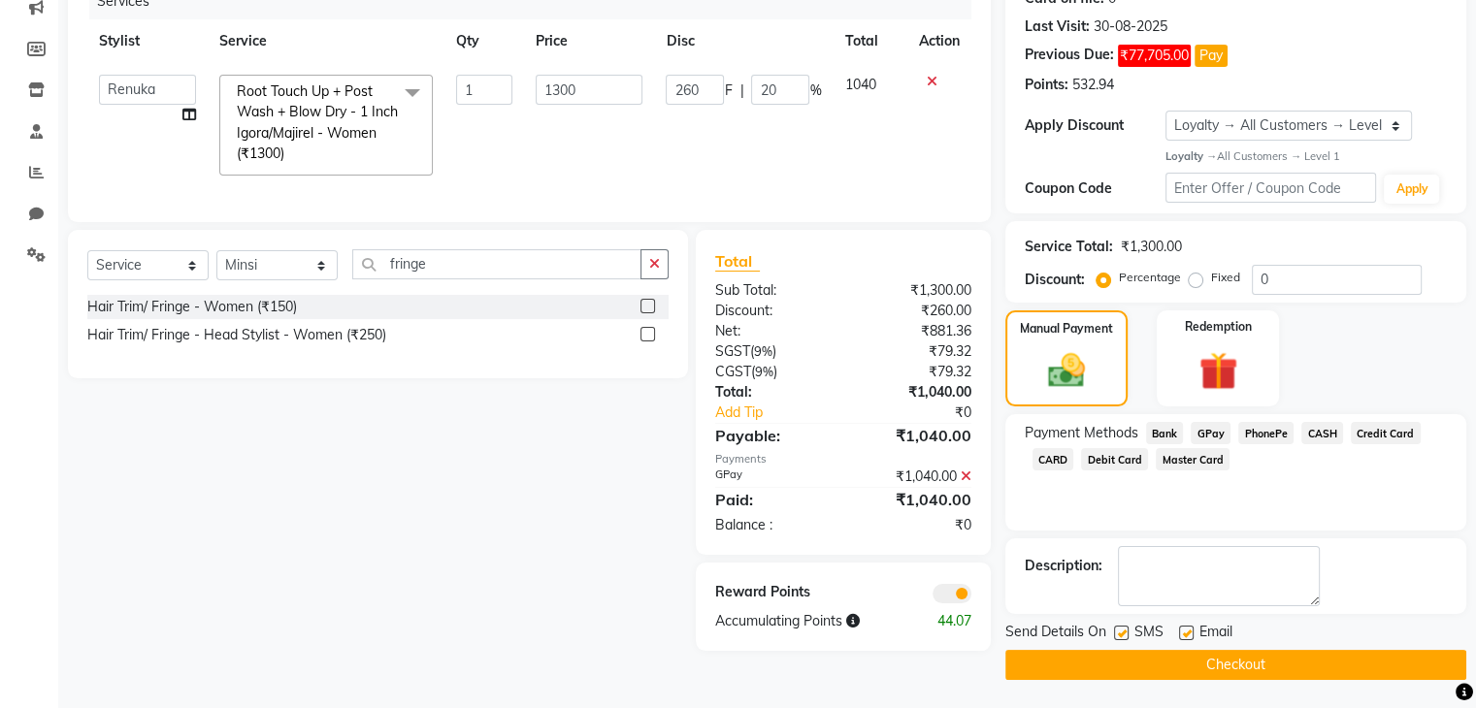
click at [1347, 661] on button "Checkout" at bounding box center [1235, 665] width 461 height 30
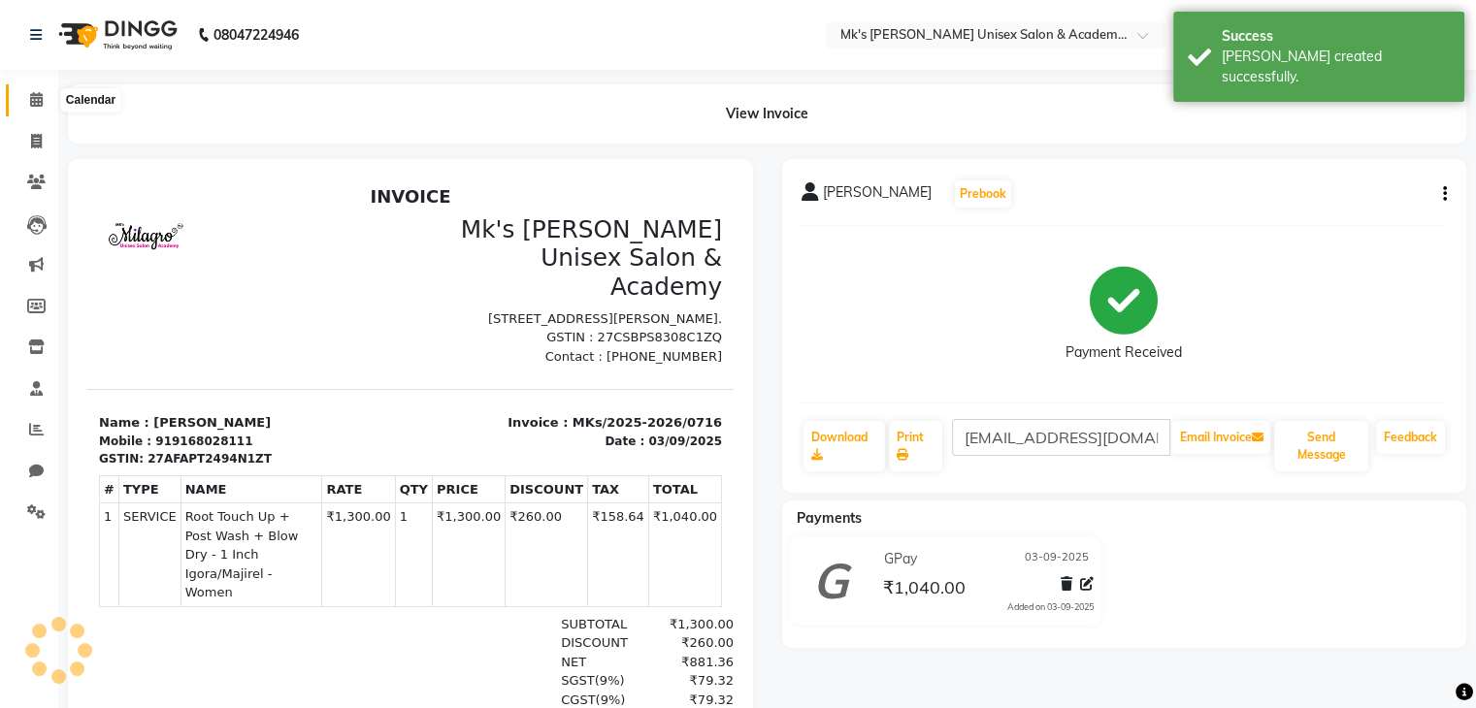
click at [35, 97] on icon at bounding box center [36, 99] width 13 height 15
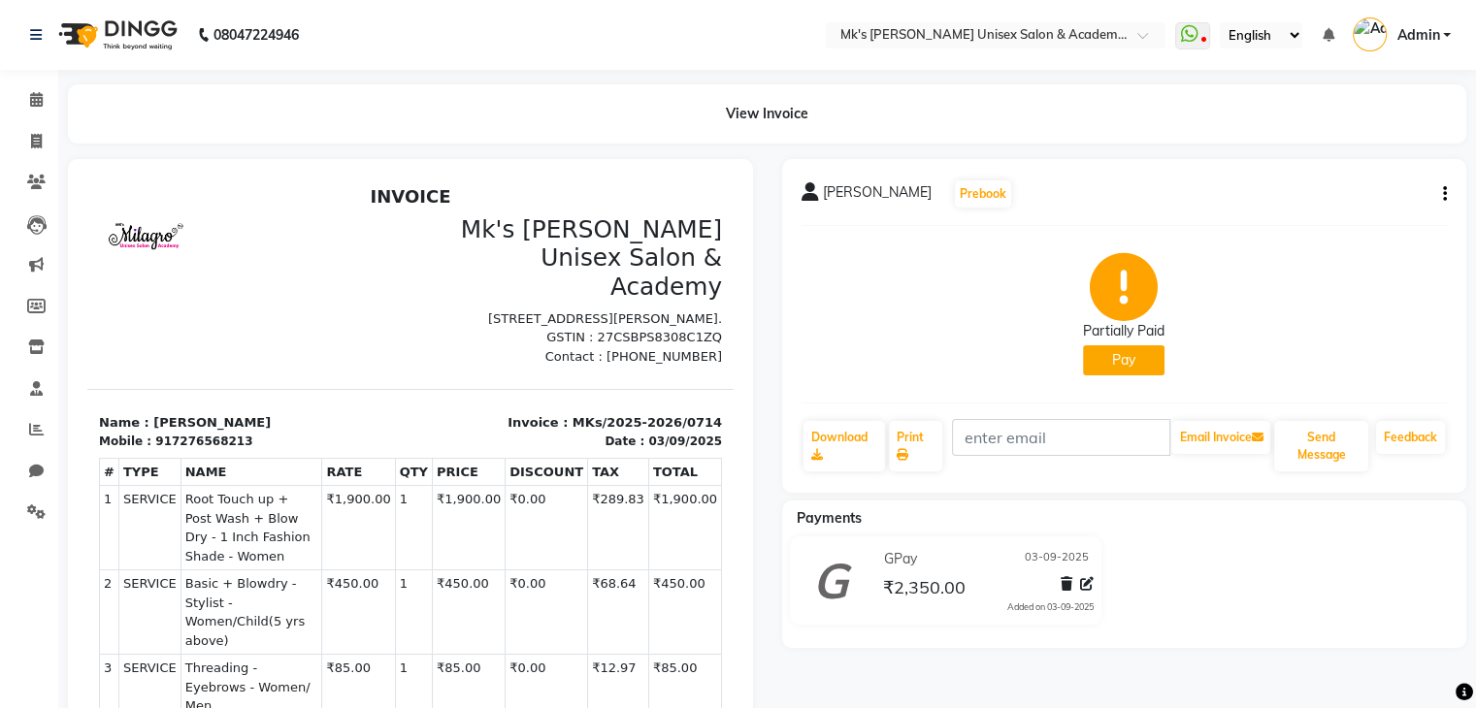
click at [1102, 364] on button "Pay" at bounding box center [1124, 360] width 82 height 30
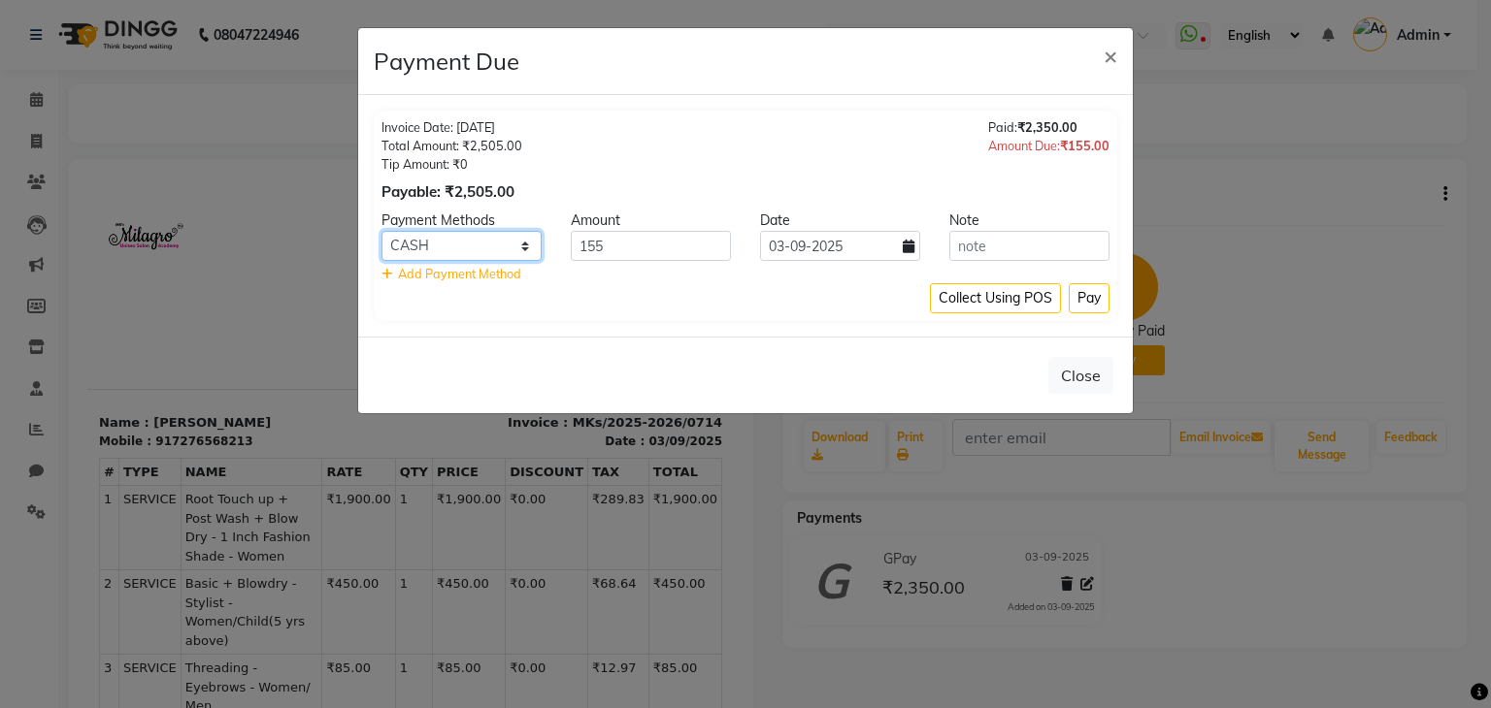
click at [493, 234] on select "Bank GPay PhonePe CASH Credit Card CARD Debit Card Master Card" at bounding box center [461, 246] width 160 height 30
select select "5"
click at [381, 231] on select "Bank GPay PhonePe CASH Credit Card CARD Debit Card Master Card" at bounding box center [461, 246] width 160 height 30
click at [1074, 299] on button "Pay" at bounding box center [1089, 298] width 41 height 30
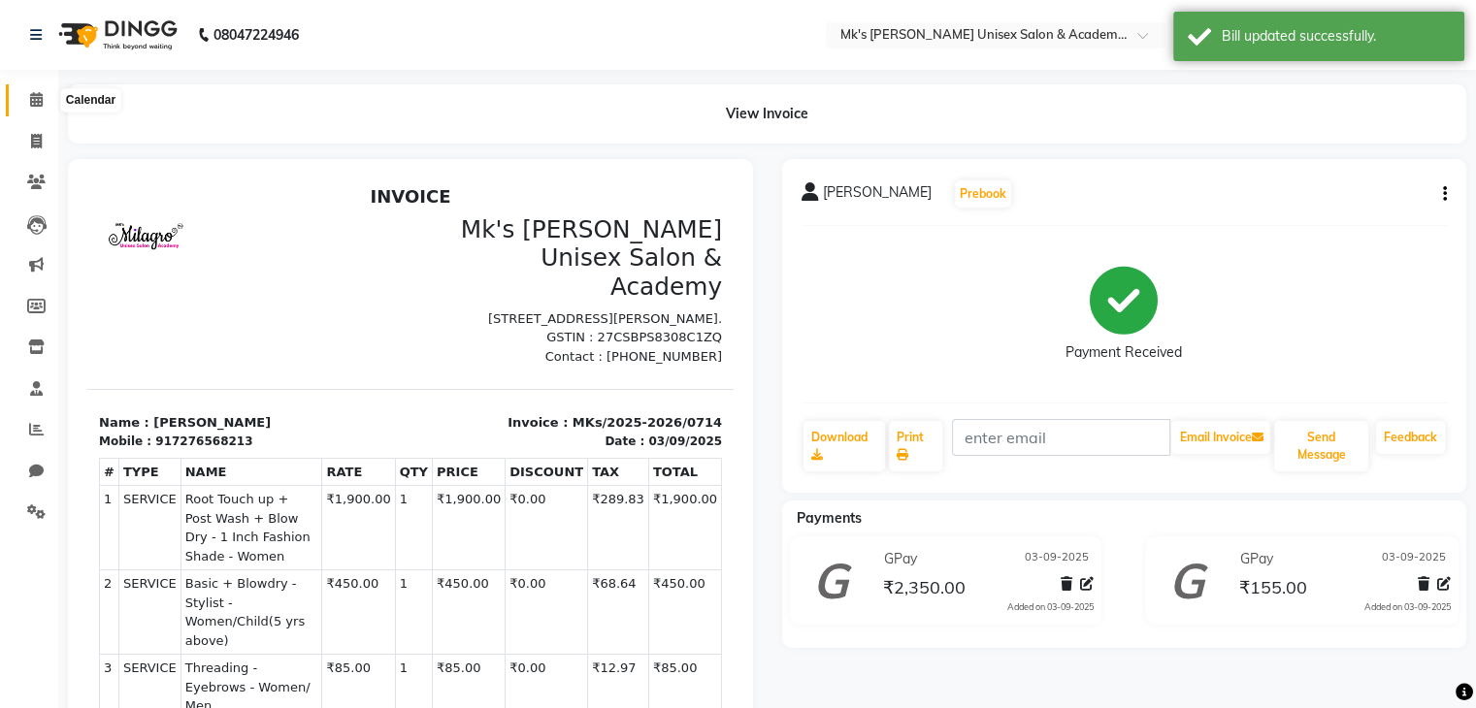
click at [31, 97] on icon at bounding box center [36, 99] width 13 height 15
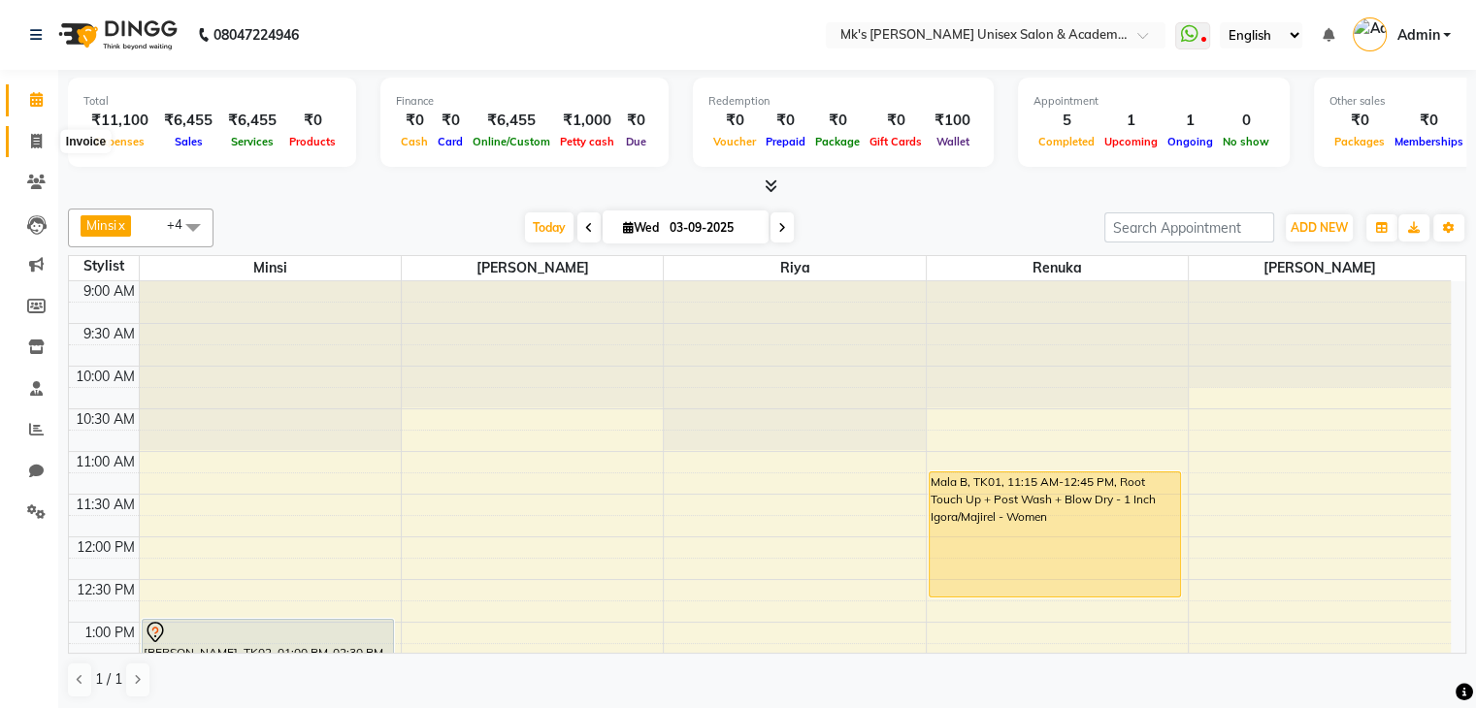
click at [42, 143] on span at bounding box center [36, 142] width 34 height 22
select select "service"
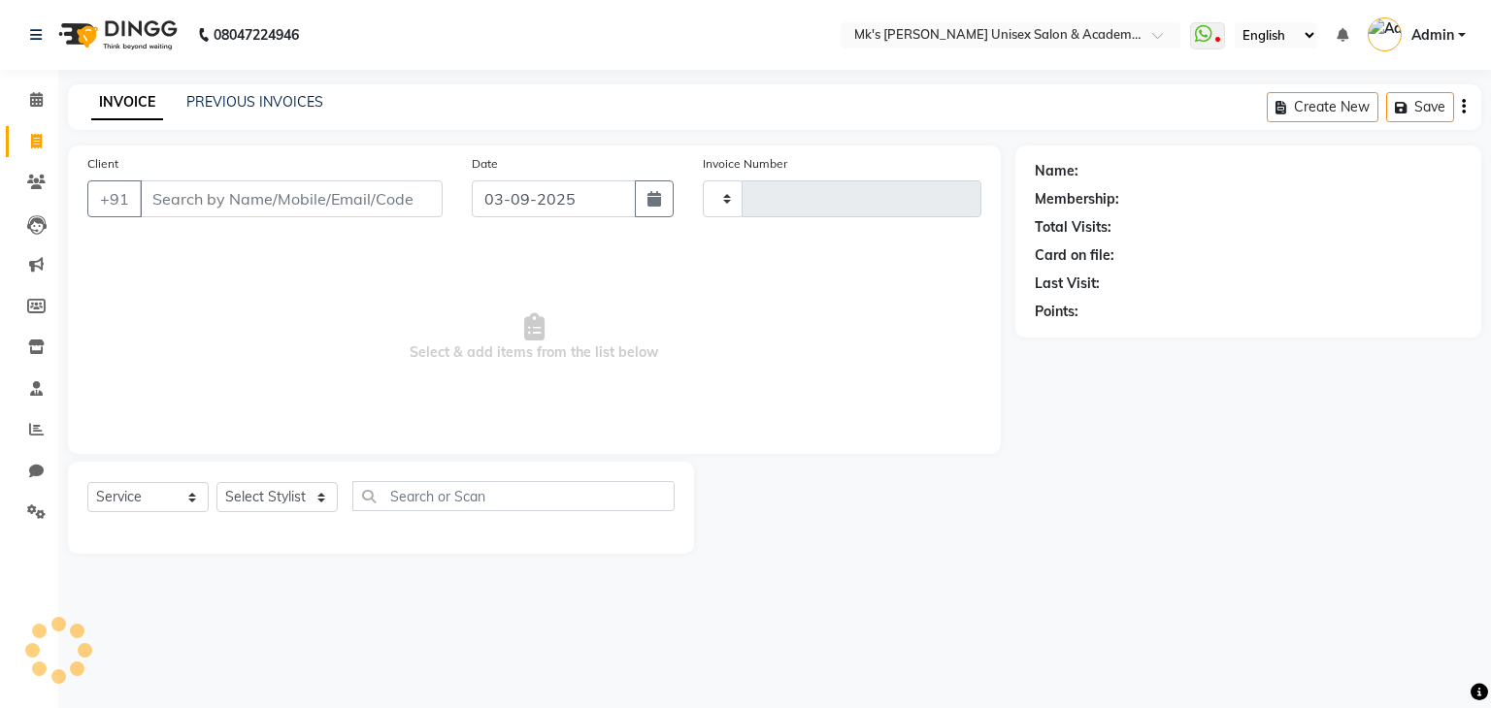
type input "0716"
select select "6031"
click at [214, 102] on link "PREVIOUS INVOICES" at bounding box center [254, 101] width 137 height 17
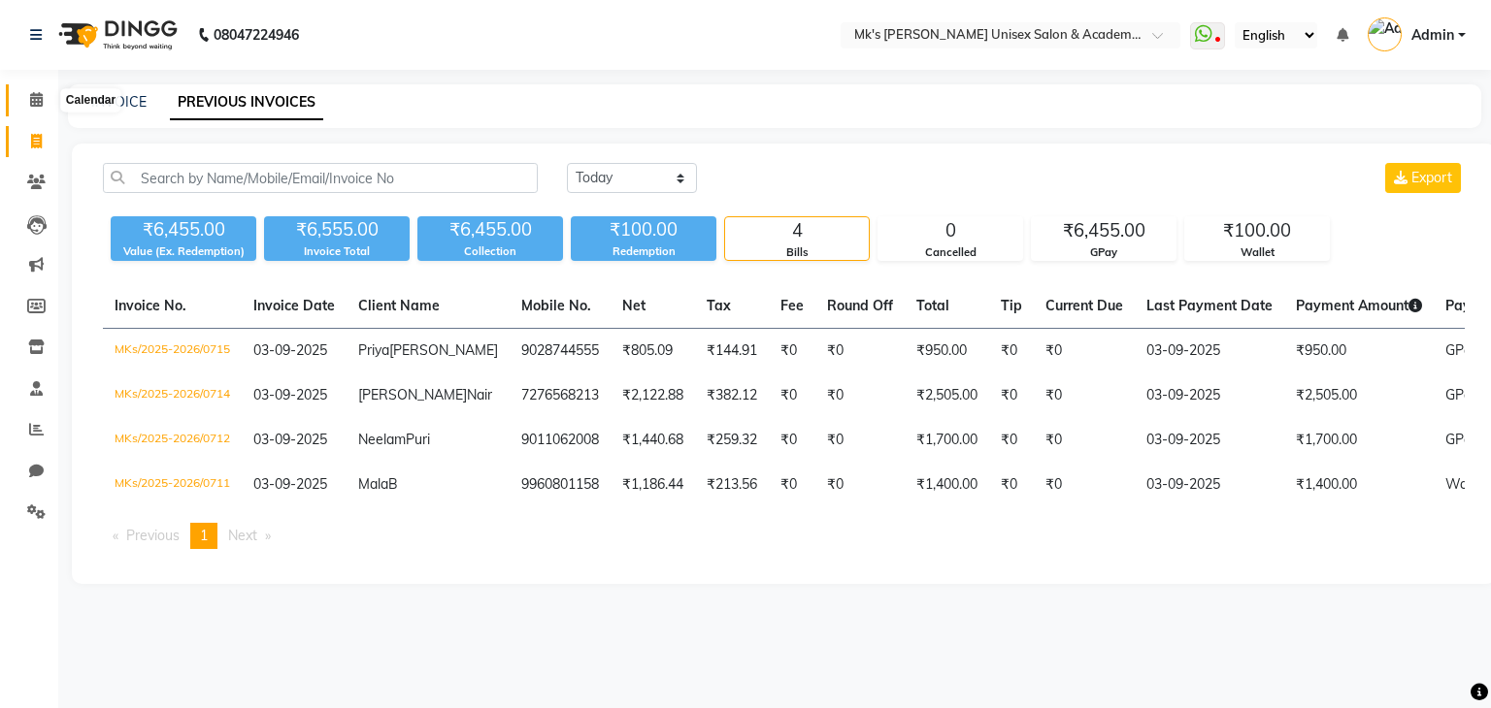
click at [44, 97] on span at bounding box center [36, 100] width 34 height 22
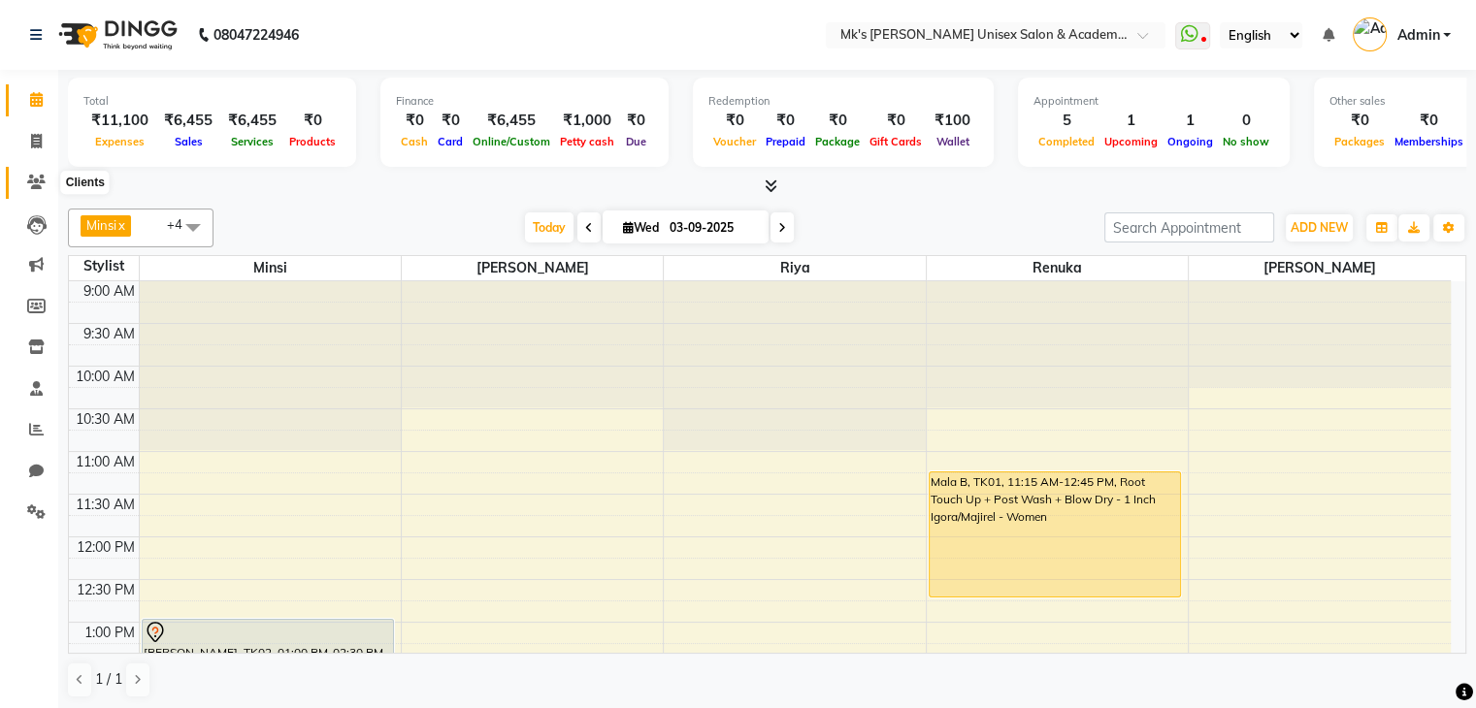
click at [24, 183] on span at bounding box center [36, 183] width 34 height 22
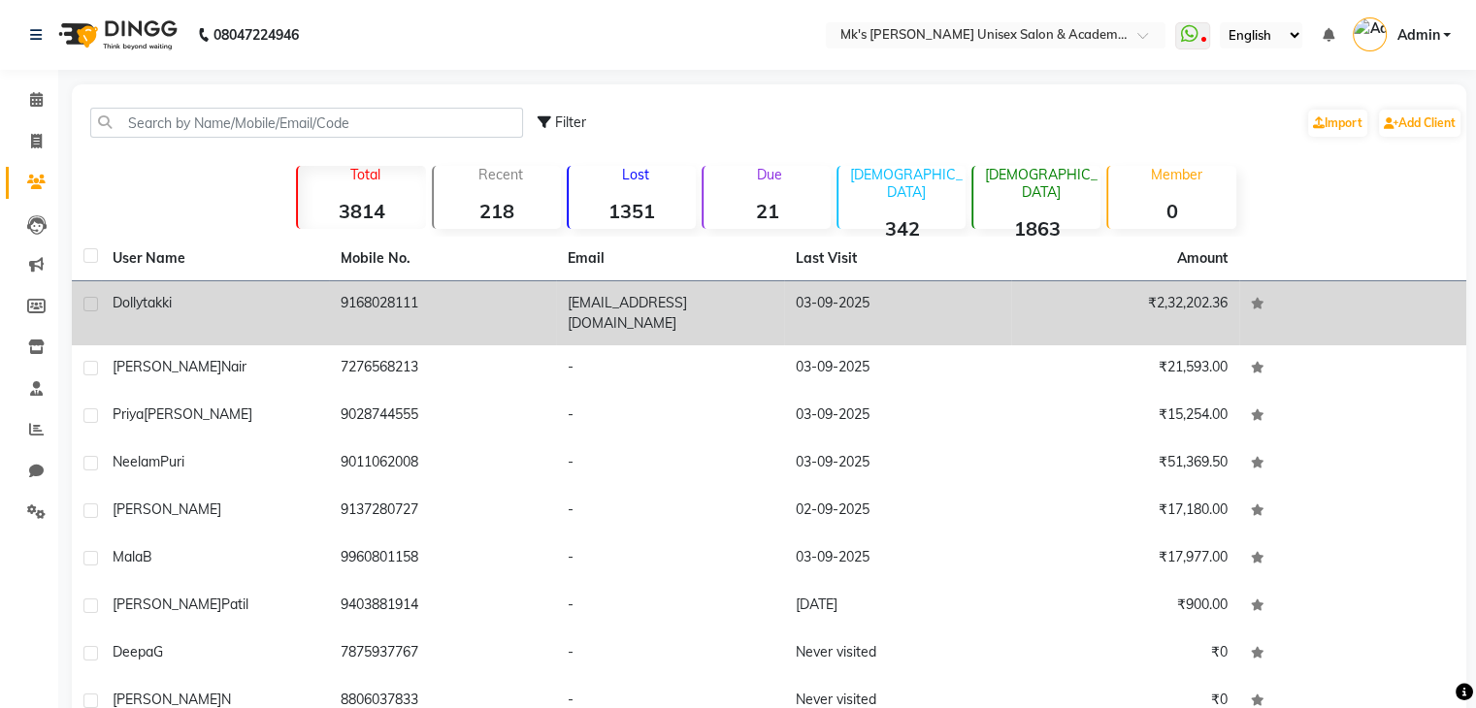
click at [238, 302] on div "Dolly takki" at bounding box center [215, 303] width 205 height 20
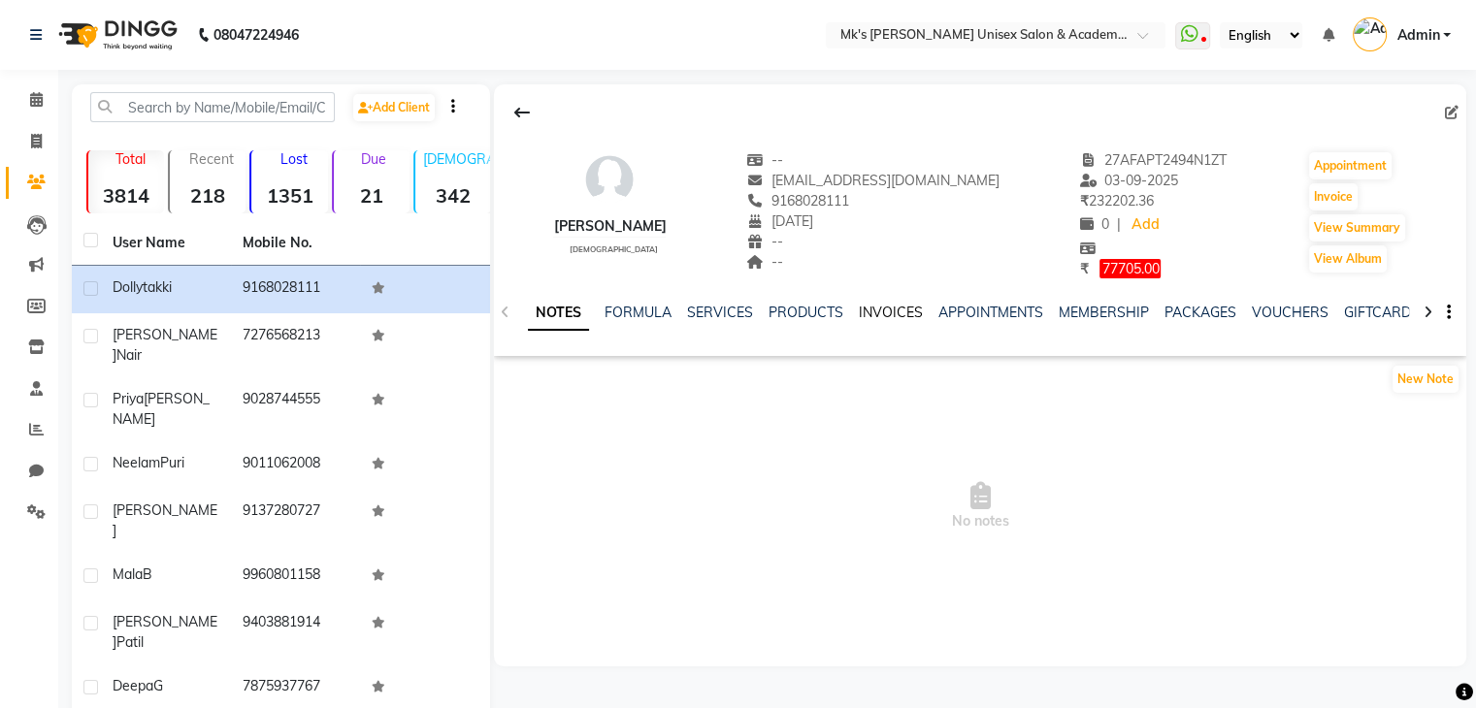
click at [910, 318] on link "INVOICES" at bounding box center [891, 312] width 64 height 17
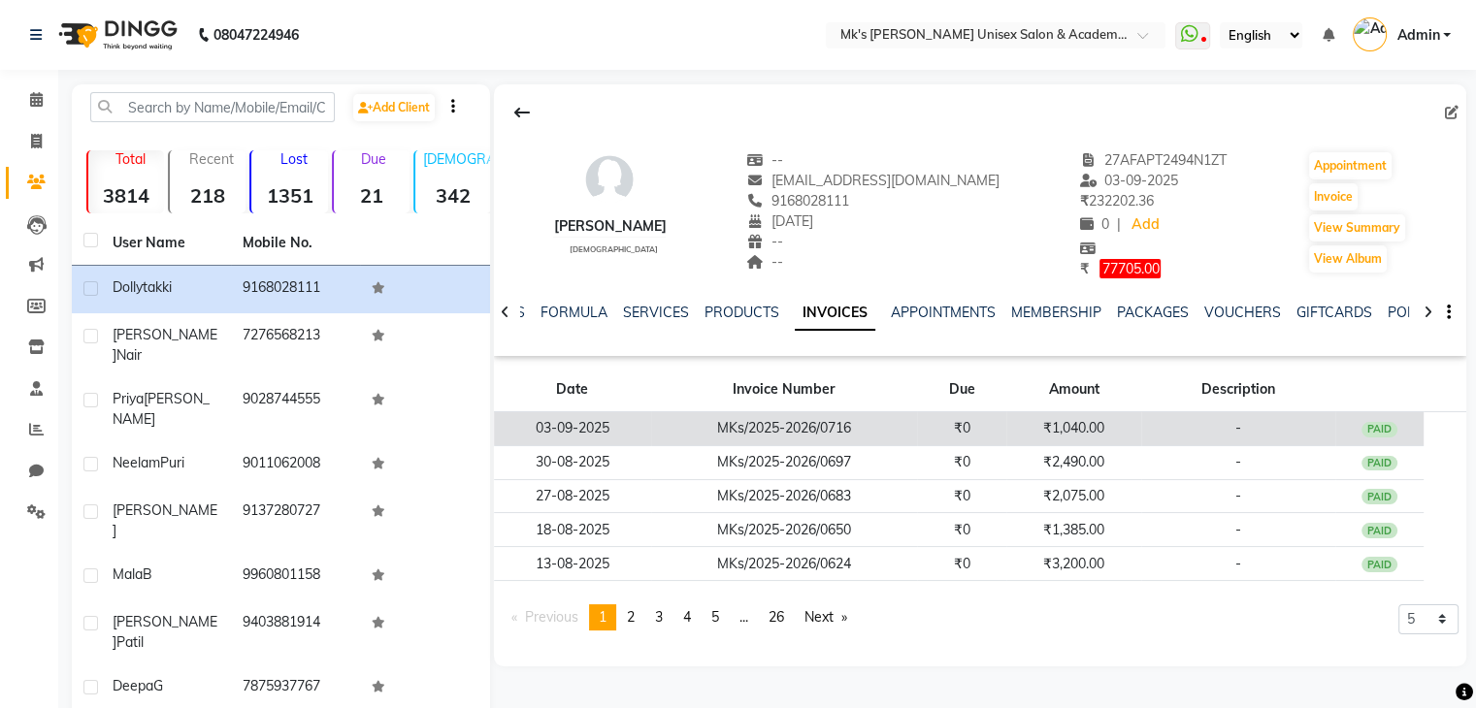
click at [868, 434] on td "MKs/2025-2026/0716" at bounding box center [784, 428] width 266 height 34
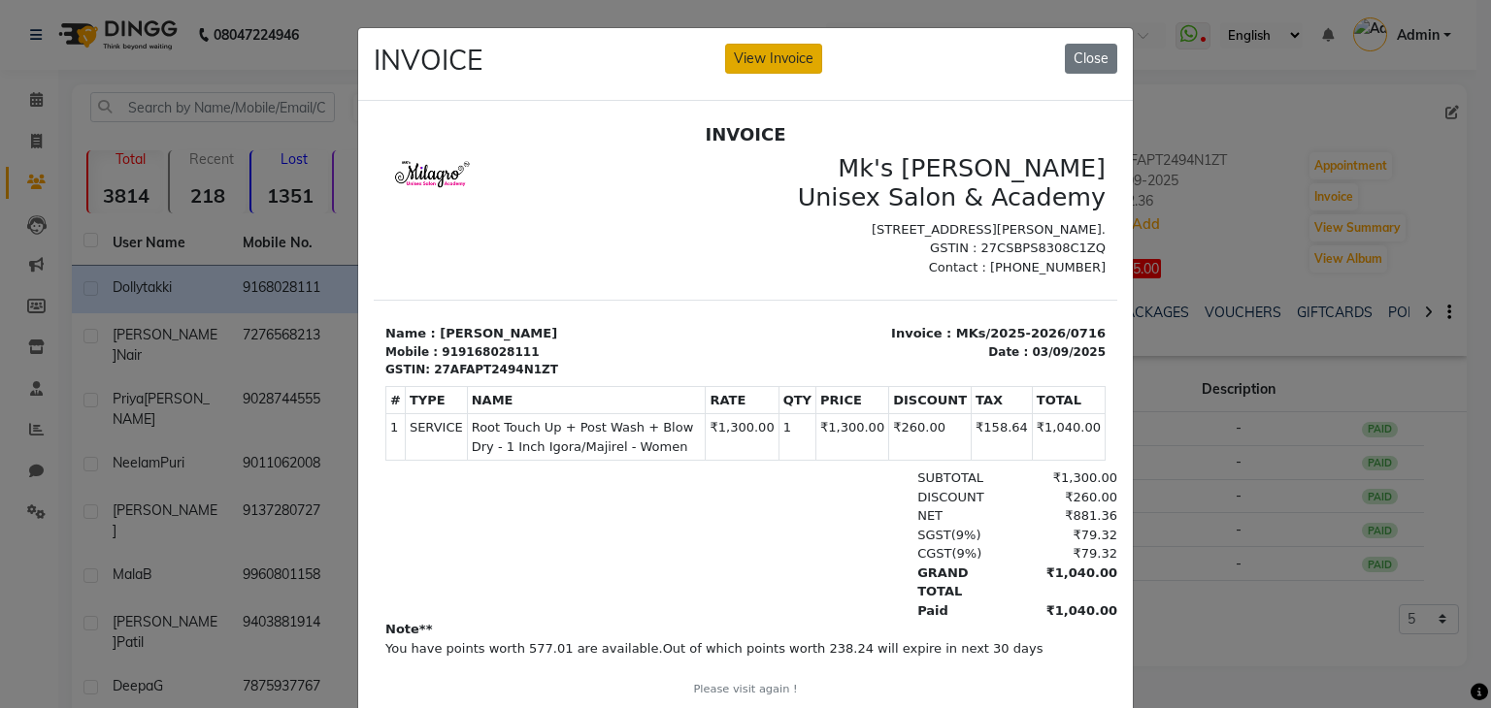
click at [769, 58] on button "View Invoice" at bounding box center [773, 59] width 97 height 30
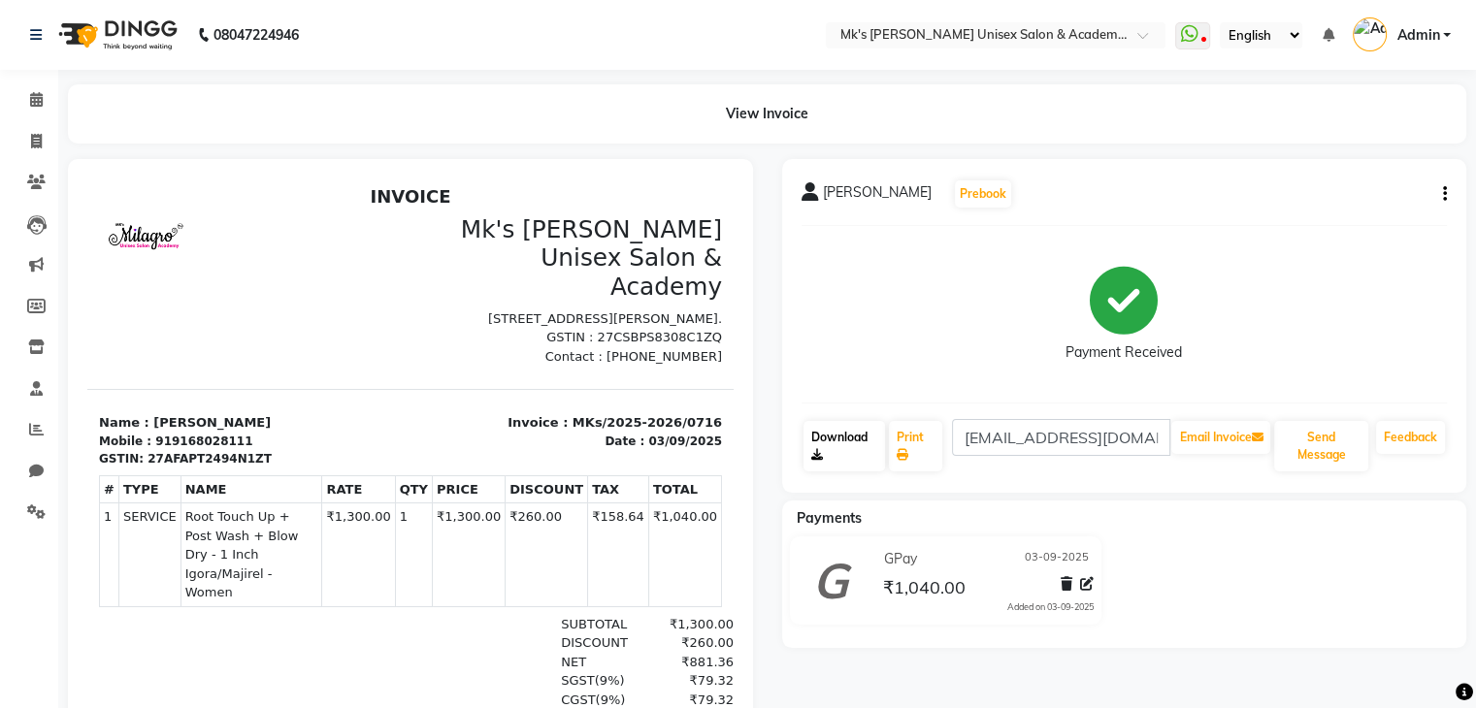
click at [840, 452] on link "Download" at bounding box center [845, 446] width 82 height 50
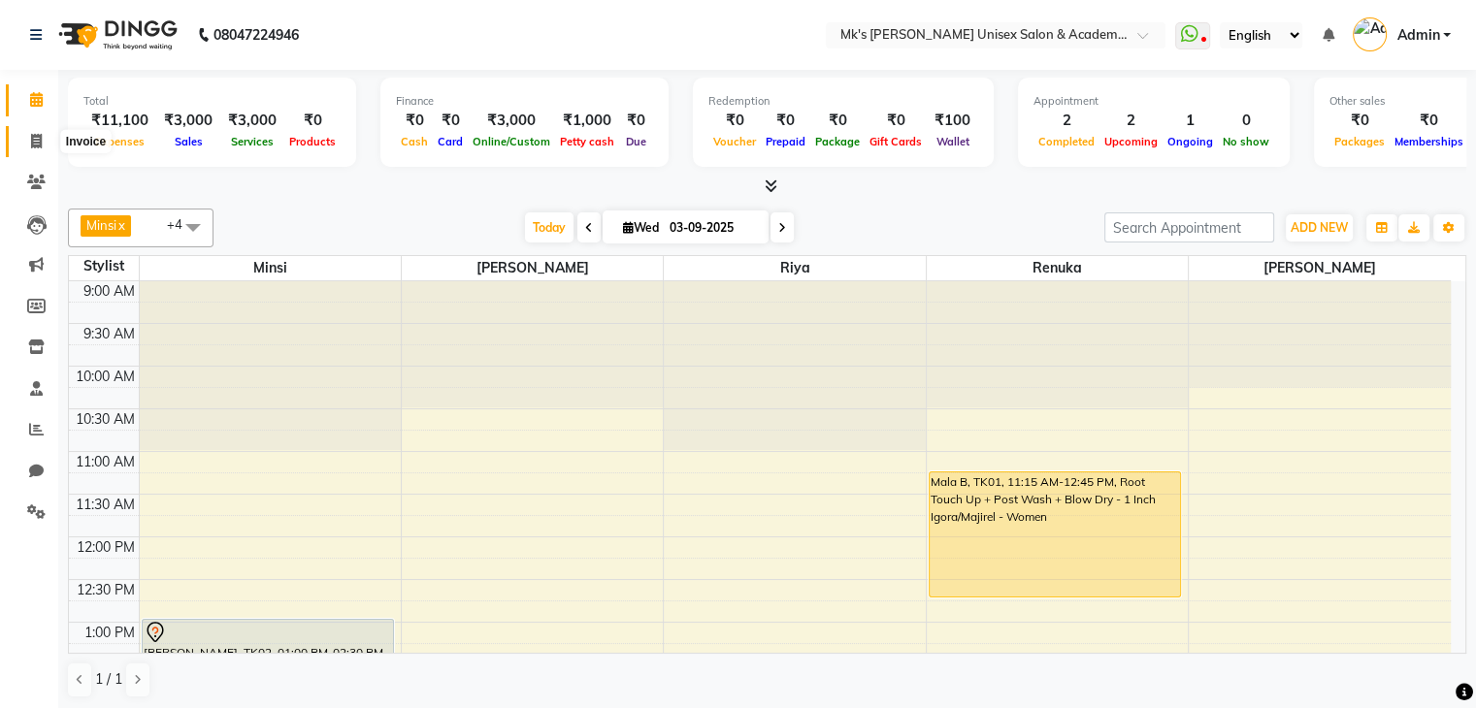
drag, startPoint x: 0, startPoint y: 0, endPoint x: 36, endPoint y: 141, distance: 145.2
click at [36, 141] on icon at bounding box center [36, 141] width 11 height 15
select select "service"
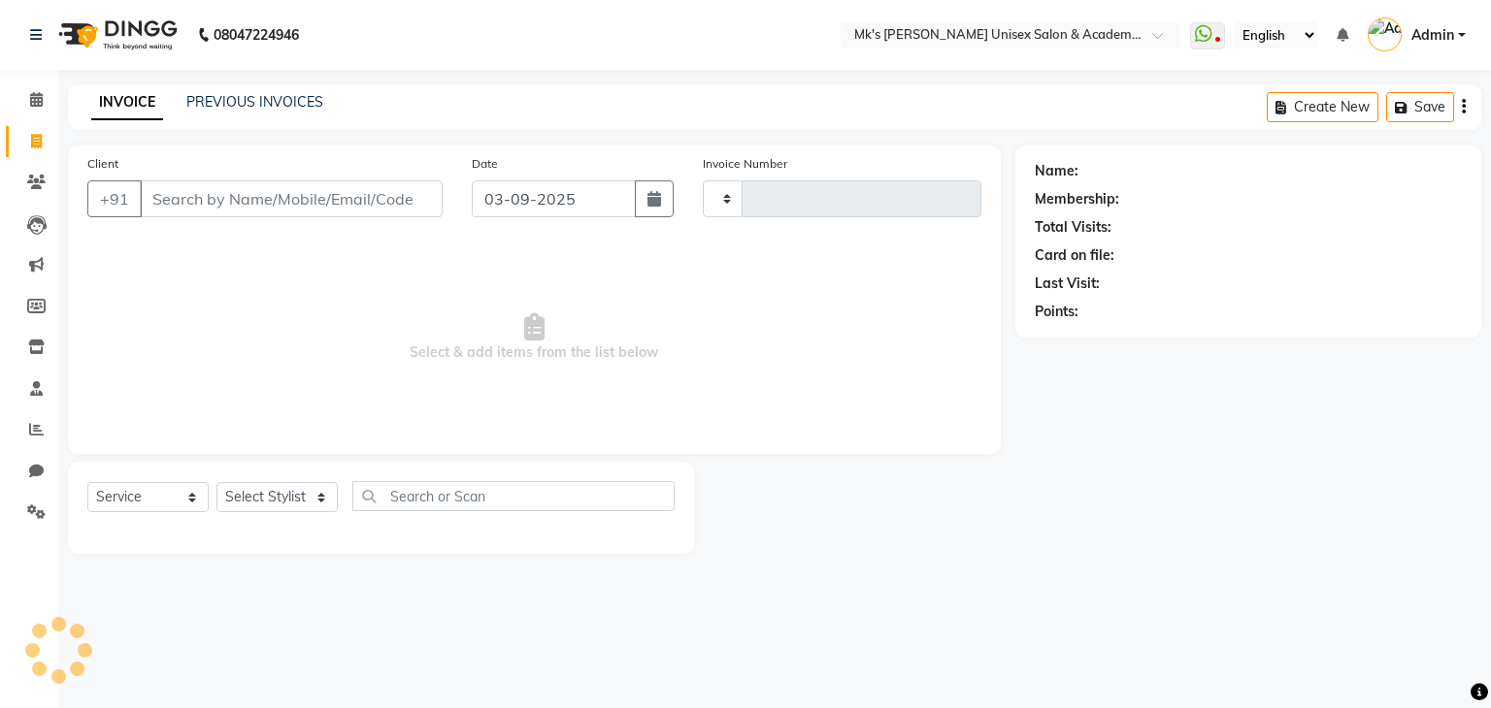
type input "0717"
select select "6031"
click at [250, 111] on div "INVOICE PREVIOUS INVOICES Create New Save" at bounding box center [774, 107] width 1413 height 46
click at [250, 111] on div "PREVIOUS INVOICES" at bounding box center [254, 102] width 137 height 20
click at [248, 102] on link "PREVIOUS INVOICES" at bounding box center [254, 101] width 137 height 17
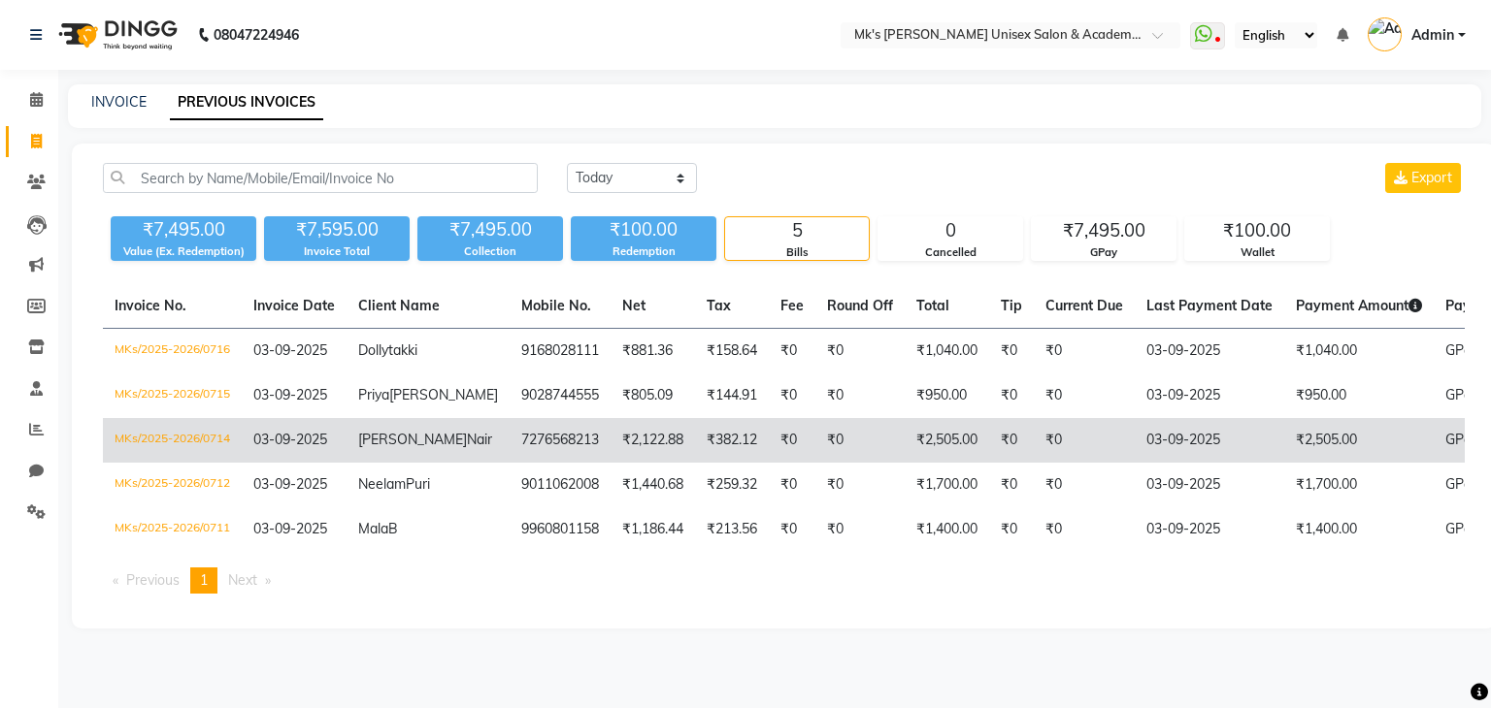
click at [423, 455] on td "[PERSON_NAME]" at bounding box center [427, 440] width 163 height 45
click at [419, 440] on td "[PERSON_NAME]" at bounding box center [427, 440] width 163 height 45
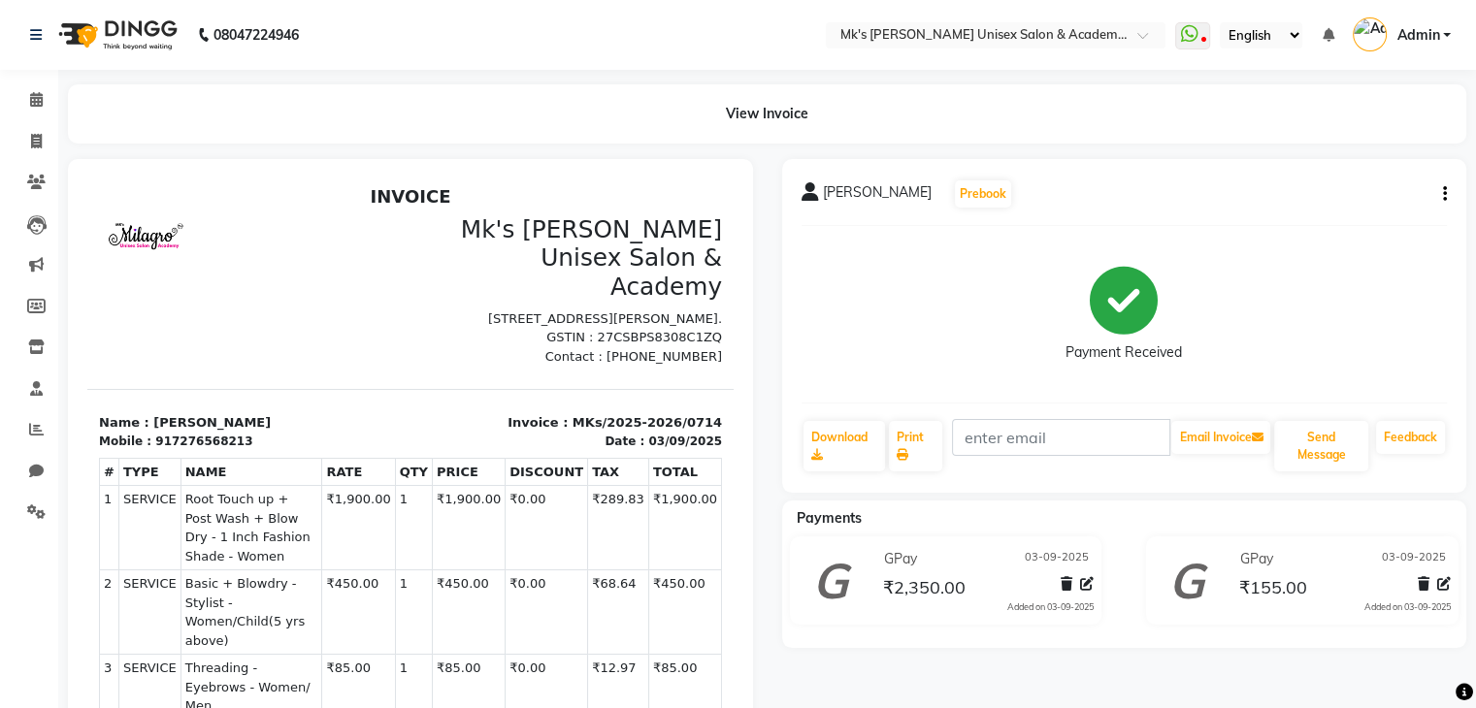
click at [1448, 190] on div "[PERSON_NAME] Prebook Payment Received Download Print Email Invoice Send Messag…" at bounding box center [1124, 326] width 685 height 334
click at [1447, 191] on div "[PERSON_NAME] Prebook Payment Received Download Print Email Invoice Send Messag…" at bounding box center [1124, 326] width 685 height 334
click at [1443, 195] on icon "button" at bounding box center [1445, 194] width 4 height 1
click at [1312, 211] on div "Edit Invoice" at bounding box center [1347, 219] width 133 height 24
select select "service"
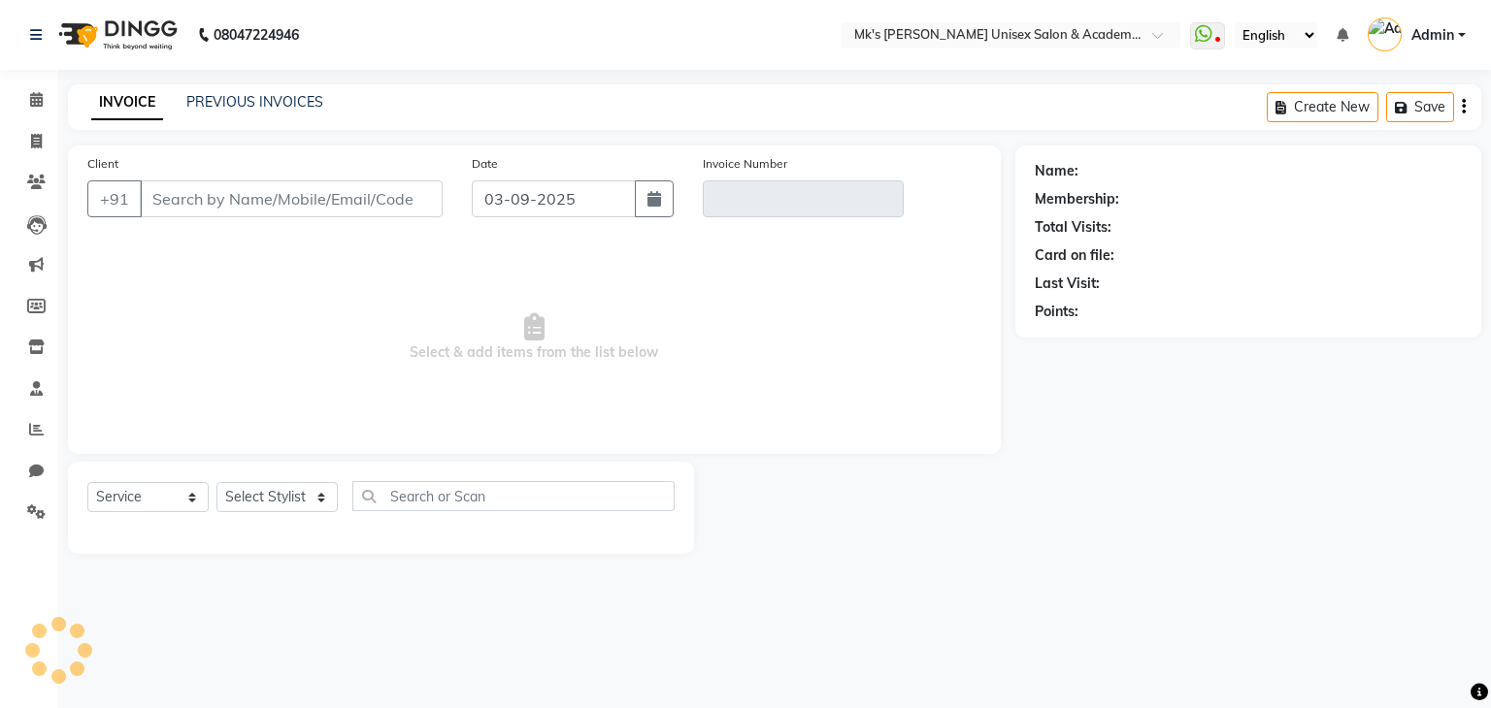
type input "7276568213"
type input "MKs/2025-2026/0714"
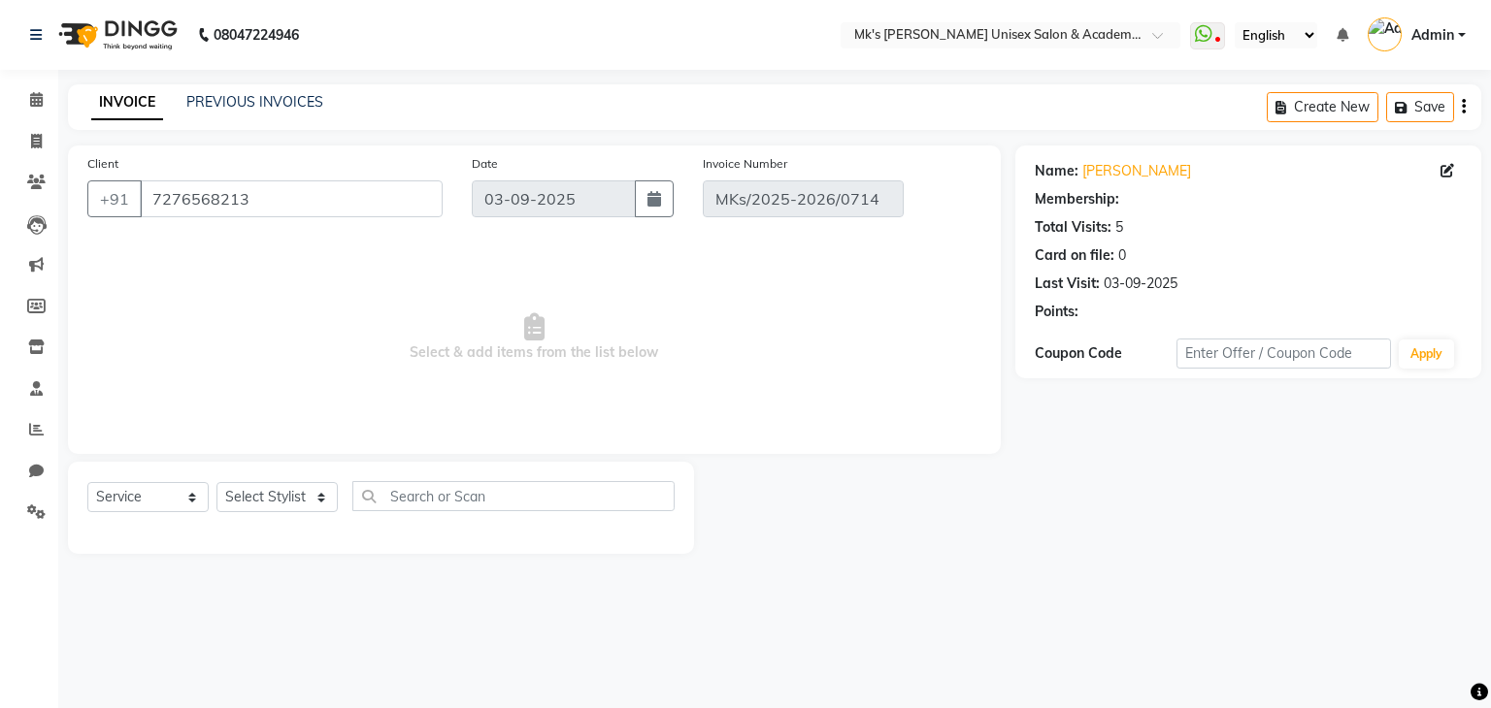
select select "select"
select select "1: Object"
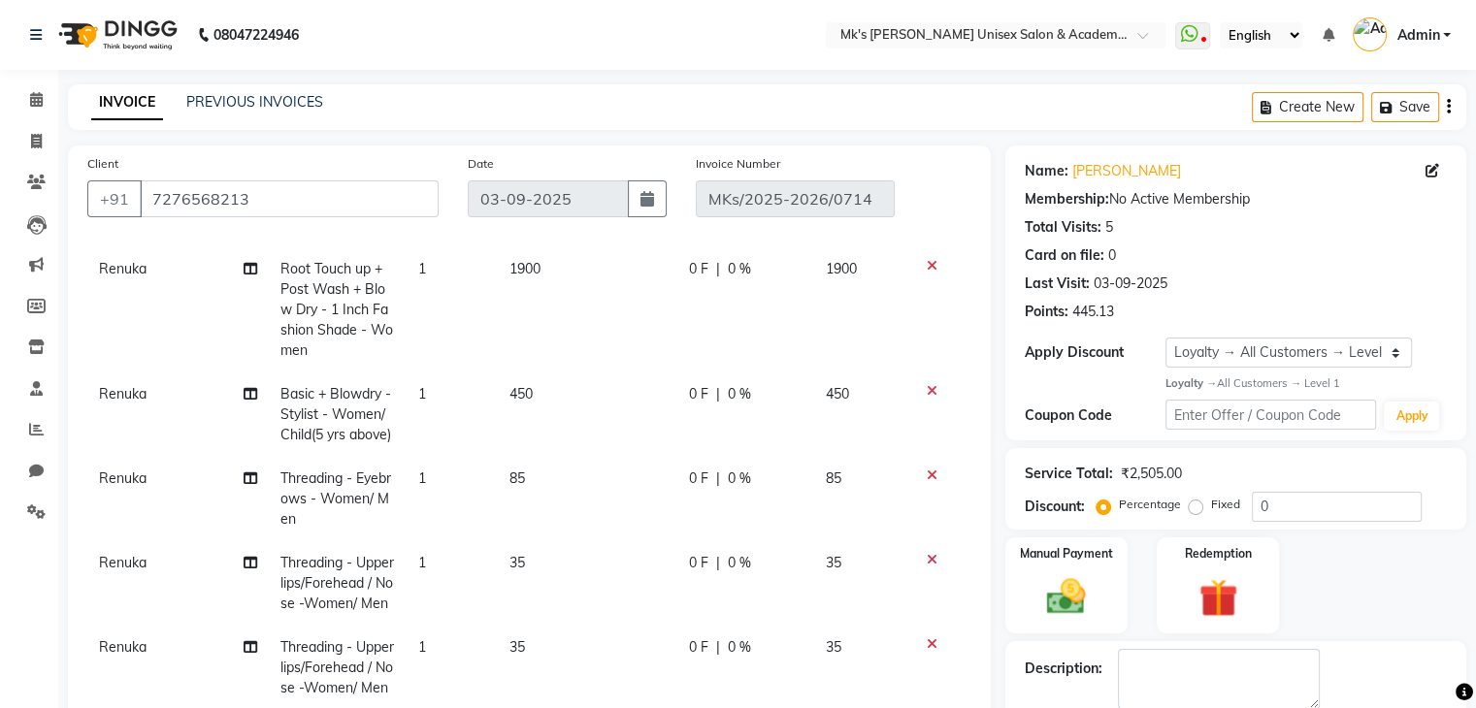
scroll to position [518, 0]
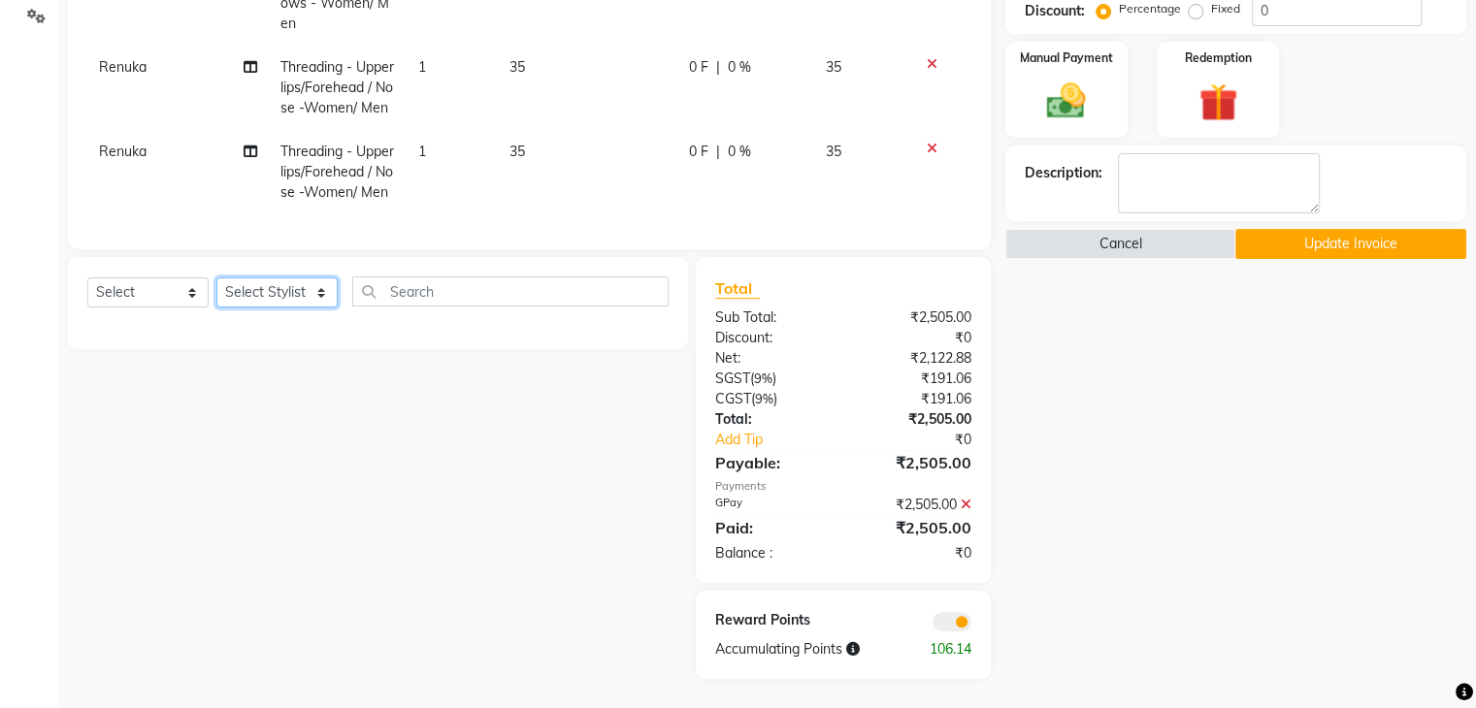
click at [246, 278] on select "Select Stylist [PERSON_NAME] Minsi Renuka [PERSON_NAME] [PERSON_NAME]" at bounding box center [276, 293] width 121 height 30
select select "21738"
click at [216, 278] on select "Select Stylist [PERSON_NAME] Minsi Renuka [PERSON_NAME] [PERSON_NAME]" at bounding box center [276, 293] width 121 height 30
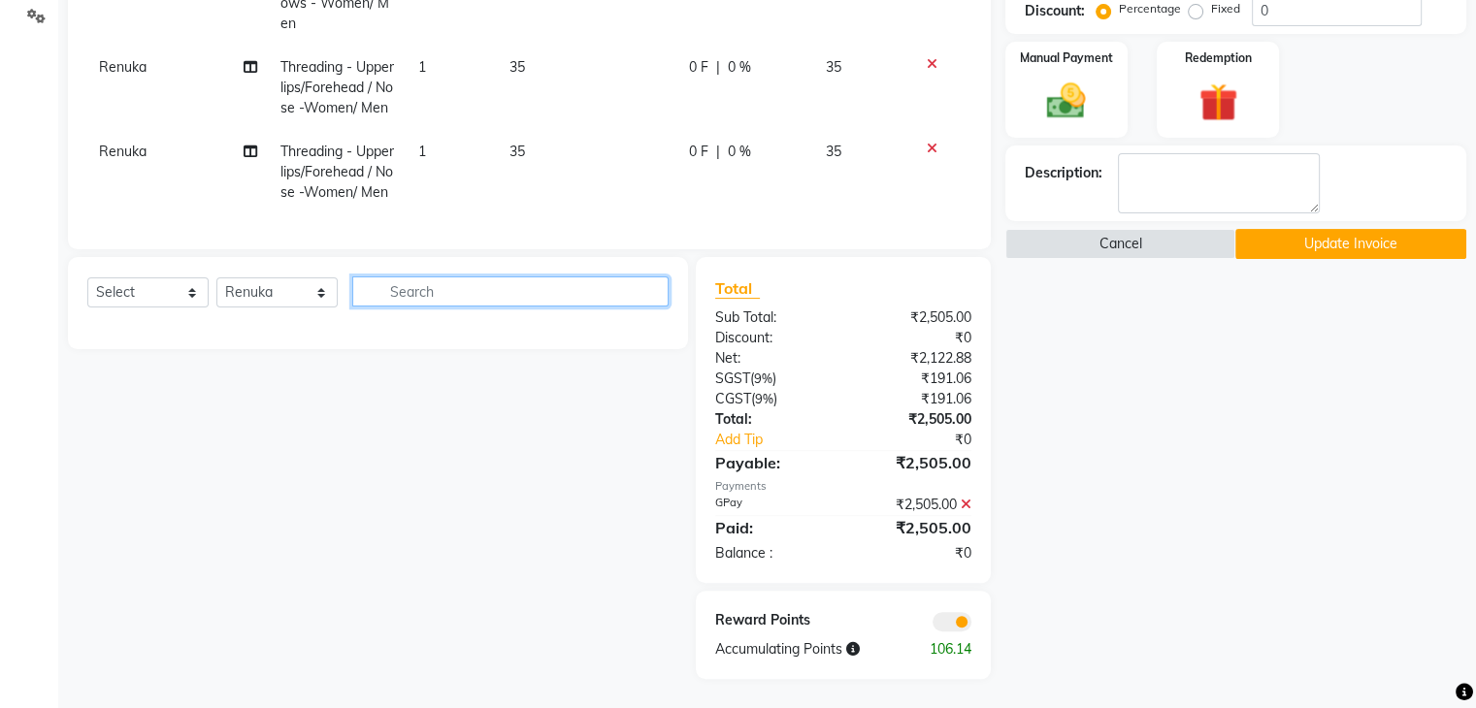
click at [415, 277] on input "text" at bounding box center [510, 292] width 316 height 30
type input "wash"
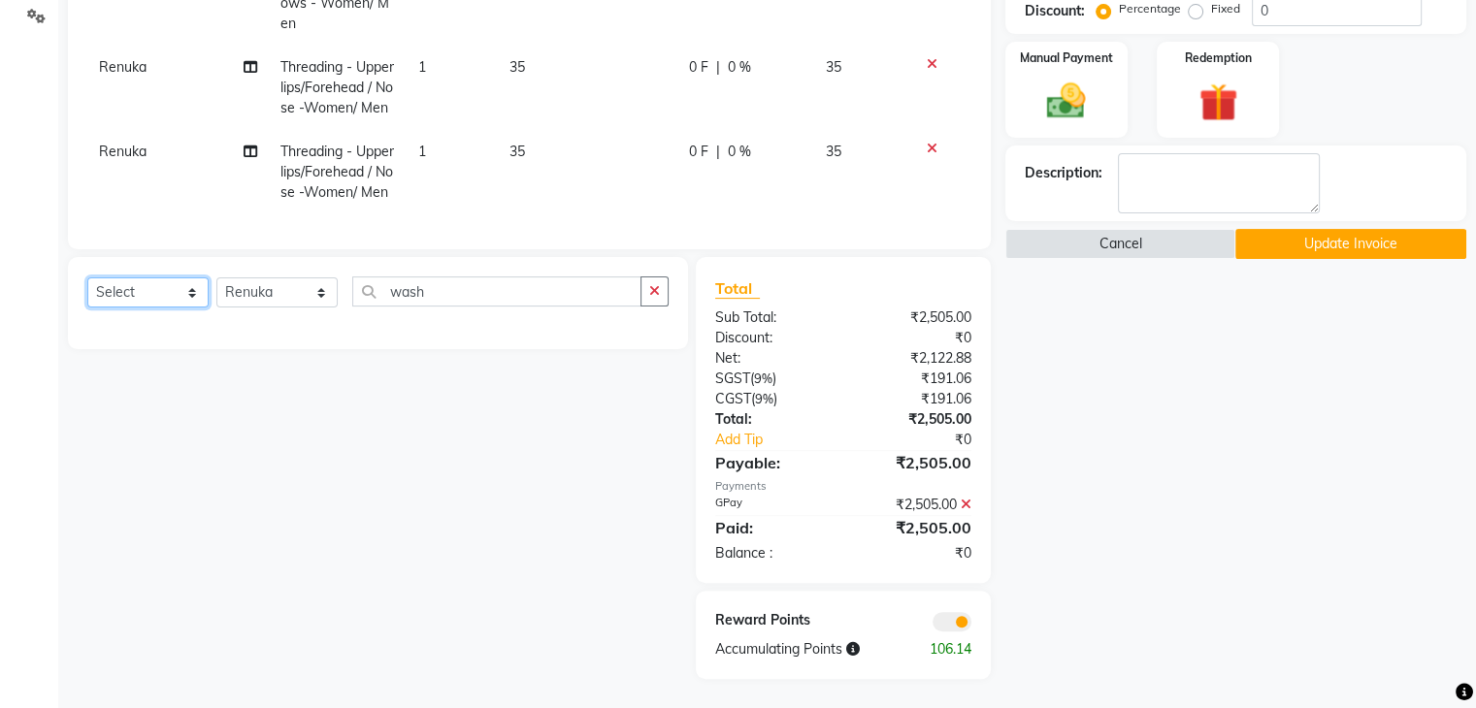
click at [128, 278] on select "Select Service Product Membership Package Voucher Prepaid Gift Card" at bounding box center [147, 293] width 121 height 30
select select "service"
click at [87, 278] on select "Select Service Product Membership Package Voucher Prepaid Gift Card" at bounding box center [147, 293] width 121 height 30
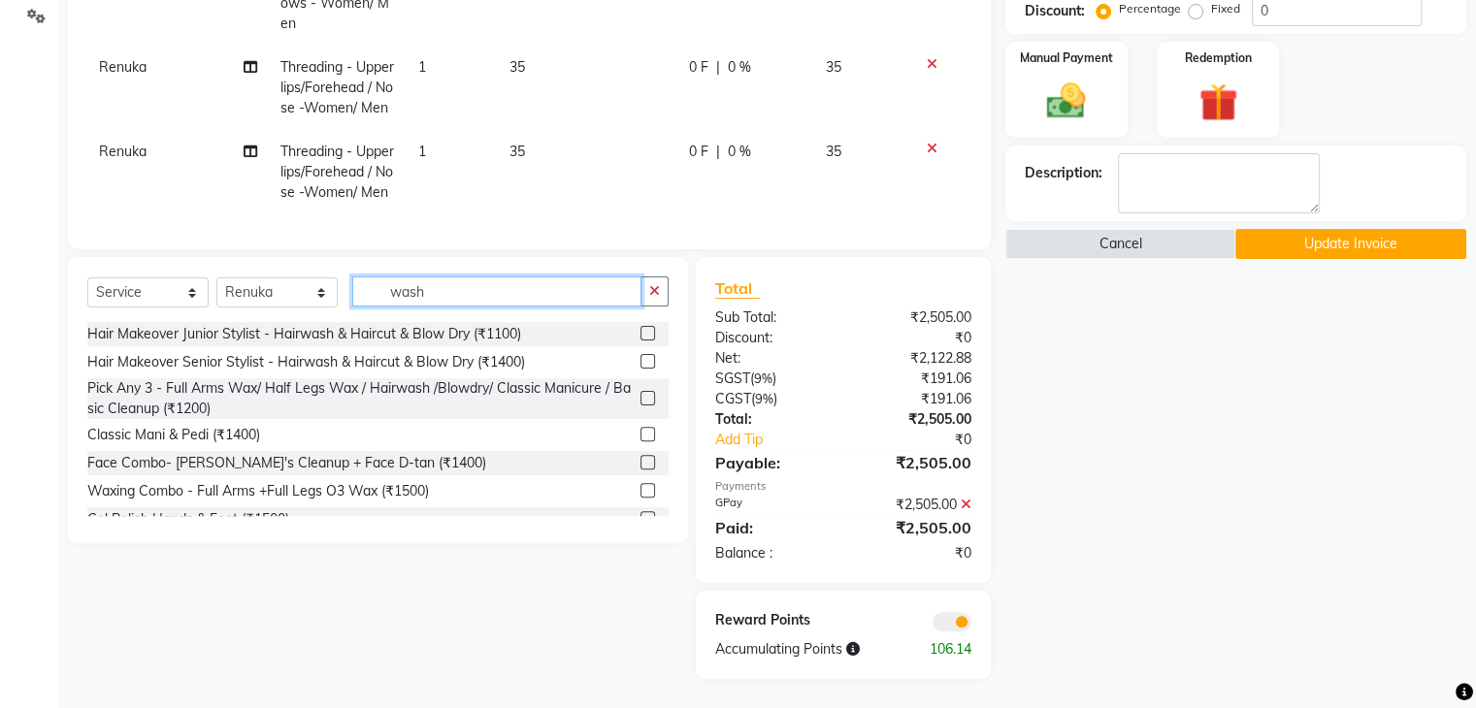
click at [444, 277] on input "wash" at bounding box center [496, 292] width 289 height 30
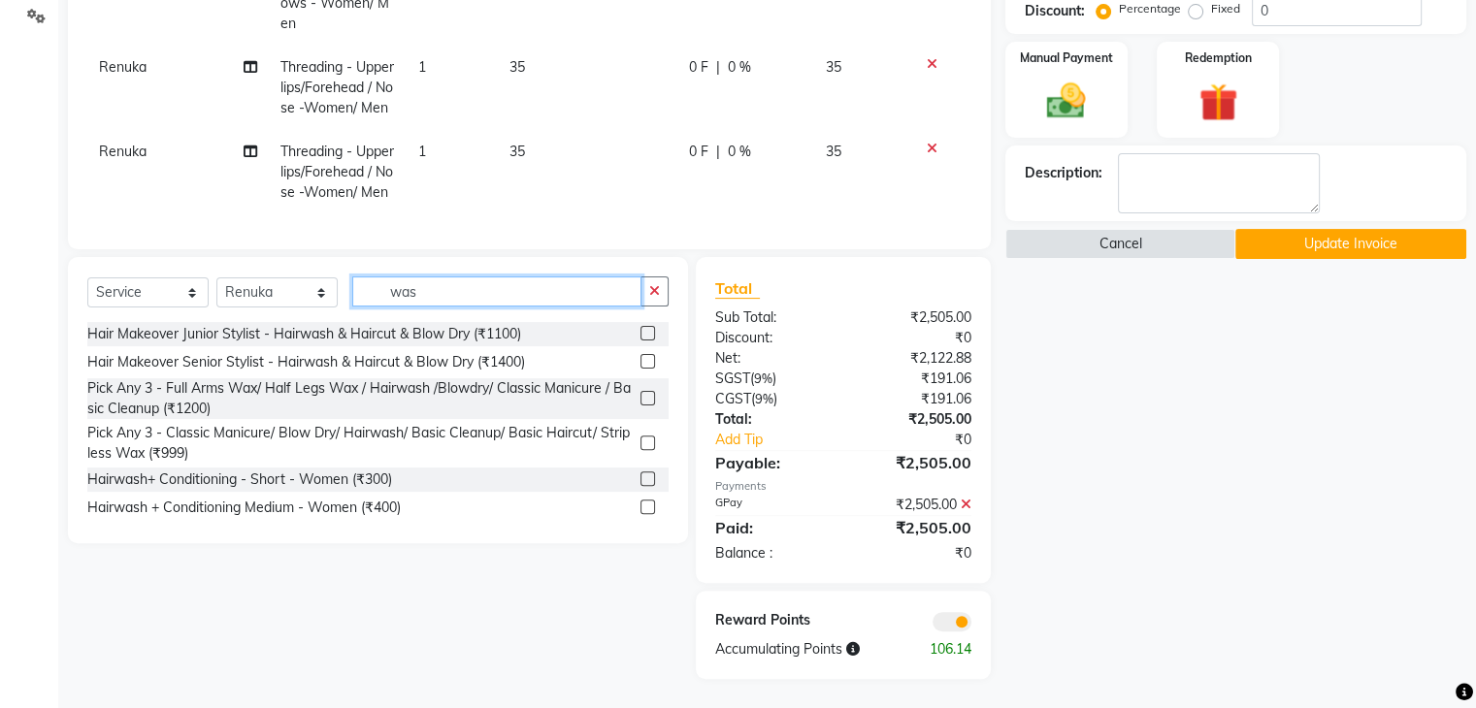
type input "wash"
click at [641, 500] on label at bounding box center [648, 507] width 15 height 15
click at [641, 502] on input "checkbox" at bounding box center [647, 508] width 13 height 13
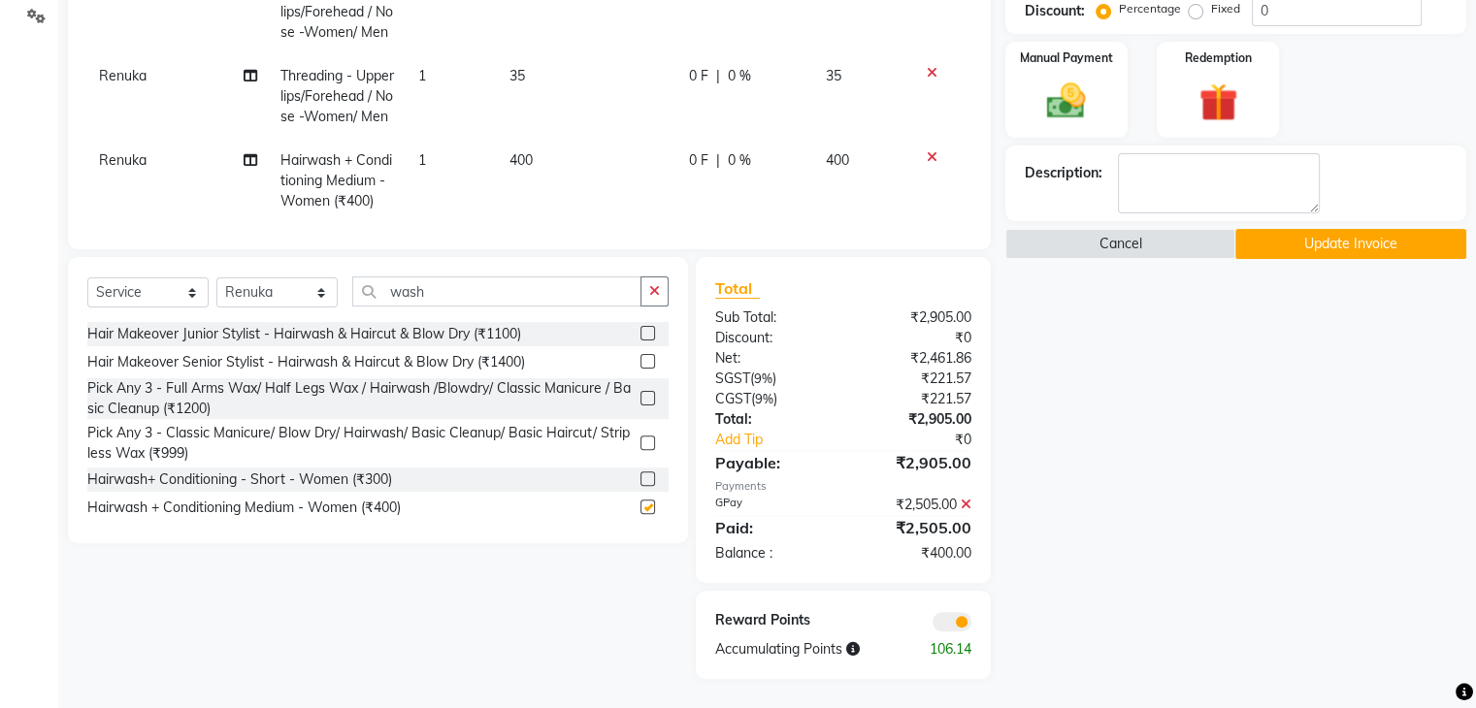
checkbox input "false"
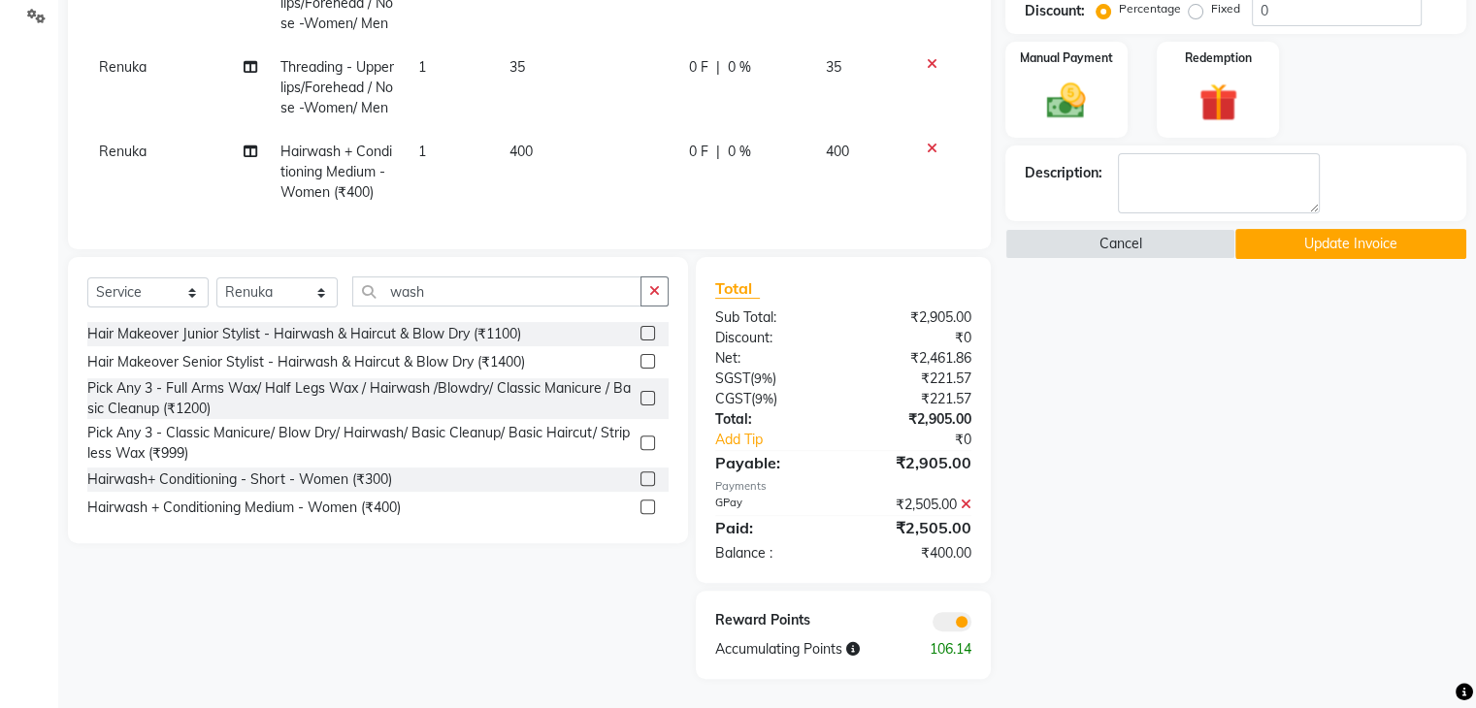
click at [529, 130] on td "400" at bounding box center [588, 172] width 180 height 84
select select "21738"
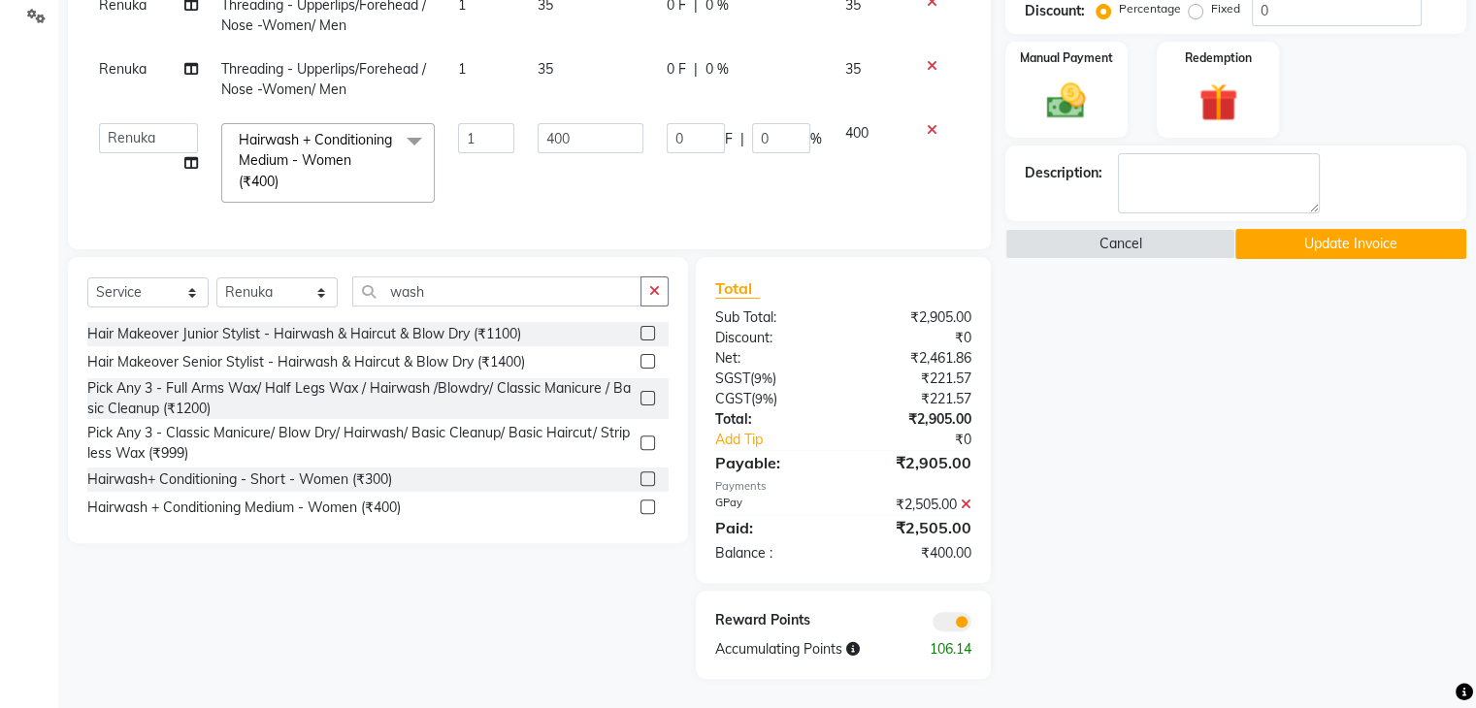
scroll to position [68, 0]
drag, startPoint x: 529, startPoint y: 122, endPoint x: 544, endPoint y: 105, distance: 23.4
click at [544, 112] on td "400" at bounding box center [590, 163] width 129 height 103
click at [544, 123] on input "400" at bounding box center [591, 138] width 106 height 30
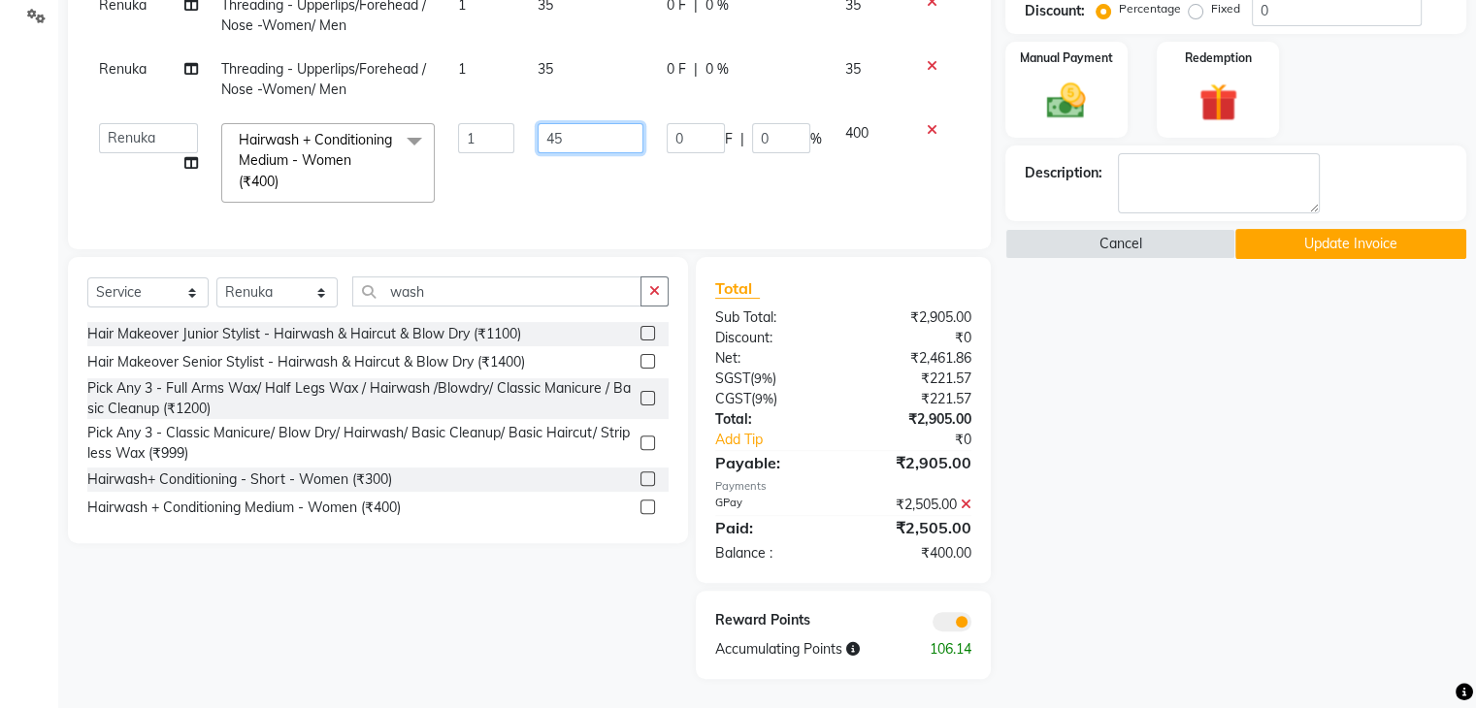
type input "450"
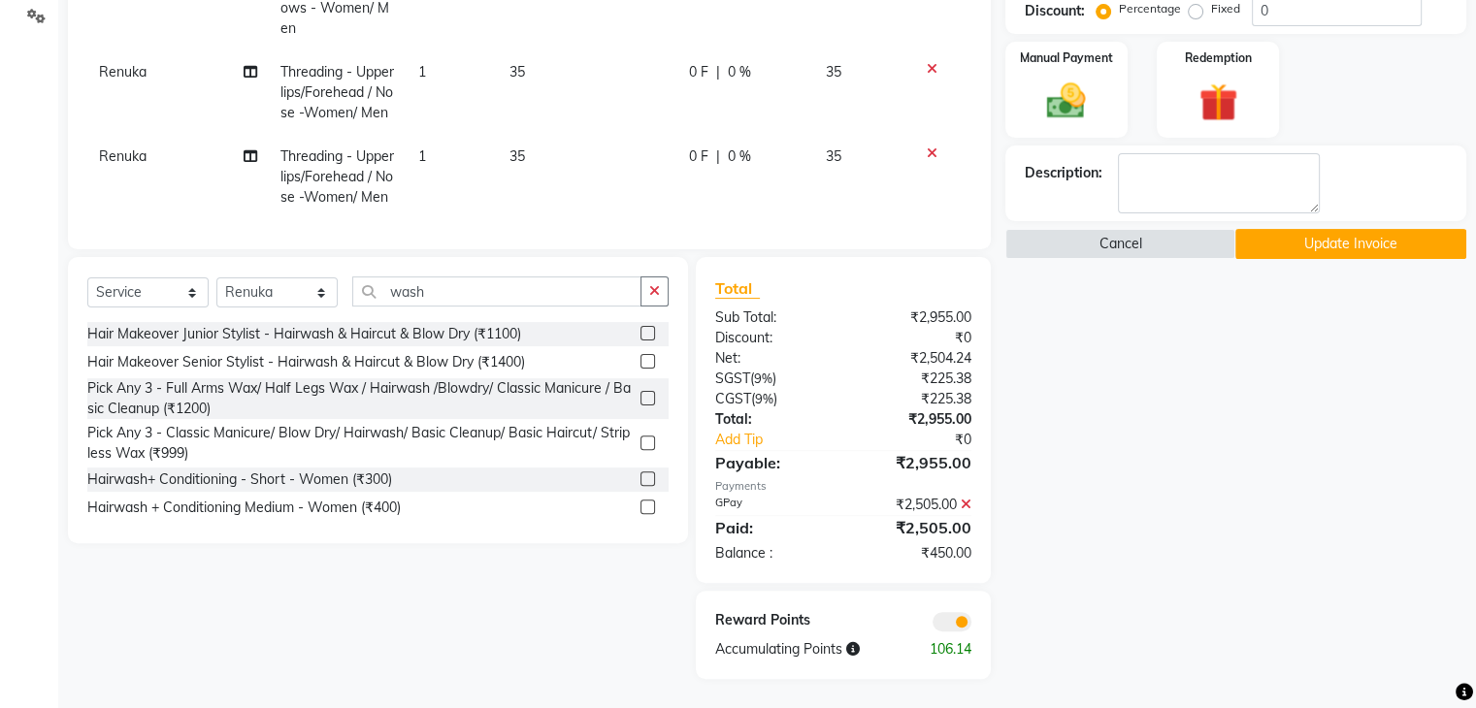
click at [612, 156] on tbody "[PERSON_NAME] Touch up + Post Wash + Blow Dry - 1 Inch Fashion Shade - Women 1 …" at bounding box center [529, 29] width 884 height 547
click at [954, 163] on td at bounding box center [939, 177] width 64 height 84
click at [542, 130] on td "450" at bounding box center [588, 172] width 180 height 84
select select "21738"
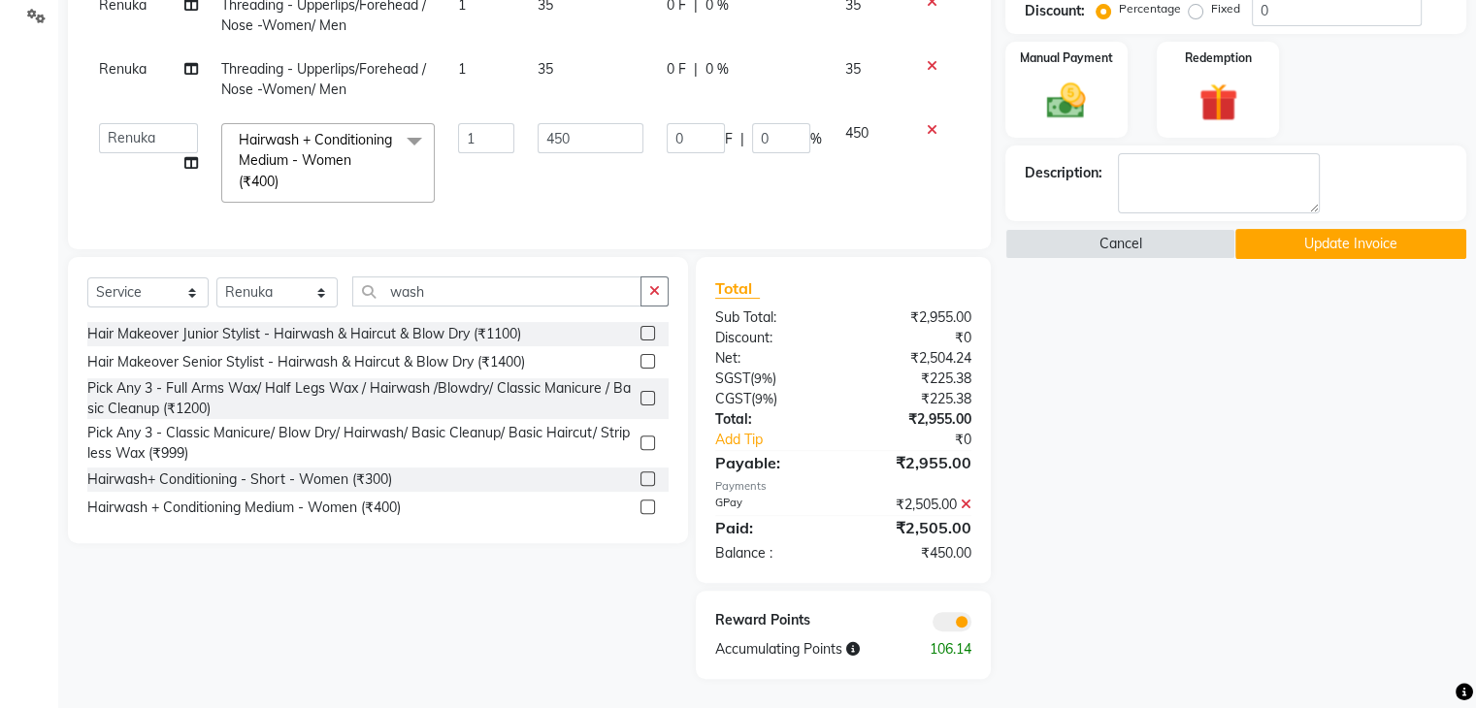
scroll to position [68, 0]
click at [542, 117] on td "450" at bounding box center [590, 163] width 129 height 103
drag, startPoint x: 542, startPoint y: 117, endPoint x: 547, endPoint y: 105, distance: 13.9
click at [547, 112] on td "450" at bounding box center [590, 163] width 129 height 103
click at [547, 123] on input "450" at bounding box center [591, 138] width 106 height 30
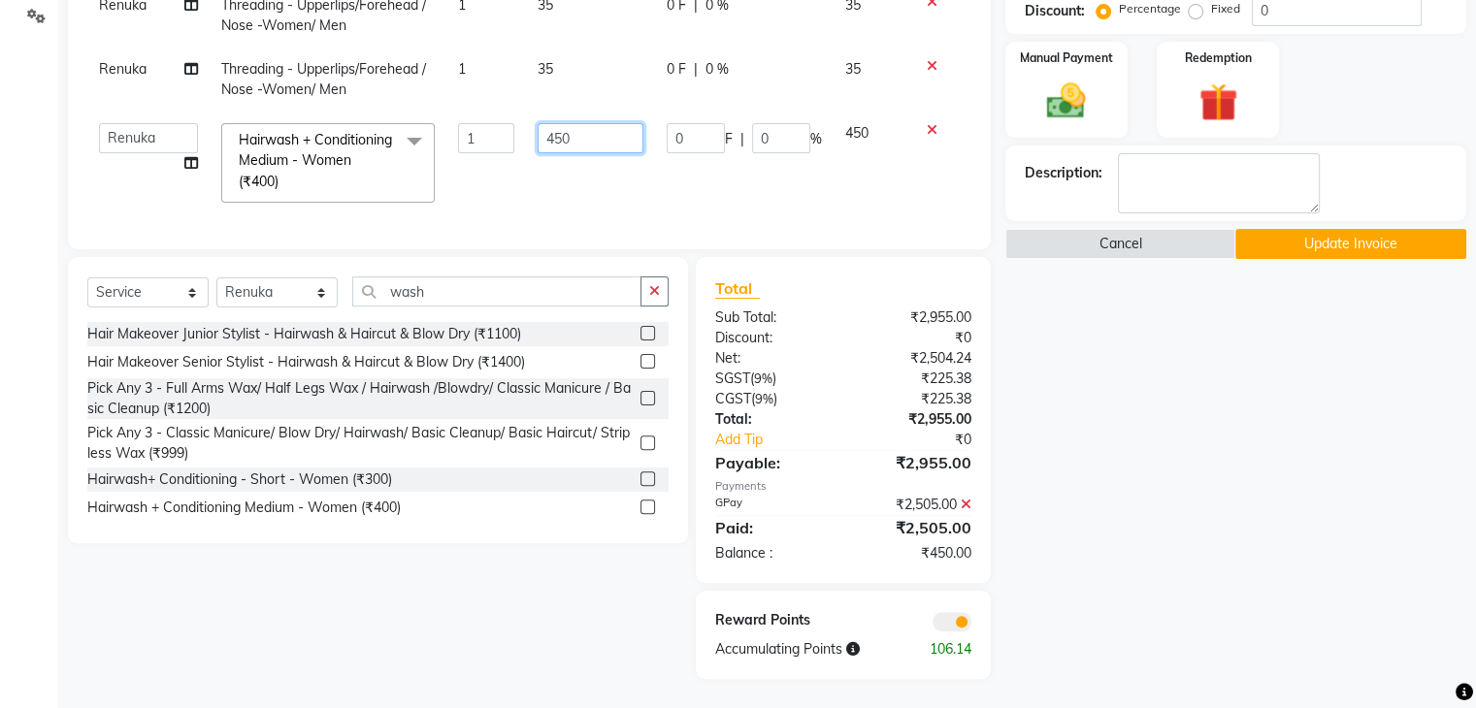
click at [547, 123] on input "450" at bounding box center [591, 138] width 106 height 30
type input "350"
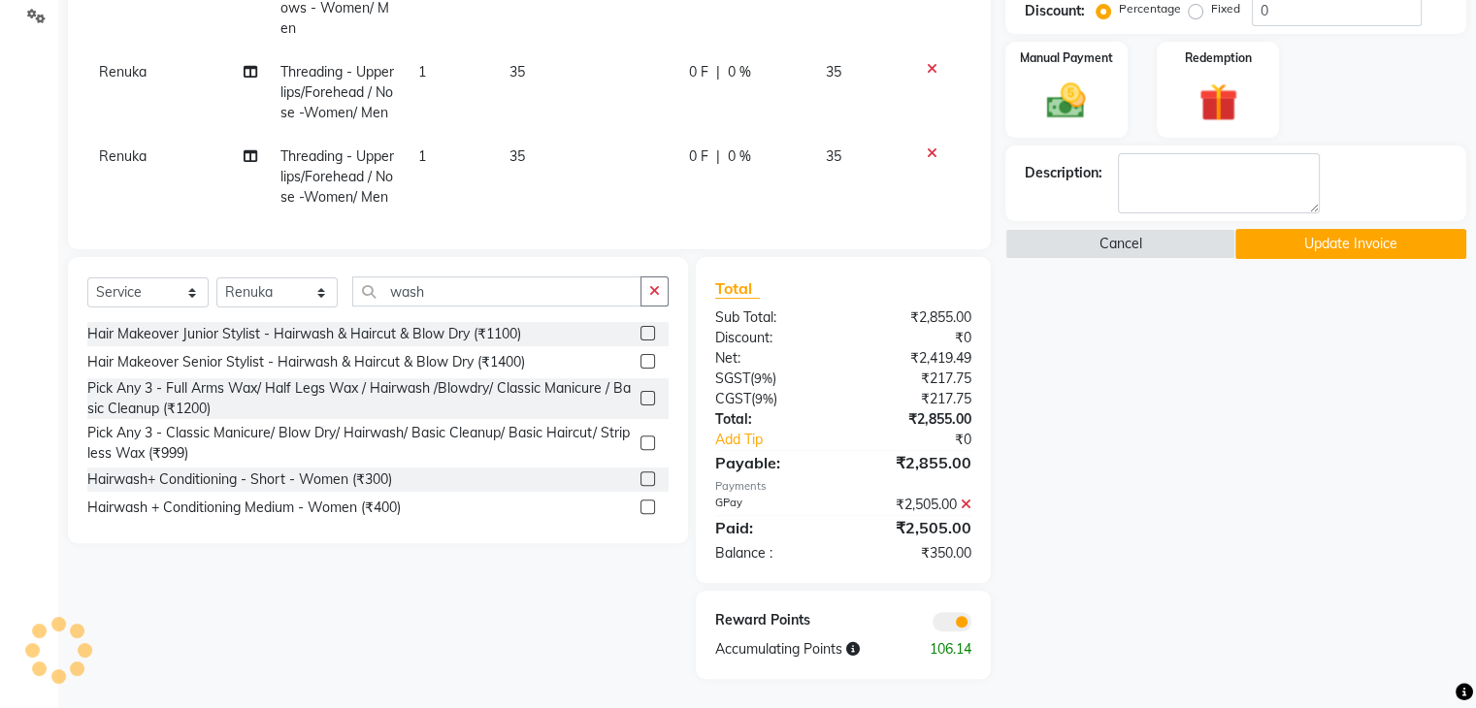
click at [626, 157] on tbody "[PERSON_NAME] Touch up + Post Wash + Blow Dry - 1 Inch Fashion Shade - Women 1 …" at bounding box center [529, 29] width 884 height 547
click at [1312, 229] on button "Update Invoice" at bounding box center [1350, 244] width 231 height 30
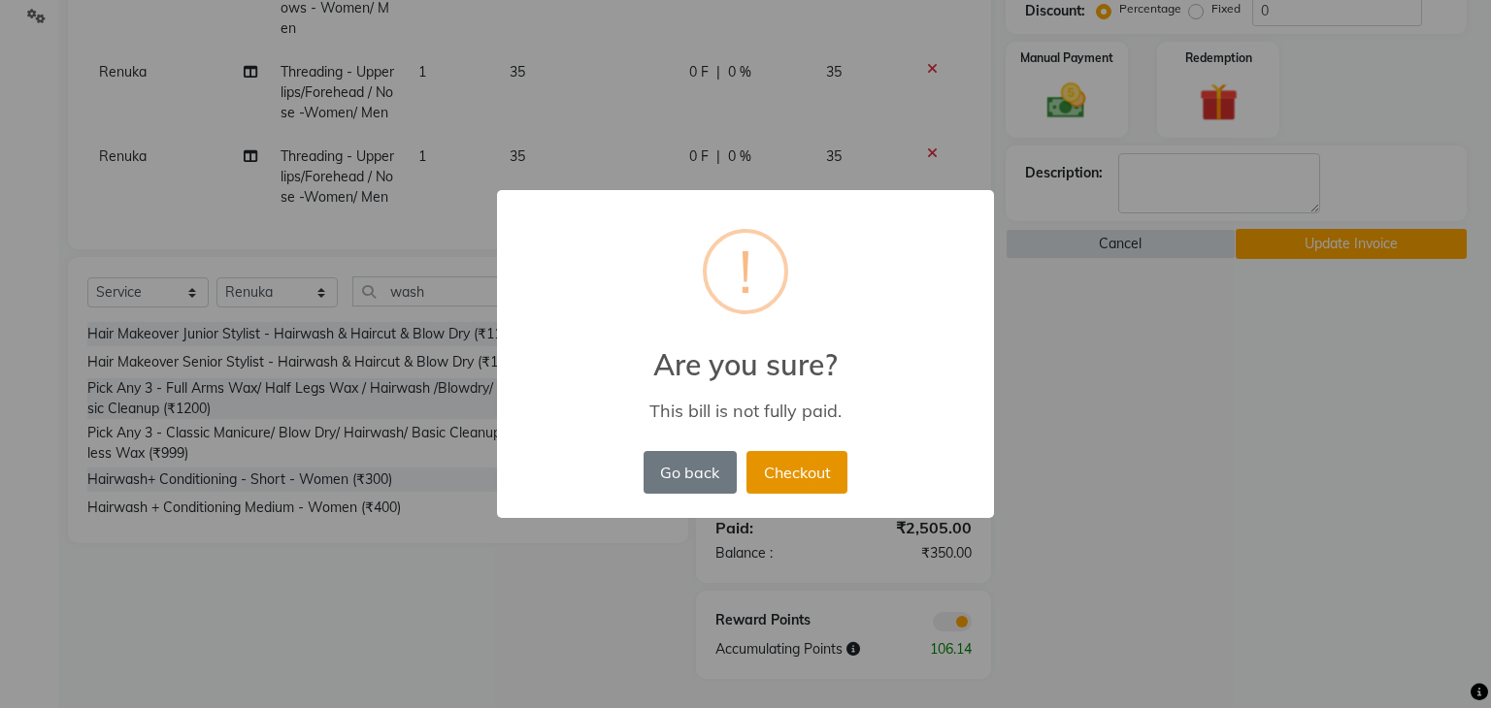
click at [799, 486] on button "Checkout" at bounding box center [796, 472] width 101 height 43
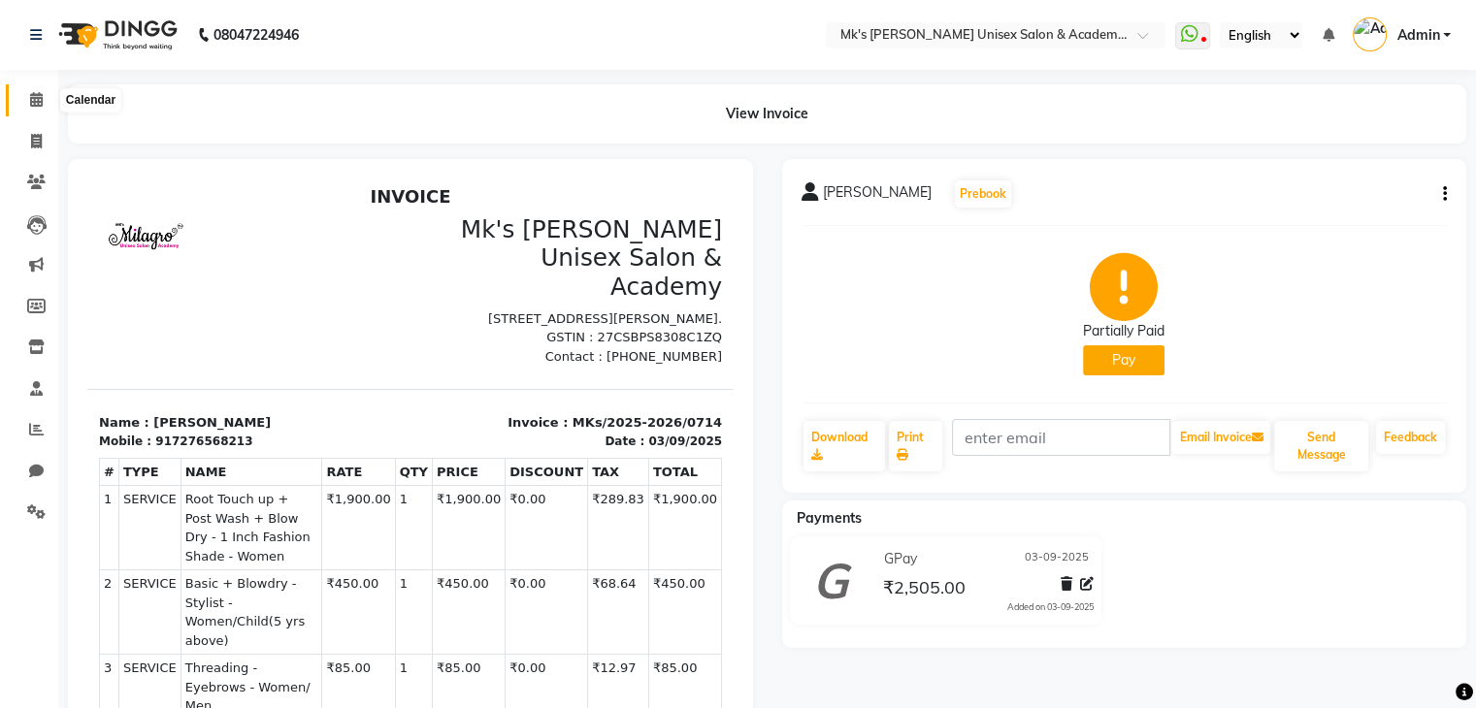
click at [27, 102] on span at bounding box center [36, 100] width 34 height 22
click at [837, 435] on link "Download" at bounding box center [845, 446] width 82 height 50
click at [19, 90] on span at bounding box center [36, 100] width 34 height 22
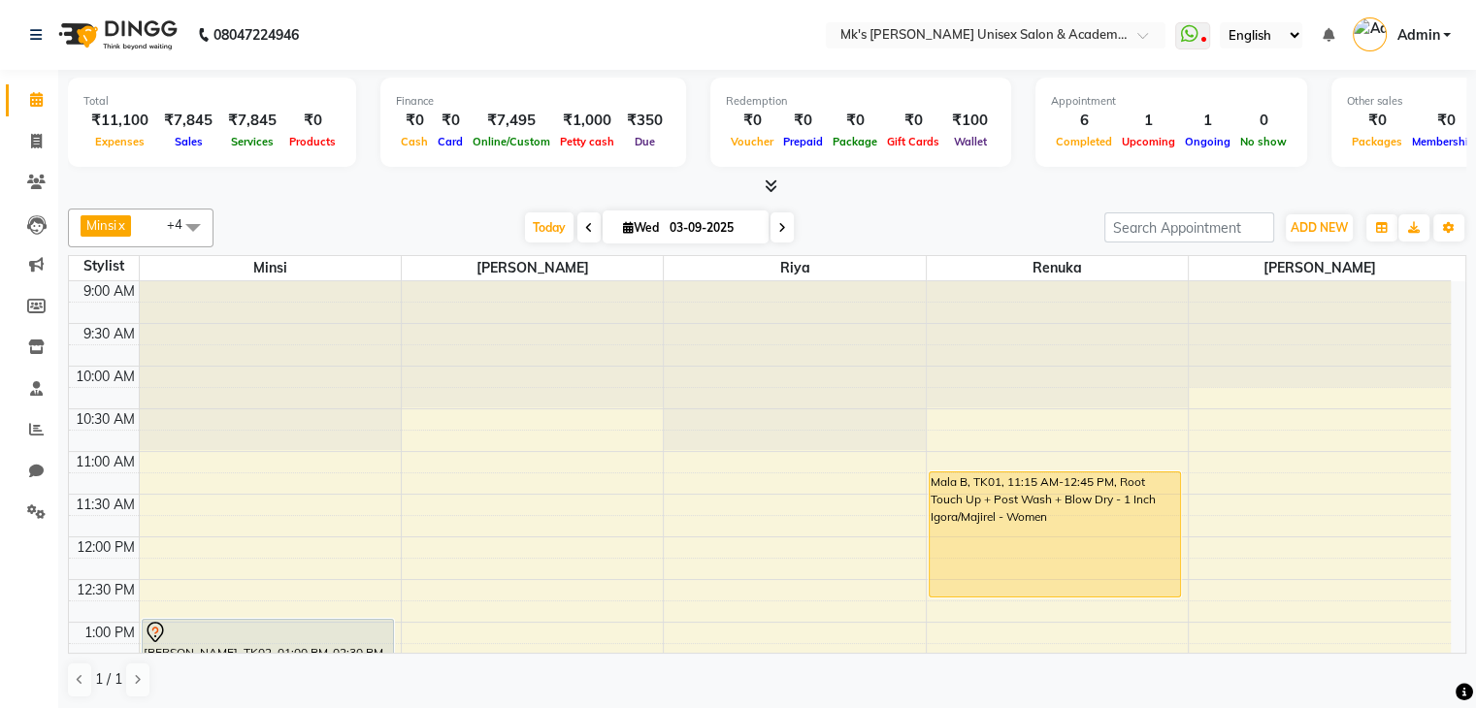
click at [779, 184] on div at bounding box center [767, 187] width 1398 height 20
click at [775, 184] on icon at bounding box center [771, 186] width 13 height 15
